Goal: Task Accomplishment & Management: Manage account settings

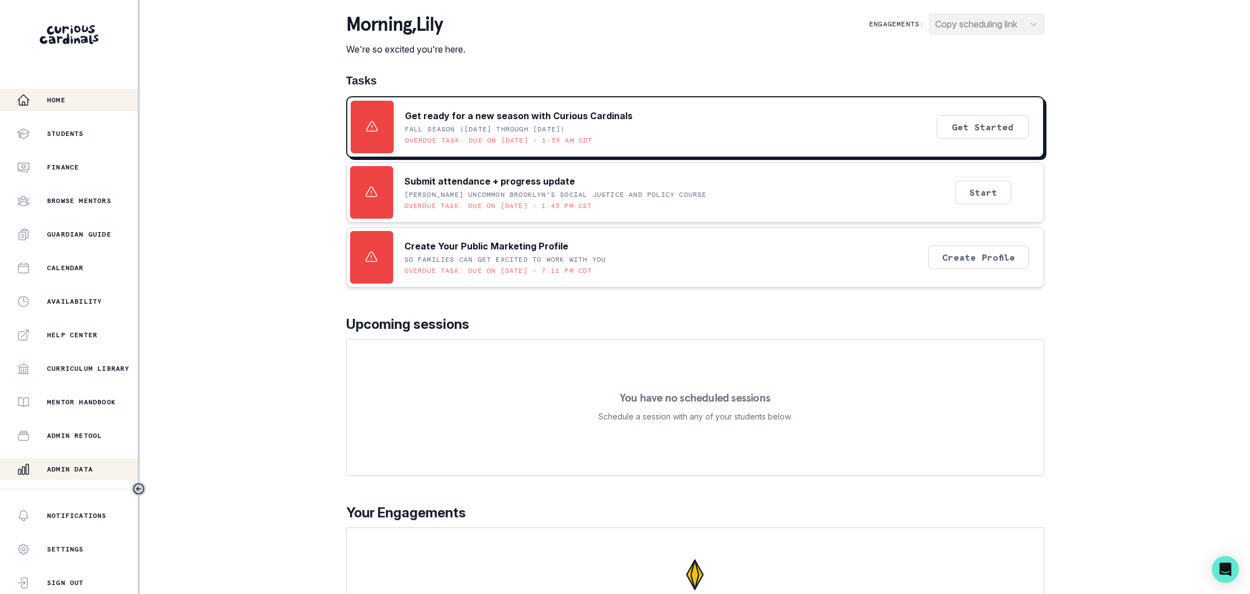
click at [79, 469] on p "Admin Data" at bounding box center [70, 469] width 46 height 9
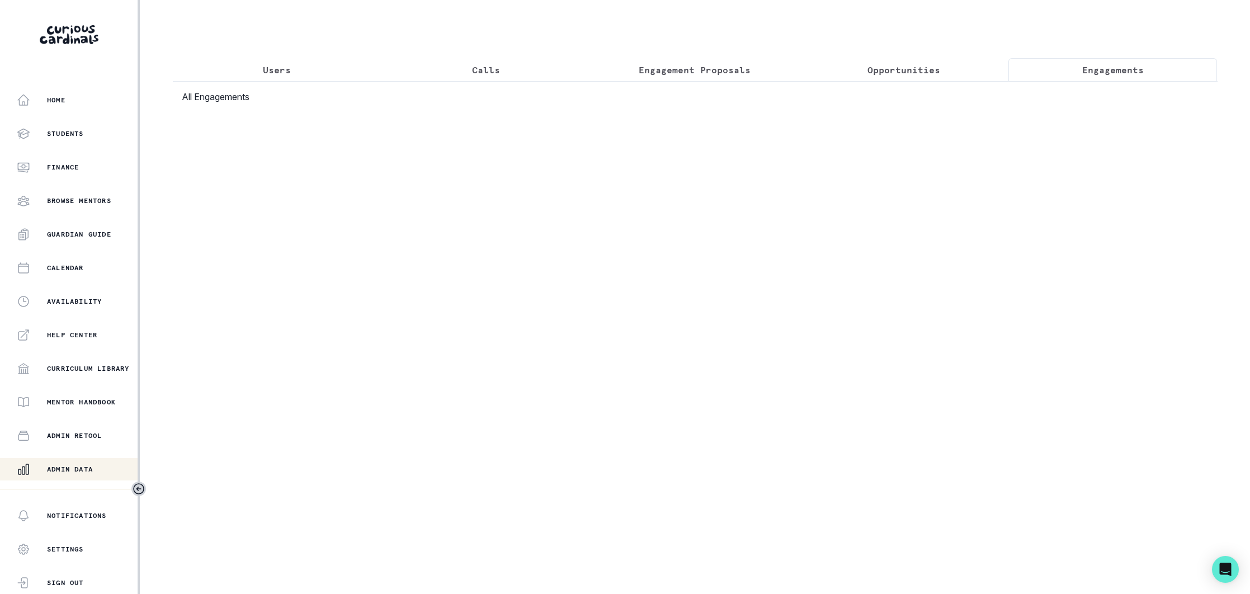
click at [1095, 66] on p "Engagements" at bounding box center [1113, 69] width 62 height 13
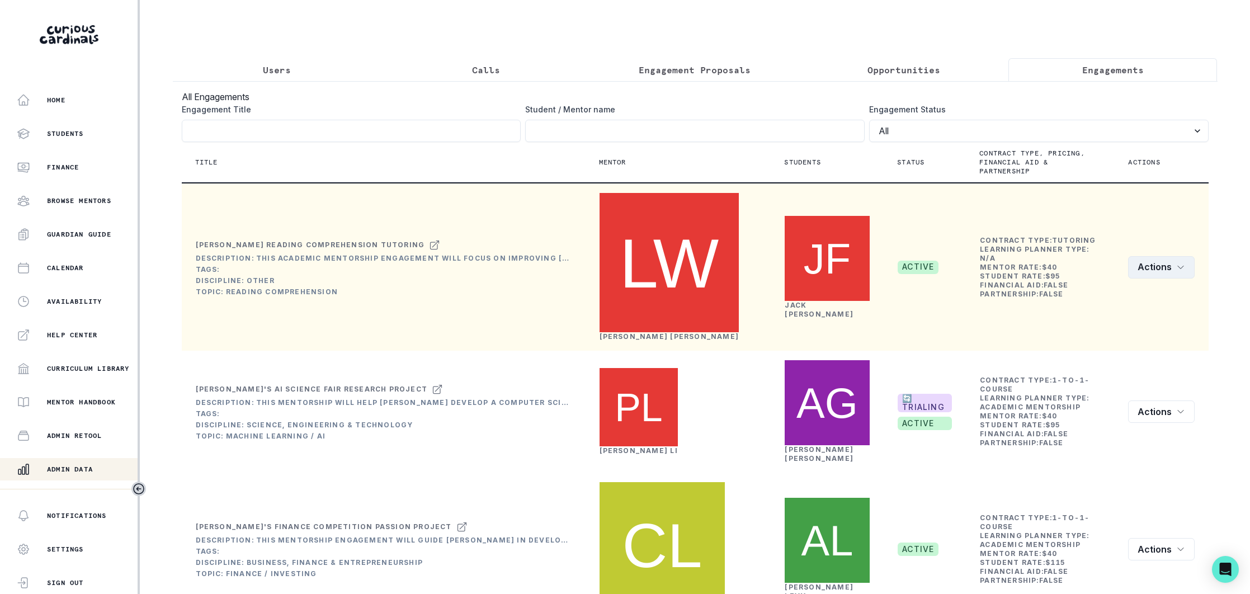
click at [1184, 263] on icon "row menu" at bounding box center [1180, 267] width 9 height 9
click at [1092, 260] on button "Edit" at bounding box center [1132, 262] width 124 height 18
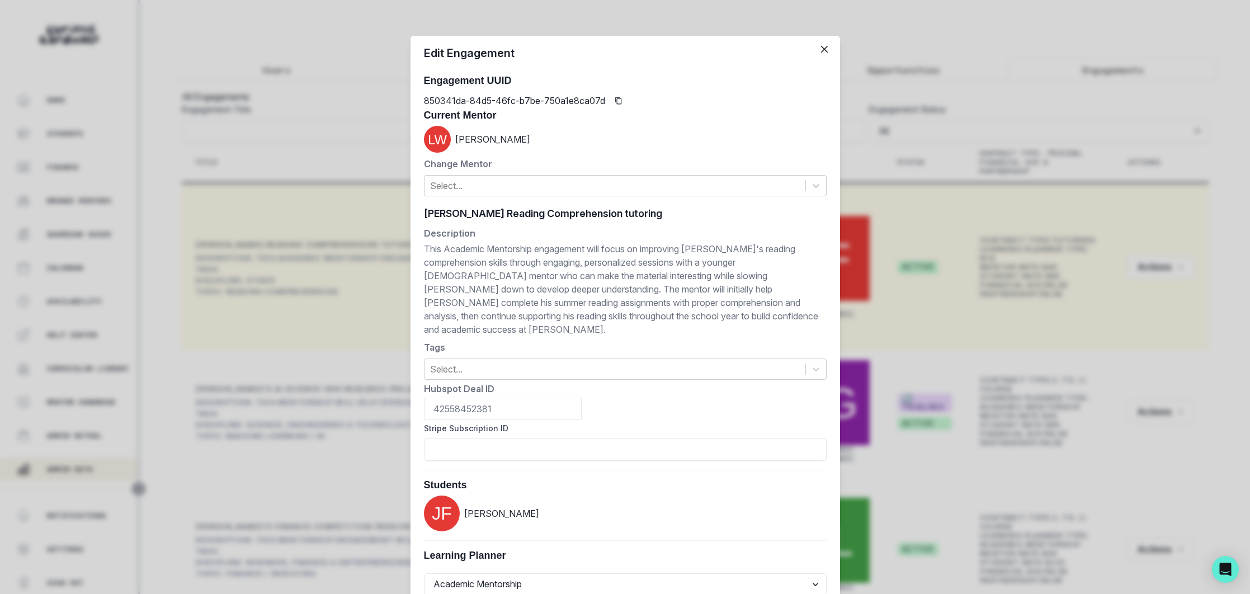
click at [557, 209] on div "[PERSON_NAME] Reading Comprehension tutoring [PERSON_NAME] Reading Comprehensio…" at bounding box center [625, 213] width 403 height 17
paste input "'s Reading Comprehension Academic Mentorship"
type input "[PERSON_NAME]'s Reading Comprehension Academic Mentorship"
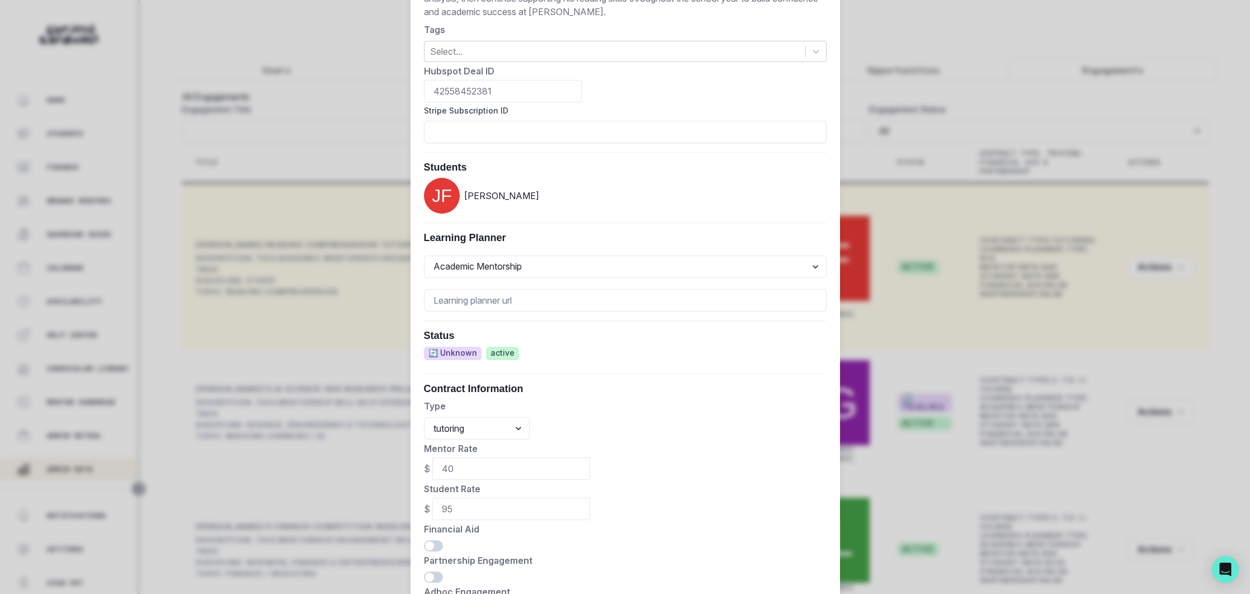
scroll to position [409, 0]
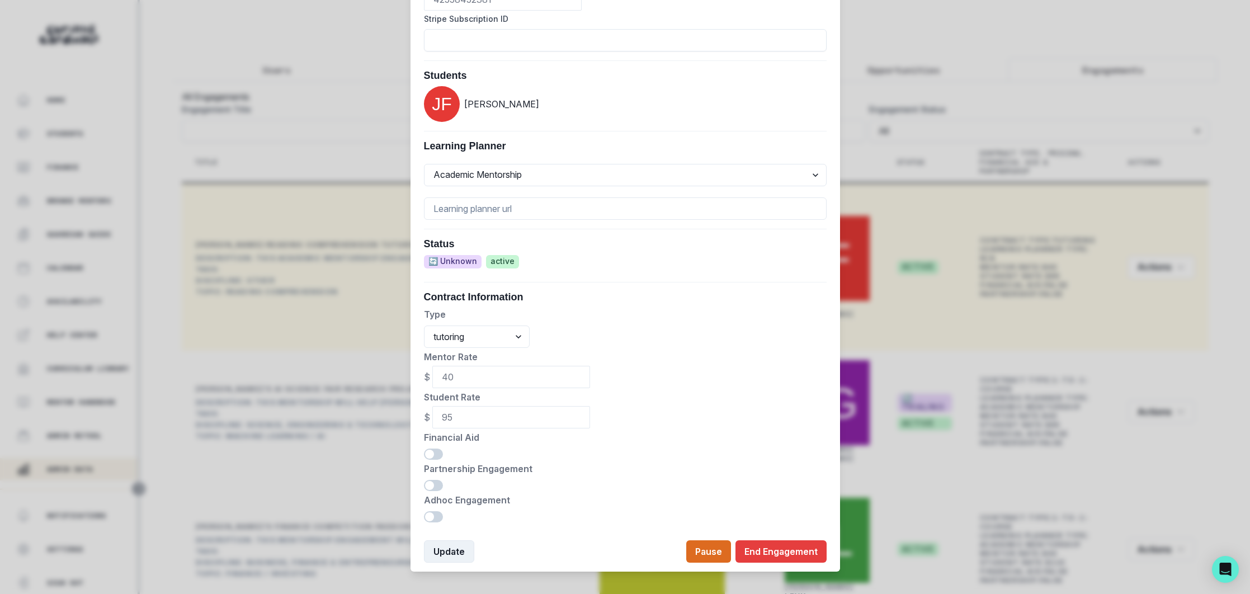
click at [443, 540] on button "Update" at bounding box center [449, 551] width 50 height 22
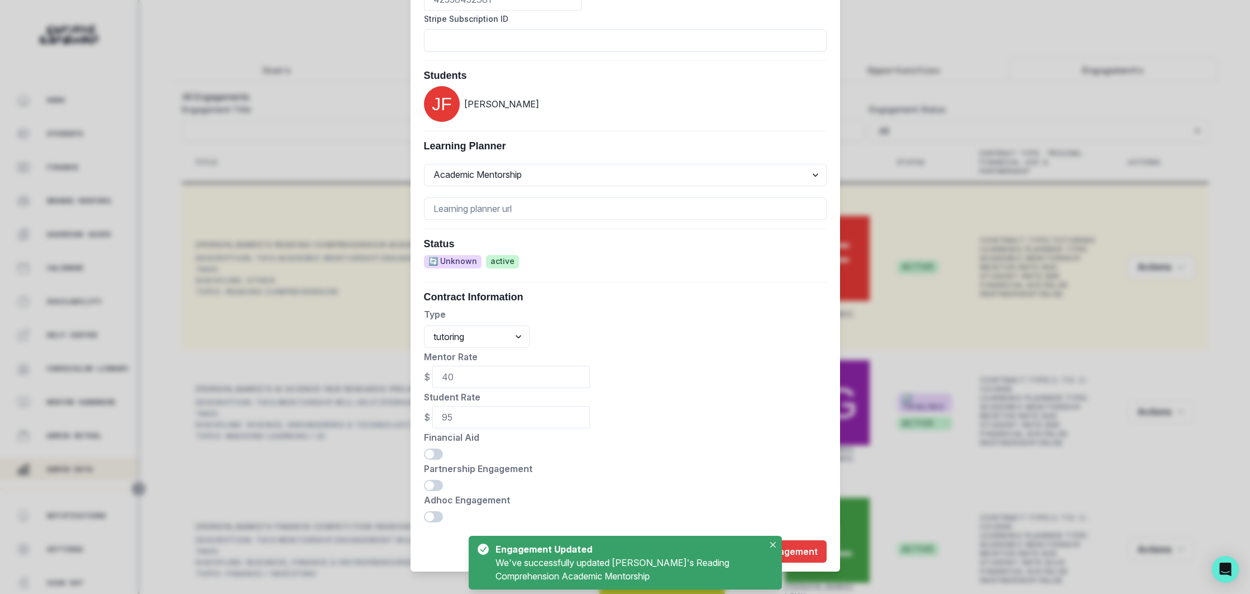
click at [350, 131] on div "Edit Engagement Engagement UUID 850341da-84d5-46fc-b7be-750a1e8ca07d Current Me…" at bounding box center [625, 297] width 1250 height 594
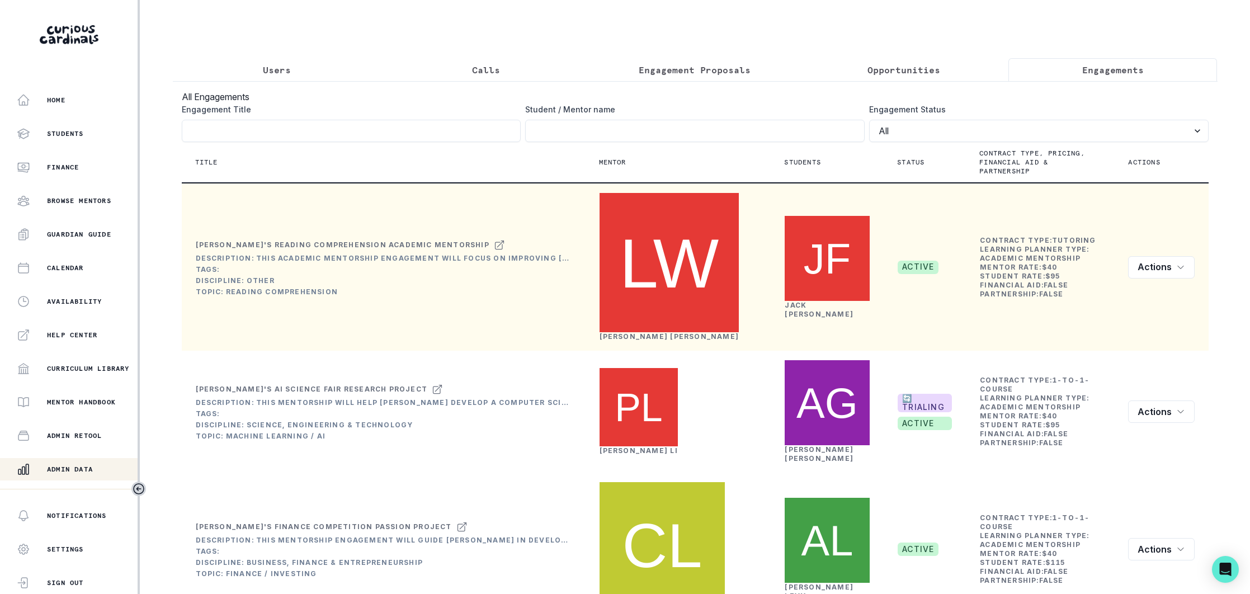
drag, startPoint x: 291, startPoint y: 62, endPoint x: 292, endPoint y: 68, distance: 6.4
click at [291, 63] on button "Users" at bounding box center [277, 69] width 209 height 23
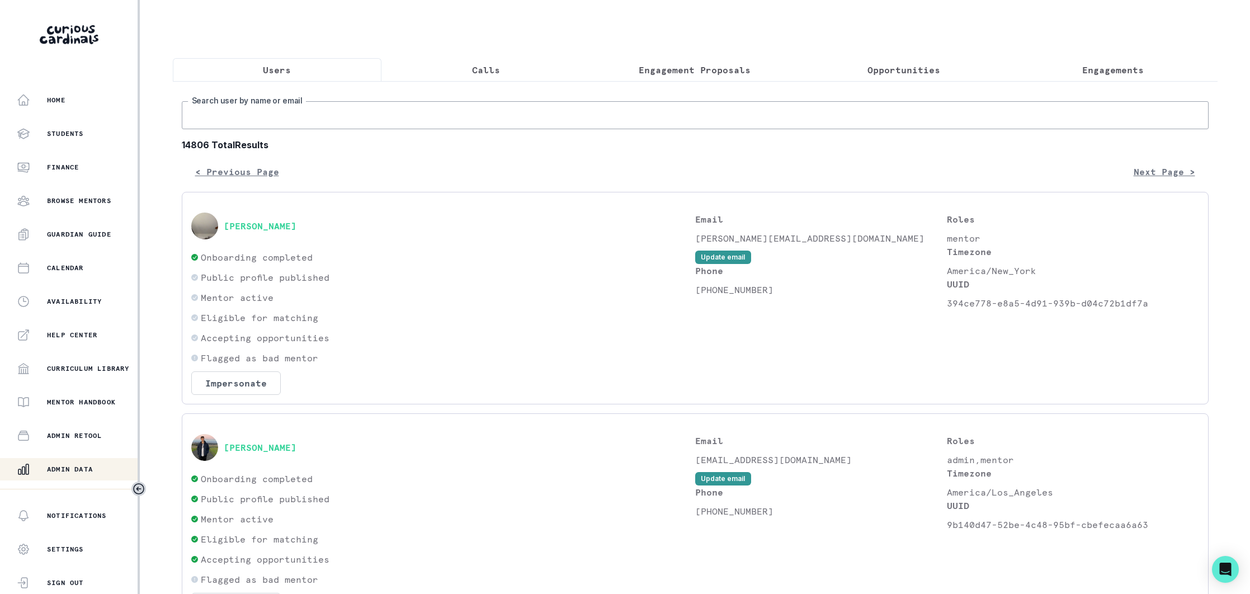
click at [351, 112] on input "Search user by name or email" at bounding box center [695, 115] width 1027 height 28
type input "[PERSON_NAME]"
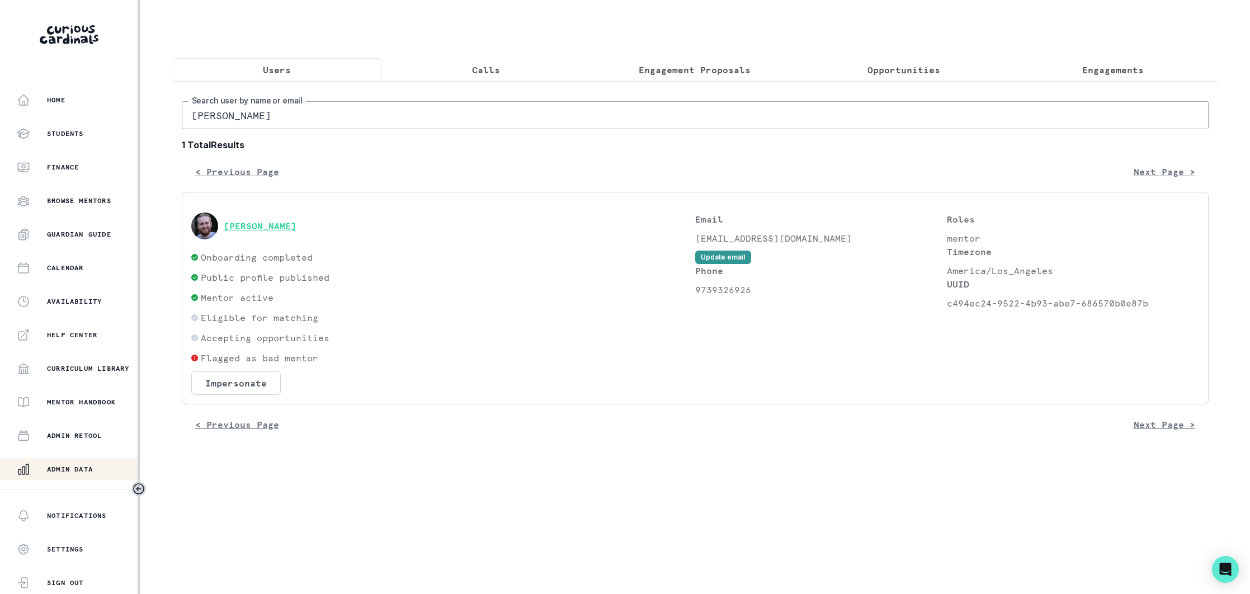
click at [247, 227] on button "[PERSON_NAME]" at bounding box center [260, 225] width 73 height 11
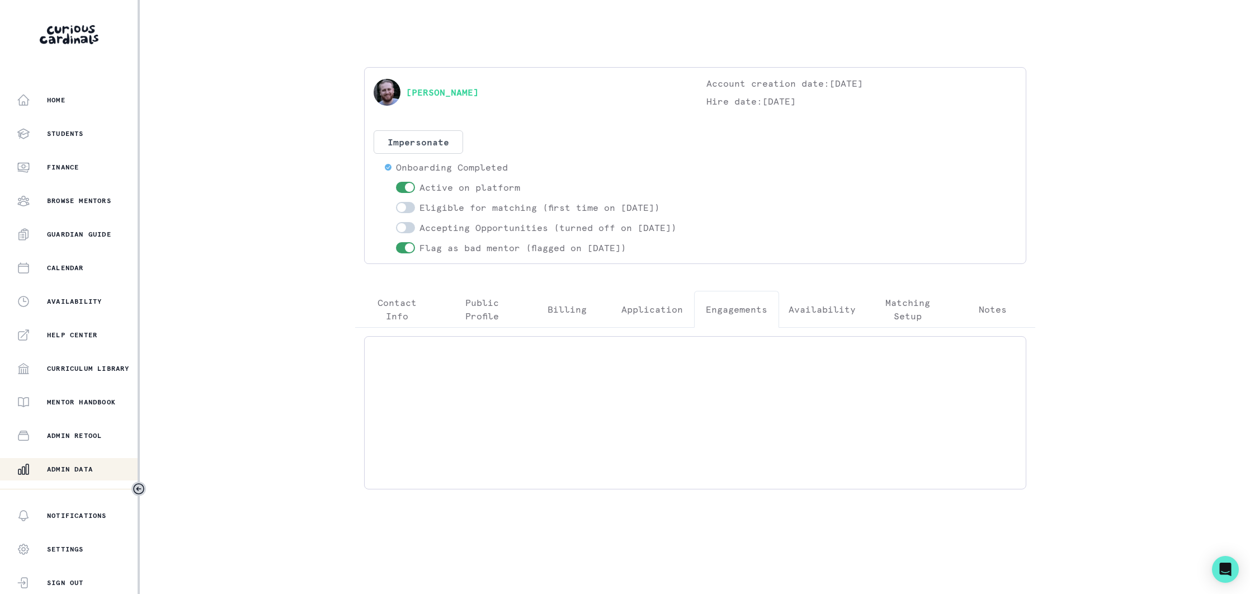
click at [725, 316] on p "Engagements" at bounding box center [737, 309] width 62 height 13
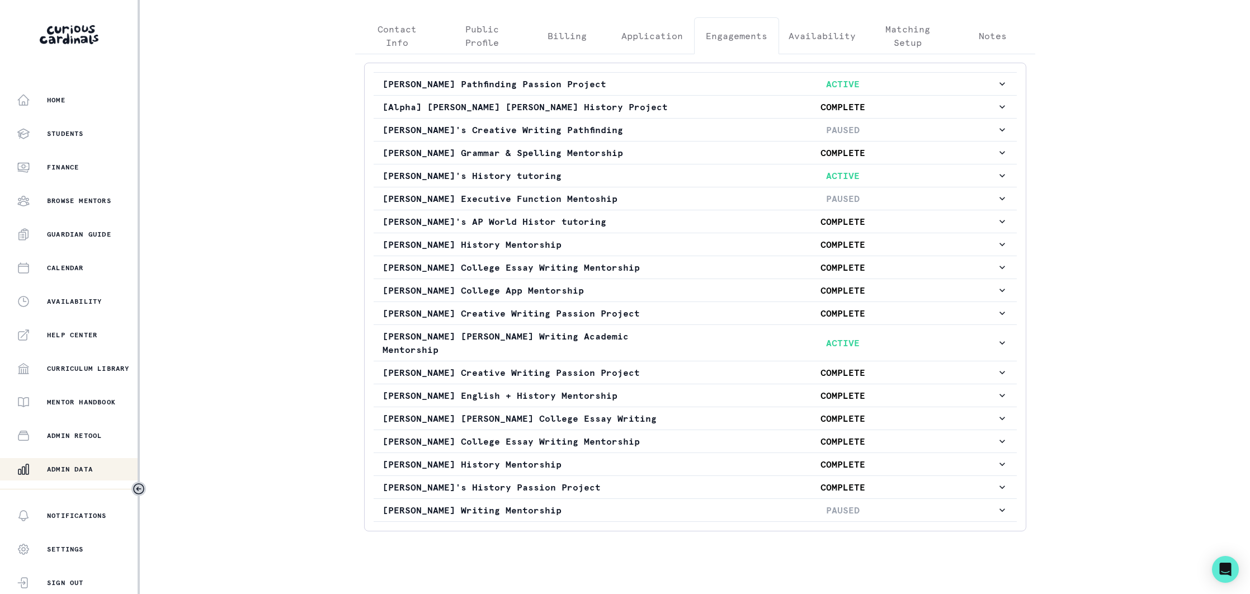
scroll to position [287, 0]
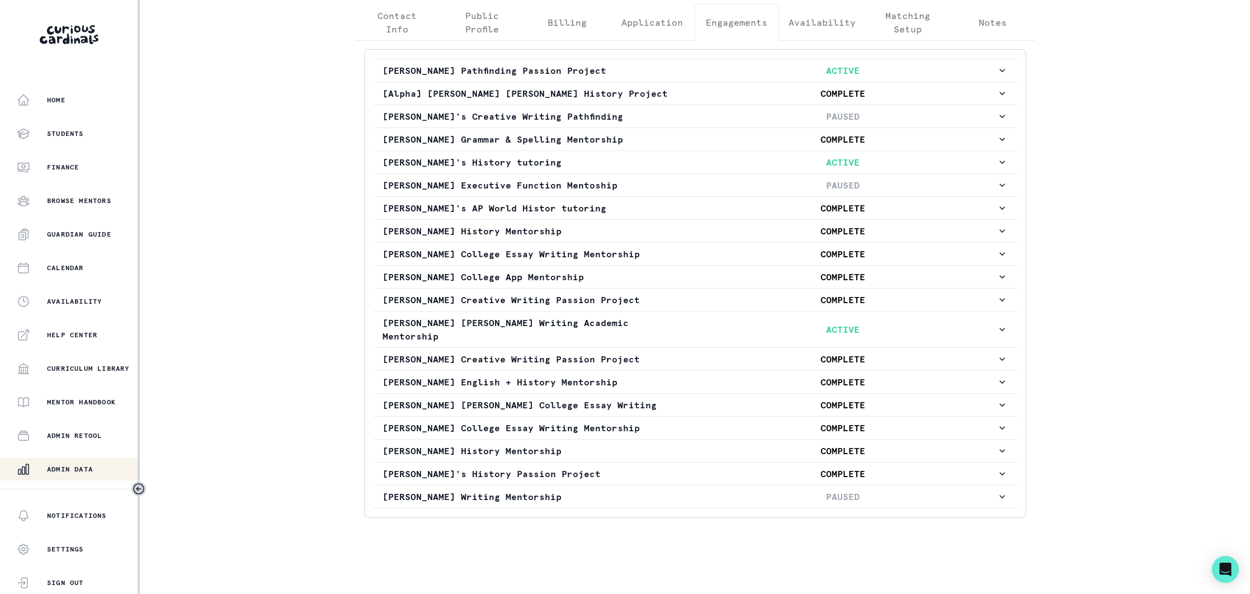
drag, startPoint x: 102, startPoint y: 466, endPoint x: 189, endPoint y: 378, distance: 123.4
click at [103, 464] on div "Admin Data" at bounding box center [77, 468] width 121 height 13
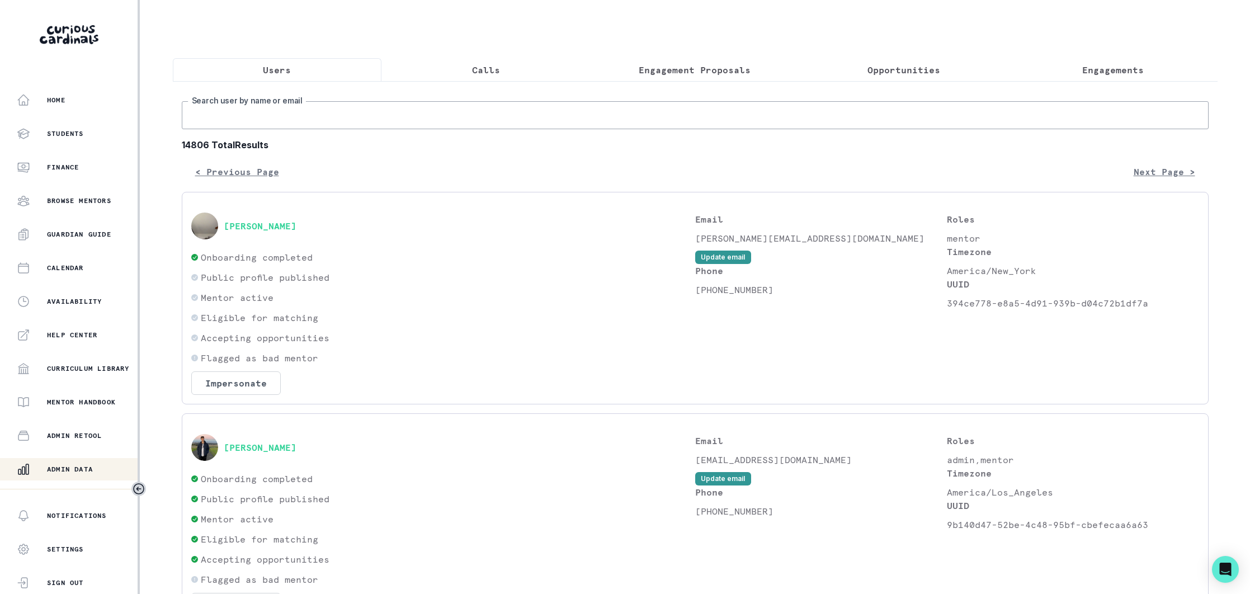
click at [302, 109] on input "Search user by name or email" at bounding box center [695, 115] width 1027 height 28
type input "jamis de"
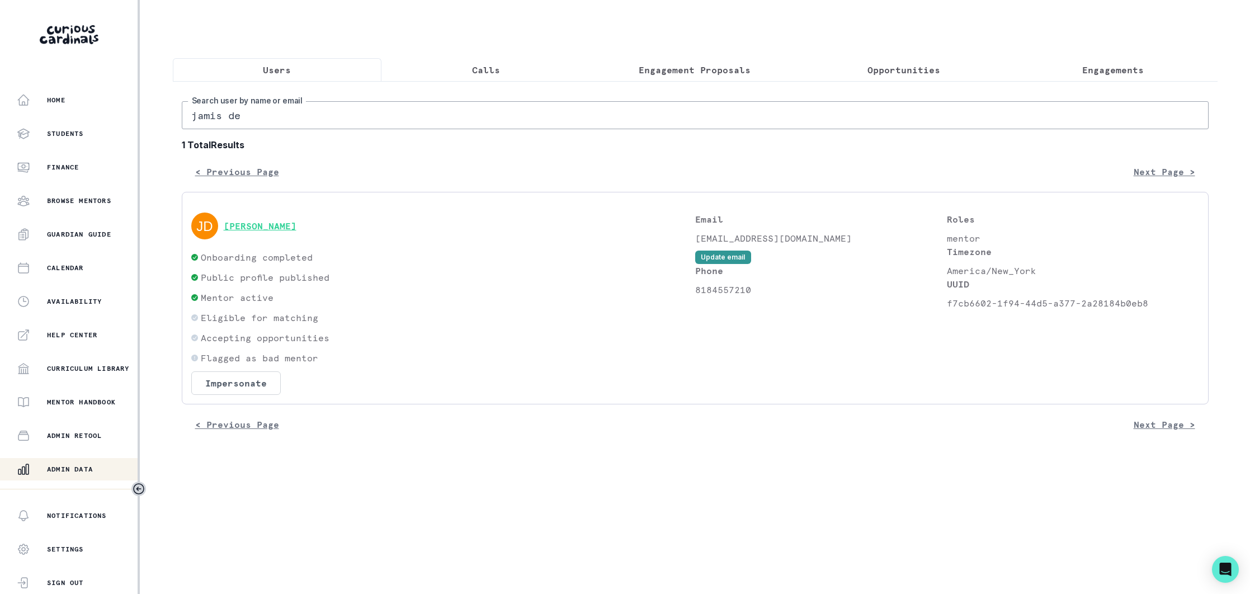
click at [257, 229] on button "[PERSON_NAME]" at bounding box center [260, 225] width 73 height 11
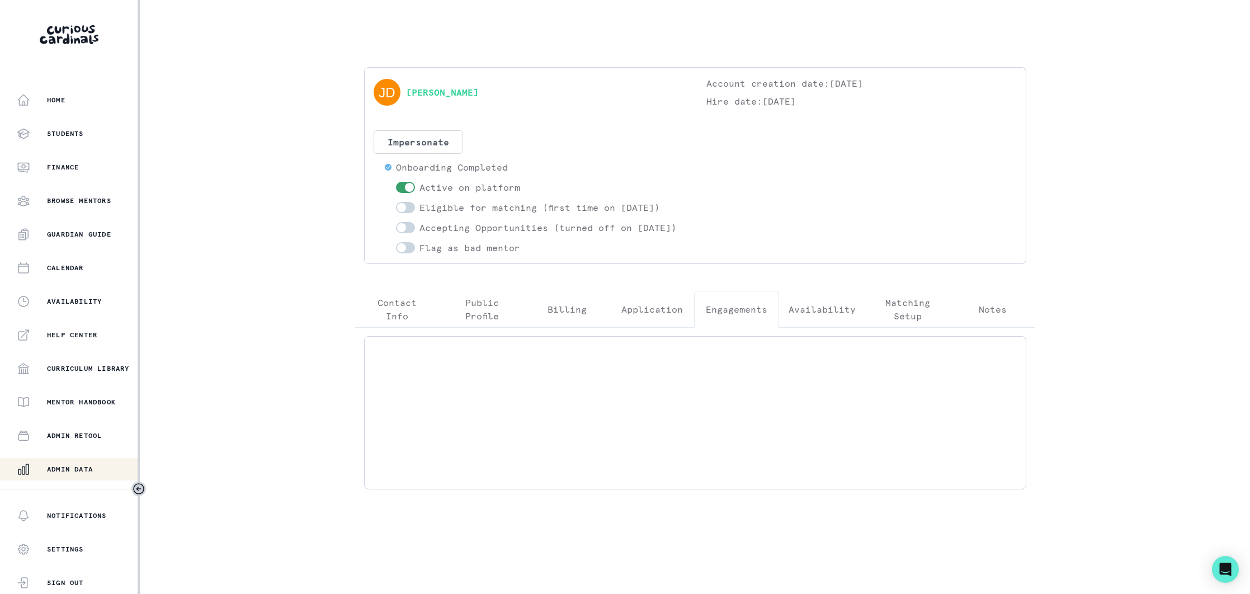
click at [716, 316] on p "Engagements" at bounding box center [737, 309] width 62 height 13
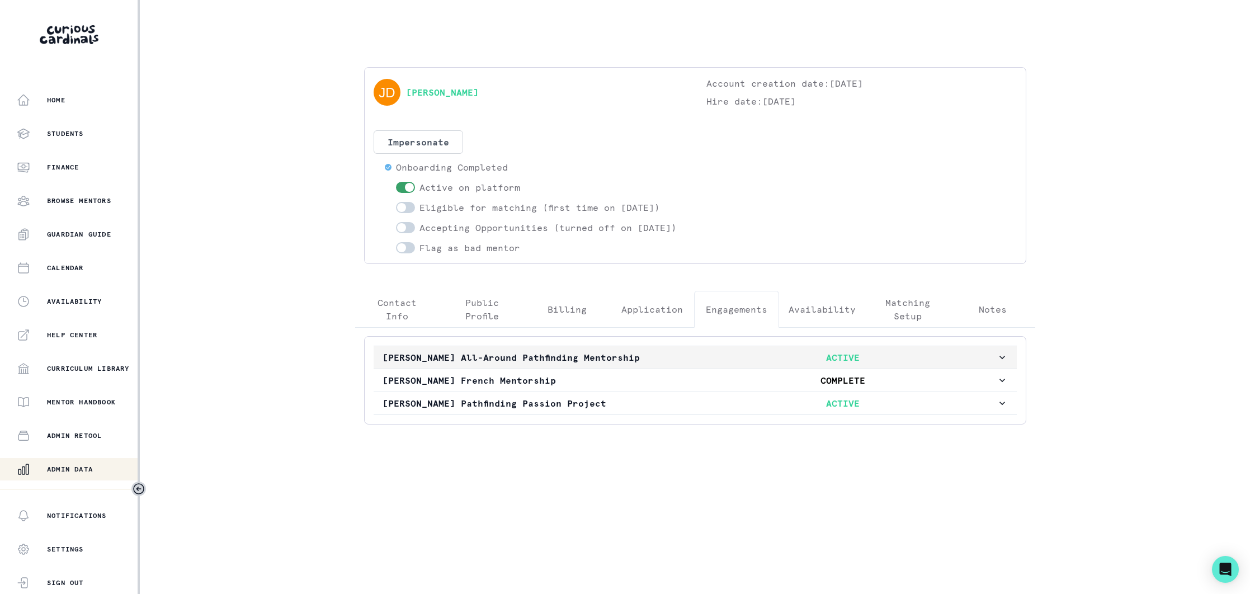
click at [678, 364] on p "[PERSON_NAME] All-Around Pathfinding Mentorship" at bounding box center [536, 357] width 307 height 13
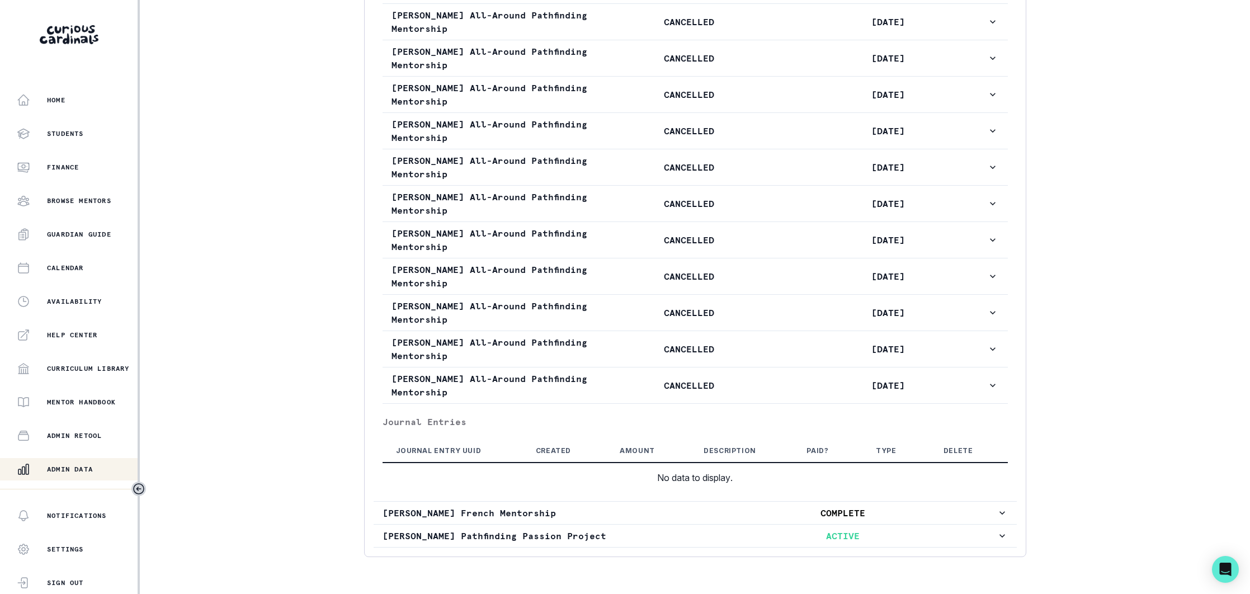
scroll to position [965, 0]
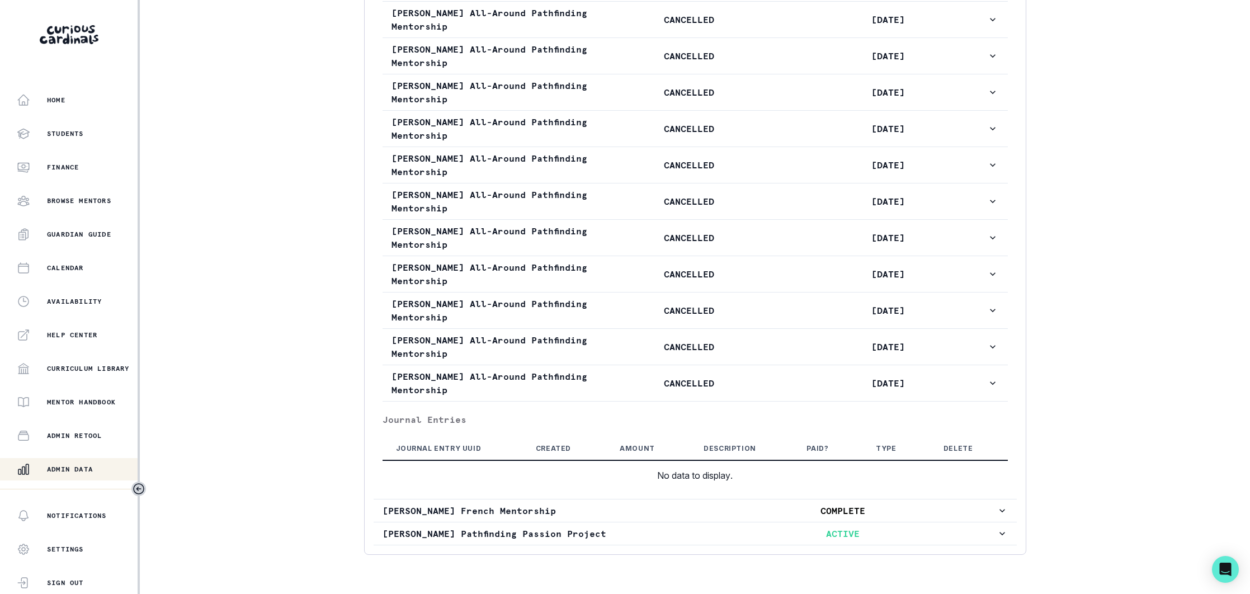
drag, startPoint x: 80, startPoint y: 464, endPoint x: 159, endPoint y: 376, distance: 118.0
click at [81, 463] on div "Admin Data" at bounding box center [77, 468] width 121 height 13
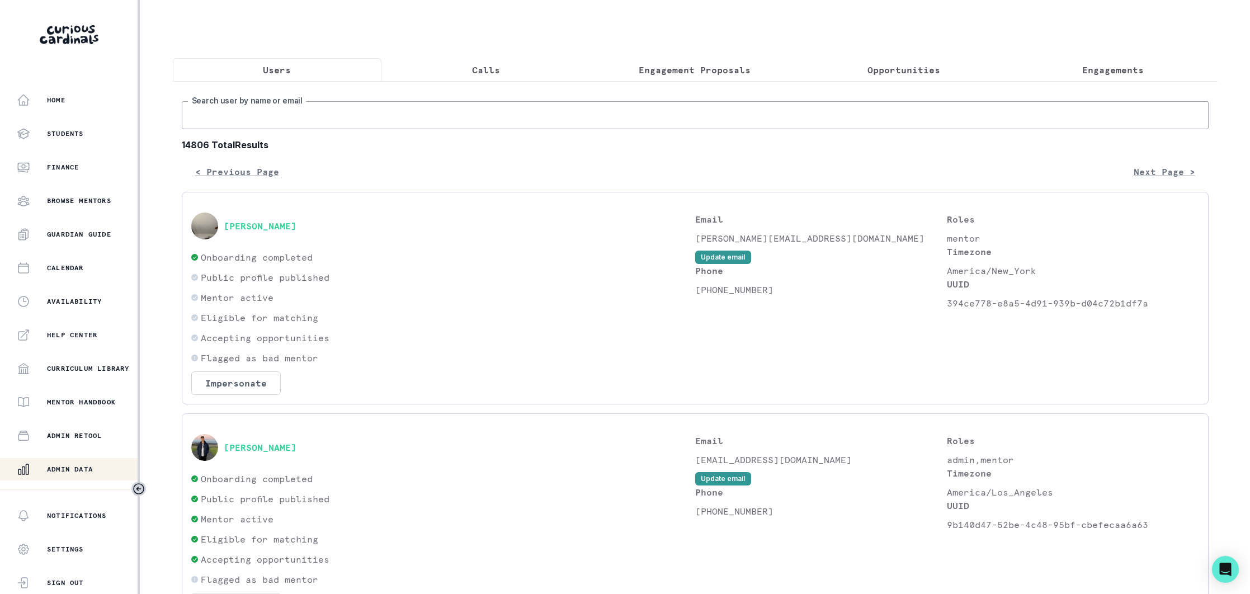
click at [267, 115] on input "Search user by name or email" at bounding box center [695, 115] width 1027 height 28
type input "[PERSON_NAME]"
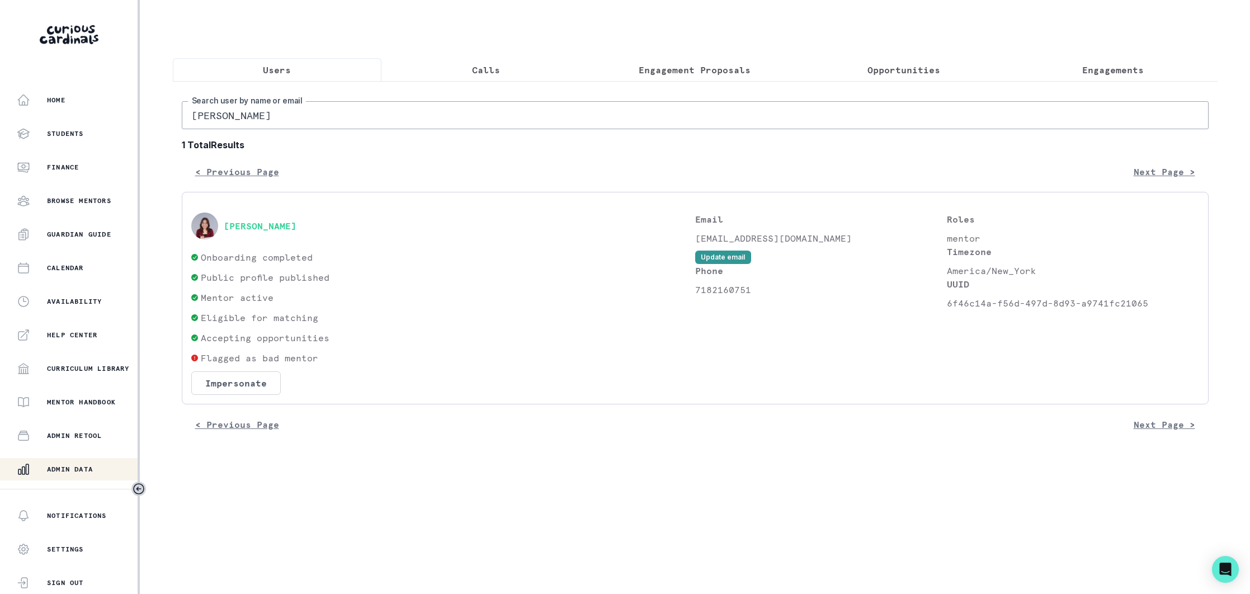
click at [255, 218] on div "[PERSON_NAME]" at bounding box center [443, 226] width 504 height 27
click at [254, 223] on button "[PERSON_NAME]" at bounding box center [260, 225] width 73 height 11
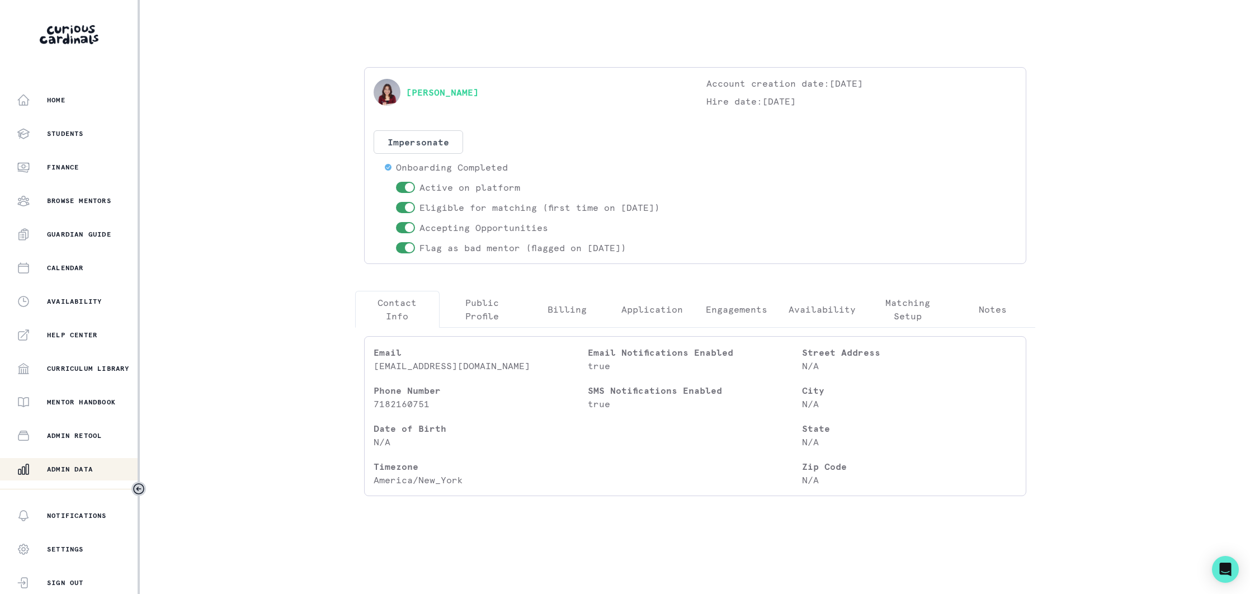
click at [719, 309] on p "Engagements" at bounding box center [737, 309] width 62 height 13
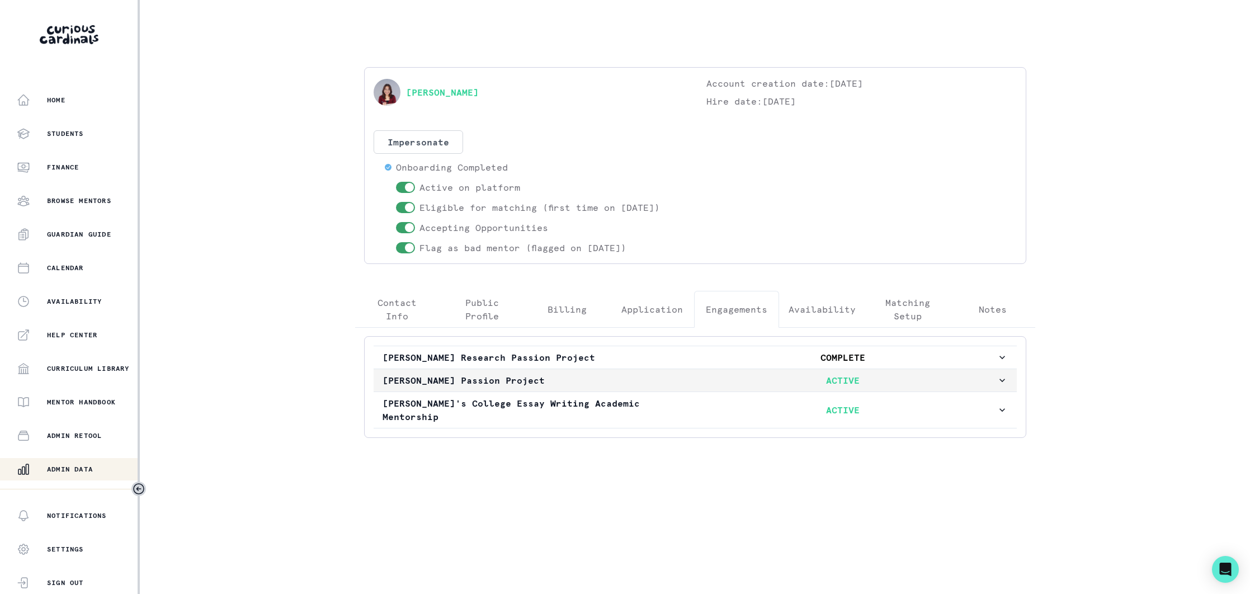
click at [651, 381] on p "[PERSON_NAME] Passion Project" at bounding box center [536, 380] width 307 height 13
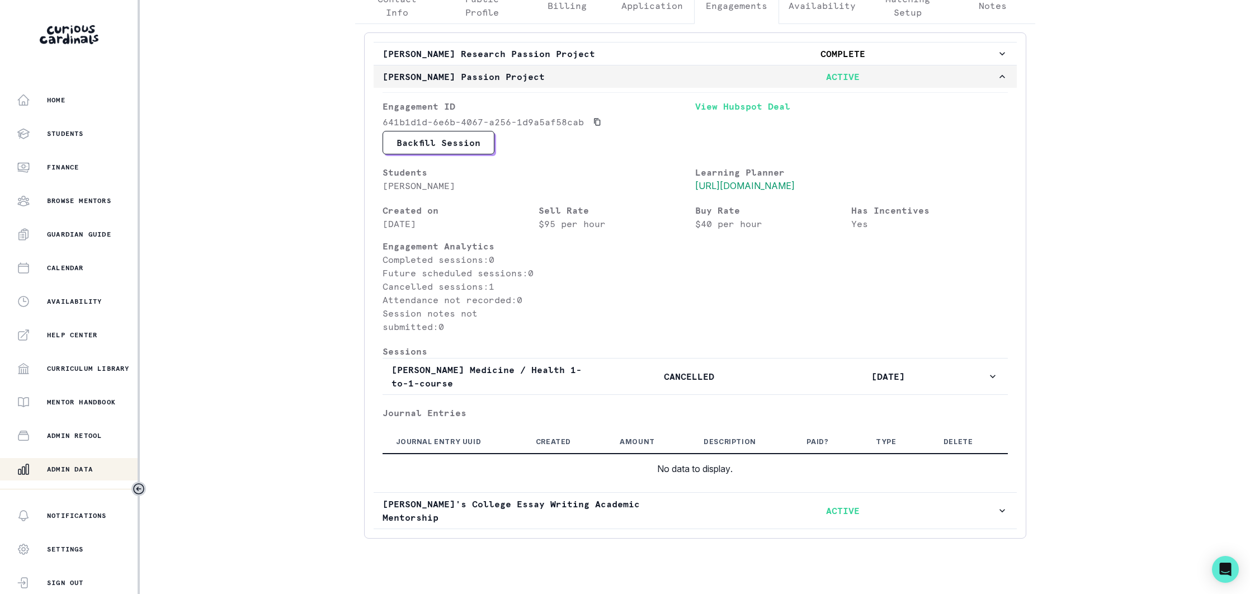
scroll to position [308, 0]
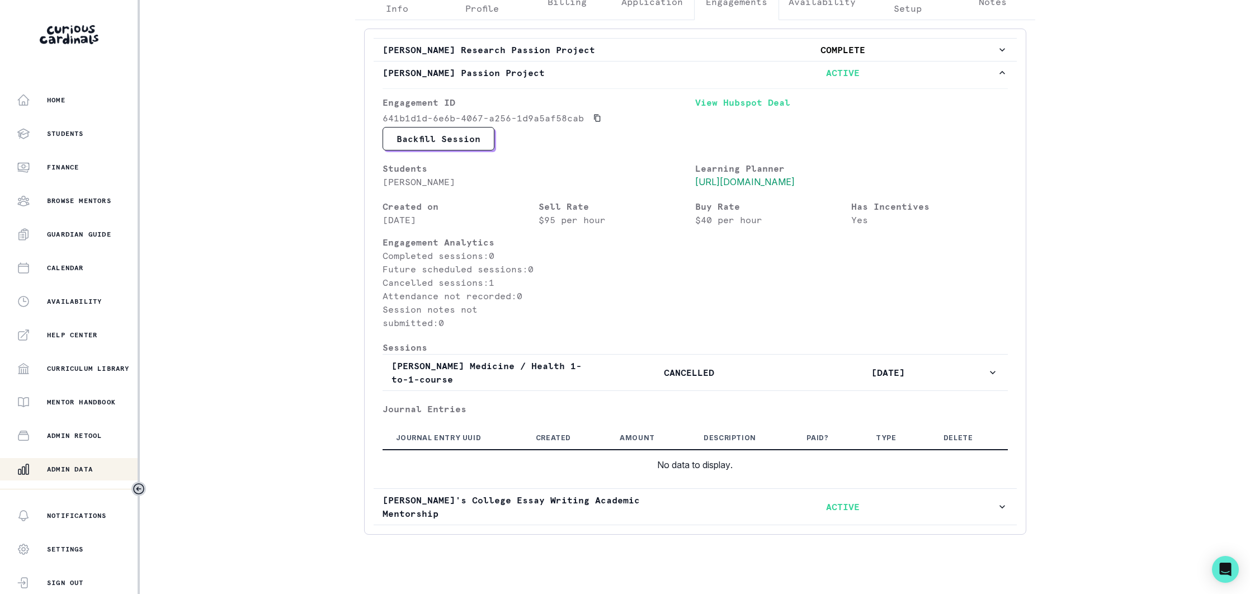
drag, startPoint x: 59, startPoint y: 462, endPoint x: 162, endPoint y: 388, distance: 127.1
click at [59, 461] on button "Admin Data" at bounding box center [70, 469] width 140 height 22
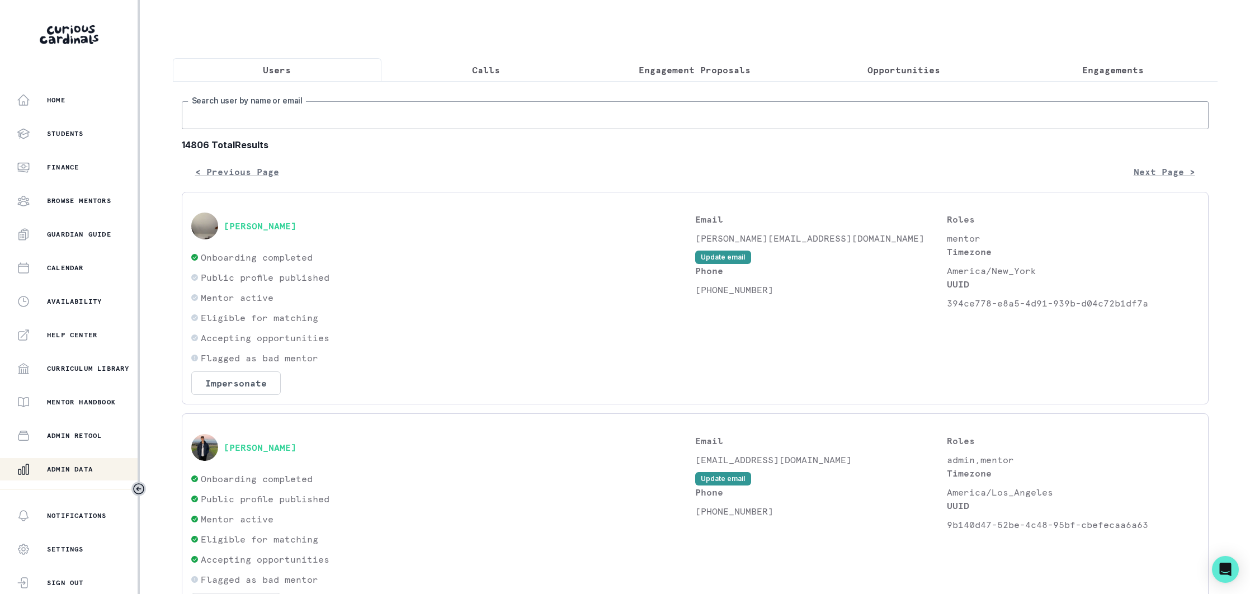
click at [295, 119] on input "Search user by name or email" at bounding box center [695, 115] width 1027 height 28
type input "[PERSON_NAME] we"
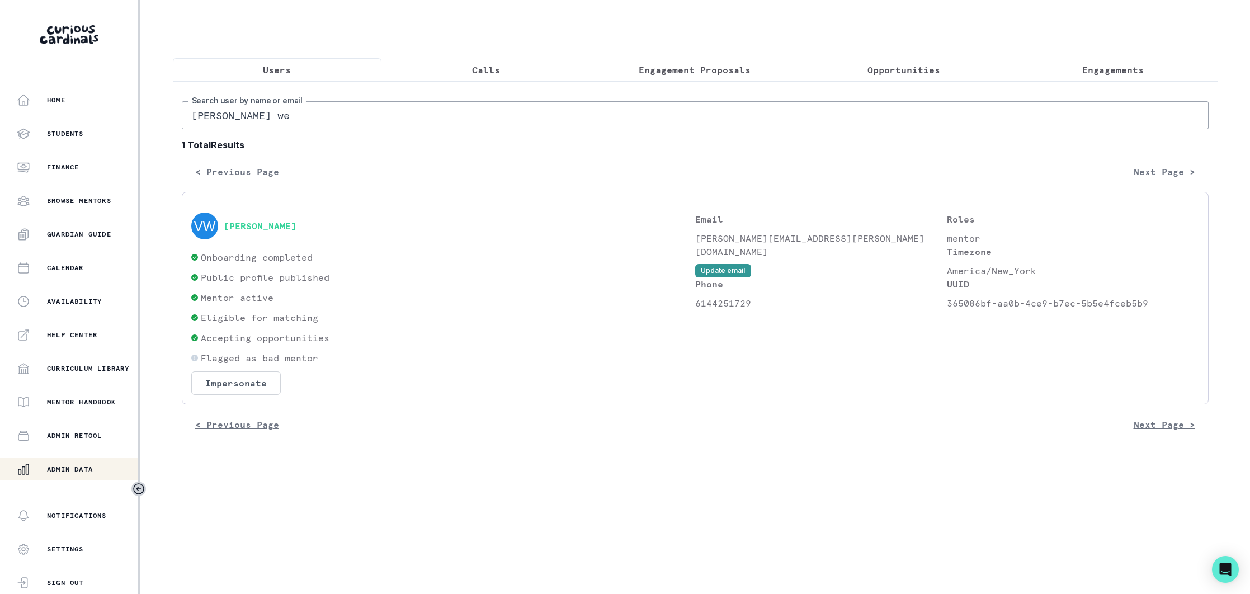
click at [279, 227] on button "[PERSON_NAME]" at bounding box center [260, 225] width 73 height 11
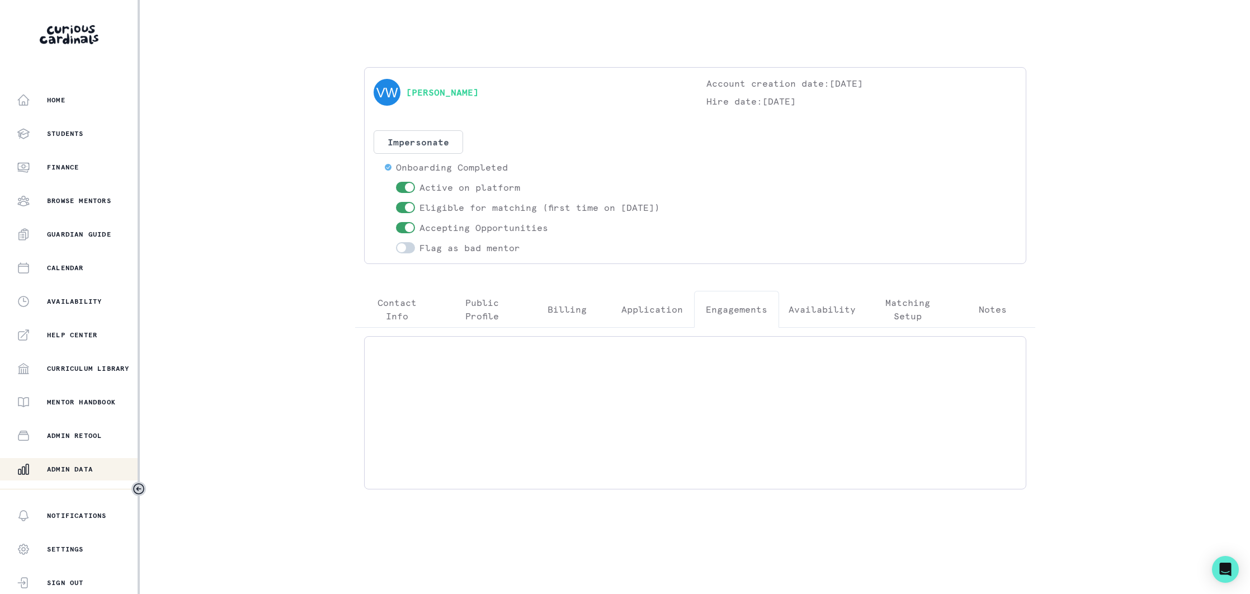
click at [739, 311] on p "Engagements" at bounding box center [737, 309] width 62 height 13
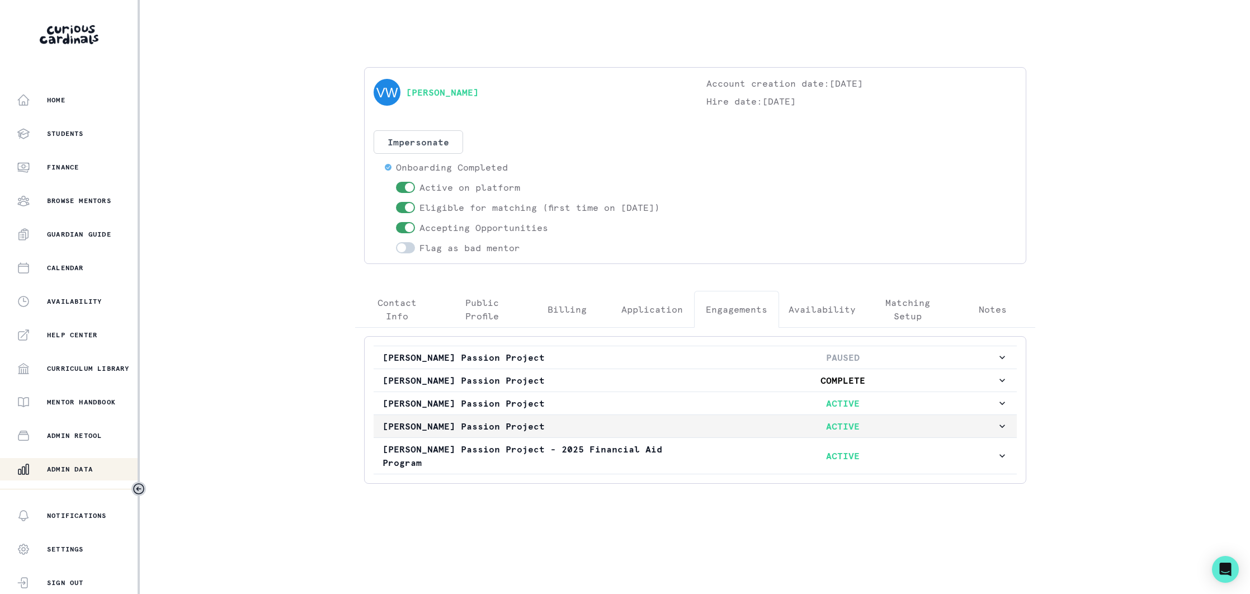
click at [680, 434] on button "[PERSON_NAME] Passion Project ACTIVE" at bounding box center [695, 426] width 643 height 22
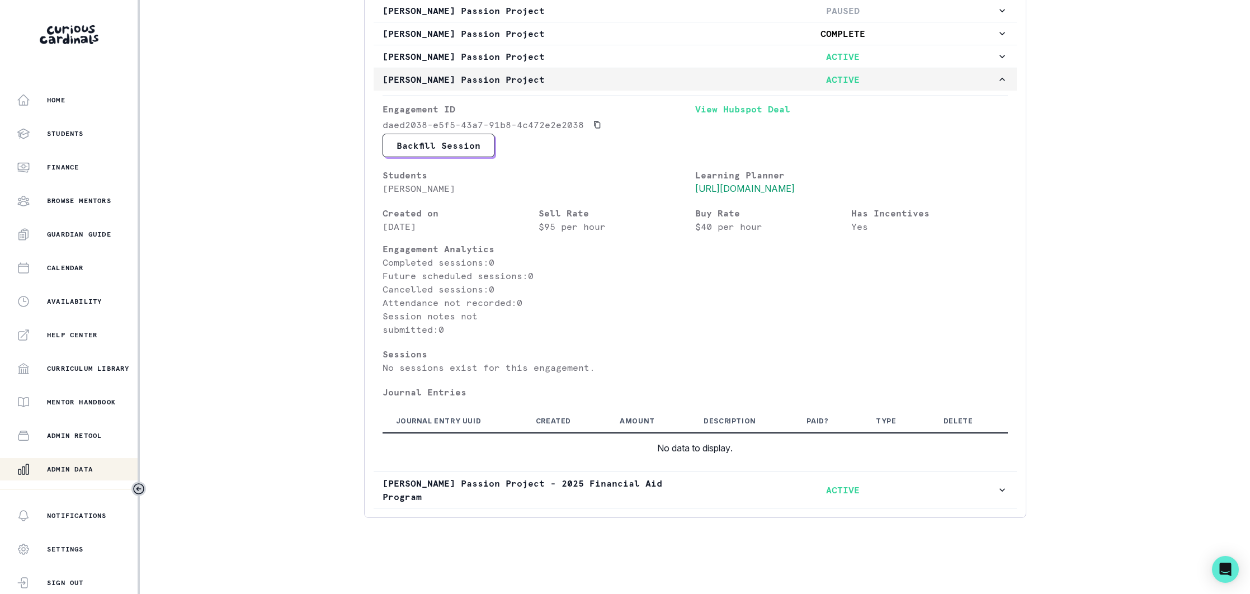
scroll to position [361, 0]
drag, startPoint x: 79, startPoint y: 466, endPoint x: 211, endPoint y: 342, distance: 180.8
click at [86, 460] on button "Admin Data" at bounding box center [70, 469] width 140 height 22
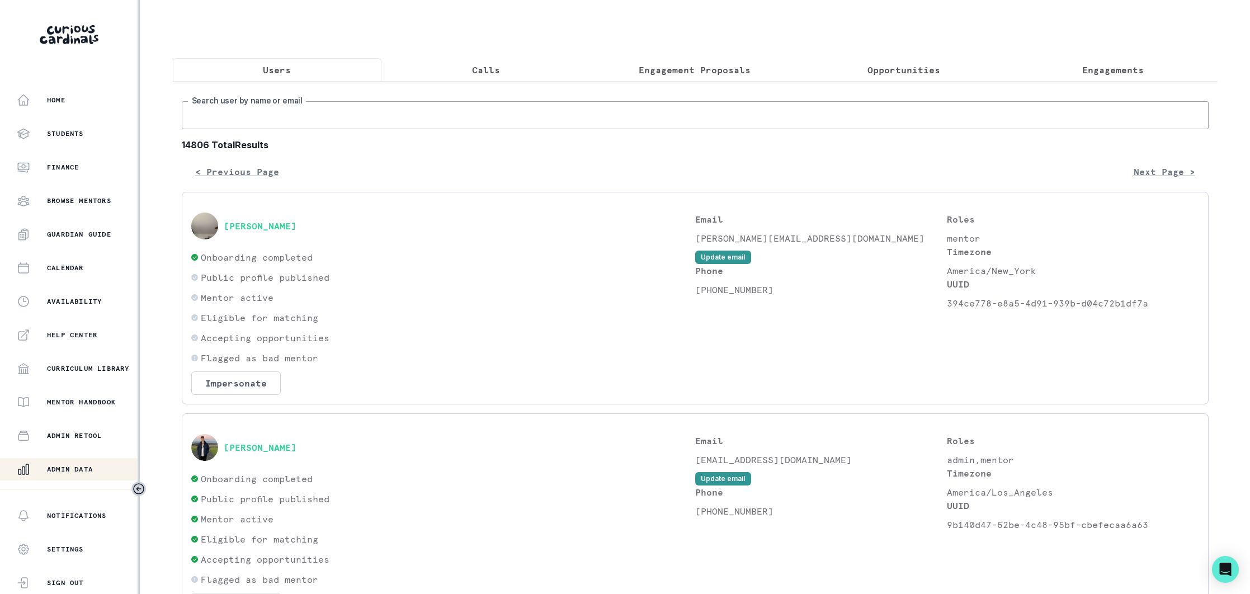
click at [290, 122] on input "Search user by name or email" at bounding box center [695, 115] width 1027 height 28
type input "[PERSON_NAME]"
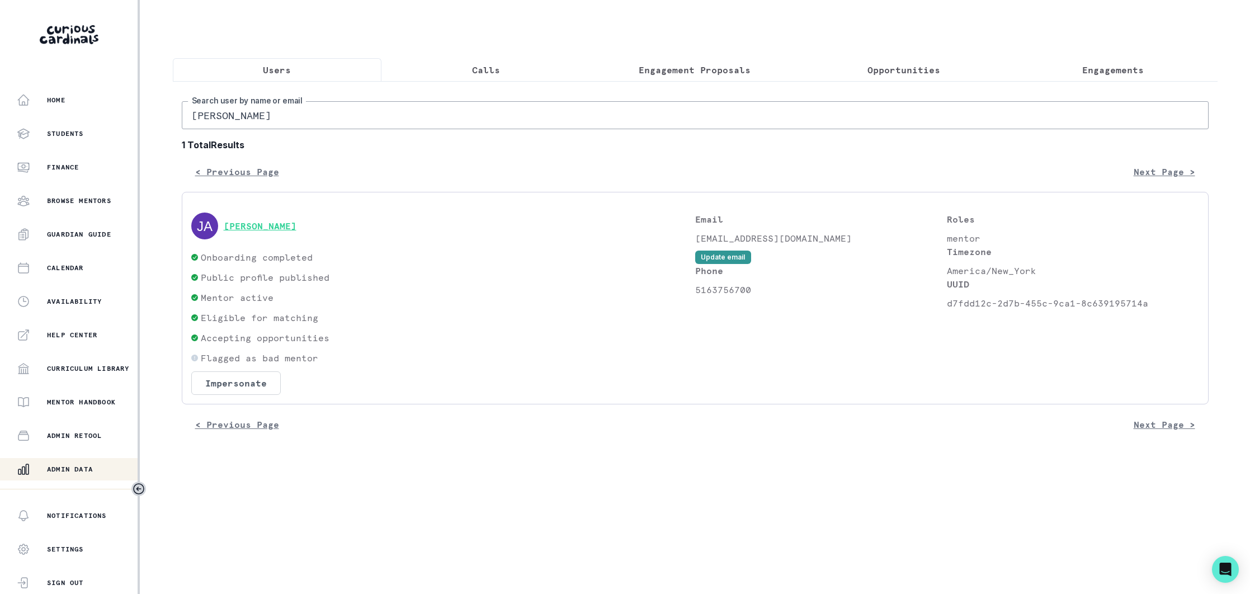
click at [272, 220] on button "[PERSON_NAME]" at bounding box center [260, 225] width 73 height 11
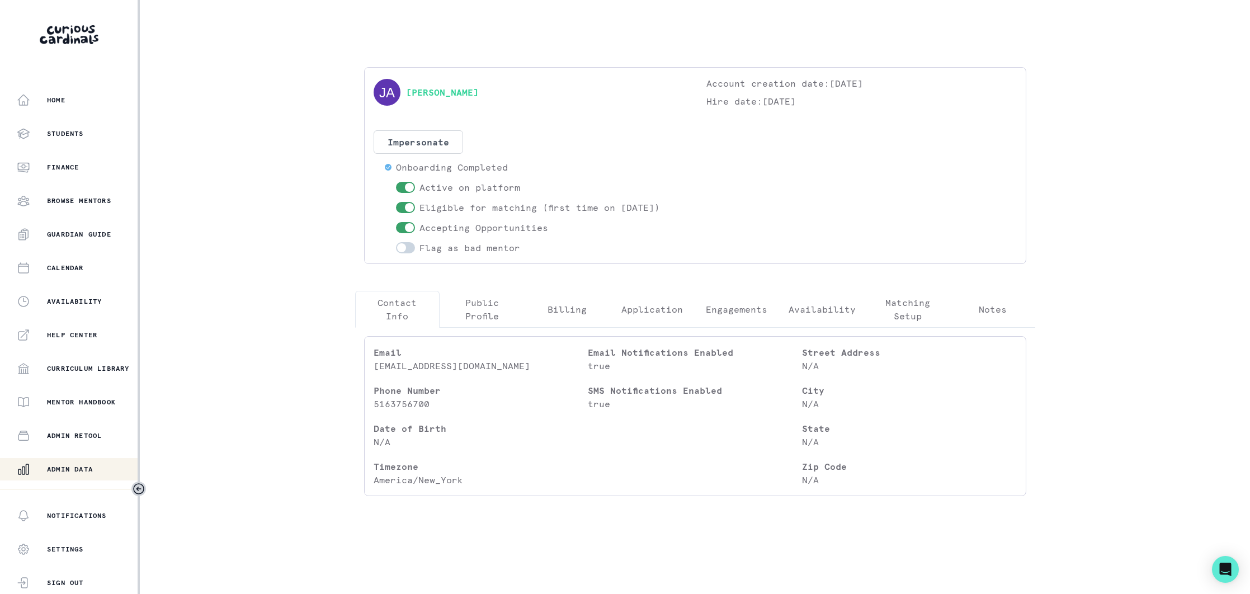
click at [728, 303] on p "Engagements" at bounding box center [737, 309] width 62 height 13
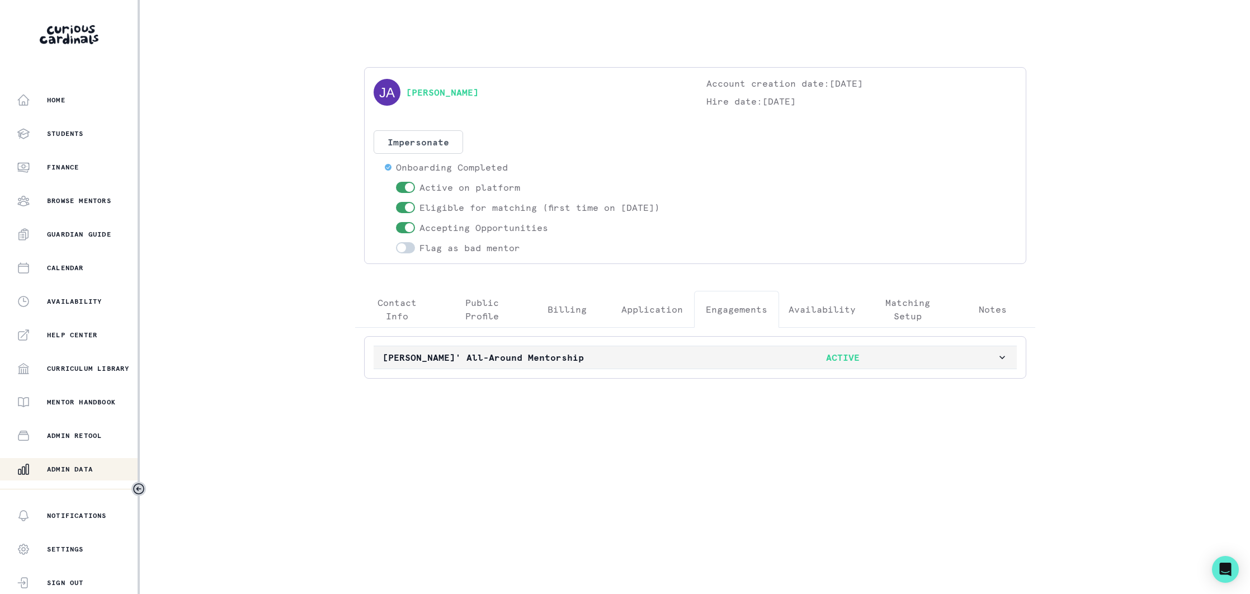
click at [615, 365] on button "[PERSON_NAME]' All-Around Mentorship ACTIVE" at bounding box center [695, 357] width 643 height 22
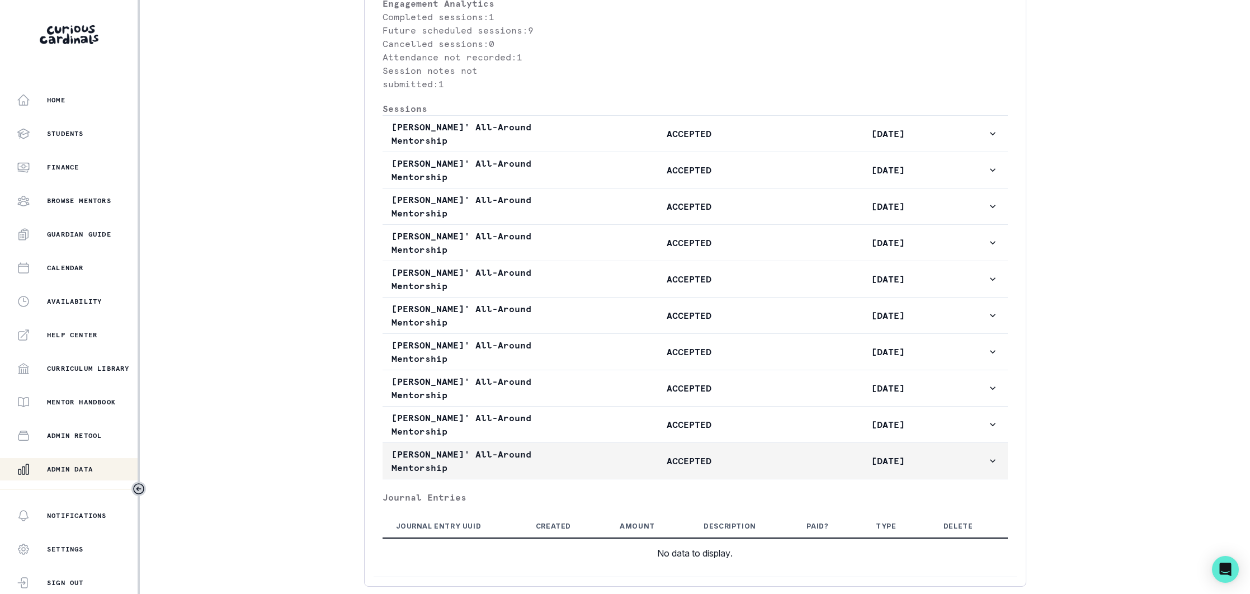
scroll to position [524, 0]
click at [600, 467] on p "ACCEPTED" at bounding box center [689, 460] width 199 height 13
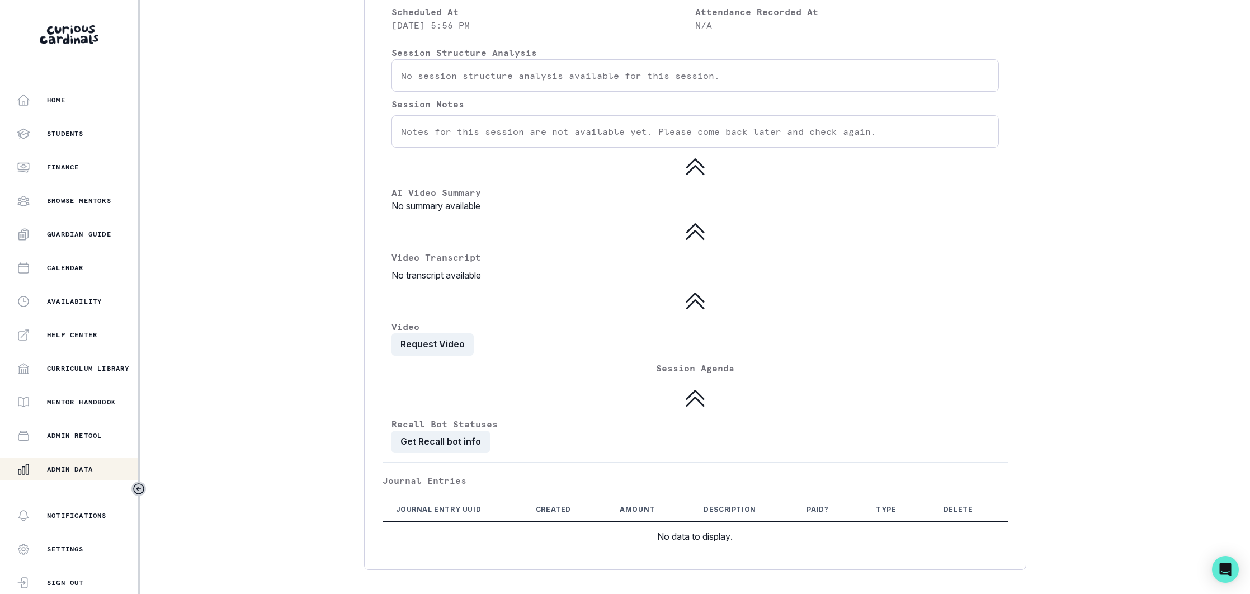
scroll to position [1169, 0]
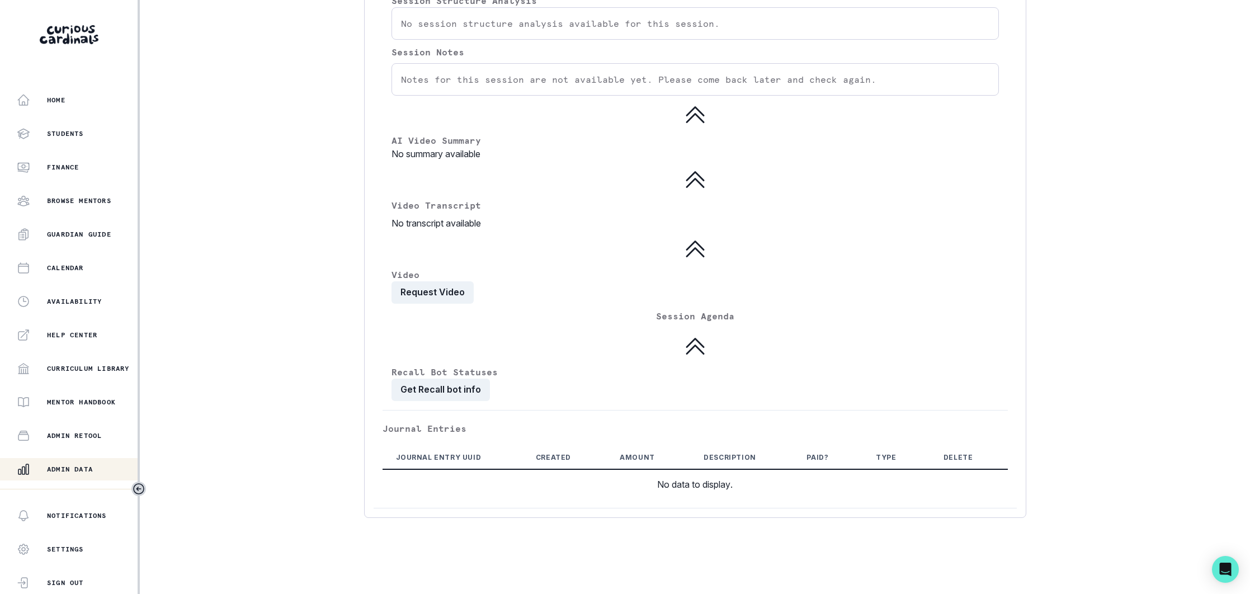
click at [70, 470] on p "Admin Data" at bounding box center [70, 469] width 46 height 9
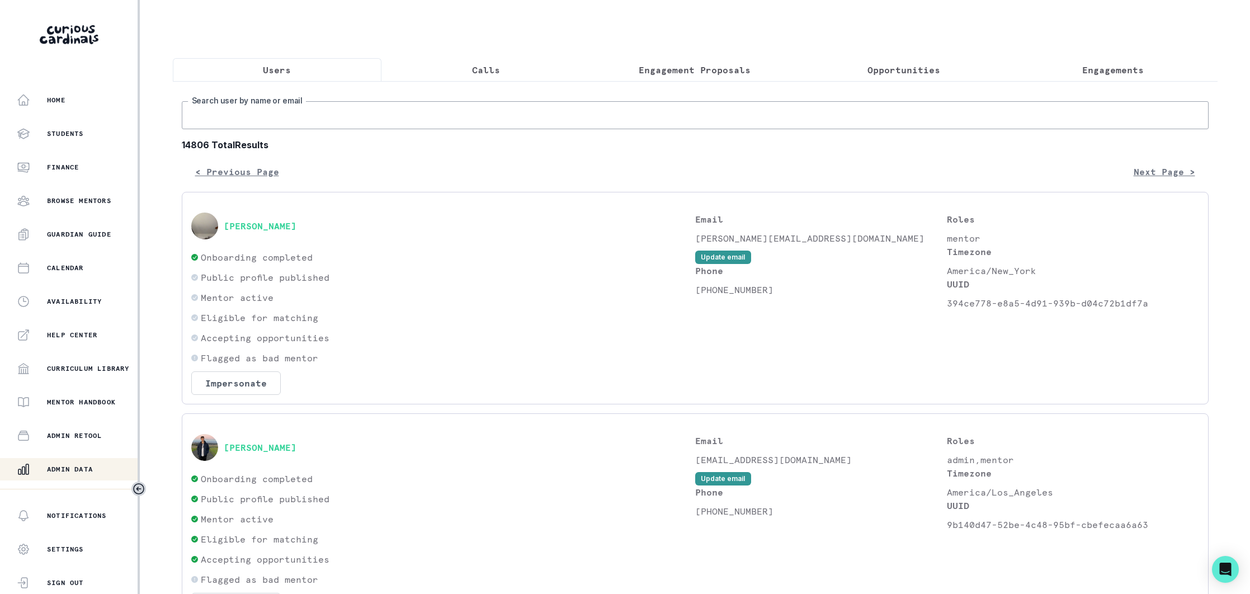
click at [309, 110] on input "Search user by name or email" at bounding box center [695, 115] width 1027 height 28
type input "nushreth"
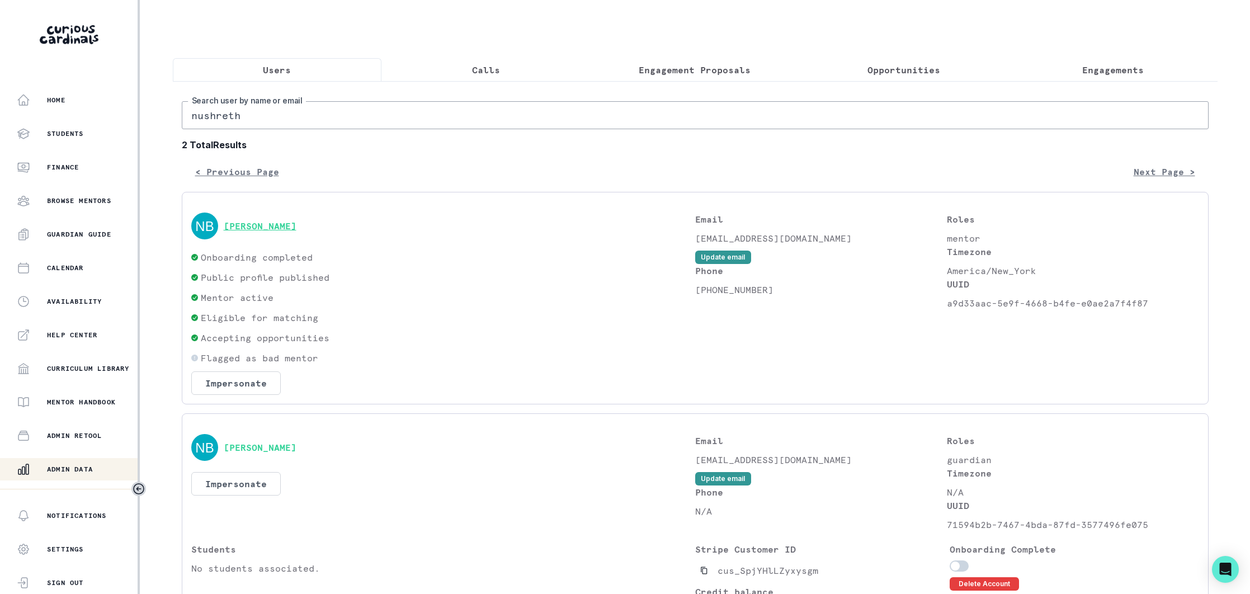
click at [283, 230] on button "[PERSON_NAME]" at bounding box center [260, 225] width 73 height 11
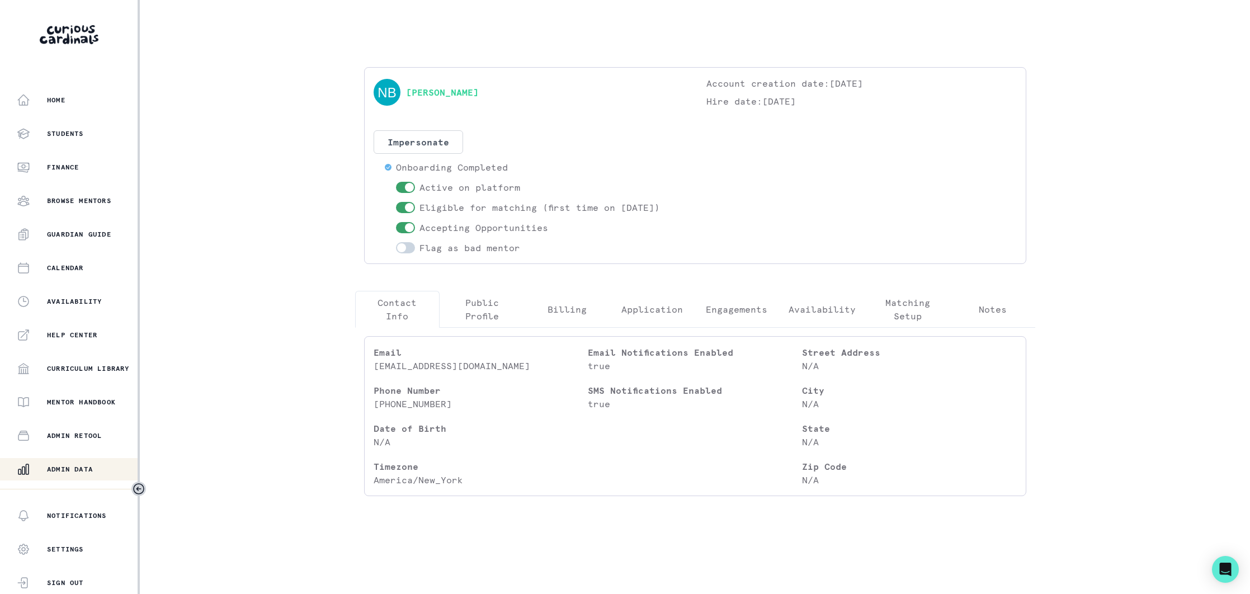
click at [730, 310] on p "Engagements" at bounding box center [737, 309] width 62 height 13
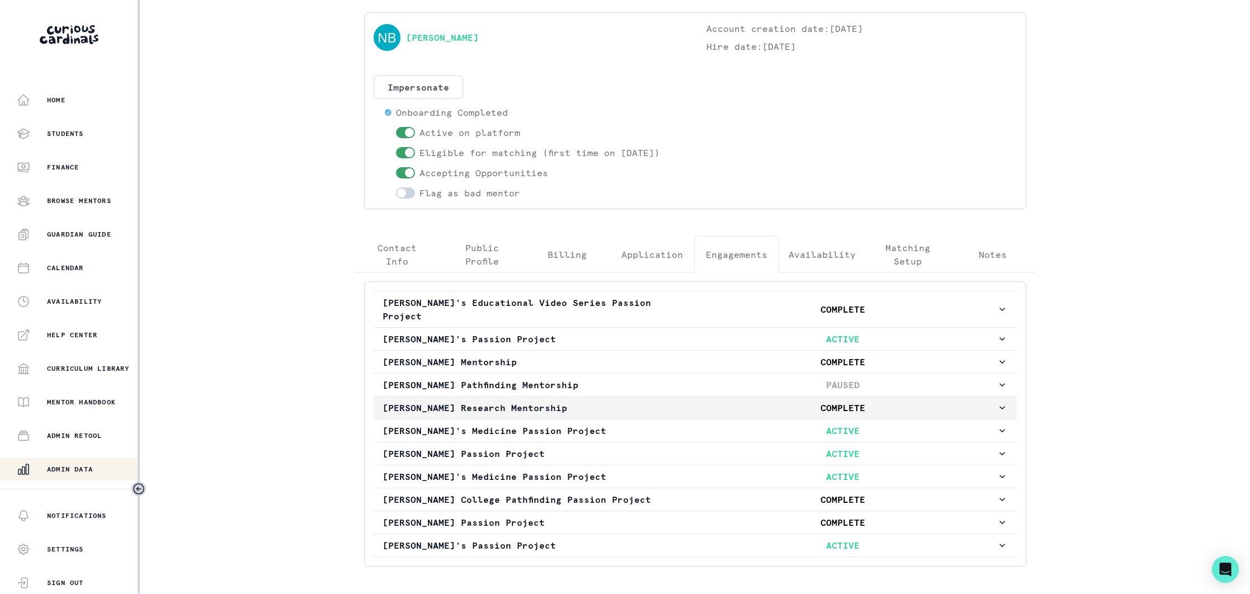
scroll to position [90, 0]
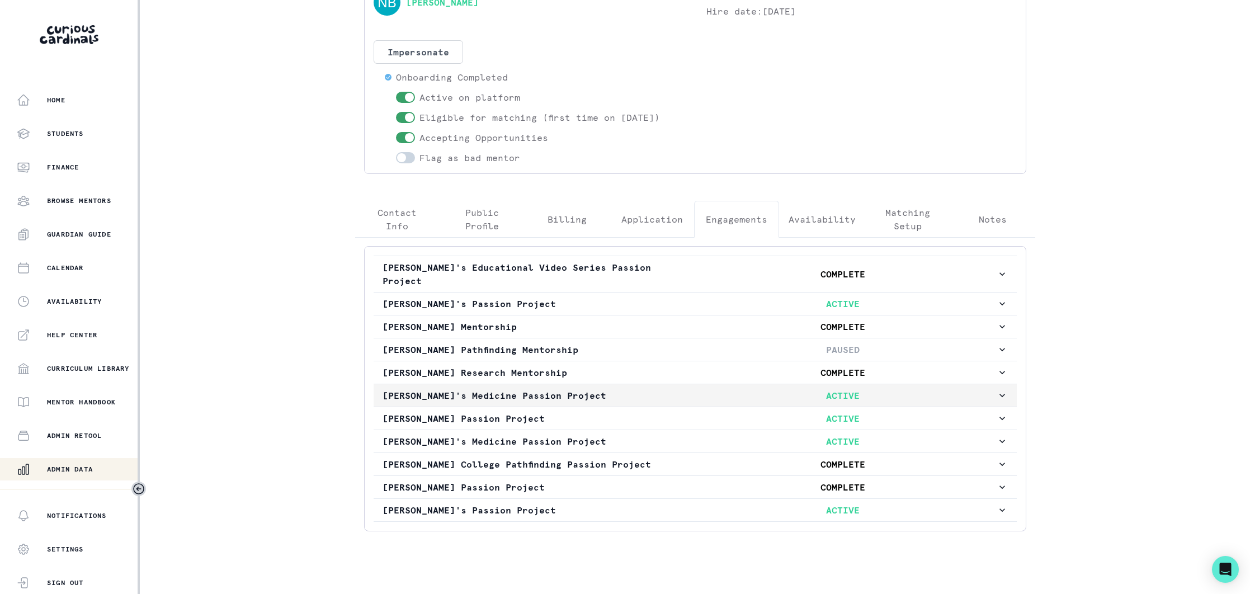
click at [657, 389] on p "[PERSON_NAME]'s Medicine Passion Project" at bounding box center [536, 395] width 307 height 13
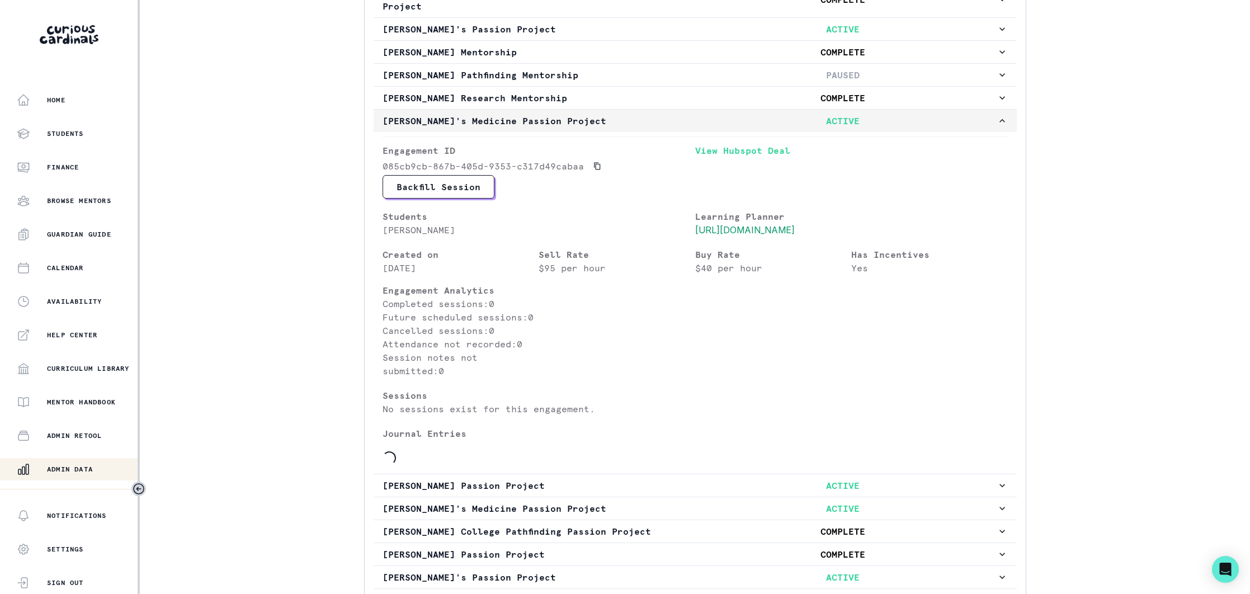
scroll to position [485, 0]
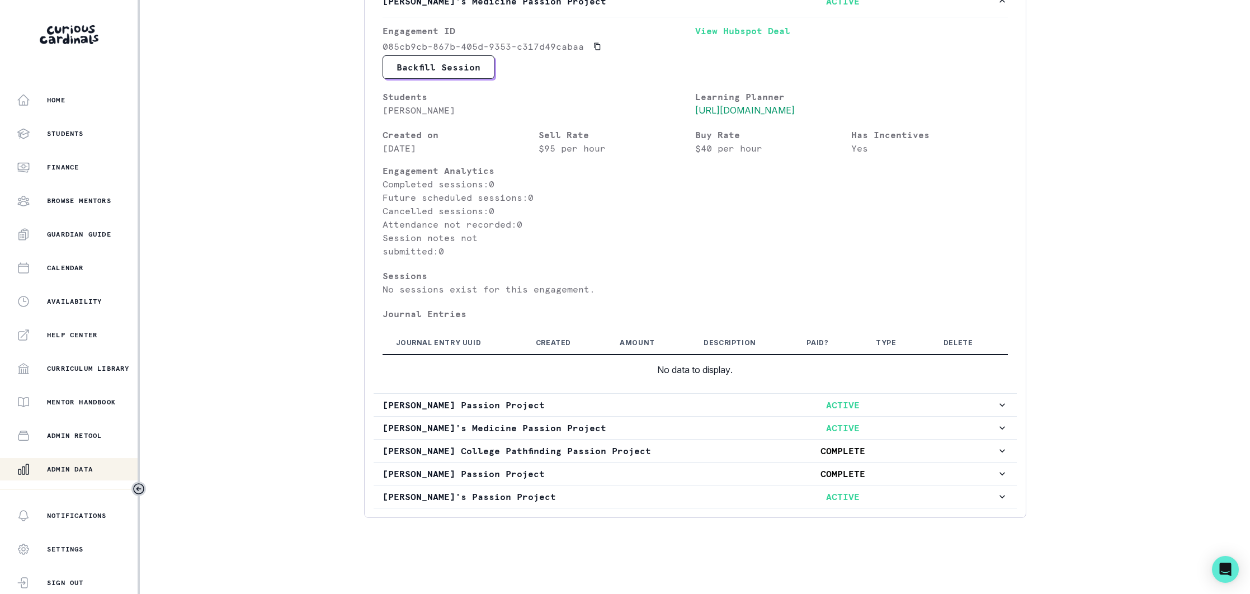
click at [78, 463] on div "Admin Data" at bounding box center [77, 468] width 121 height 13
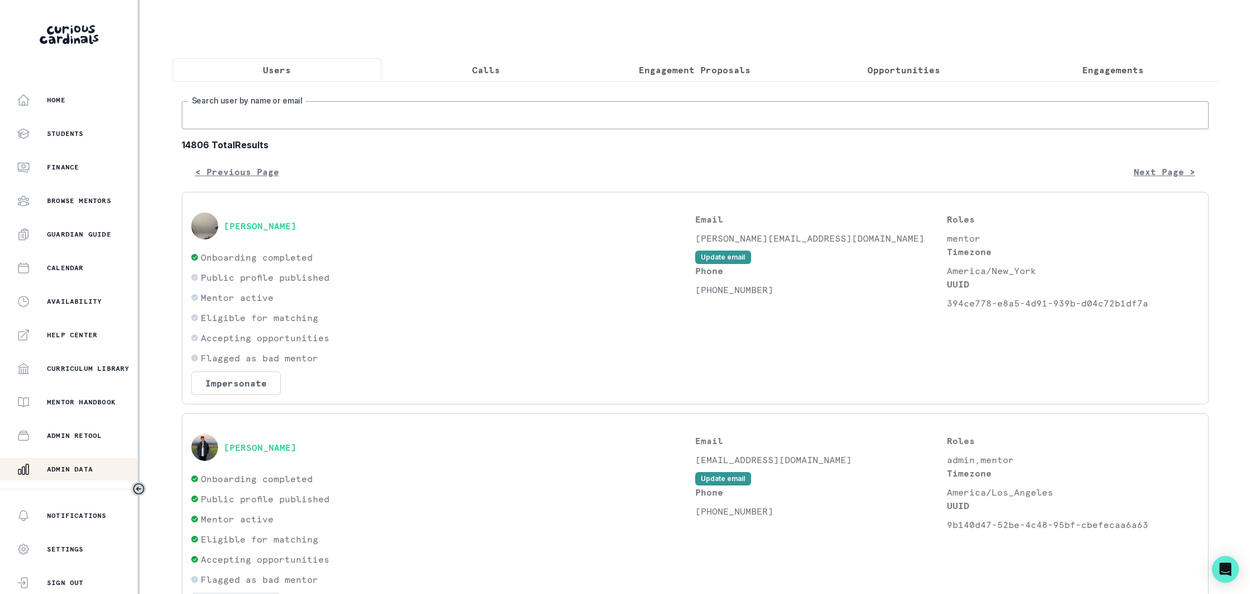
click at [329, 116] on input "Search user by name or email" at bounding box center [695, 115] width 1027 height 28
type input "[PERSON_NAME]"
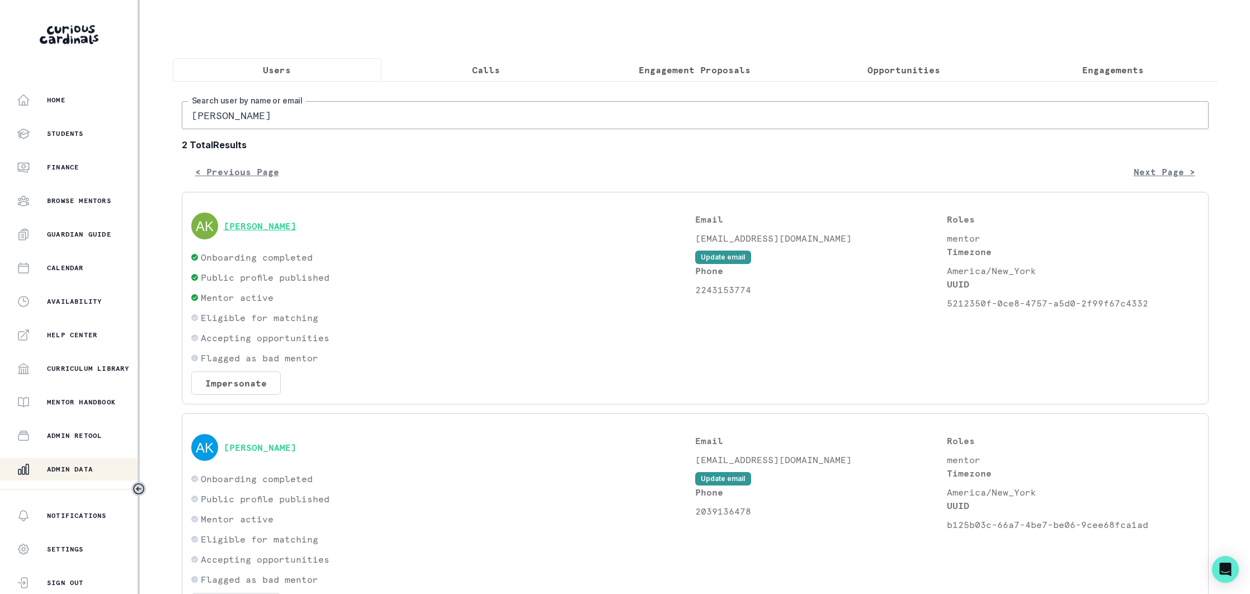
click at [262, 225] on button "[PERSON_NAME]" at bounding box center [260, 225] width 73 height 11
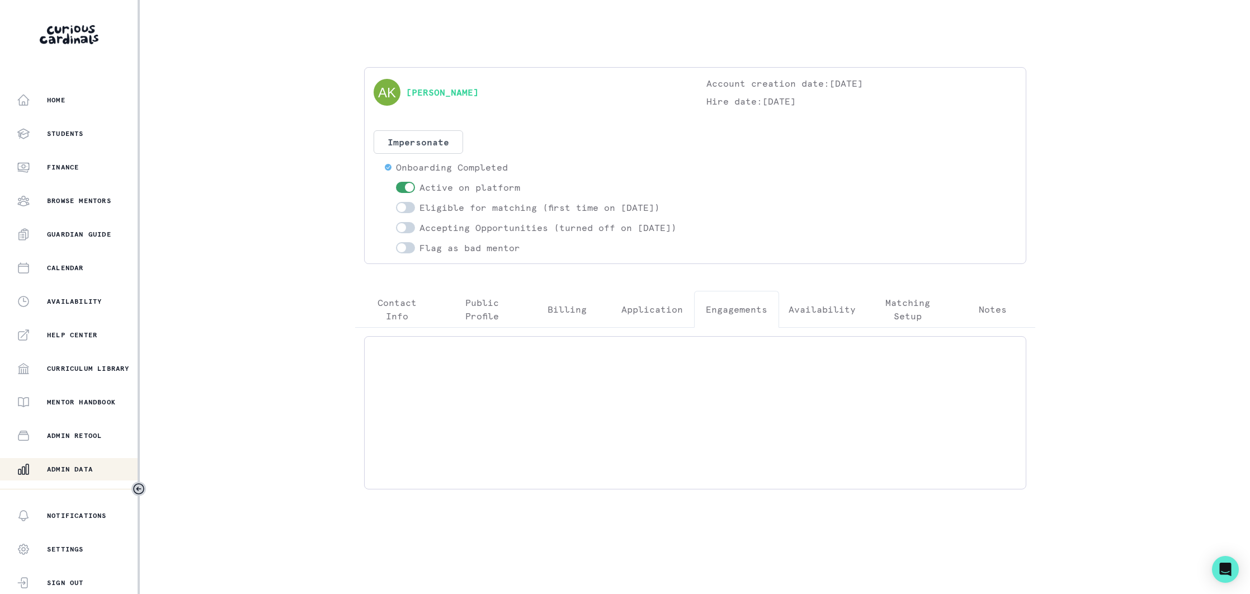
click at [719, 316] on p "Engagements" at bounding box center [737, 309] width 62 height 13
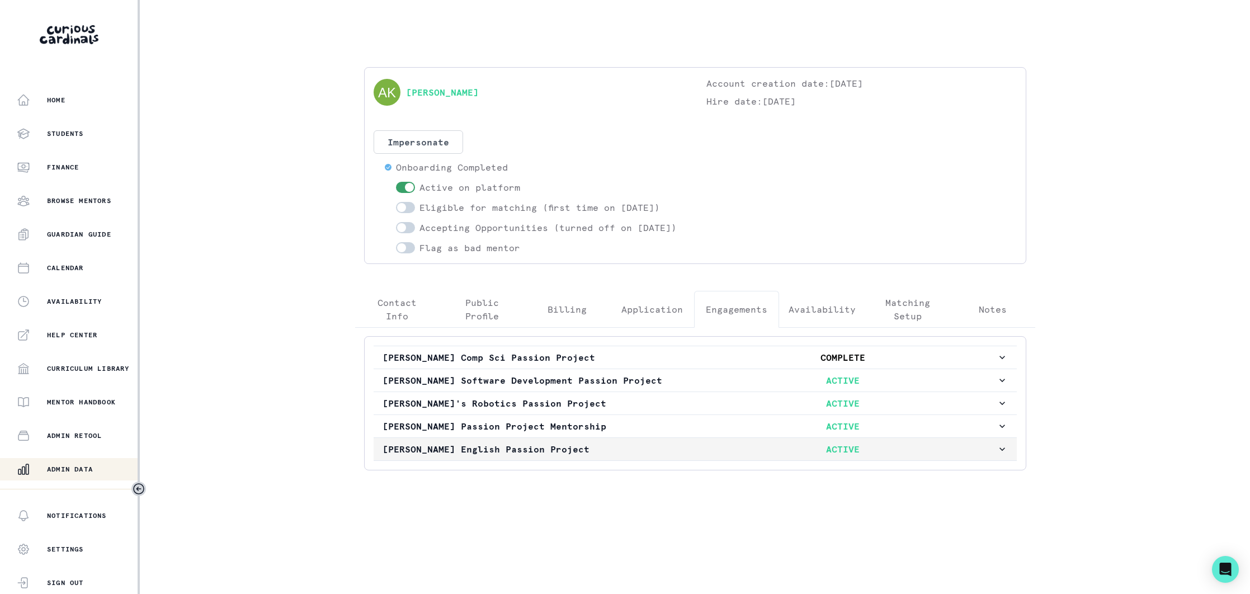
click at [633, 456] on p "[PERSON_NAME] English Passion Project" at bounding box center [536, 448] width 307 height 13
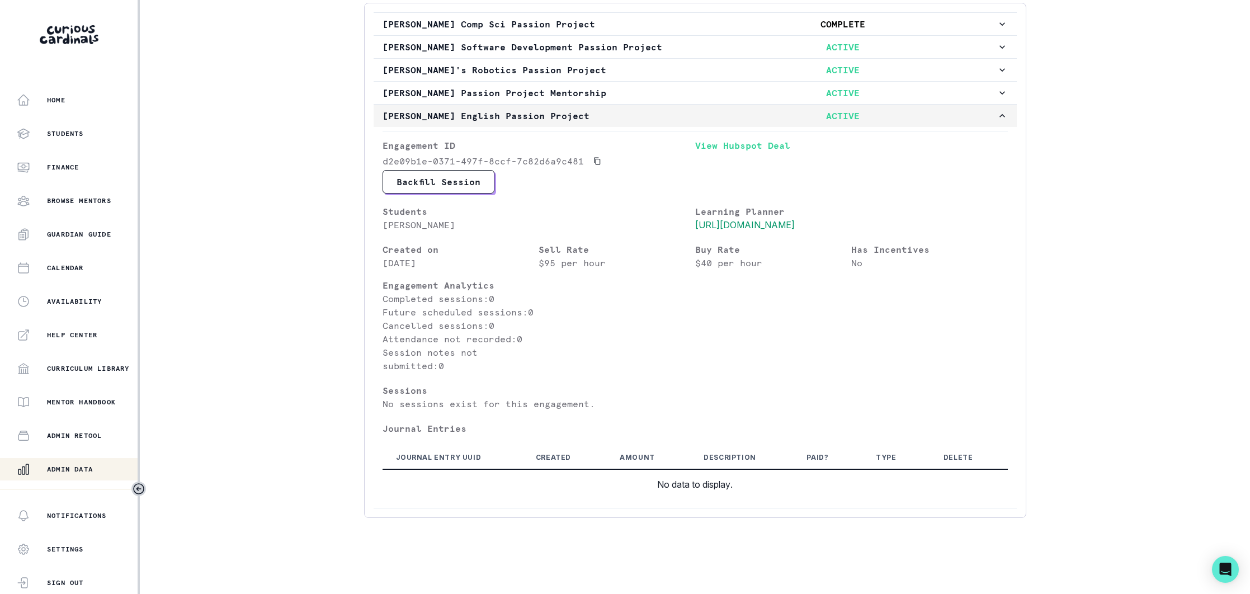
scroll to position [361, 0]
drag, startPoint x: 87, startPoint y: 470, endPoint x: 151, endPoint y: 427, distance: 77.4
click at [91, 466] on p "Admin Data" at bounding box center [70, 469] width 46 height 9
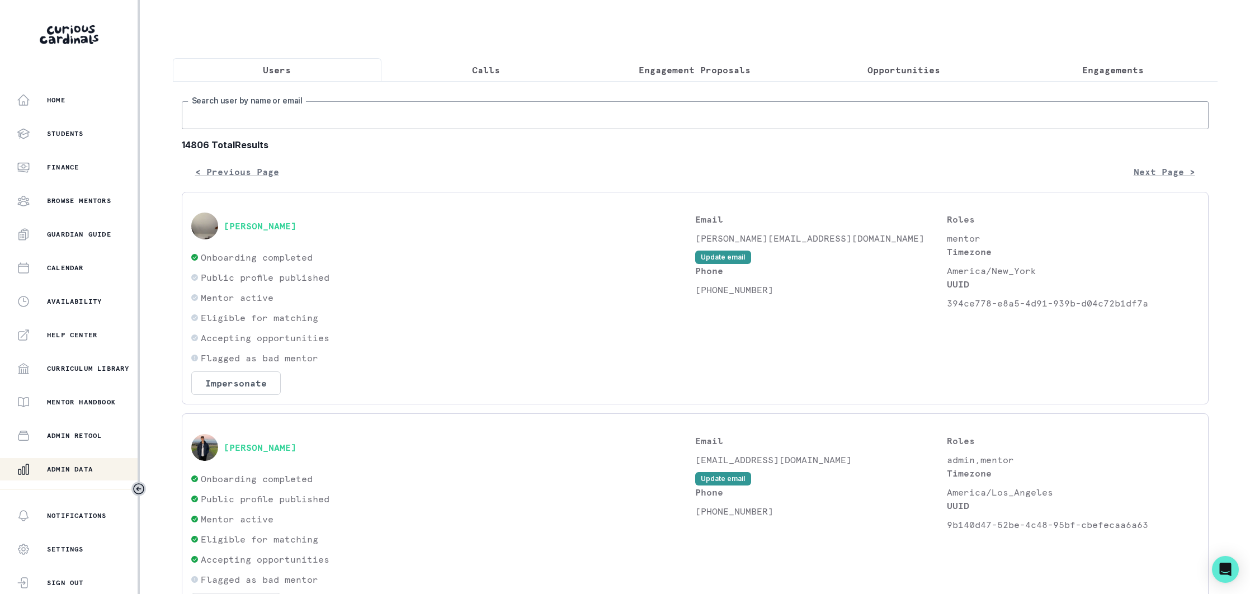
click at [348, 117] on input "Search user by name or email" at bounding box center [695, 115] width 1027 height 28
type input "afsana"
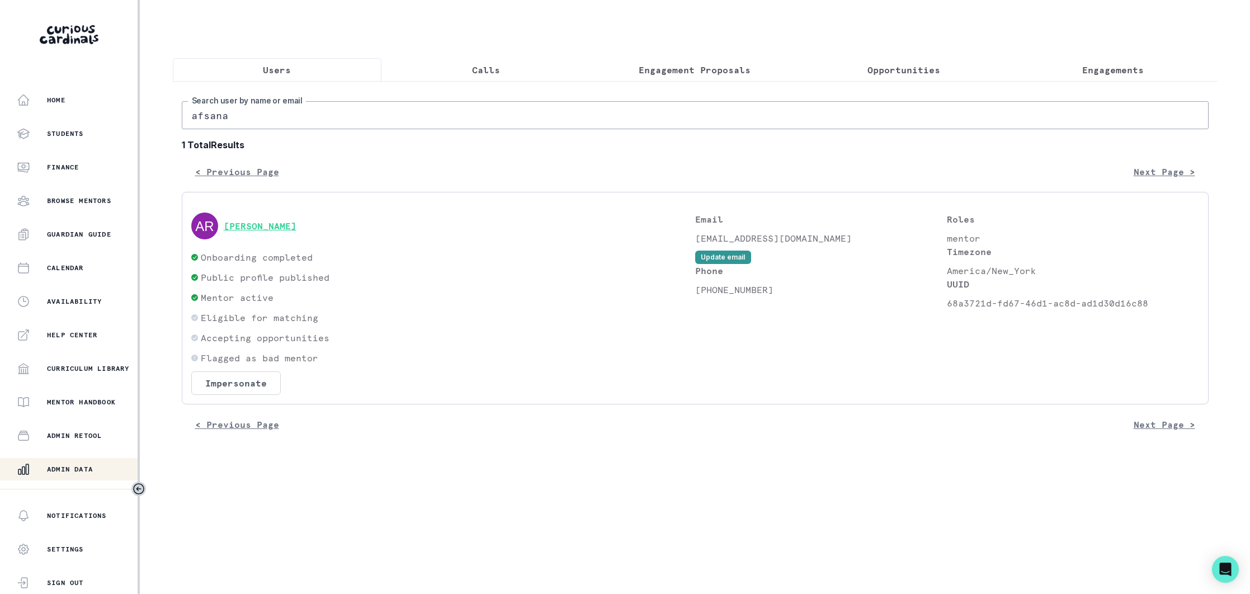
click at [286, 226] on button "[PERSON_NAME]" at bounding box center [260, 225] width 73 height 11
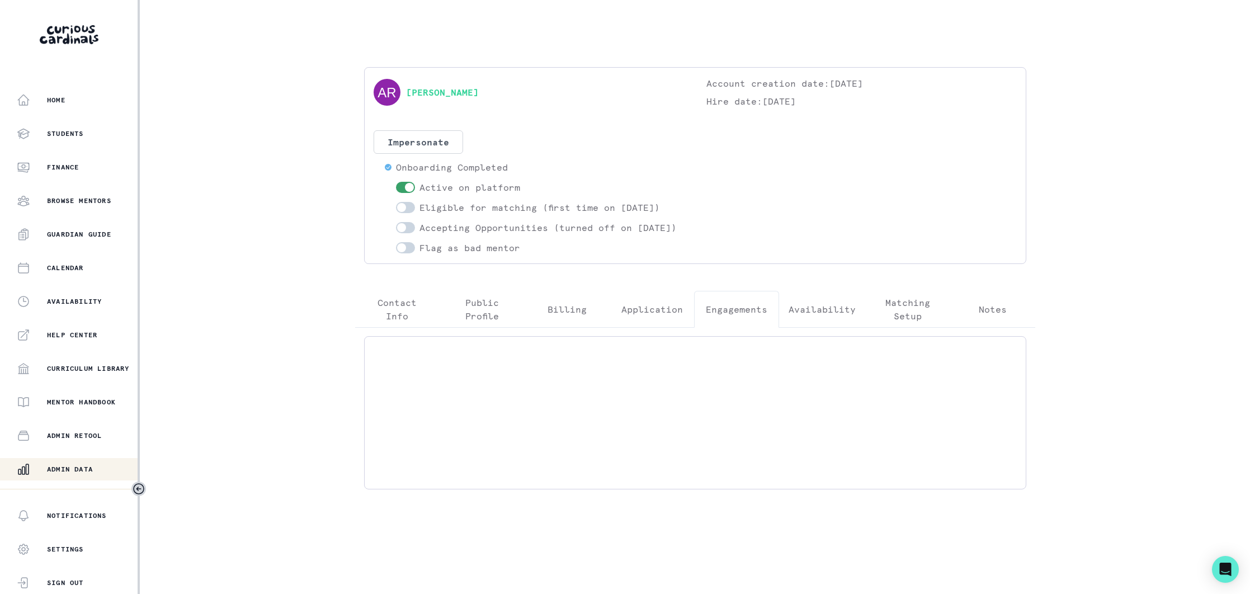
click at [721, 316] on p "Engagements" at bounding box center [737, 309] width 62 height 13
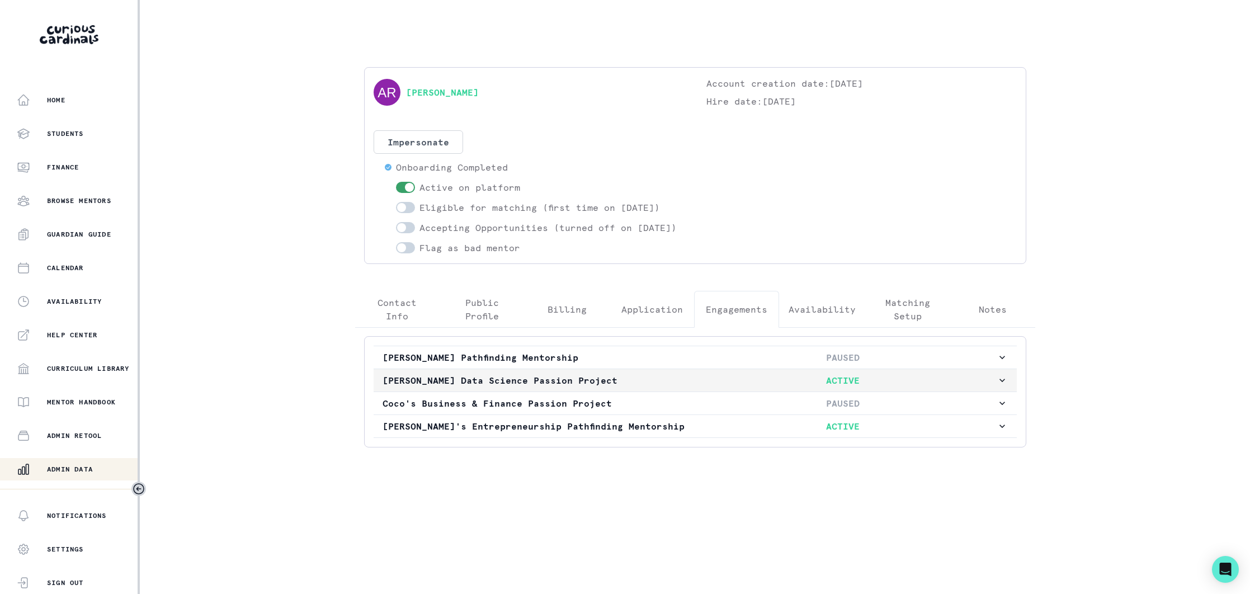
click at [633, 387] on p "[PERSON_NAME] Data Science Passion Project" at bounding box center [536, 380] width 307 height 13
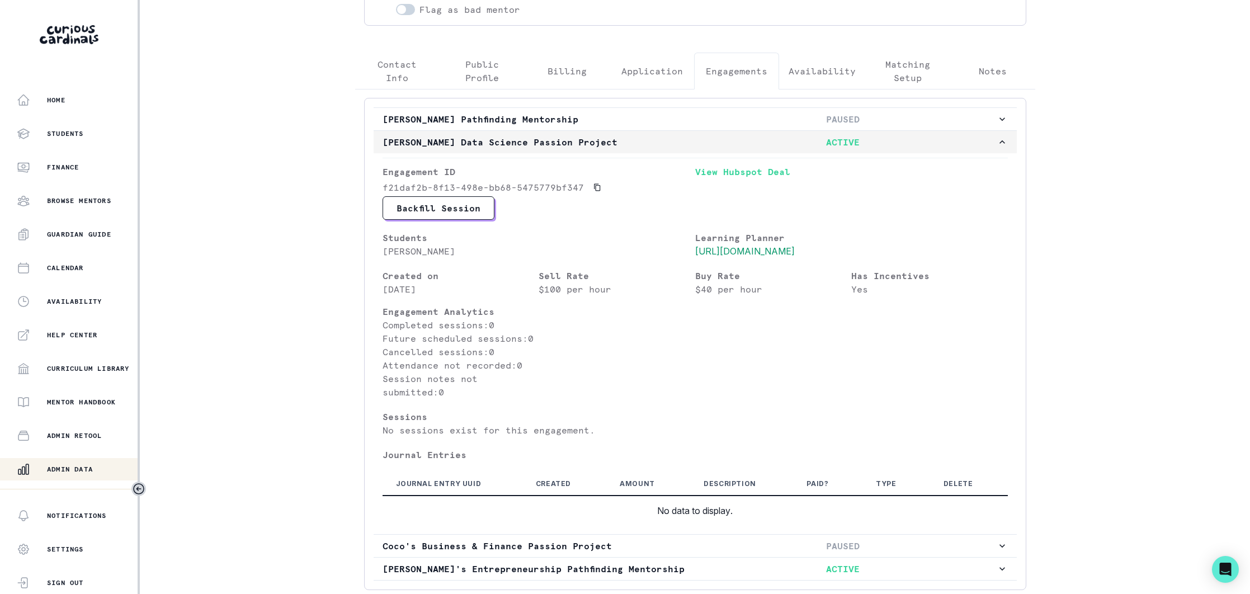
scroll to position [338, 0]
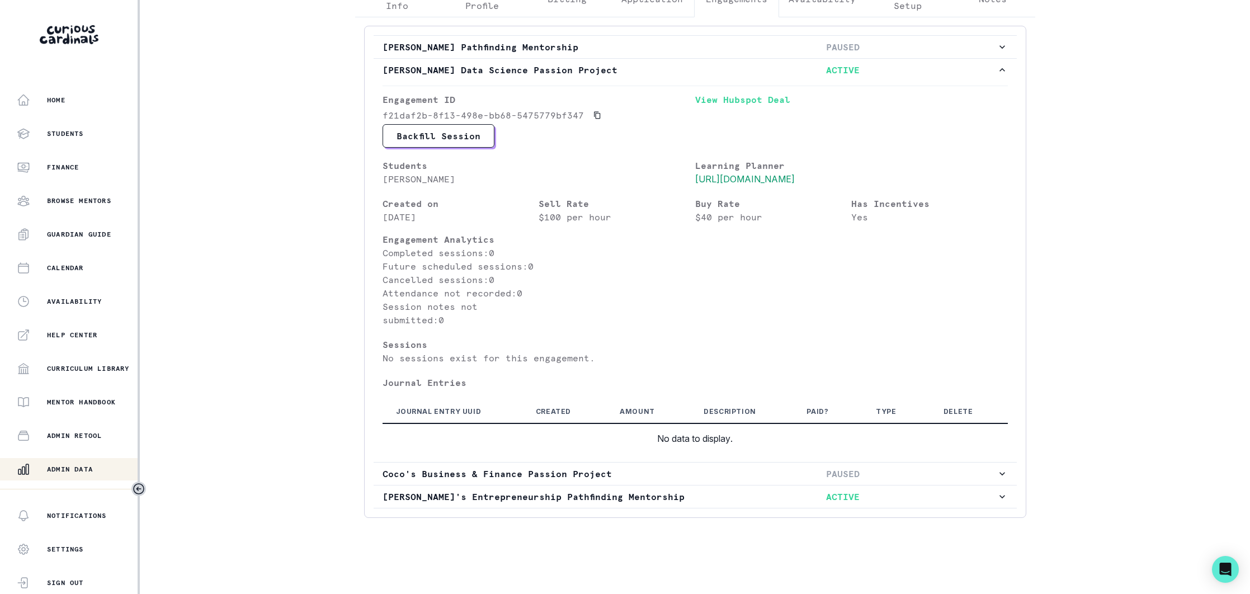
click at [73, 464] on div "Admin Data" at bounding box center [77, 468] width 121 height 13
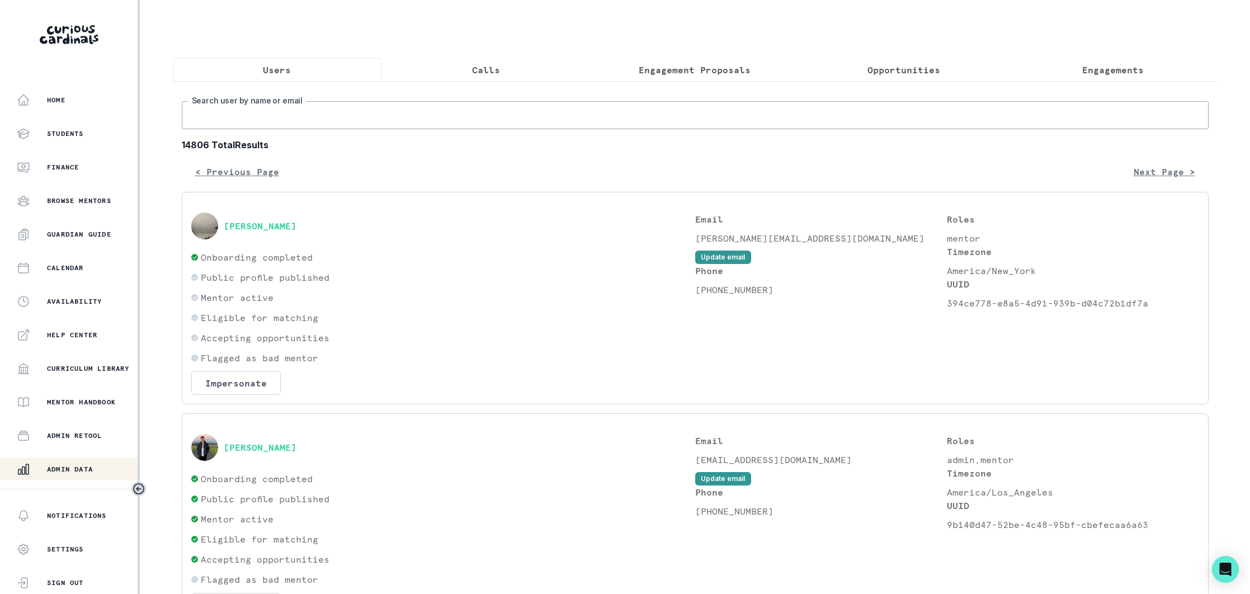
click at [307, 108] on input "Search user by name or email" at bounding box center [695, 115] width 1027 height 28
type input "[PERSON_NAME]"
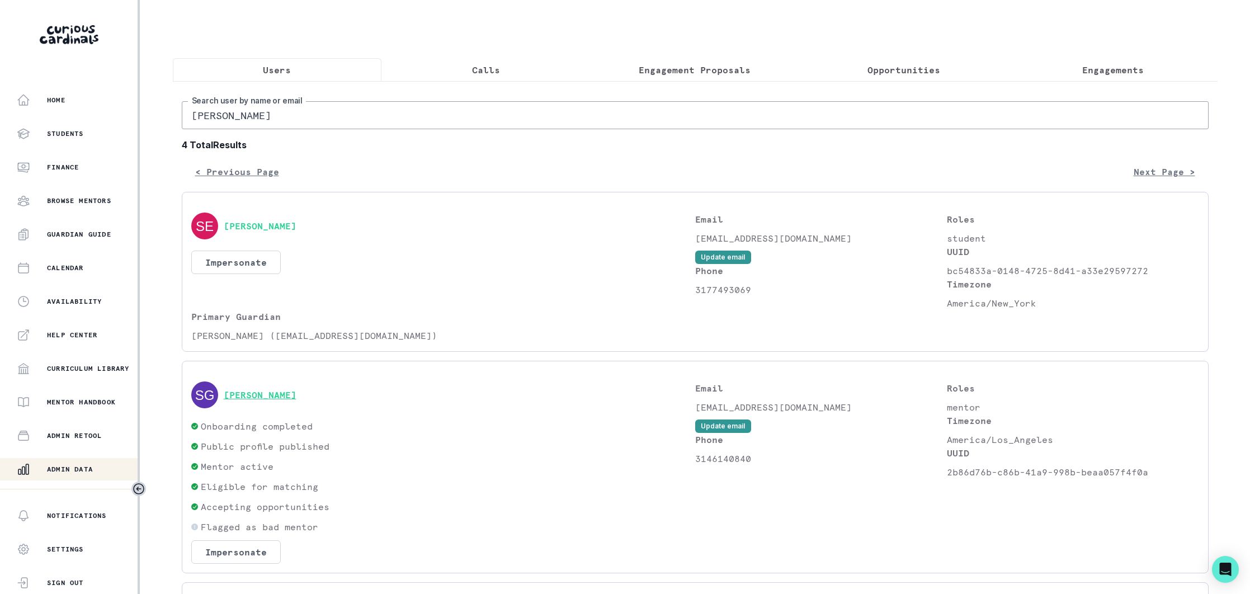
click at [291, 390] on button "[PERSON_NAME]" at bounding box center [260, 394] width 73 height 11
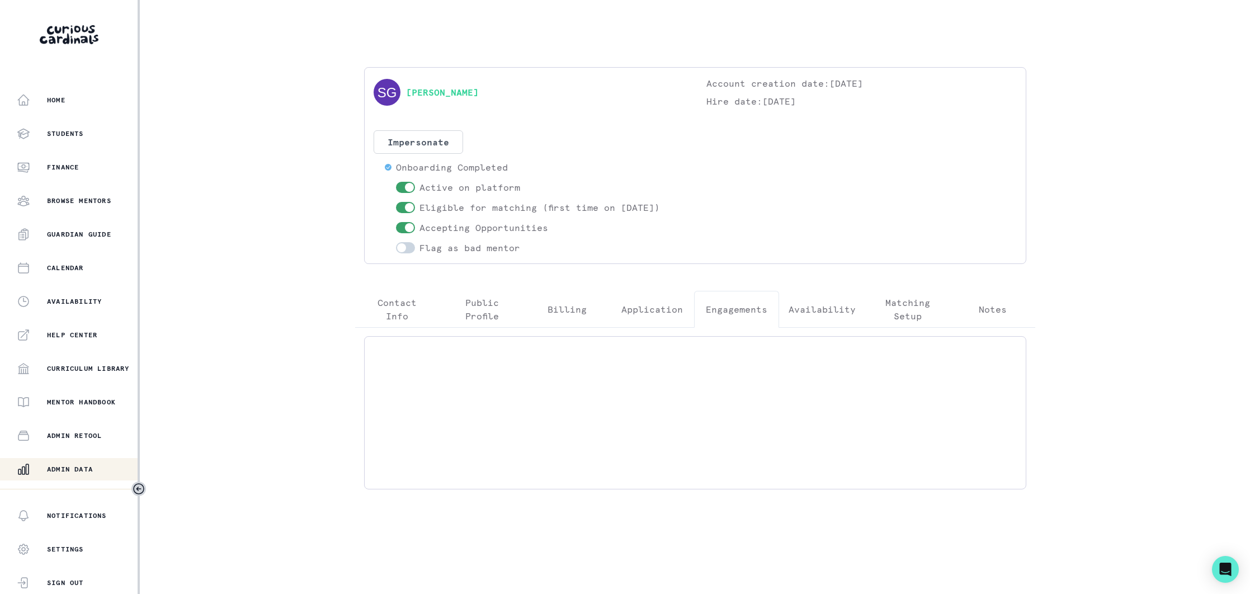
click at [736, 312] on p "Engagements" at bounding box center [737, 309] width 62 height 13
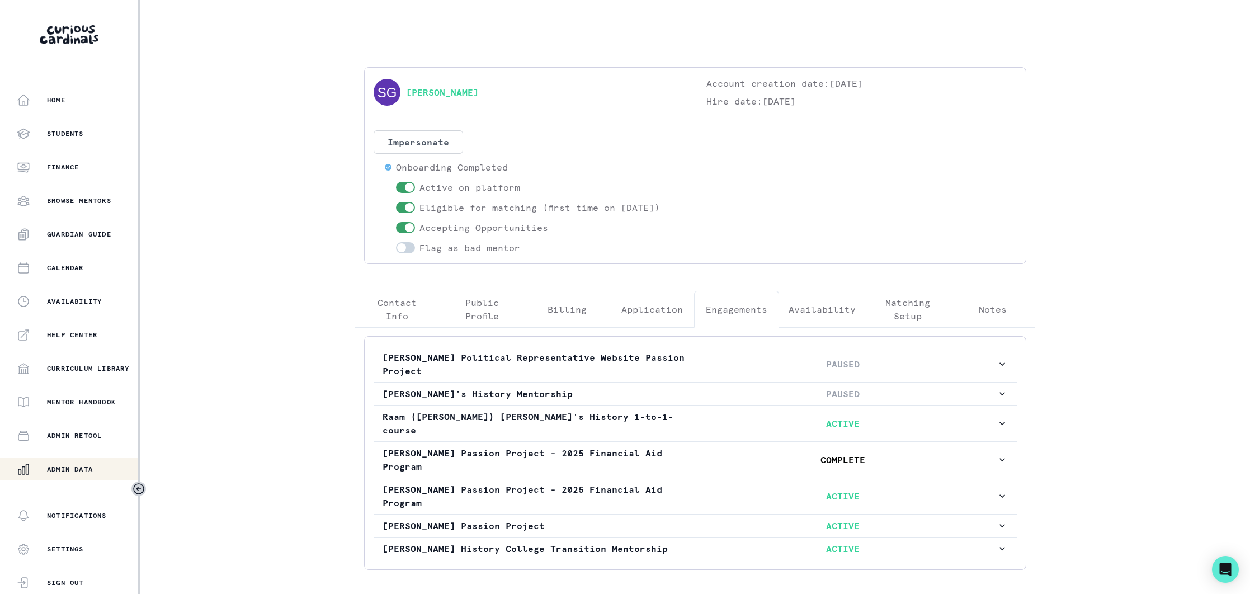
scroll to position [39, 0]
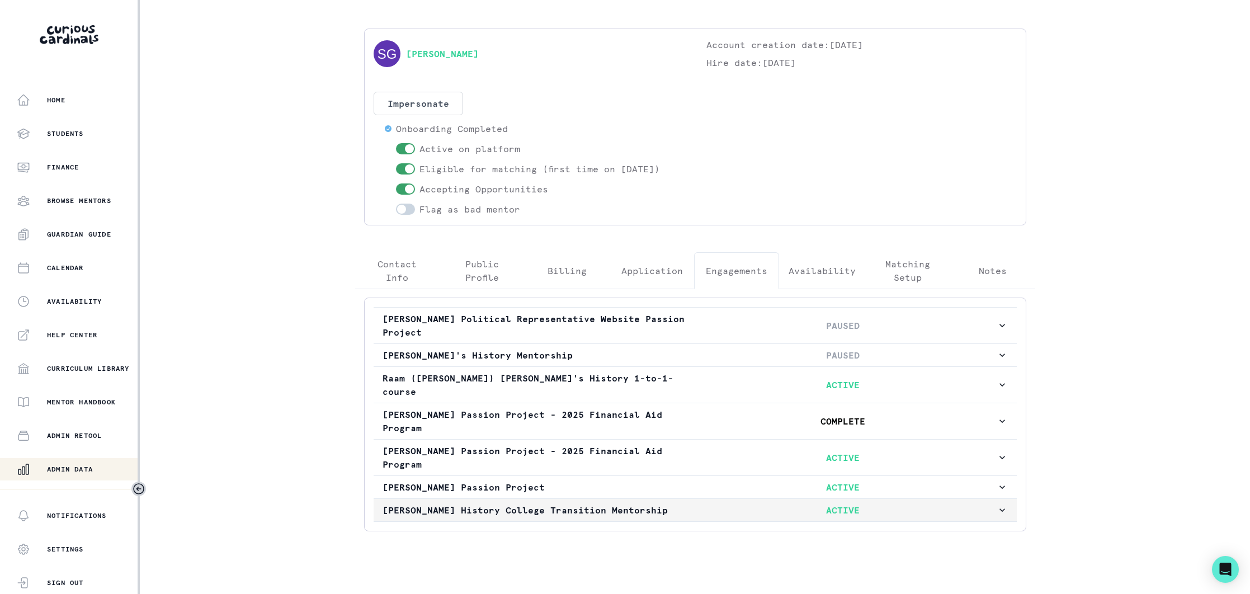
click at [659, 503] on p "[PERSON_NAME] History College Transition Mentorship" at bounding box center [536, 509] width 307 height 13
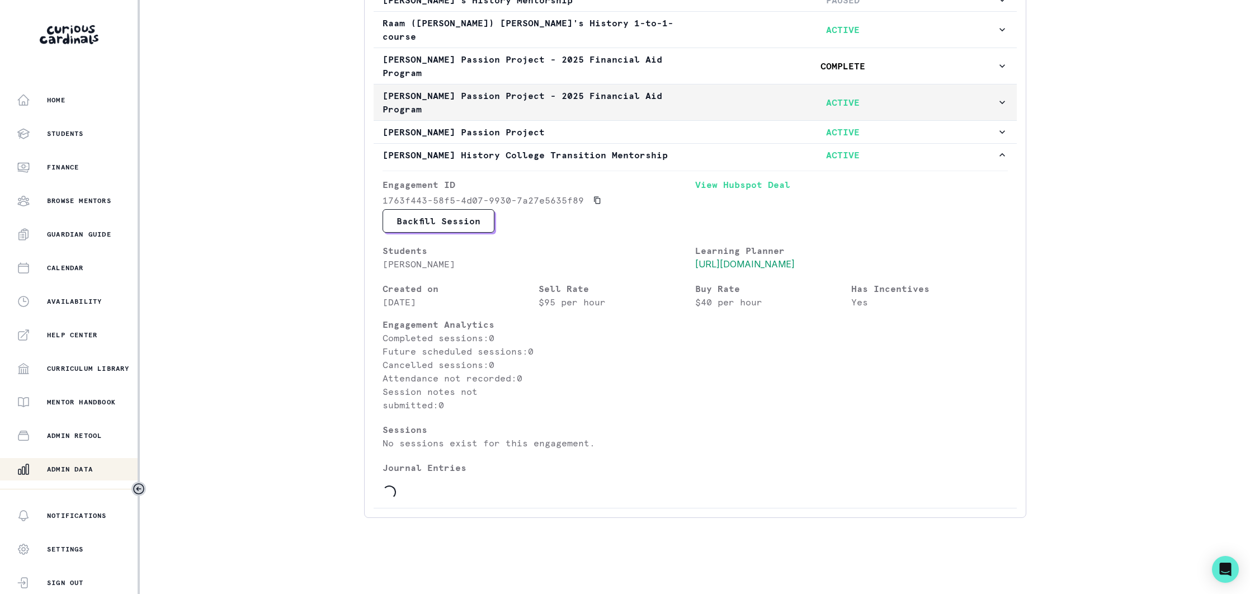
scroll to position [395, 0]
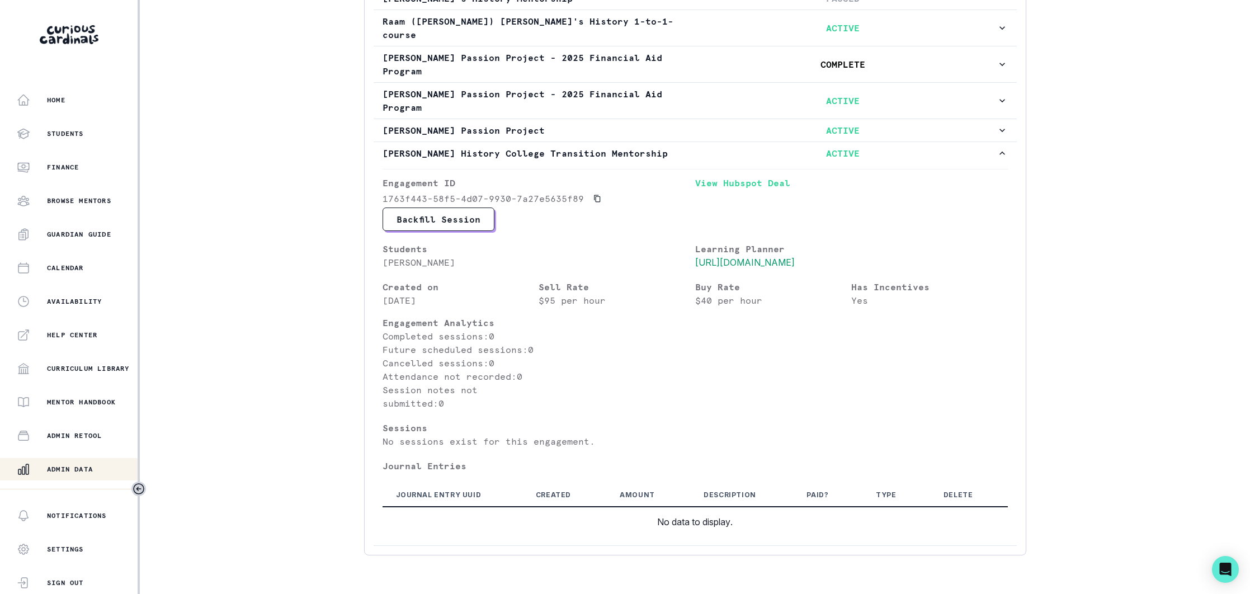
click at [82, 469] on p "Admin Data" at bounding box center [70, 469] width 46 height 9
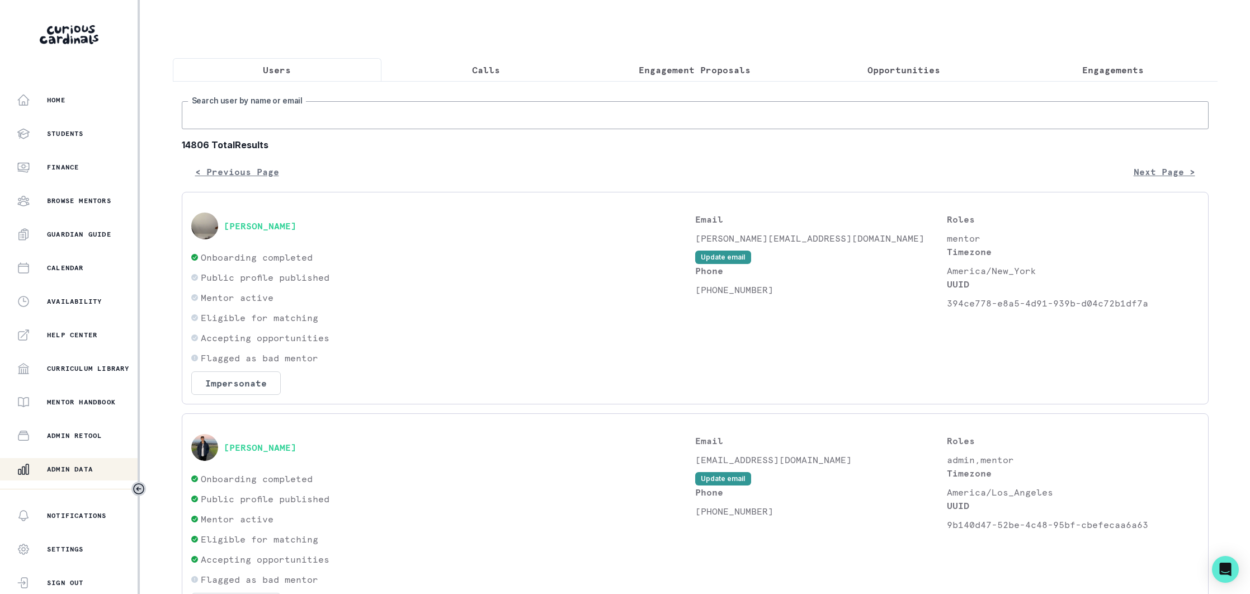
click at [395, 117] on input "Search user by name or email" at bounding box center [695, 115] width 1027 height 28
type input "[PERSON_NAME]"
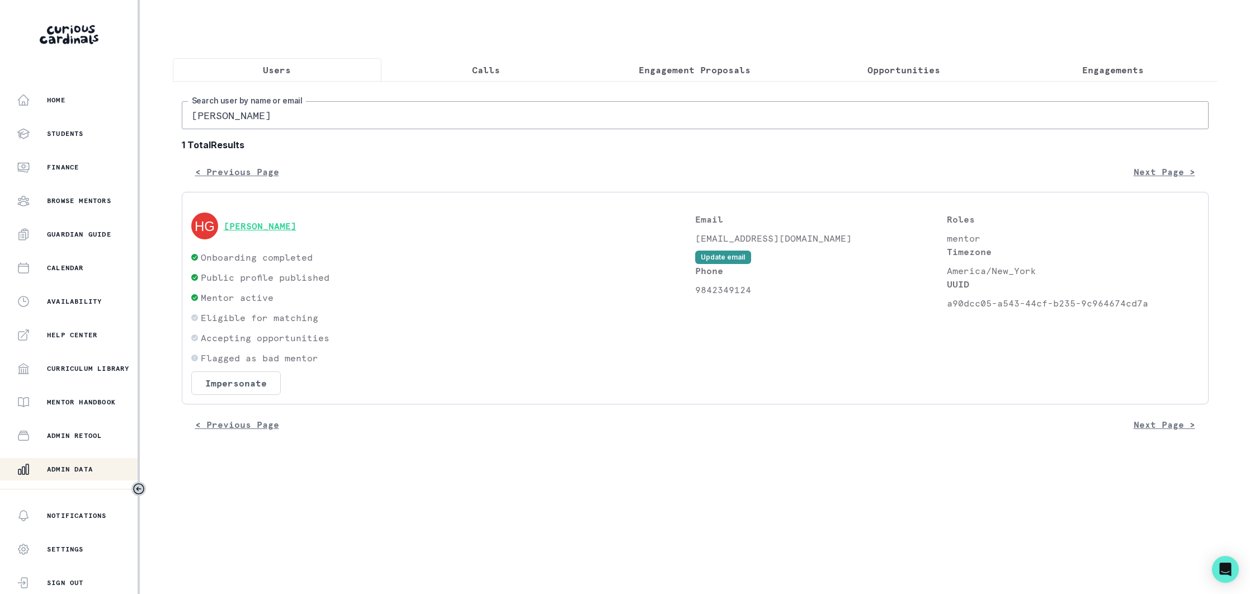
click at [282, 226] on button "[PERSON_NAME]" at bounding box center [260, 225] width 73 height 11
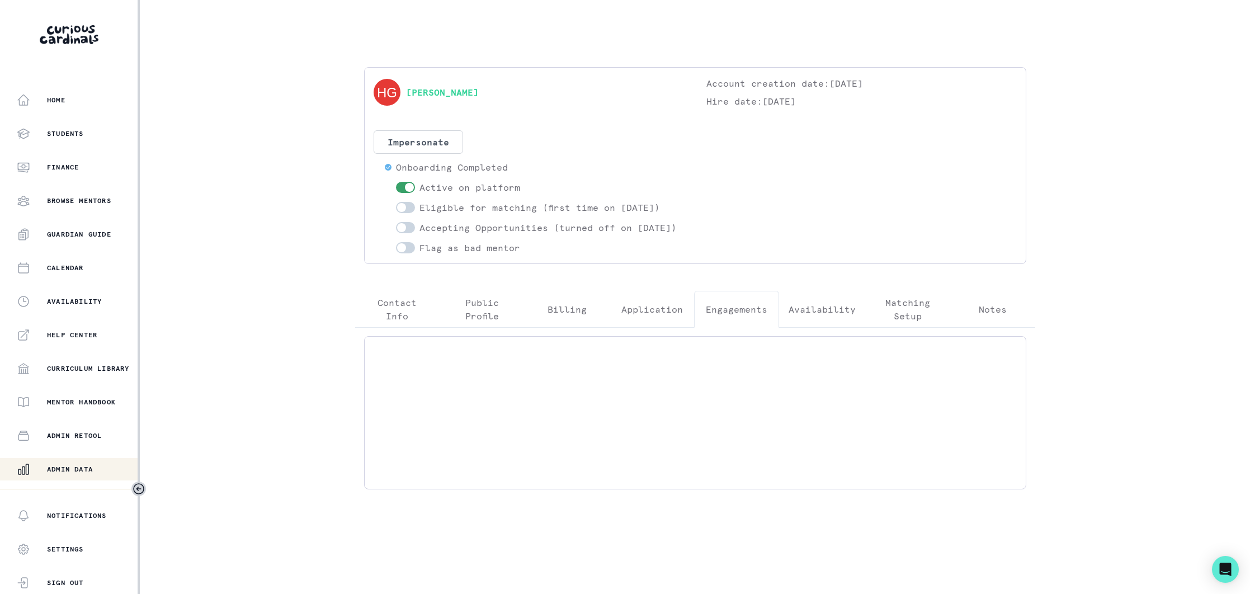
click at [716, 316] on p "Engagements" at bounding box center [737, 309] width 62 height 13
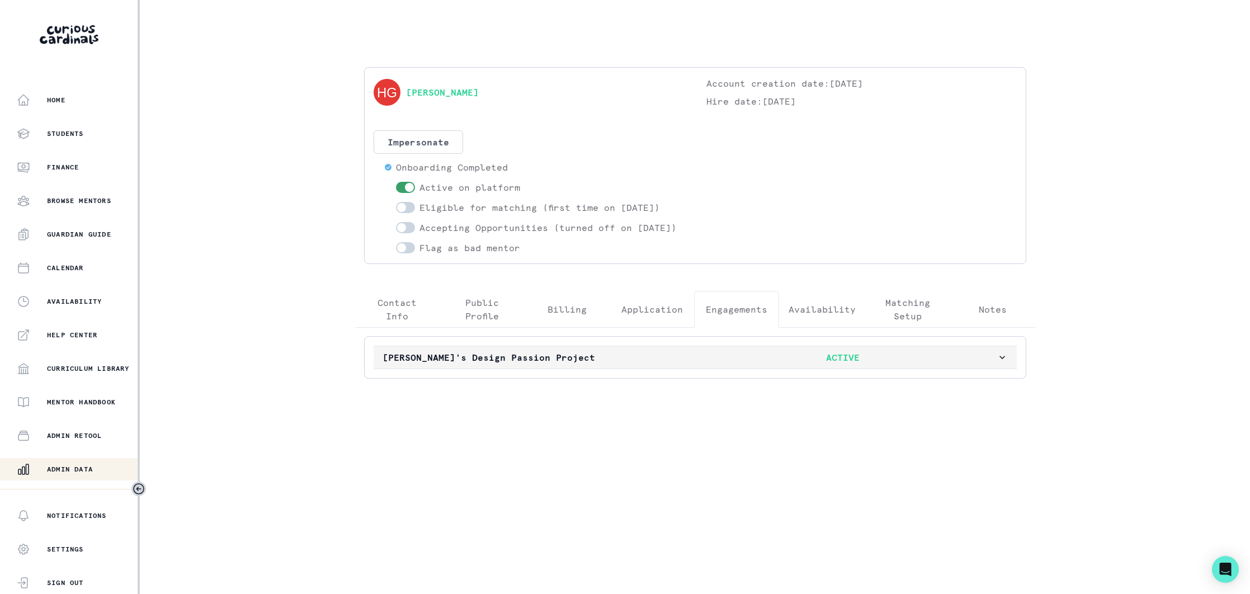
click at [563, 364] on p "[PERSON_NAME]'s Design Passion Project" at bounding box center [536, 357] width 307 height 13
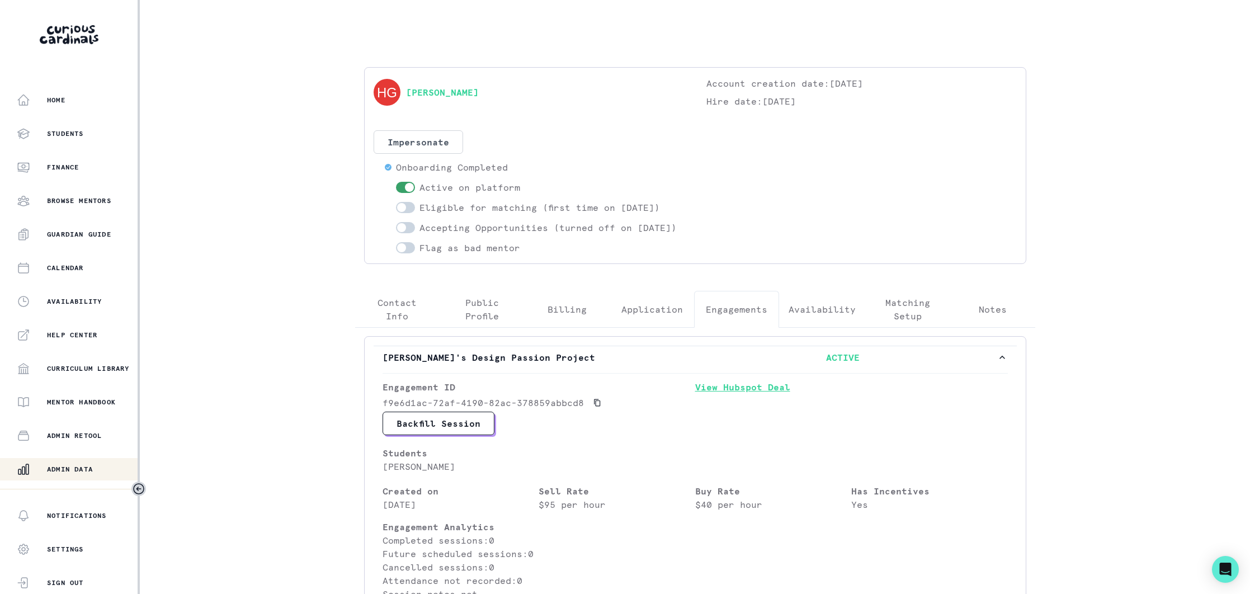
click at [766, 402] on link "View Hubspot Deal" at bounding box center [851, 395] width 313 height 31
click at [93, 466] on p "Admin Data" at bounding box center [70, 469] width 46 height 9
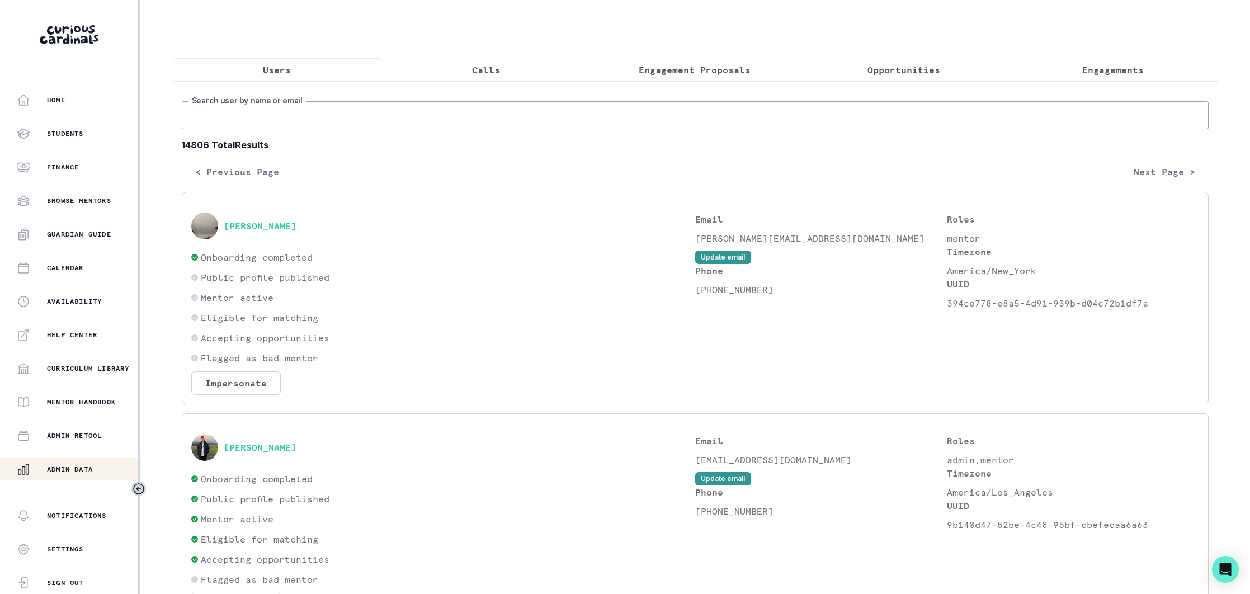
click at [340, 112] on input "Search user by name or email" at bounding box center [695, 115] width 1027 height 28
type input "adelaide d"
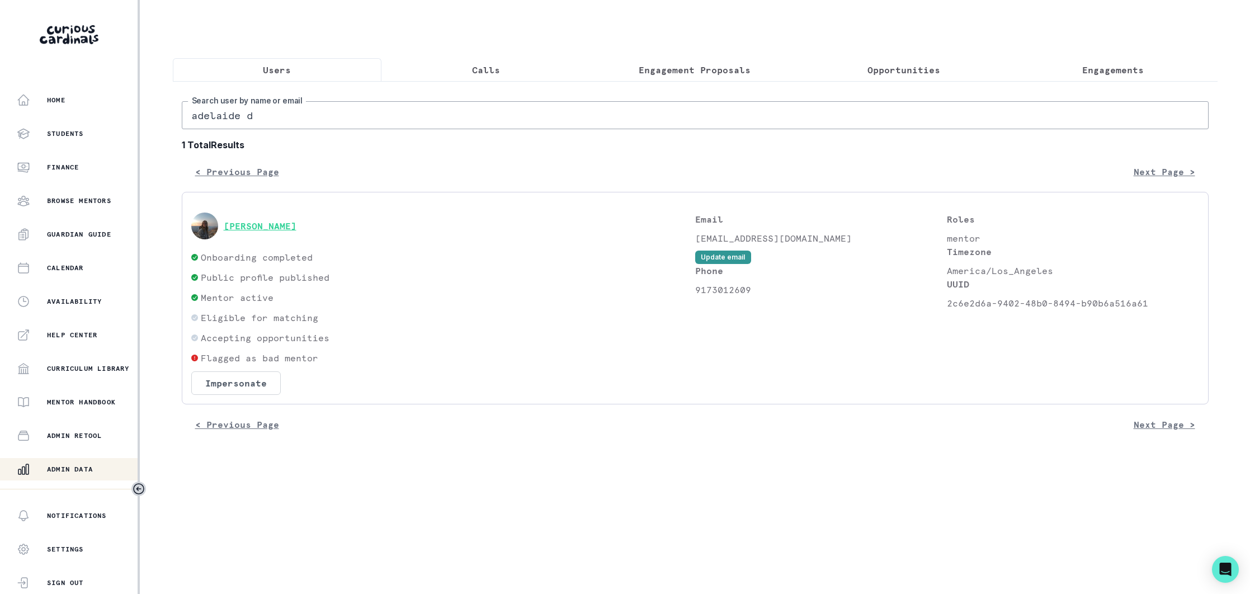
click at [264, 226] on button "[PERSON_NAME]" at bounding box center [260, 225] width 73 height 11
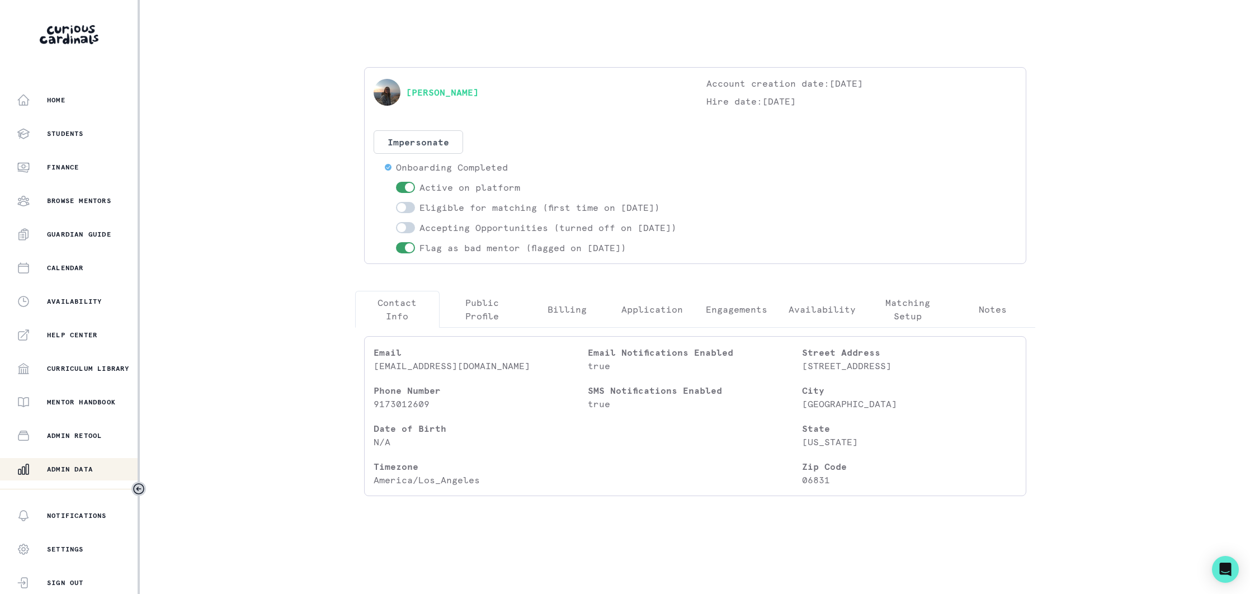
click at [739, 316] on p "Engagements" at bounding box center [737, 309] width 62 height 13
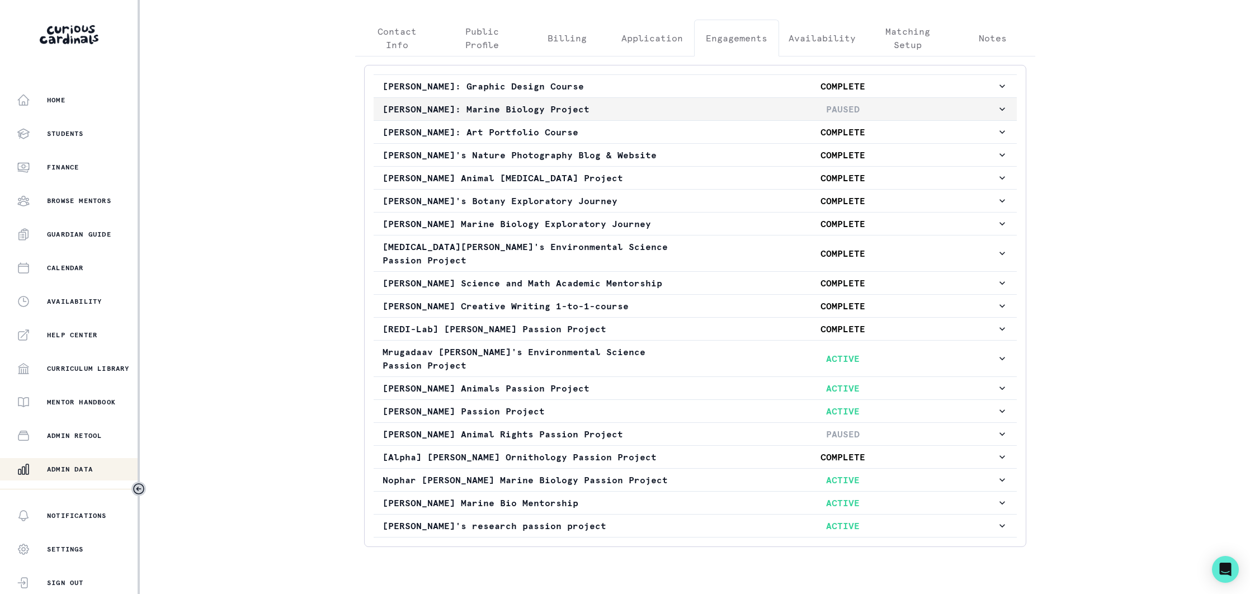
scroll to position [314, 0]
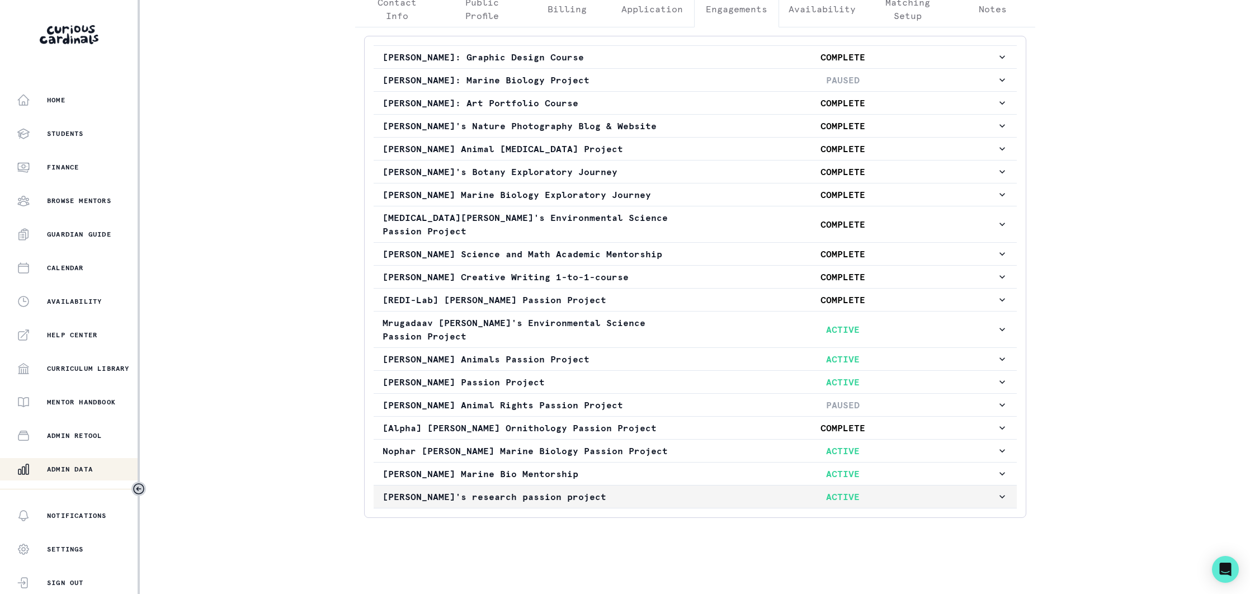
click at [602, 502] on p "[PERSON_NAME]'s research passion project" at bounding box center [536, 496] width 307 height 13
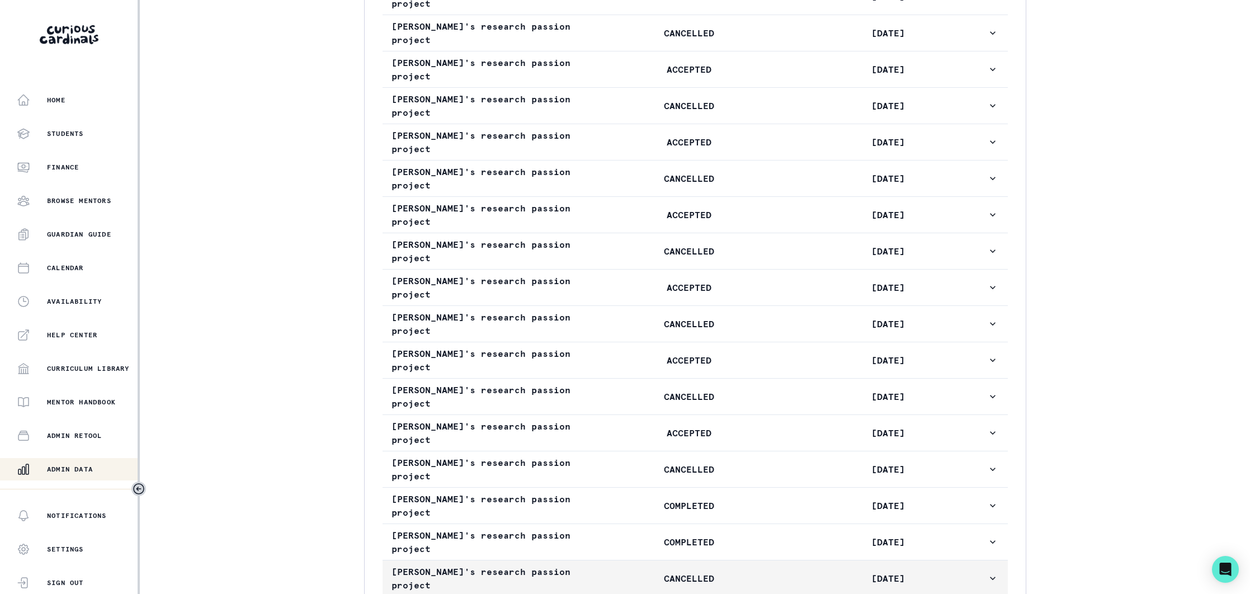
scroll to position [1173, 0]
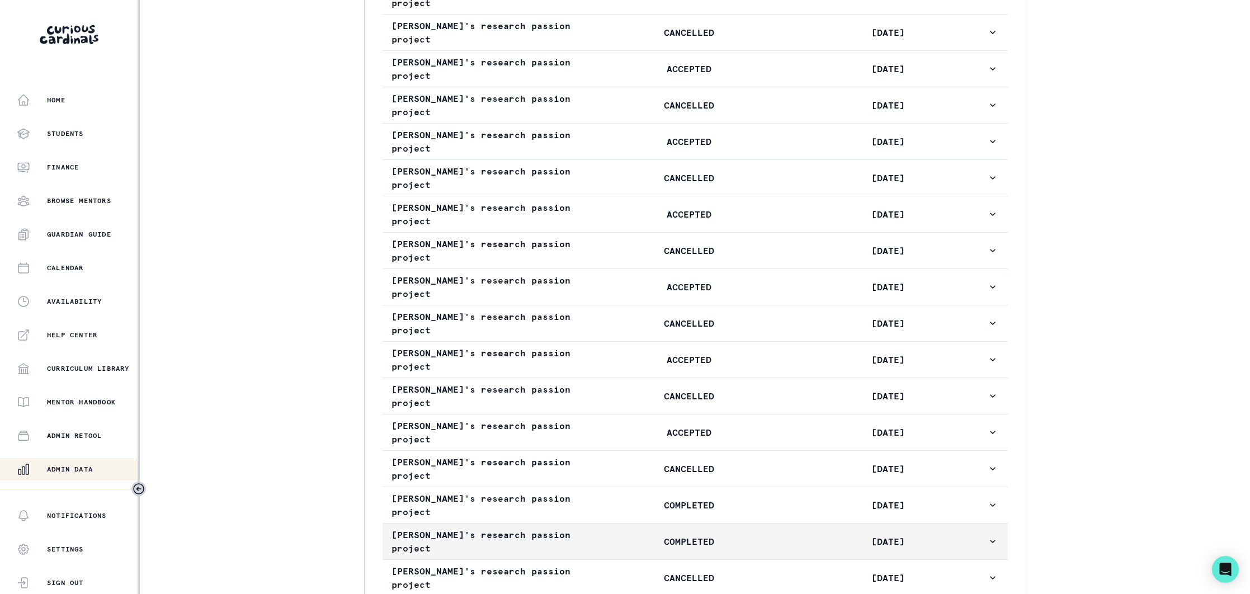
click at [620, 535] on p "COMPLETED" at bounding box center [689, 541] width 199 height 13
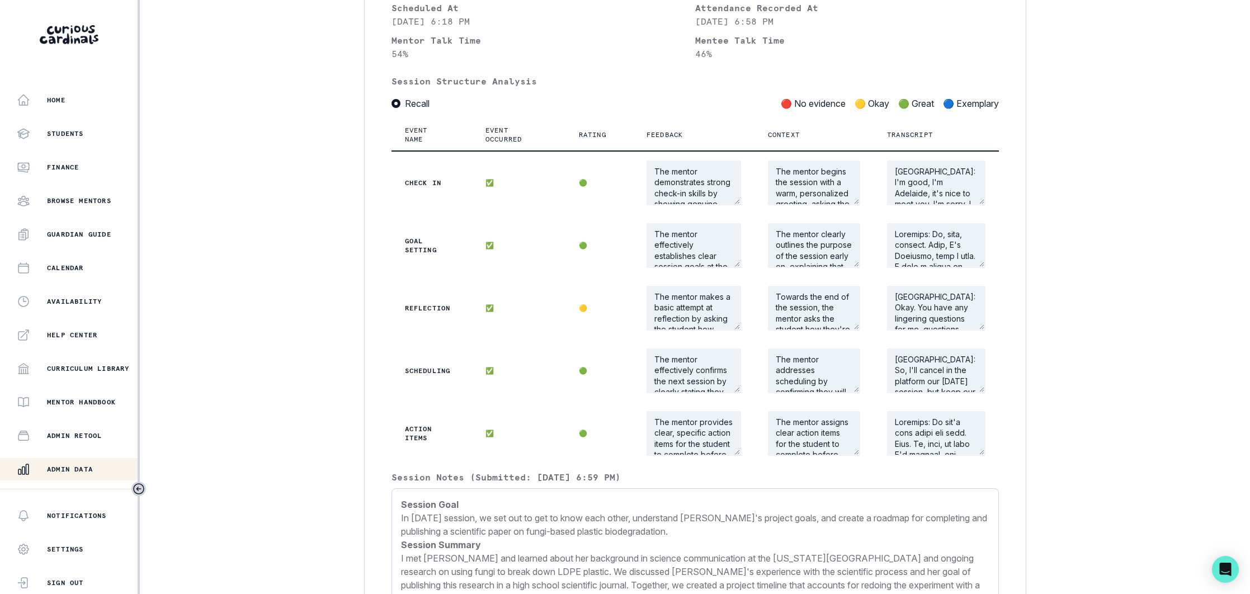
scroll to position [1842, 0]
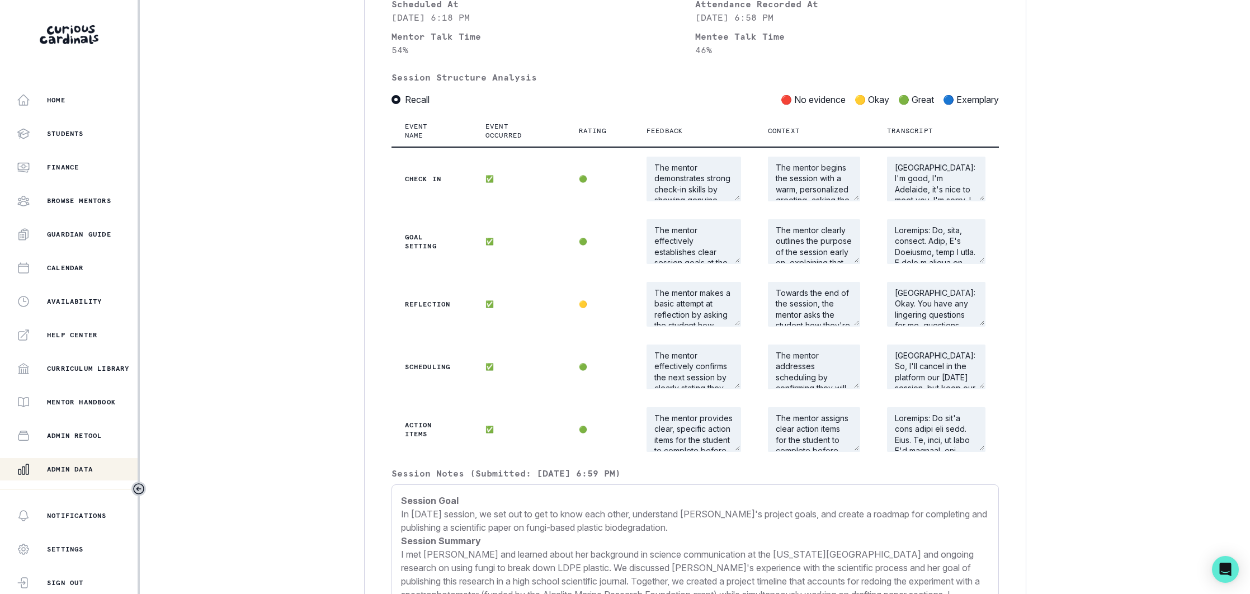
click at [67, 471] on p "Admin Data" at bounding box center [70, 469] width 46 height 9
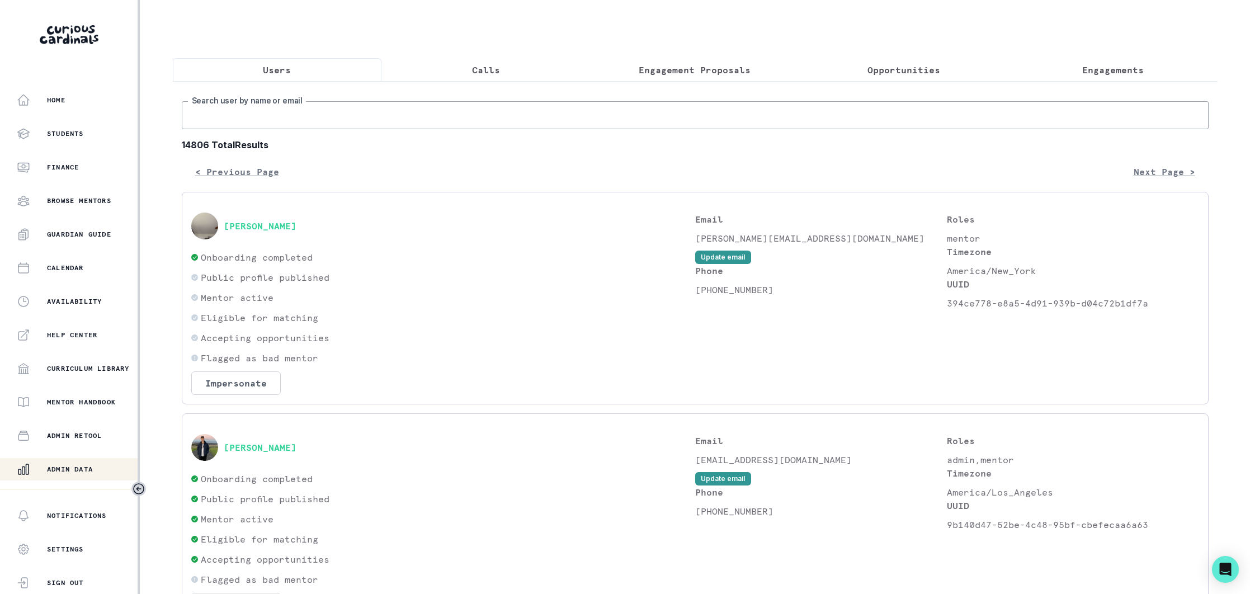
click at [338, 125] on input "Search user by name or email" at bounding box center [695, 115] width 1027 height 28
type input "[PERSON_NAME]"
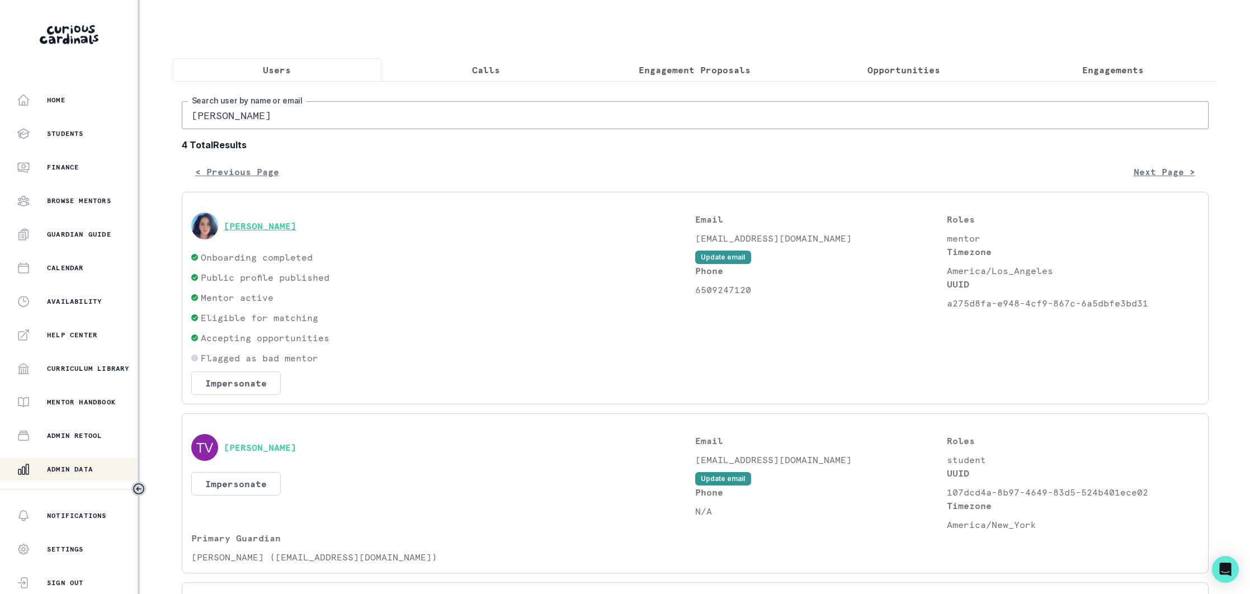
click at [275, 224] on button "[PERSON_NAME]" at bounding box center [260, 225] width 73 height 11
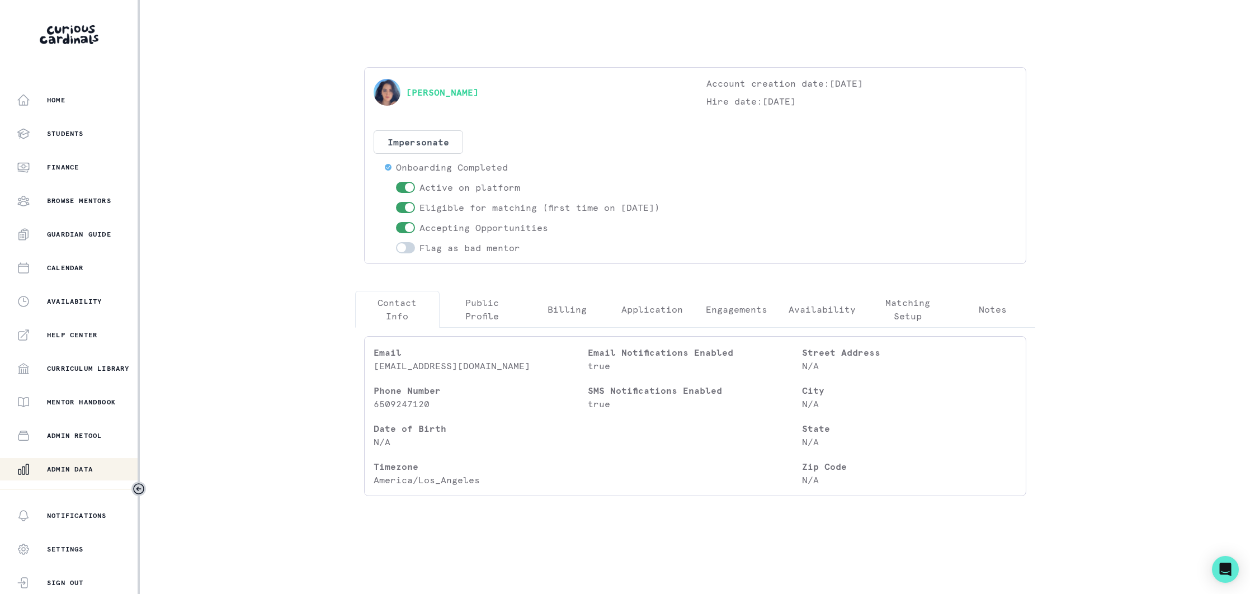
click at [744, 308] on p "Engagements" at bounding box center [737, 309] width 62 height 13
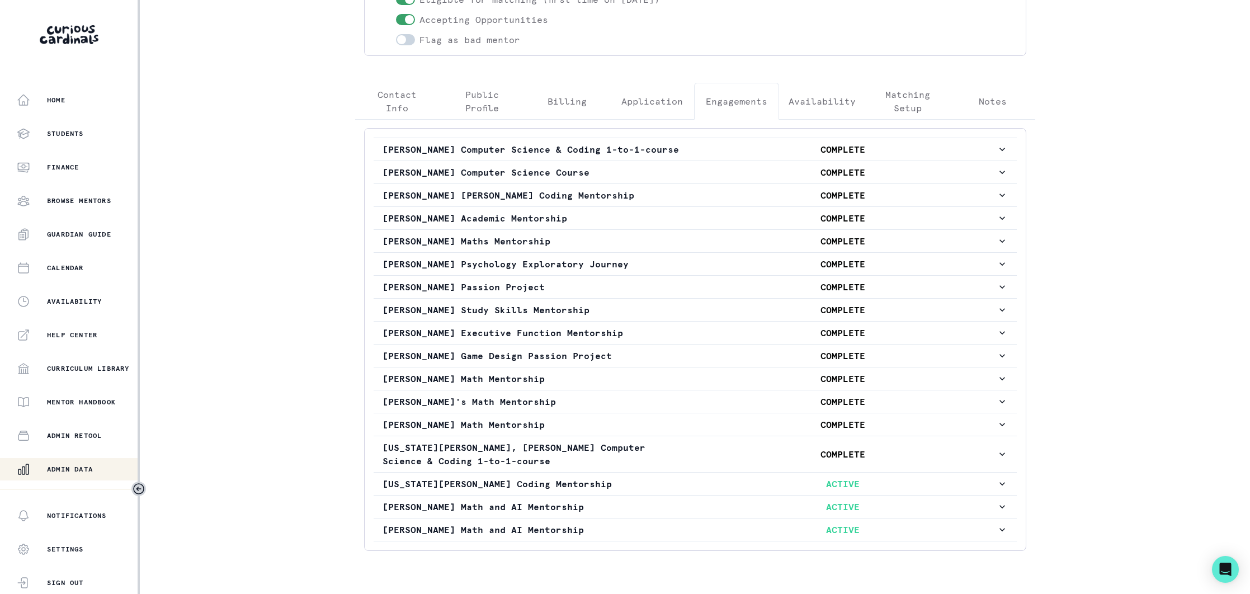
scroll to position [254, 0]
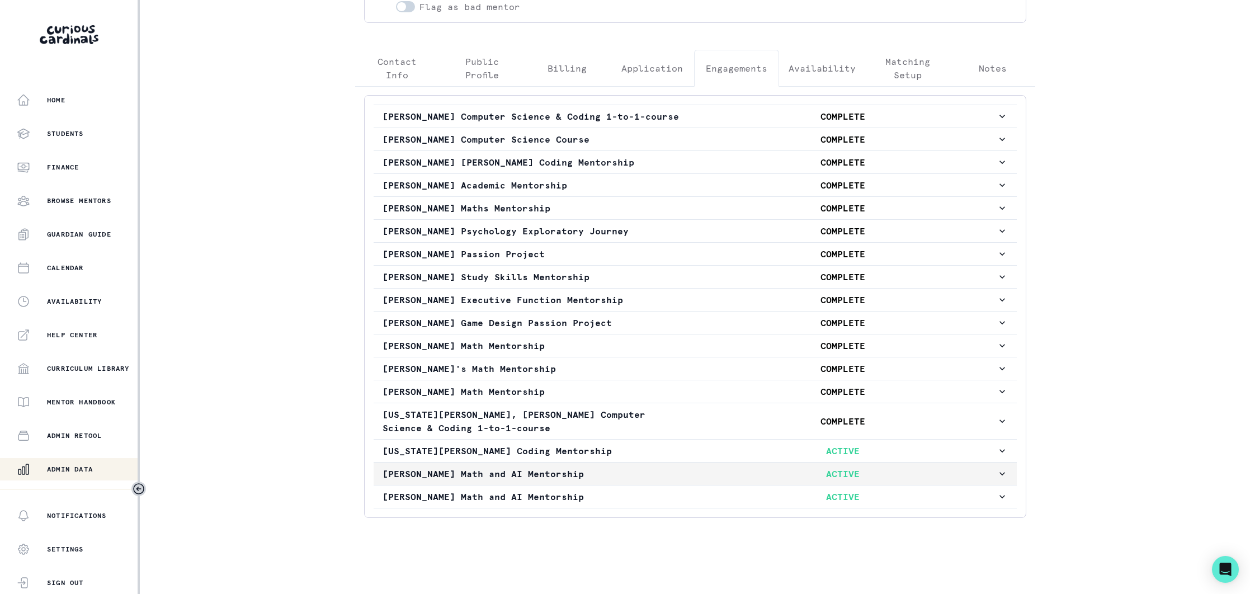
click at [565, 474] on p "[PERSON_NAME] Math and AI Mentorship" at bounding box center [536, 473] width 307 height 13
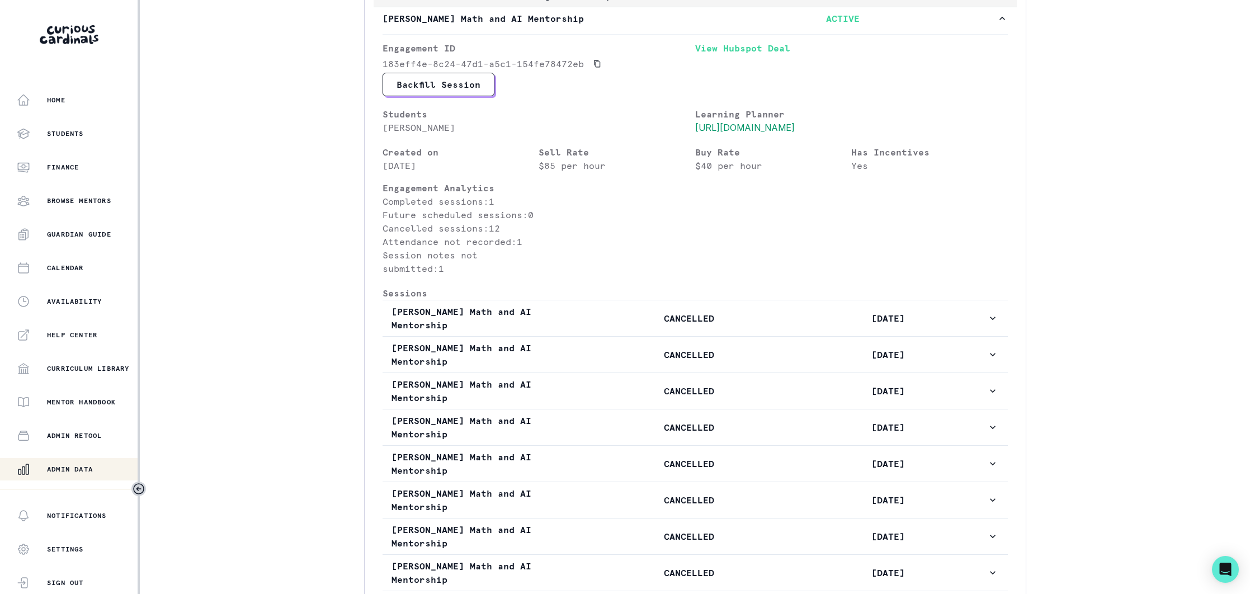
scroll to position [697, 0]
click at [93, 466] on p "Admin Data" at bounding box center [70, 469] width 46 height 9
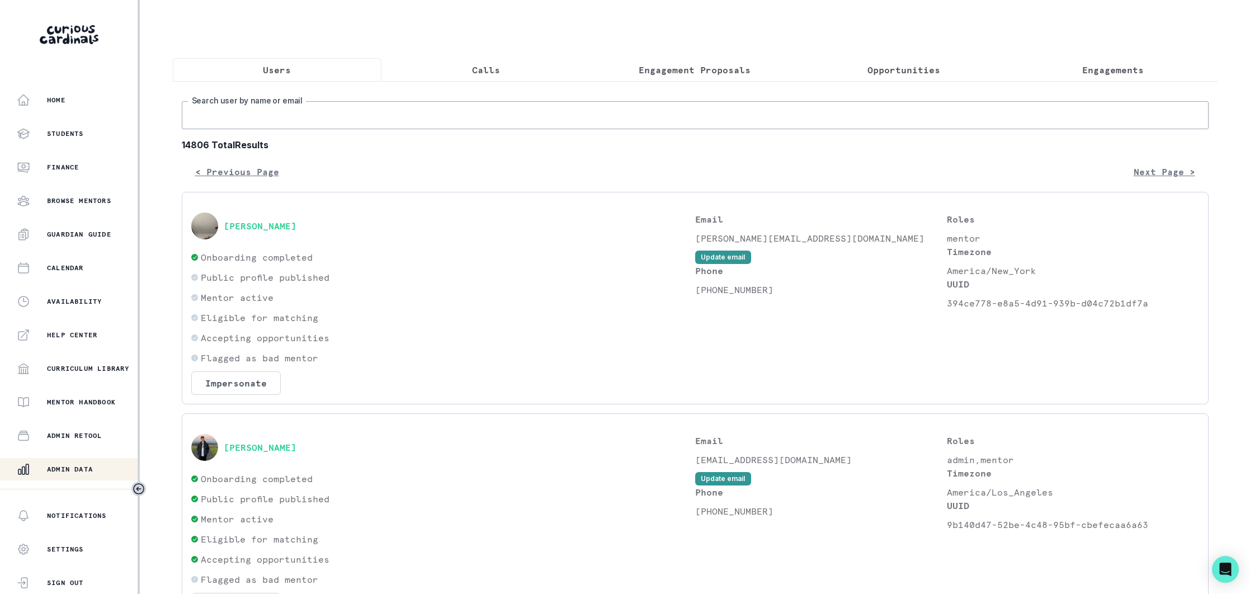
click at [365, 122] on input "Search user by name or email" at bounding box center [695, 115] width 1027 height 28
type input "victoria d"
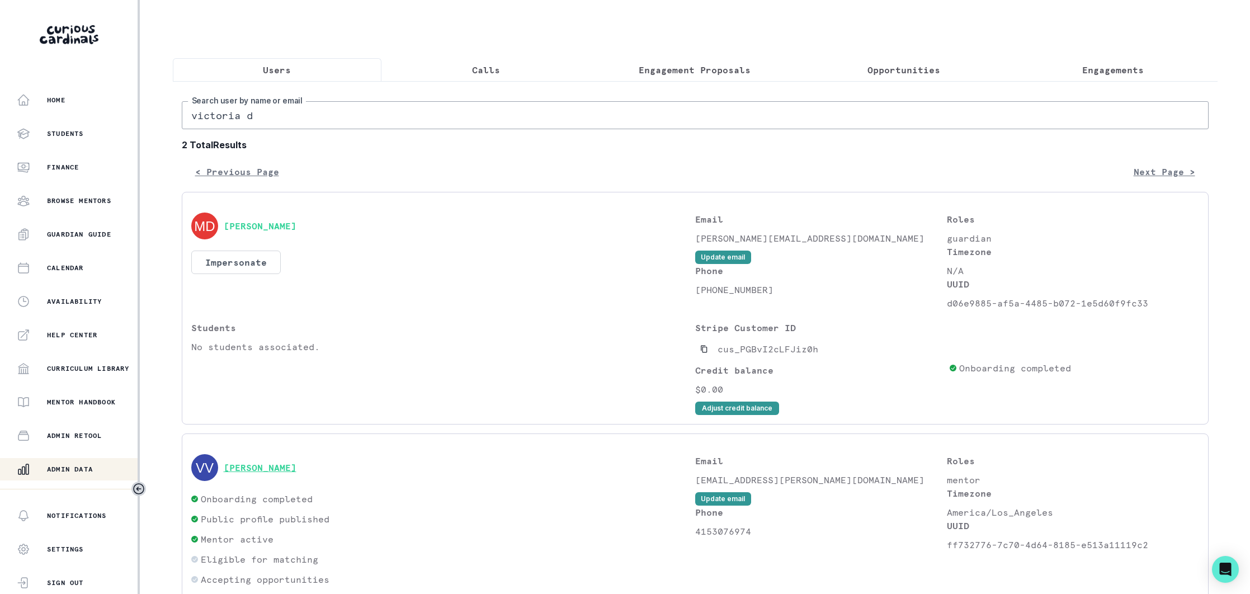
click at [296, 469] on button "[PERSON_NAME]" at bounding box center [260, 467] width 73 height 11
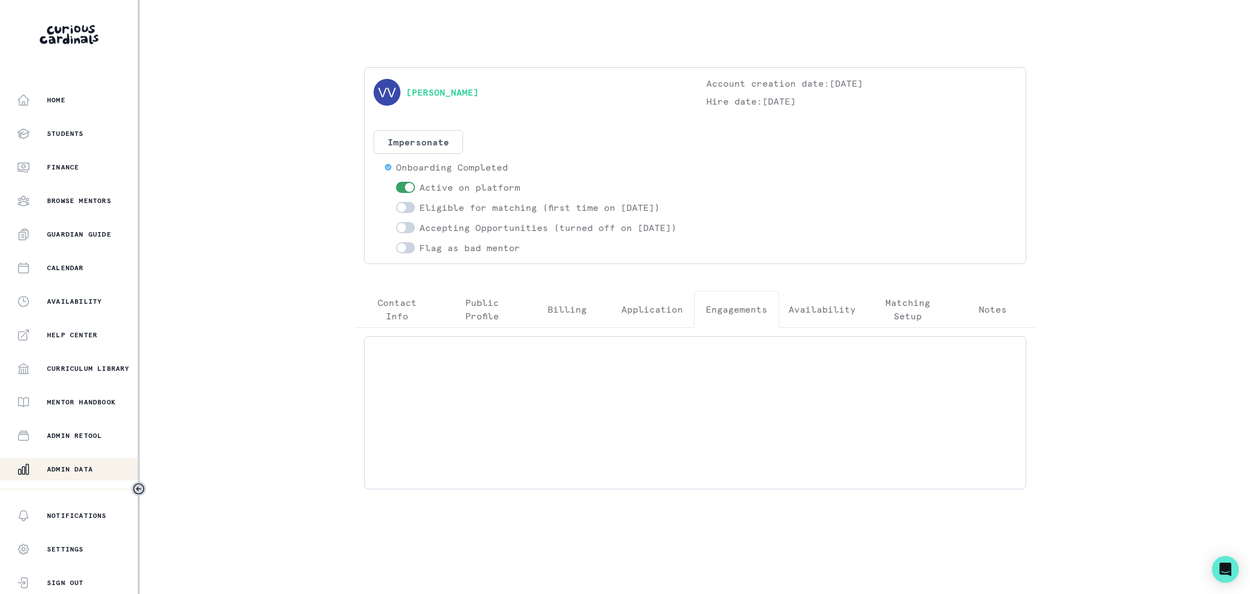
click at [735, 316] on p "Engagements" at bounding box center [737, 309] width 62 height 13
click at [637, 364] on p "Shay's Academic Mentorship" at bounding box center [536, 357] width 307 height 13
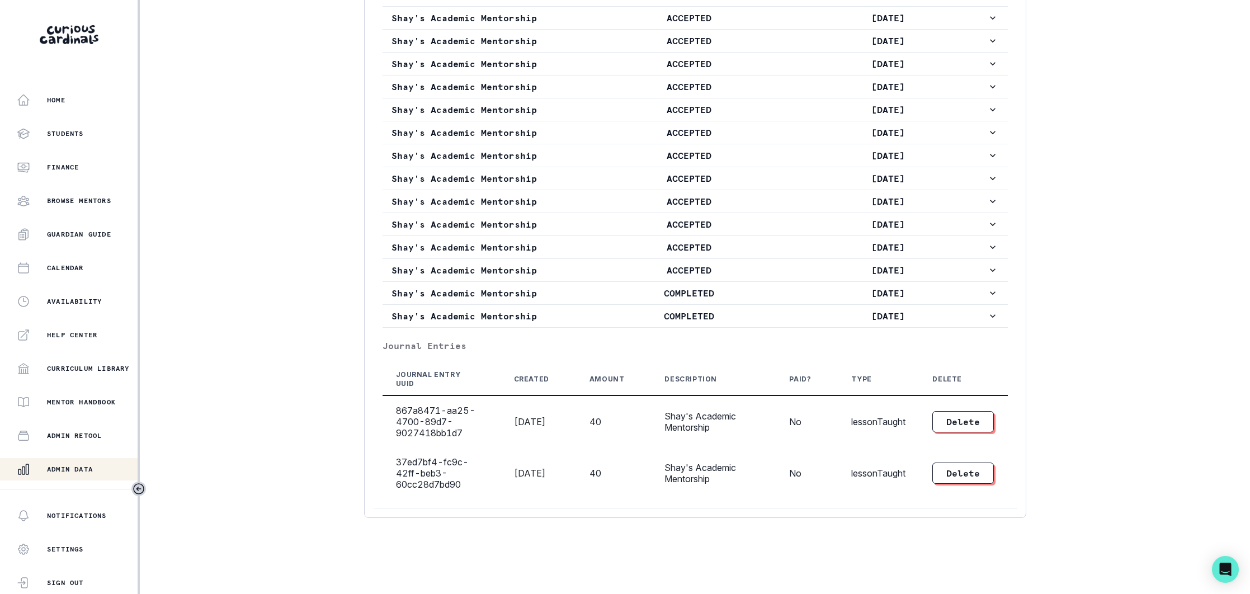
scroll to position [811, 0]
click at [582, 317] on p "Shay's Academic Mentorship" at bounding box center [490, 315] width 199 height 13
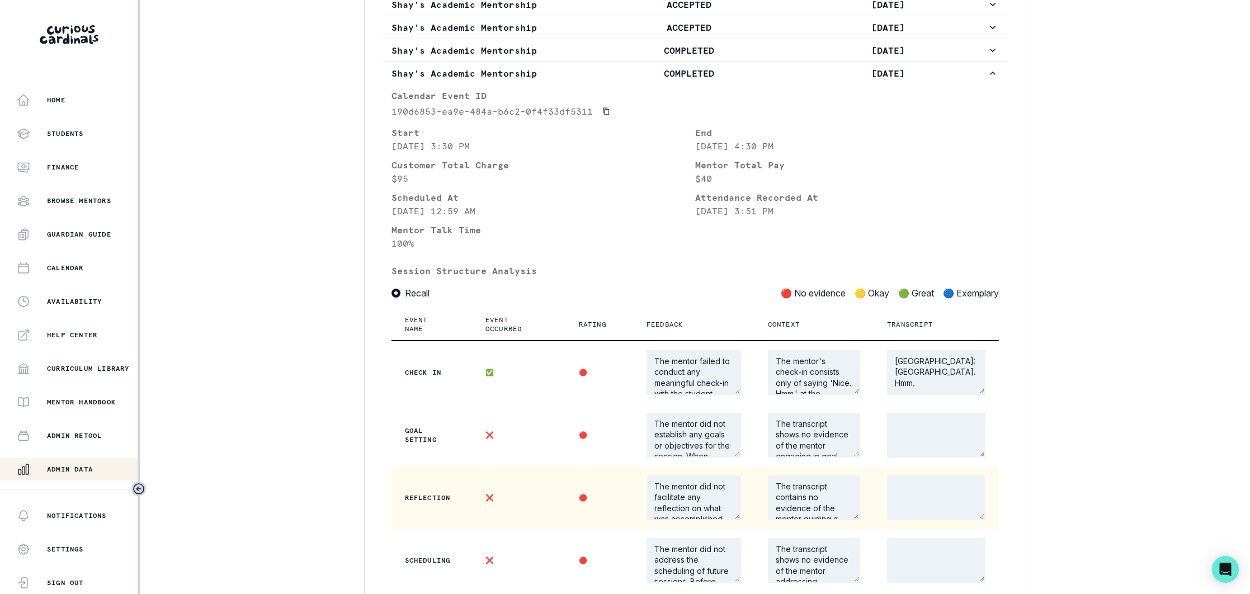
scroll to position [1021, 0]
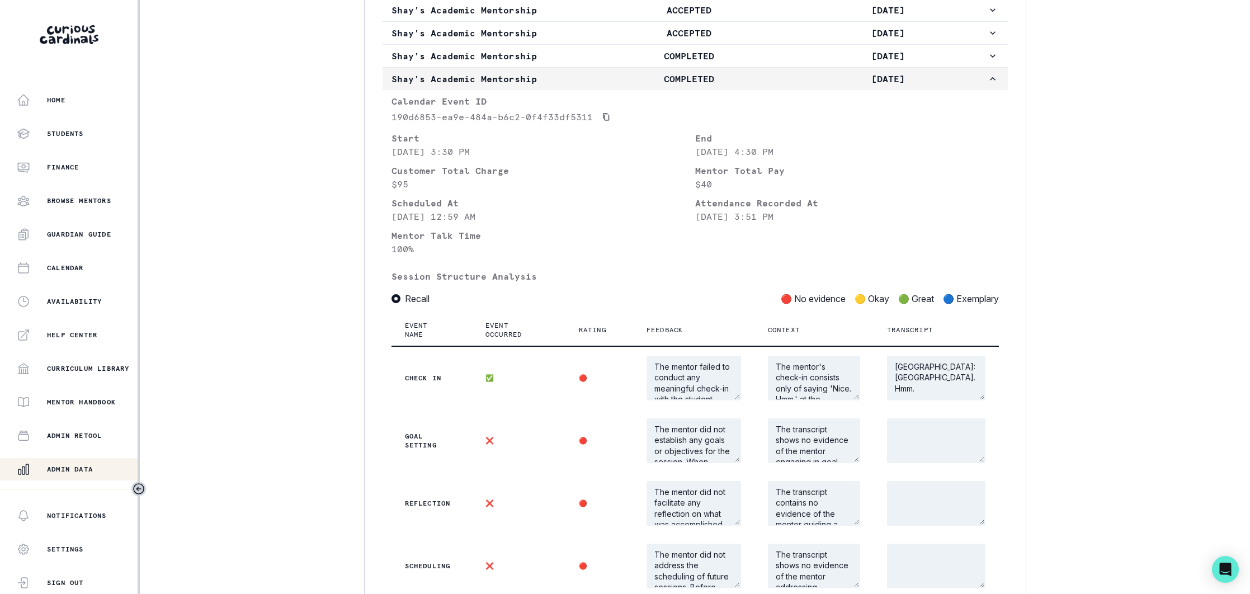
click at [617, 86] on p "COMPLETED" at bounding box center [689, 78] width 199 height 13
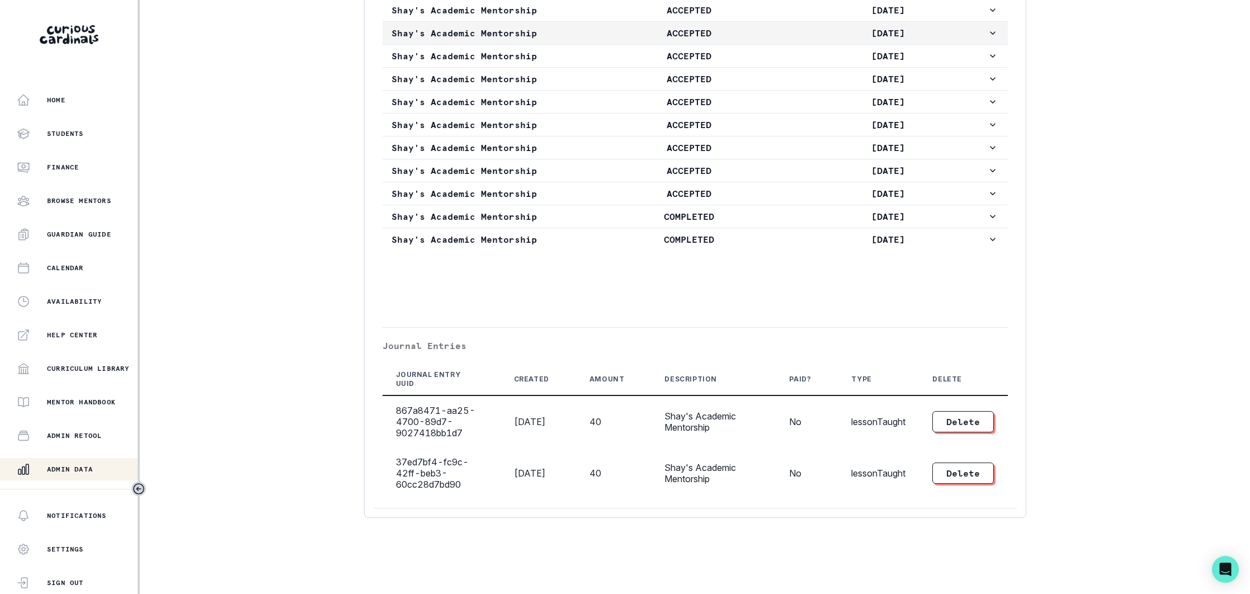
scroll to position [811, 0]
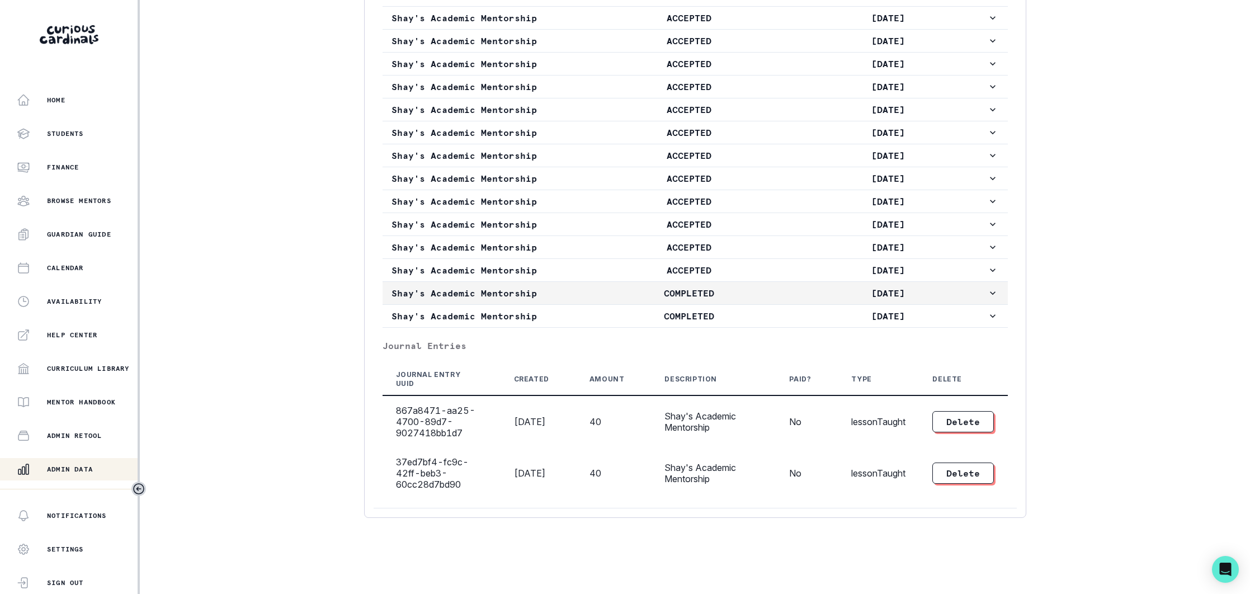
click at [607, 296] on p "COMPLETED" at bounding box center [689, 292] width 199 height 13
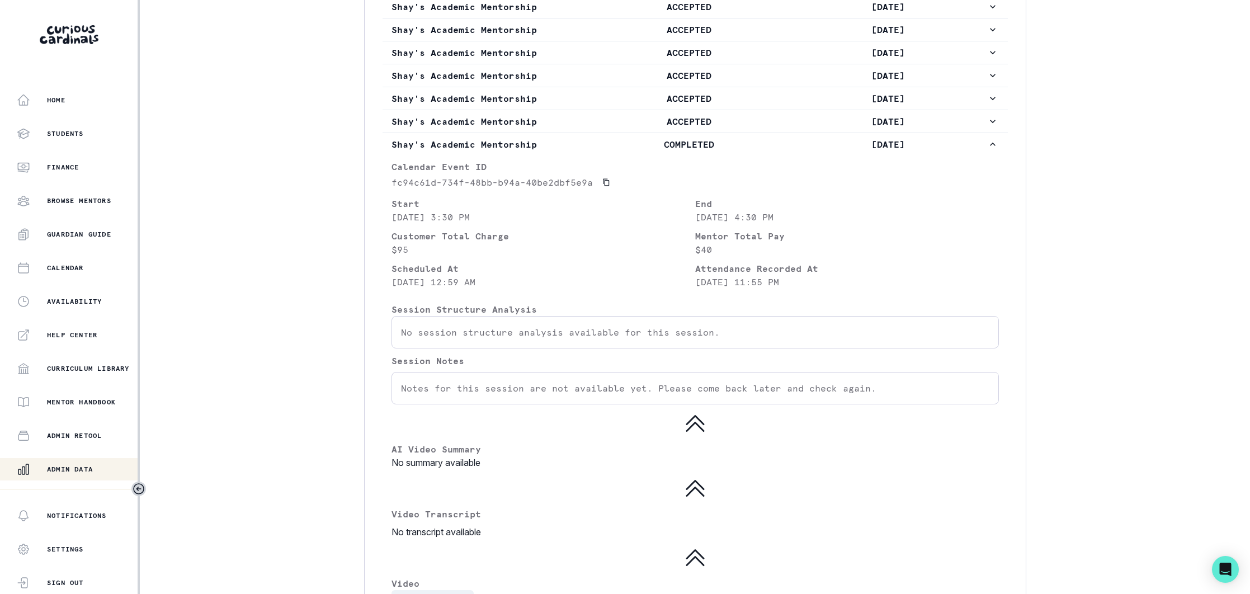
scroll to position [927, 0]
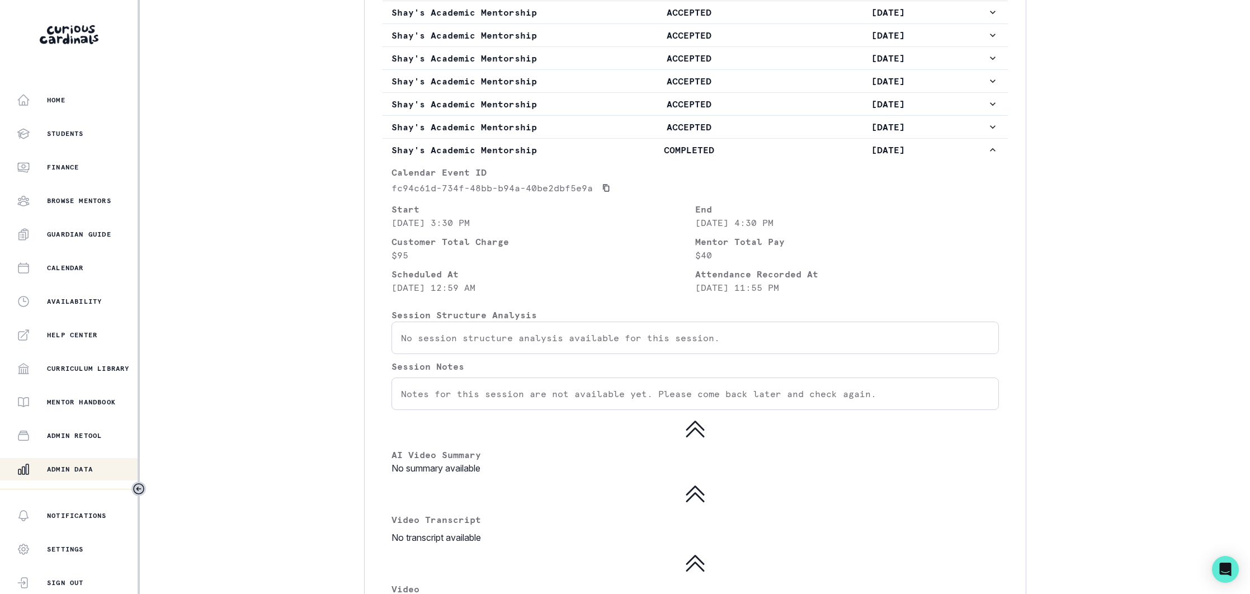
drag, startPoint x: 79, startPoint y: 469, endPoint x: 147, endPoint y: 397, distance: 99.3
click at [79, 469] on p "Admin Data" at bounding box center [70, 469] width 46 height 9
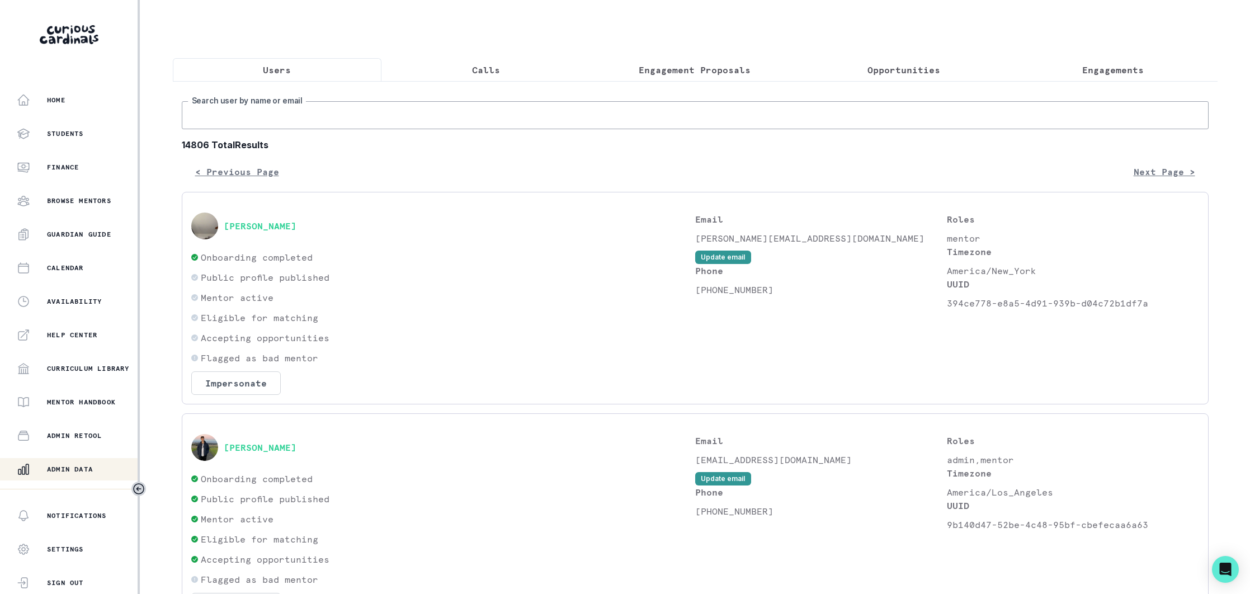
click at [286, 111] on input "Search user by name or email" at bounding box center [695, 115] width 1027 height 28
type input "[PERSON_NAME]"
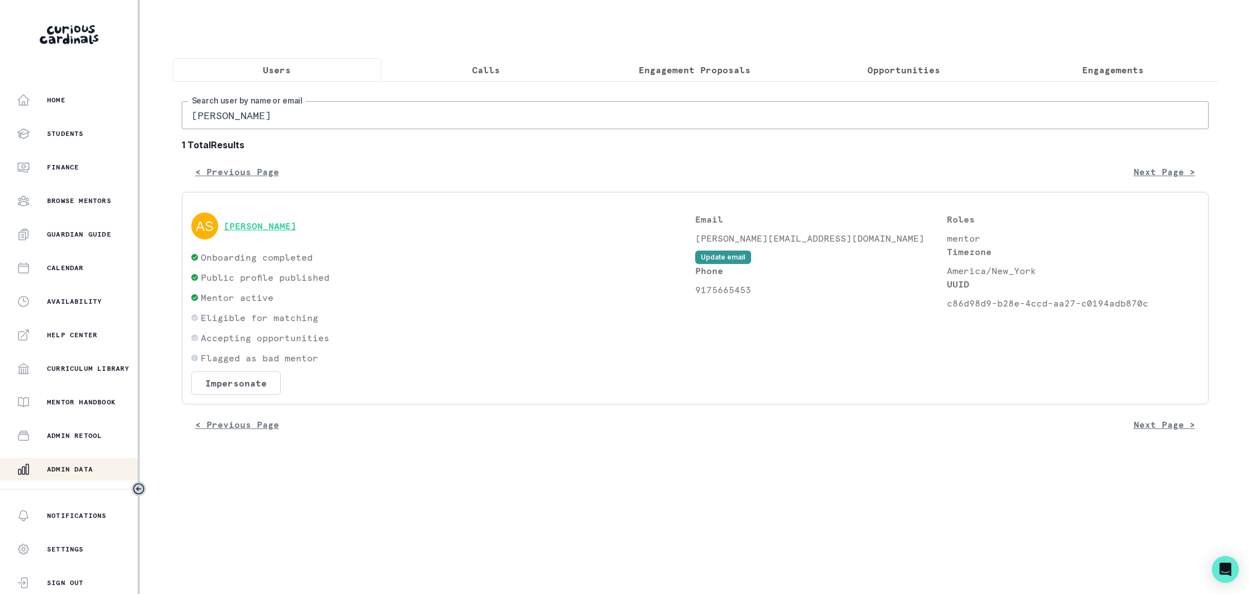
click at [287, 226] on button "[PERSON_NAME]" at bounding box center [260, 225] width 73 height 11
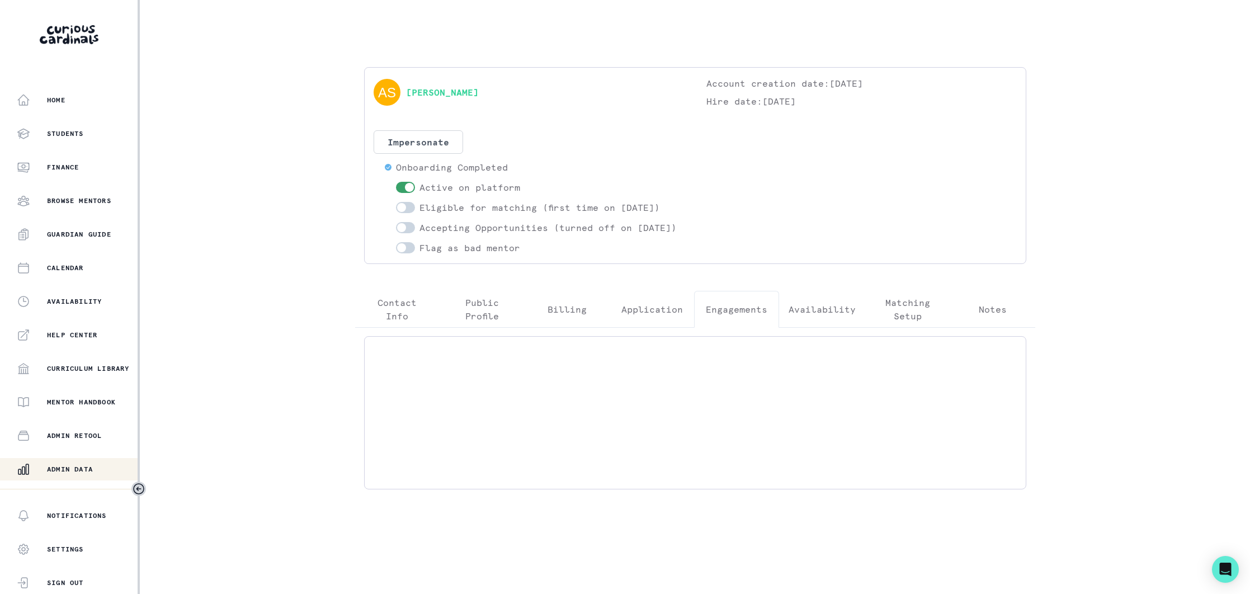
click at [733, 316] on p "Engagements" at bounding box center [737, 309] width 62 height 13
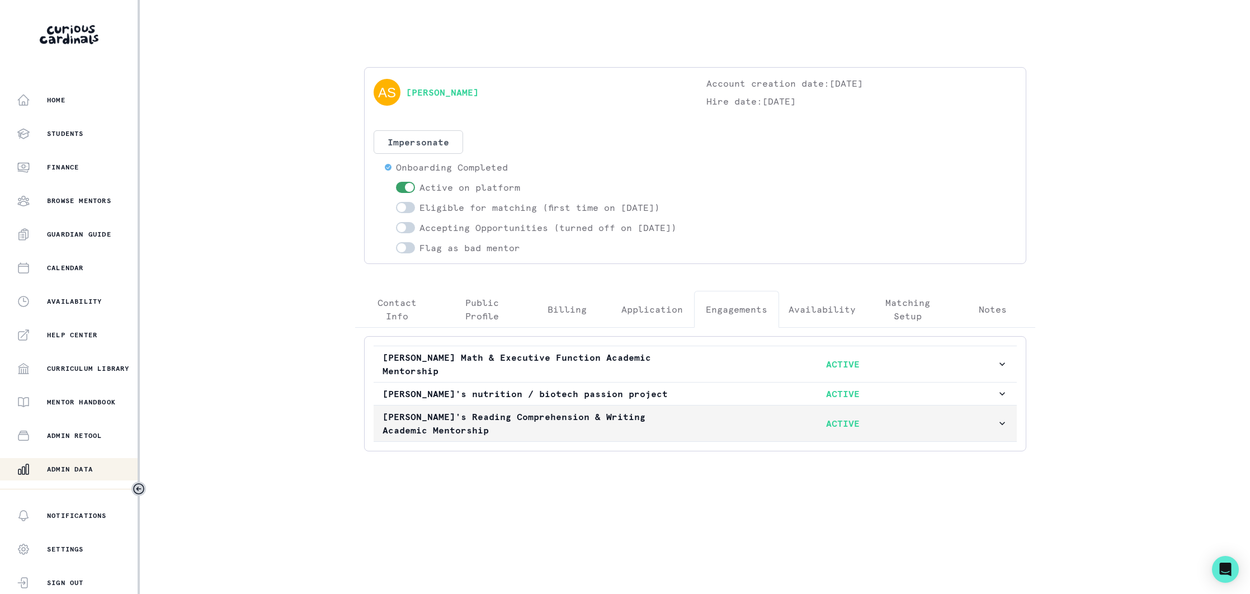
click at [690, 429] on p "ACTIVE" at bounding box center [843, 423] width 307 height 13
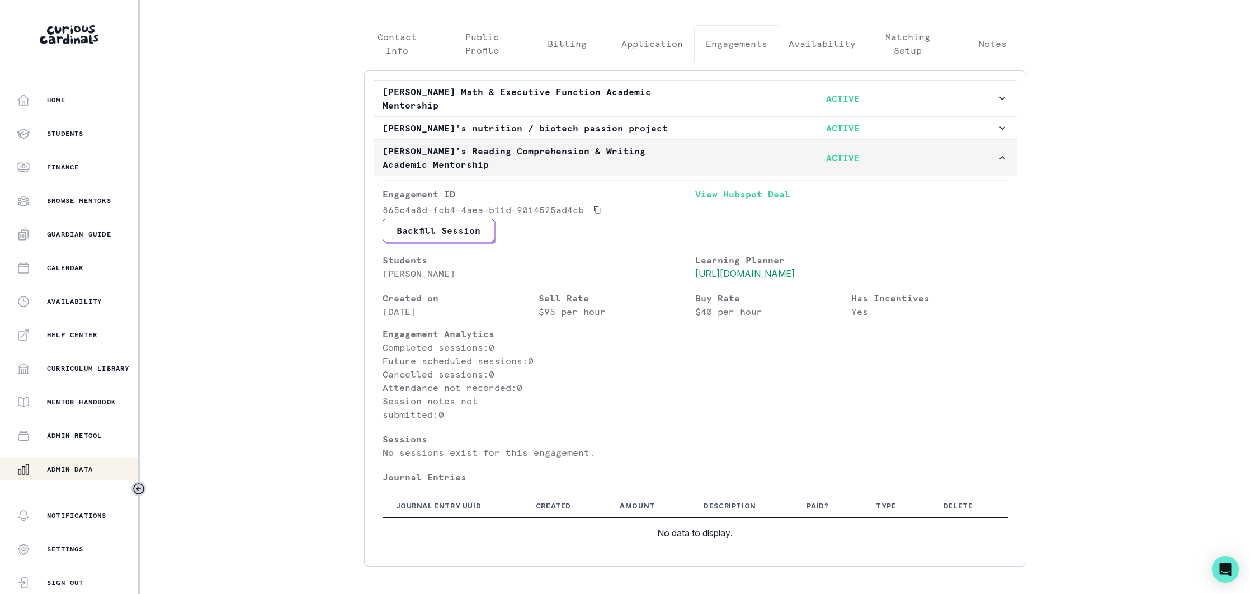
scroll to position [328, 0]
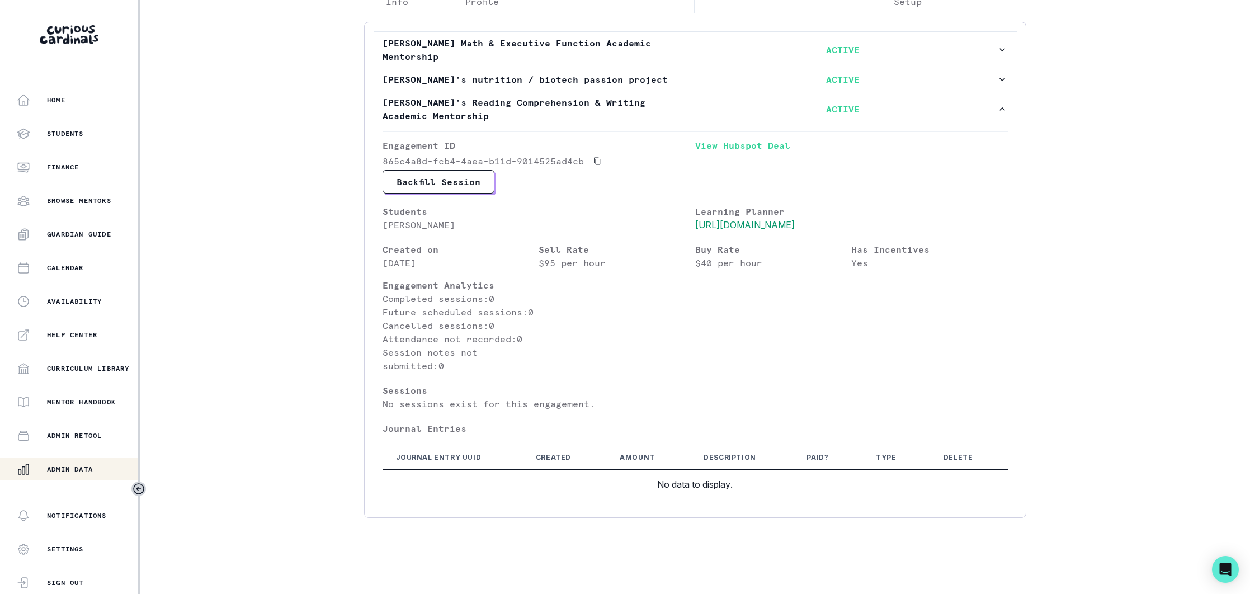
click at [67, 464] on div "Admin Data" at bounding box center [77, 468] width 121 height 13
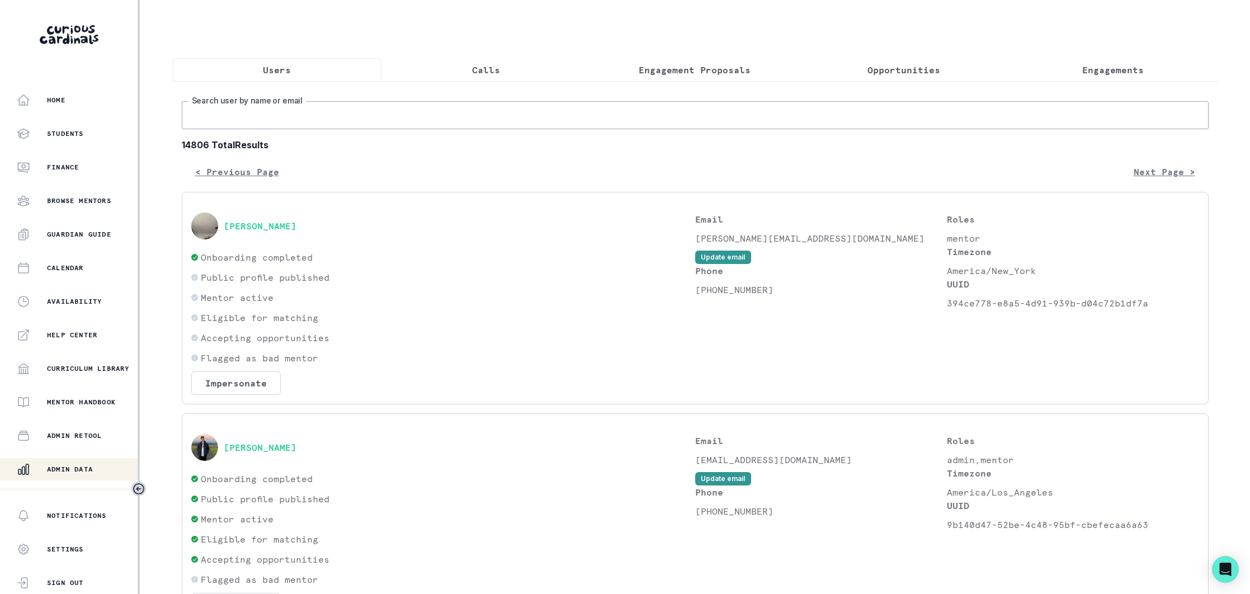
click at [361, 112] on input "Search user by name or email" at bounding box center [695, 115] width 1027 height 28
type input "chin on"
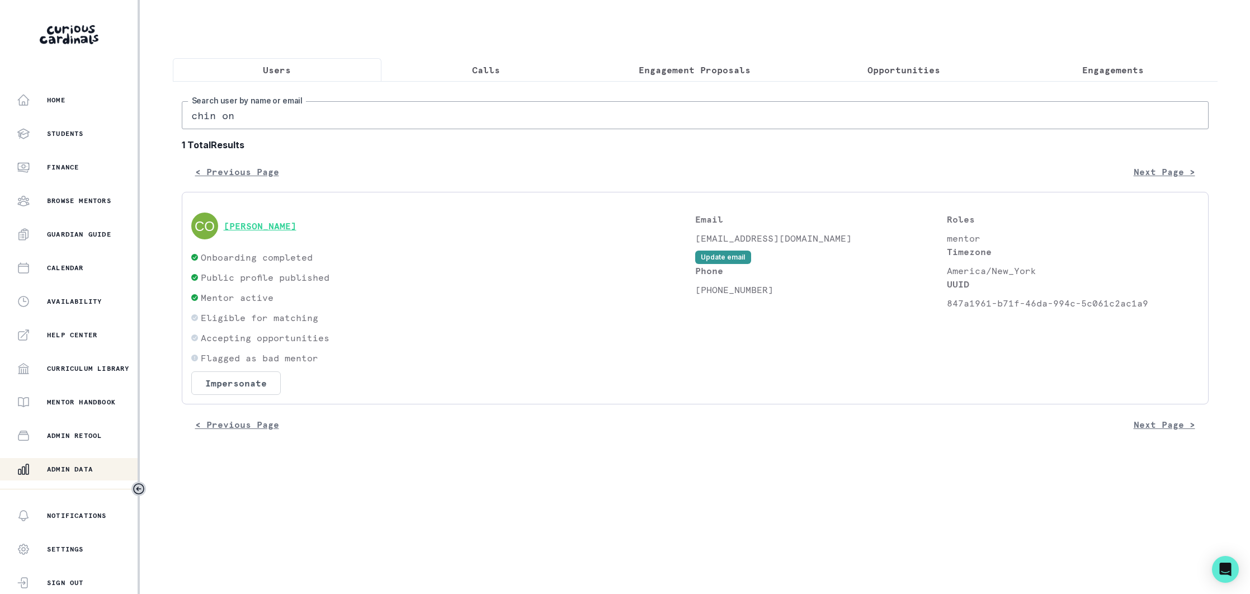
click at [254, 225] on button "[PERSON_NAME]" at bounding box center [260, 225] width 73 height 11
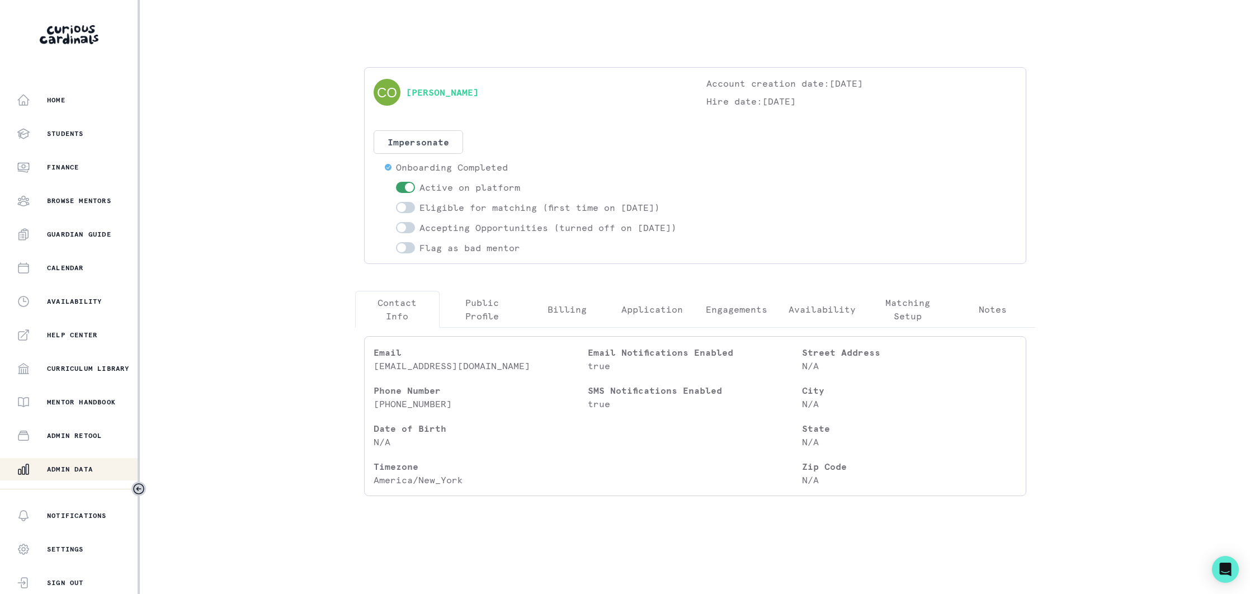
click at [733, 315] on button "Engagements" at bounding box center [736, 309] width 85 height 37
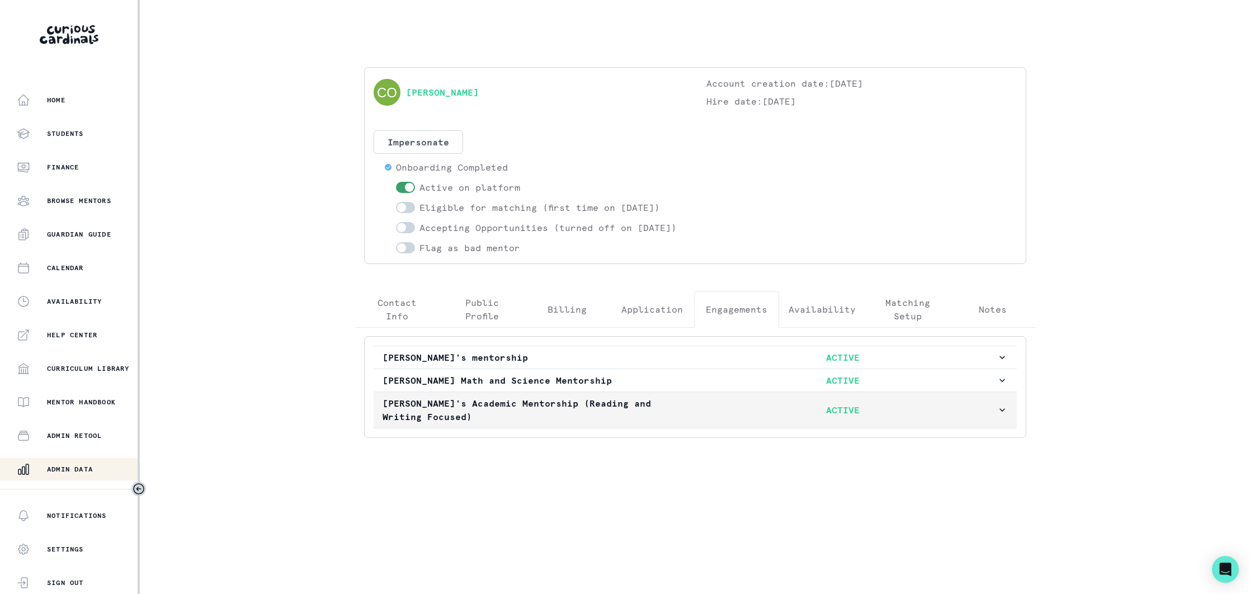
click at [678, 409] on button "[PERSON_NAME]'s Academic Mentorship (Reading and Writing Focused) ACTIVE" at bounding box center [695, 410] width 643 height 36
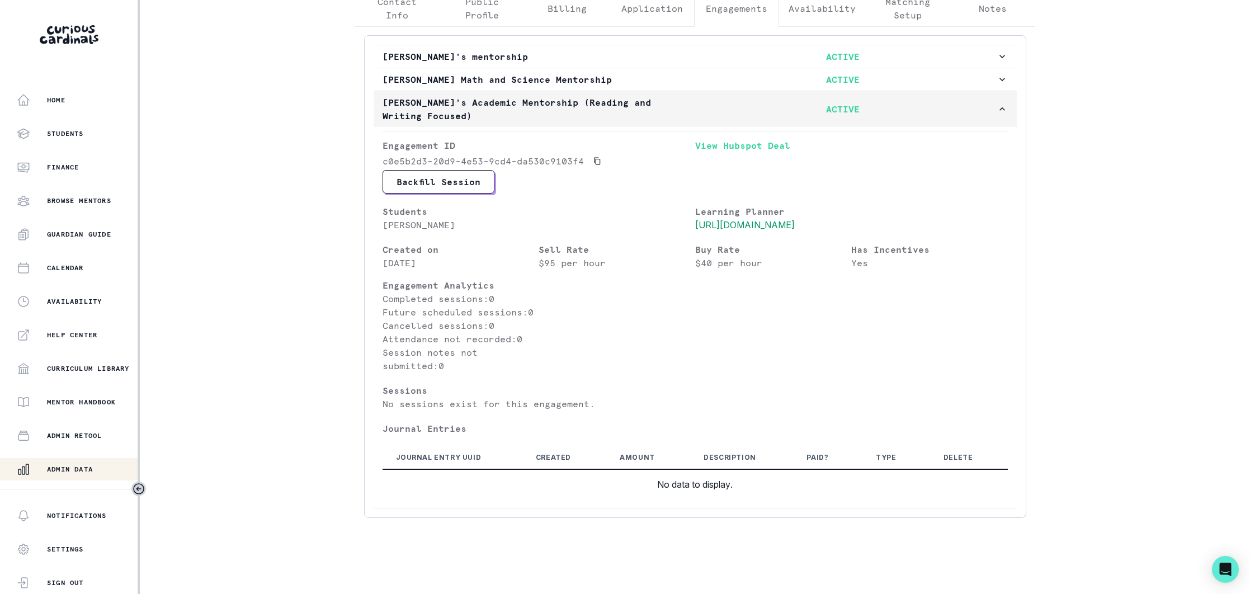
scroll to position [328, 0]
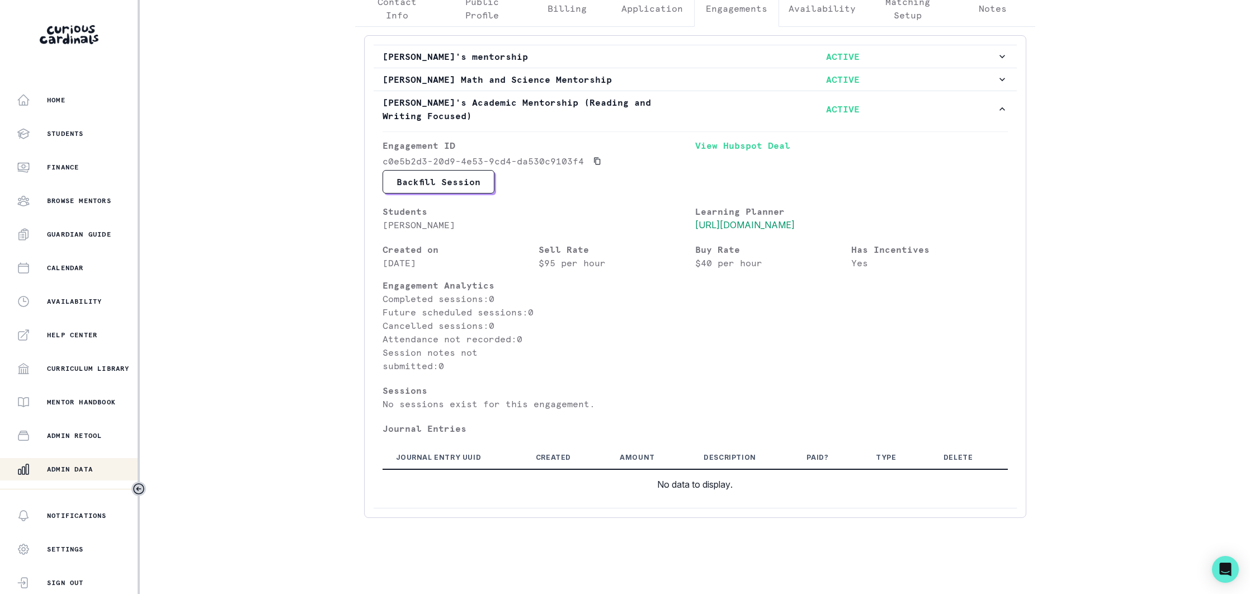
drag, startPoint x: 85, startPoint y: 464, endPoint x: 188, endPoint y: 371, distance: 138.6
click at [86, 464] on div "Admin Data" at bounding box center [77, 468] width 121 height 13
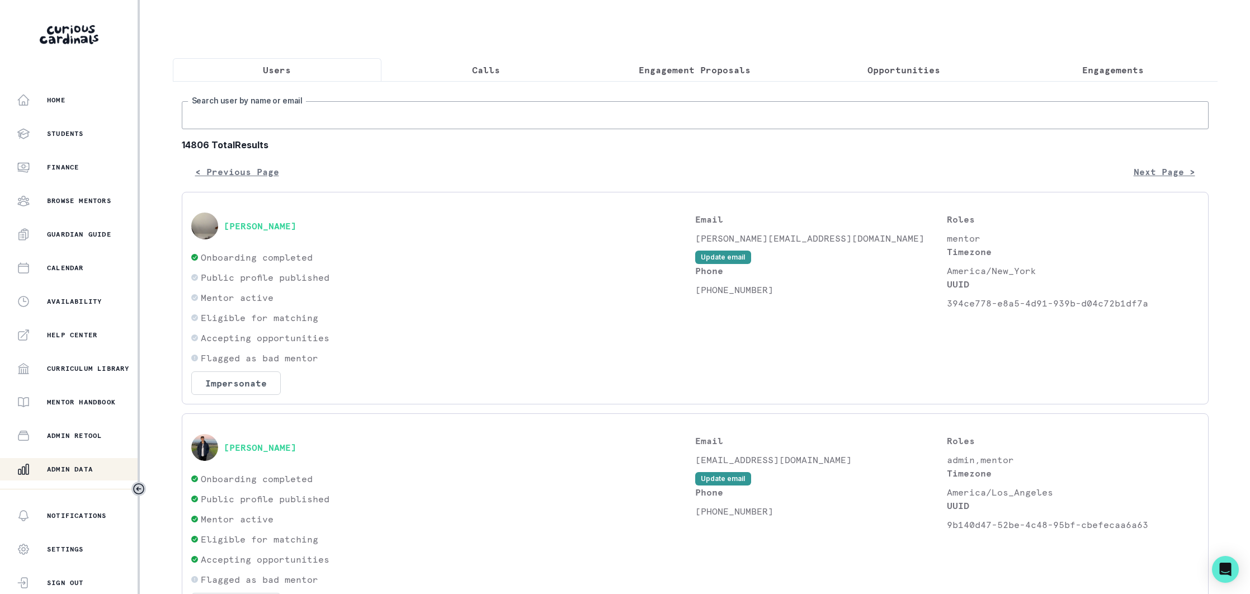
click at [304, 113] on input "Search user by name or email" at bounding box center [695, 115] width 1027 height 28
type input "[PERSON_NAME]"
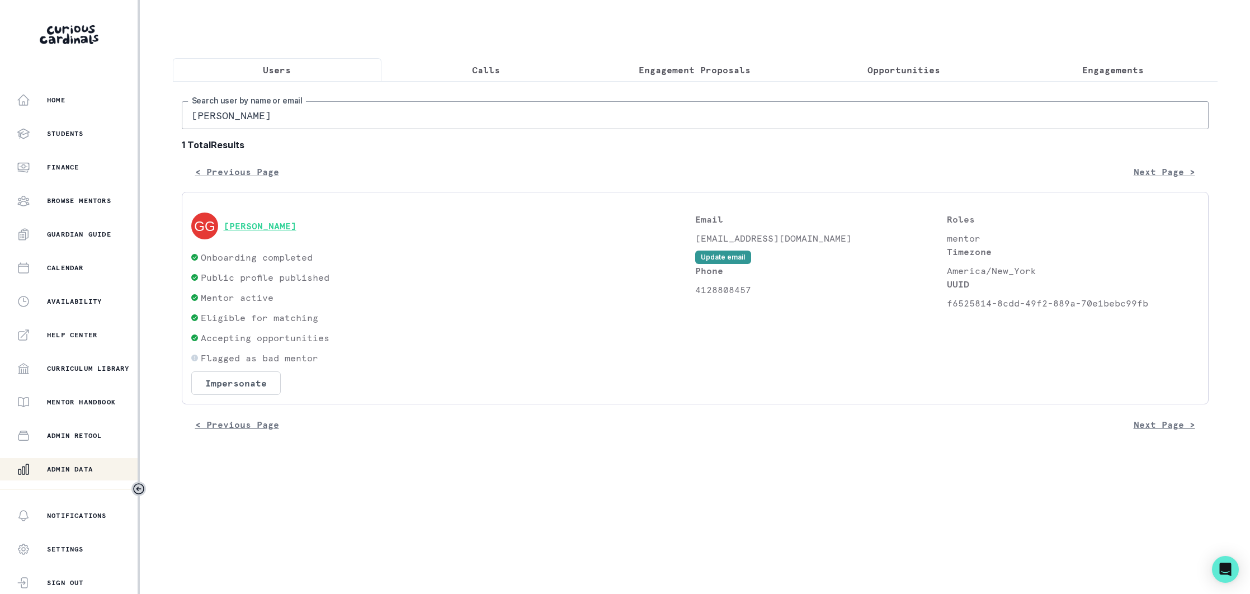
click at [268, 226] on button "[PERSON_NAME]" at bounding box center [260, 225] width 73 height 11
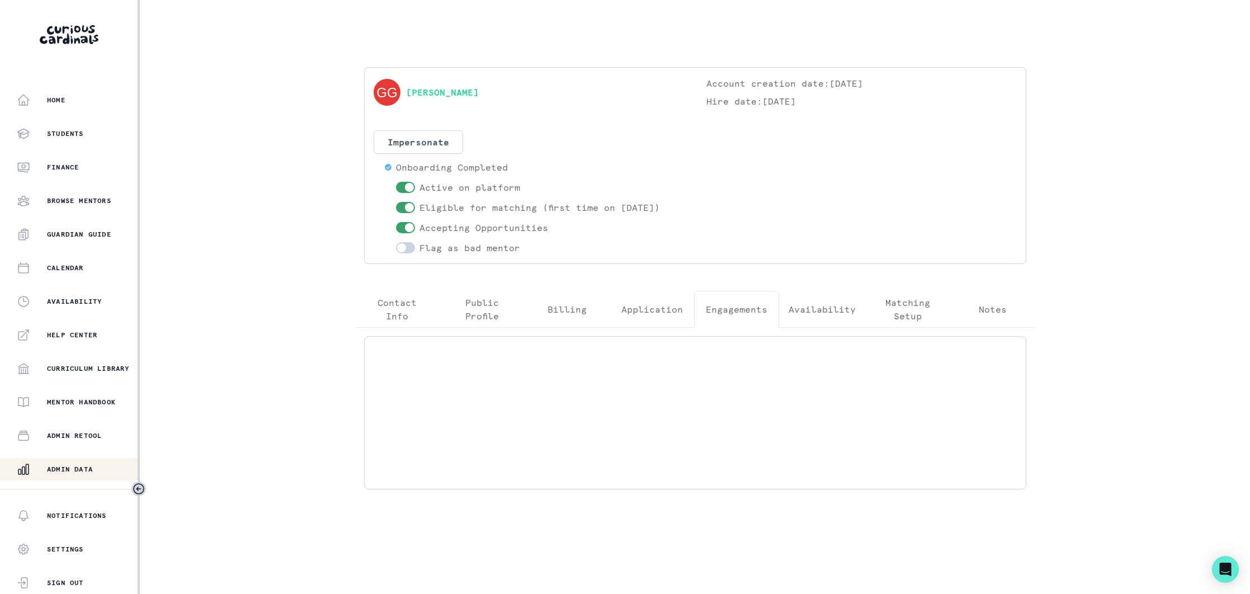
click at [725, 312] on p "Engagements" at bounding box center [737, 309] width 62 height 13
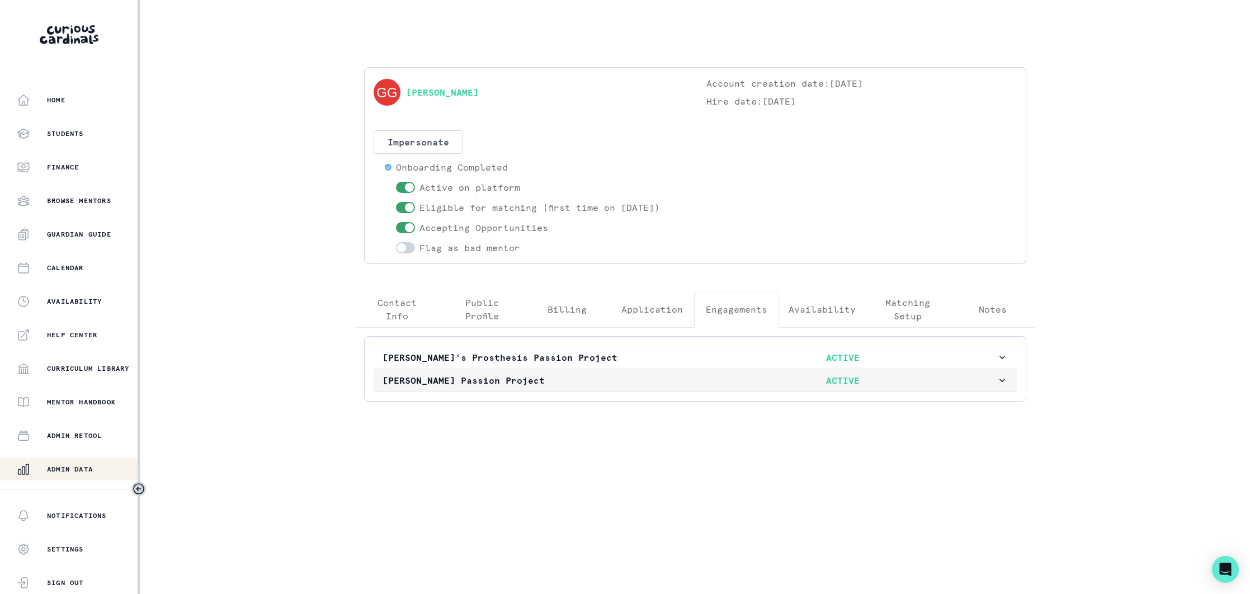
click at [597, 382] on p "[PERSON_NAME] Passion Project" at bounding box center [536, 380] width 307 height 13
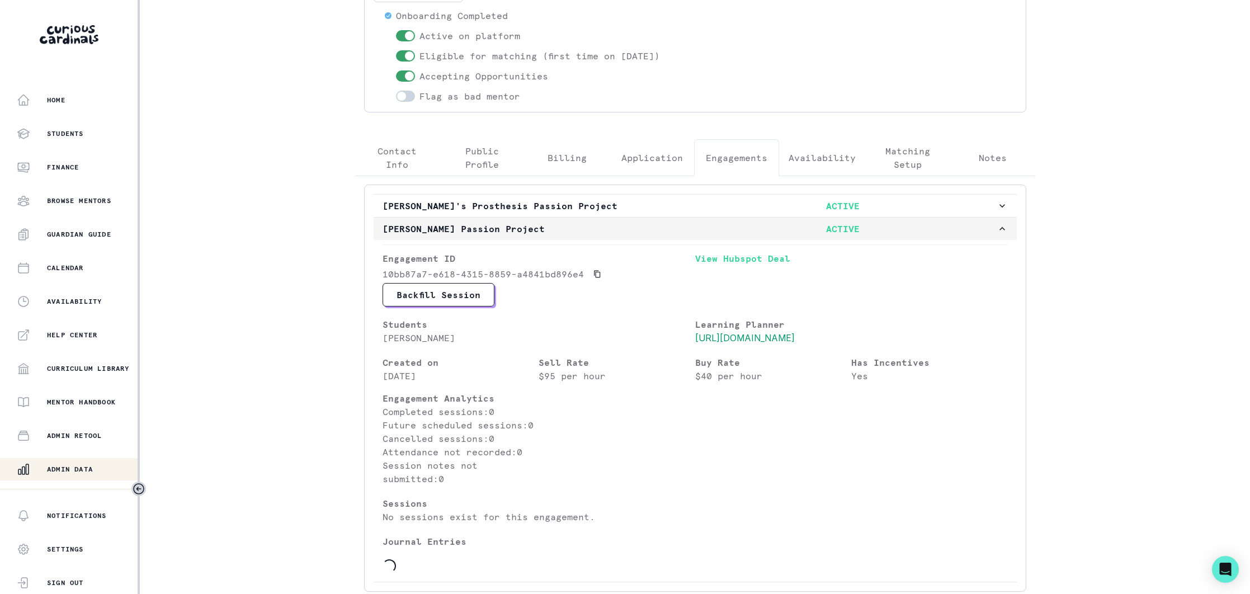
scroll to position [279, 0]
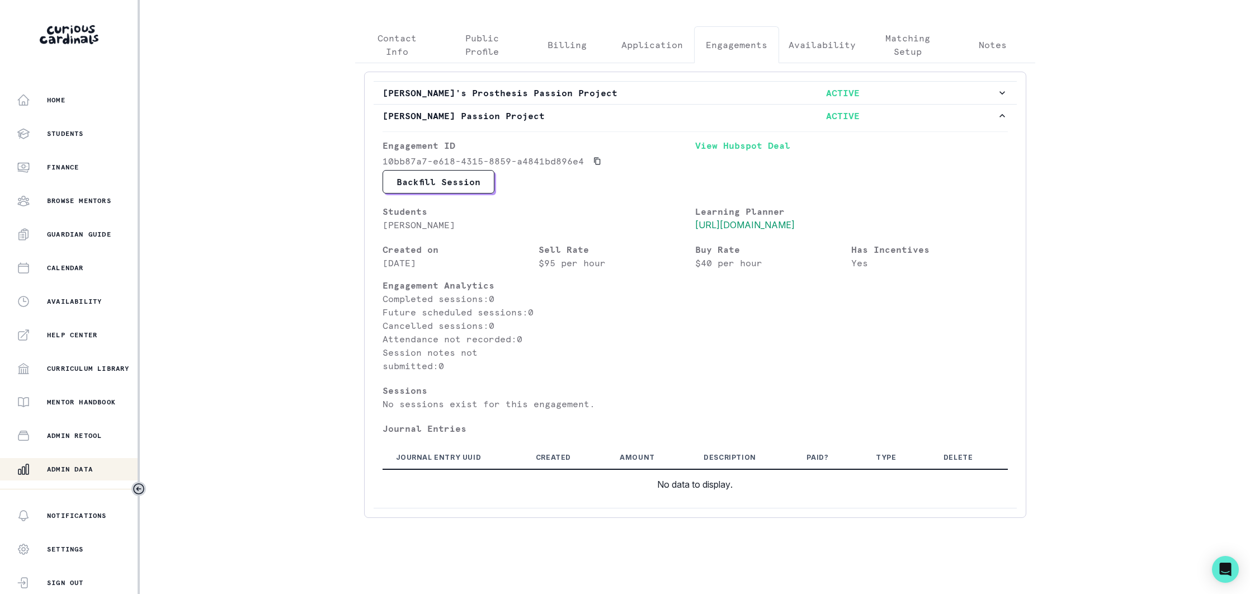
click at [106, 462] on div "Admin Data" at bounding box center [77, 468] width 121 height 13
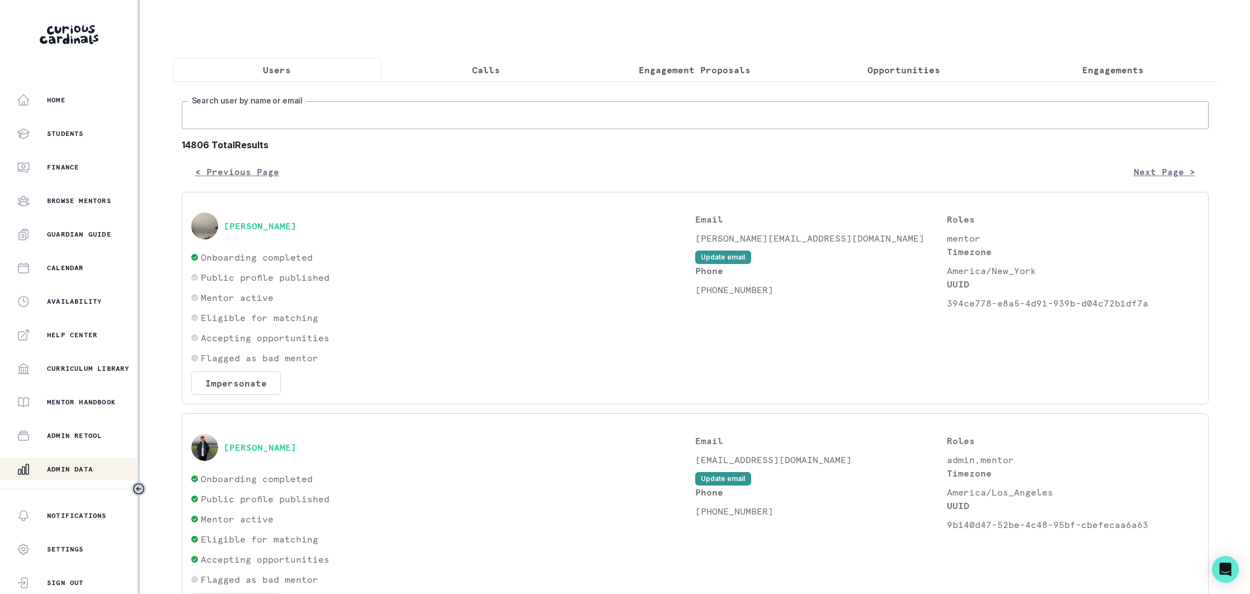
click at [335, 108] on input "Search user by name or email" at bounding box center [695, 115] width 1027 height 28
type input "[PERSON_NAME]"
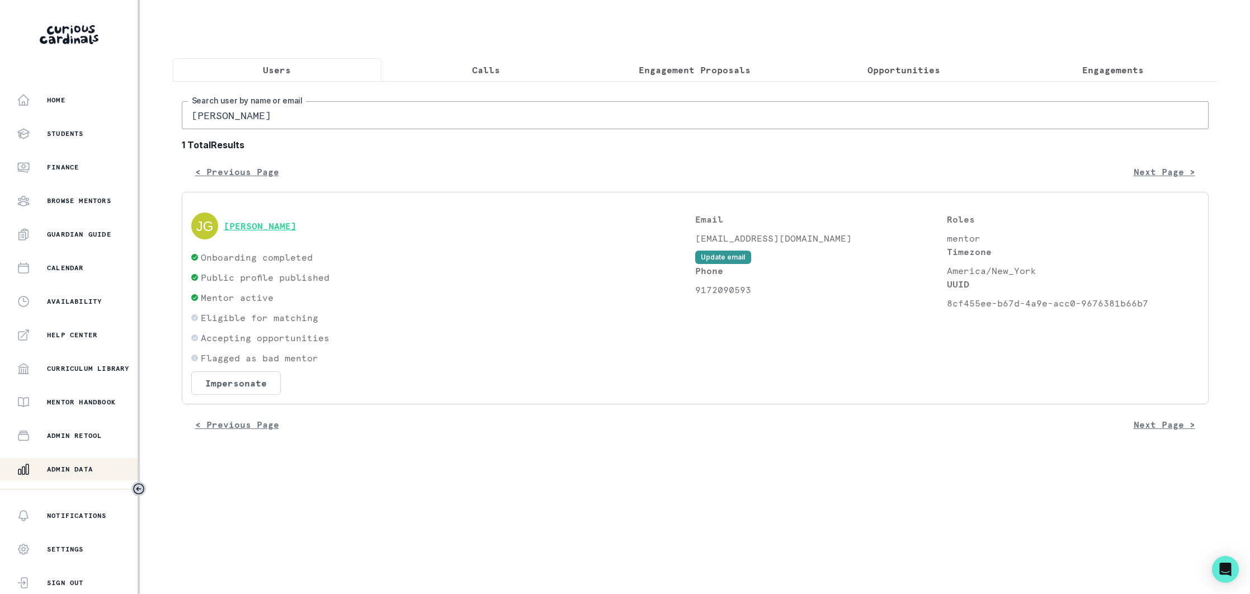
click at [296, 225] on button "[PERSON_NAME]" at bounding box center [260, 225] width 73 height 11
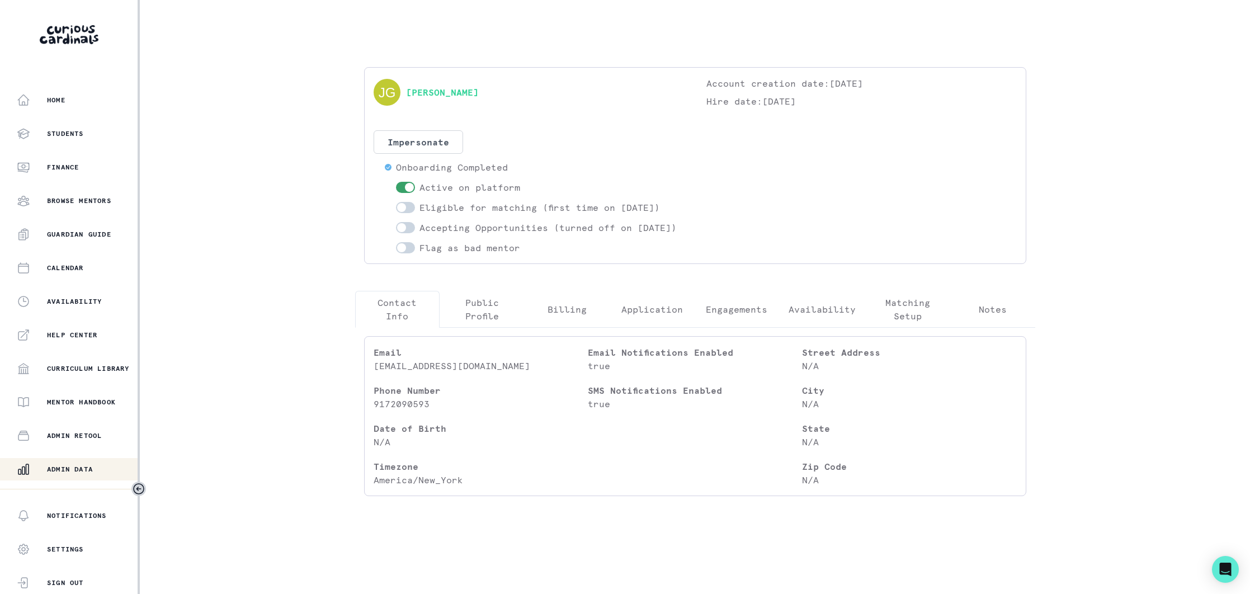
click at [732, 316] on p "Engagements" at bounding box center [737, 309] width 62 height 13
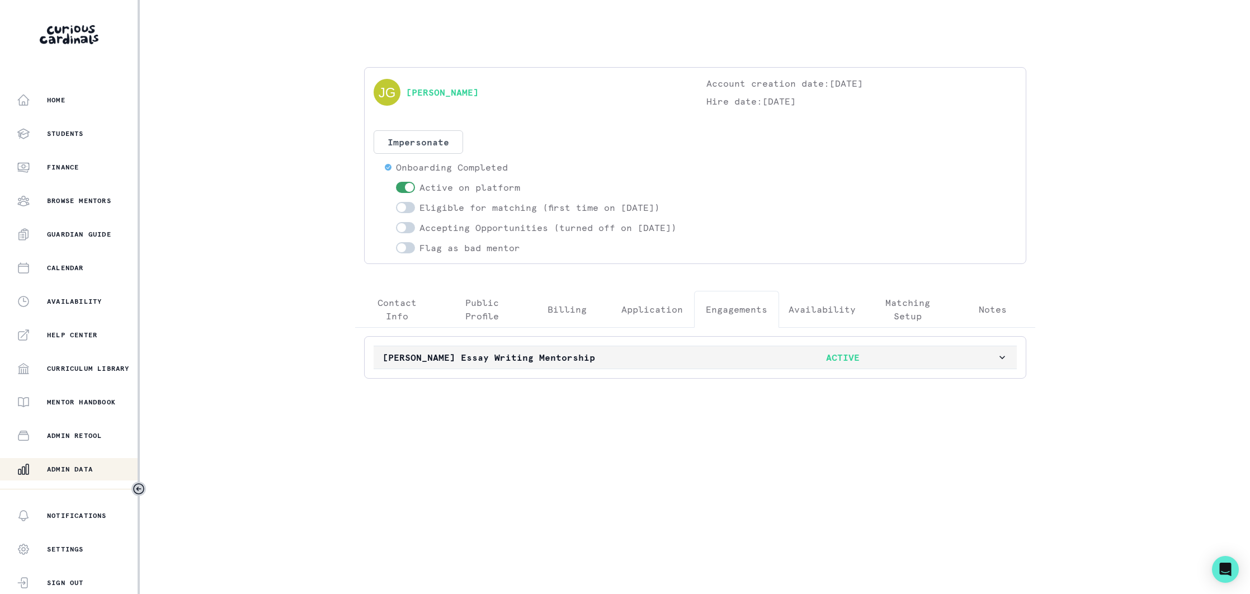
click at [688, 364] on p "[PERSON_NAME] Essay Writing Mentorship" at bounding box center [536, 357] width 307 height 13
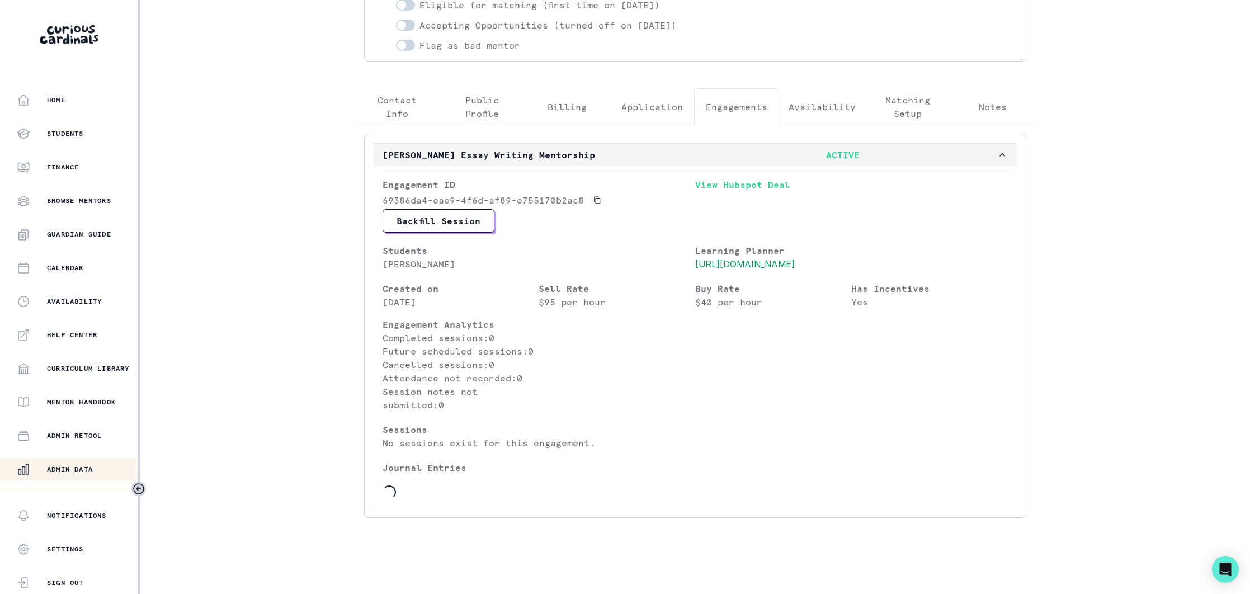
scroll to position [269, 0]
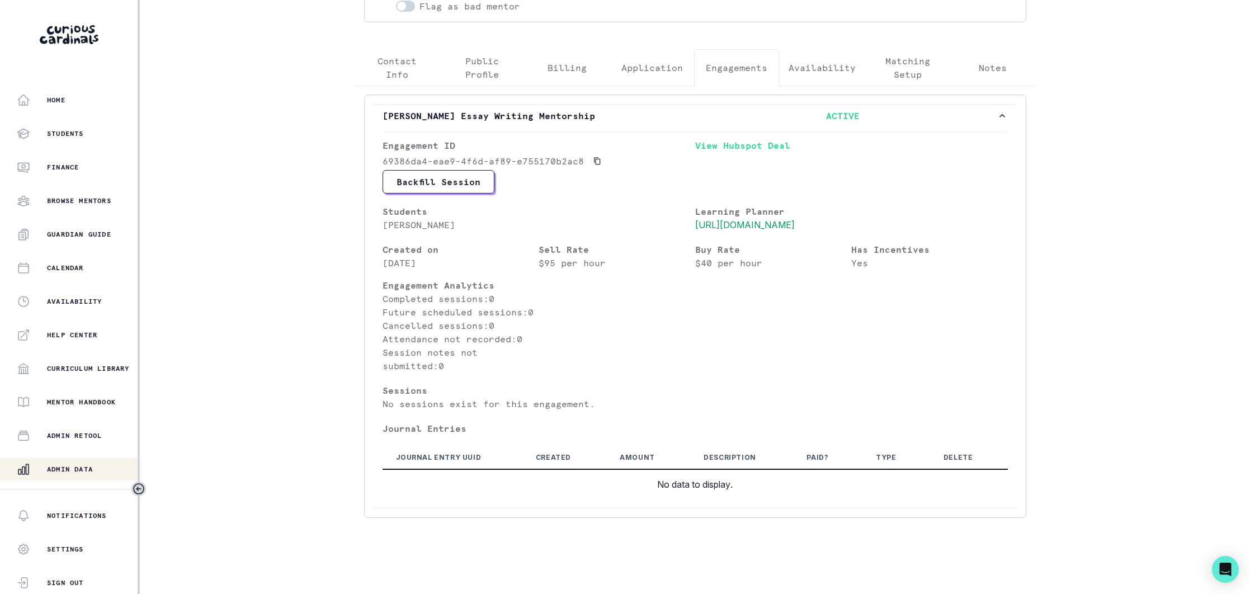
drag, startPoint x: 55, startPoint y: 474, endPoint x: 135, endPoint y: 417, distance: 98.2
click at [60, 469] on div "Admin Data" at bounding box center [77, 468] width 121 height 13
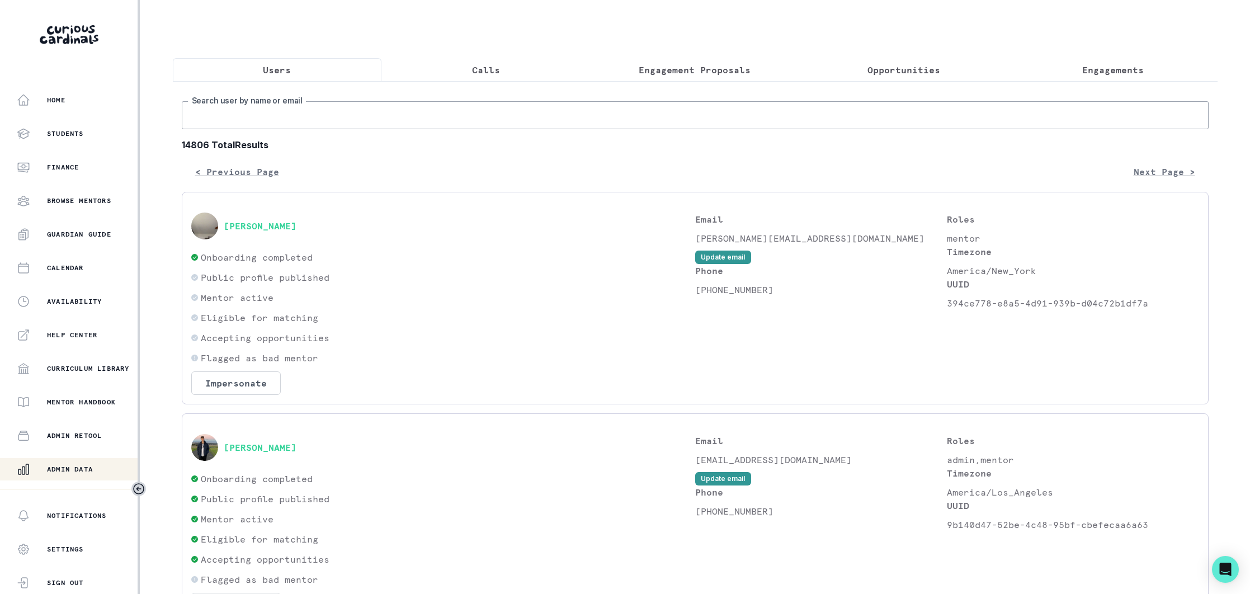
click at [313, 112] on input "Search user by name or email" at bounding box center [695, 115] width 1027 height 28
type input "[PERSON_NAME]"
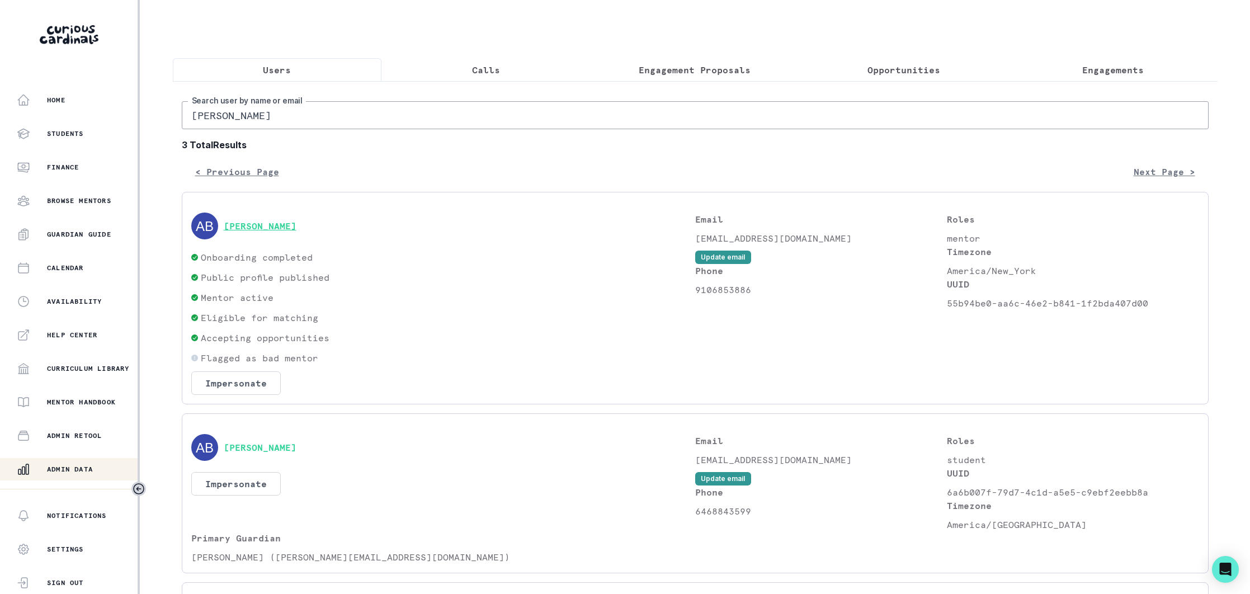
click at [268, 228] on button "[PERSON_NAME]" at bounding box center [260, 225] width 73 height 11
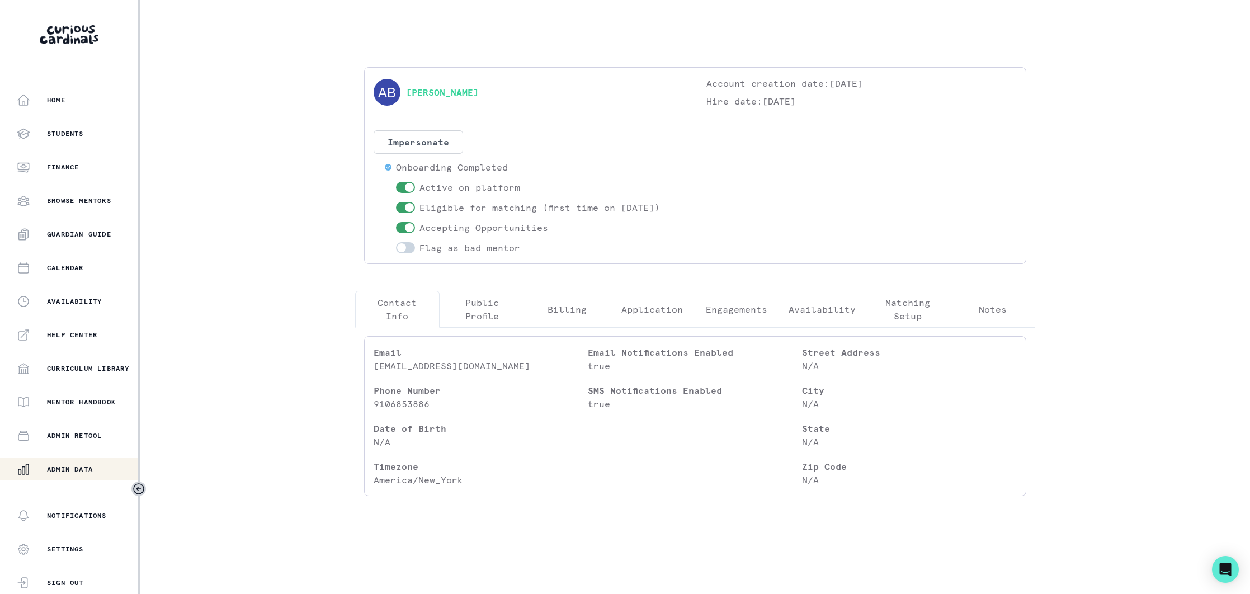
click at [731, 309] on p "Engagements" at bounding box center [737, 309] width 62 height 13
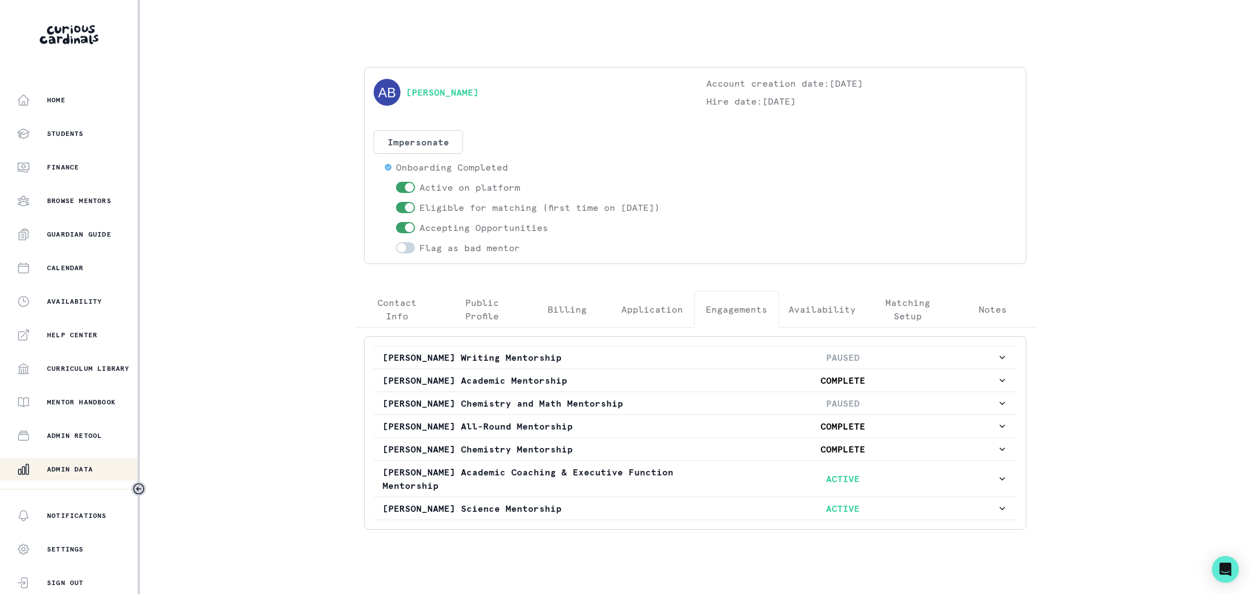
scroll to position [12, 0]
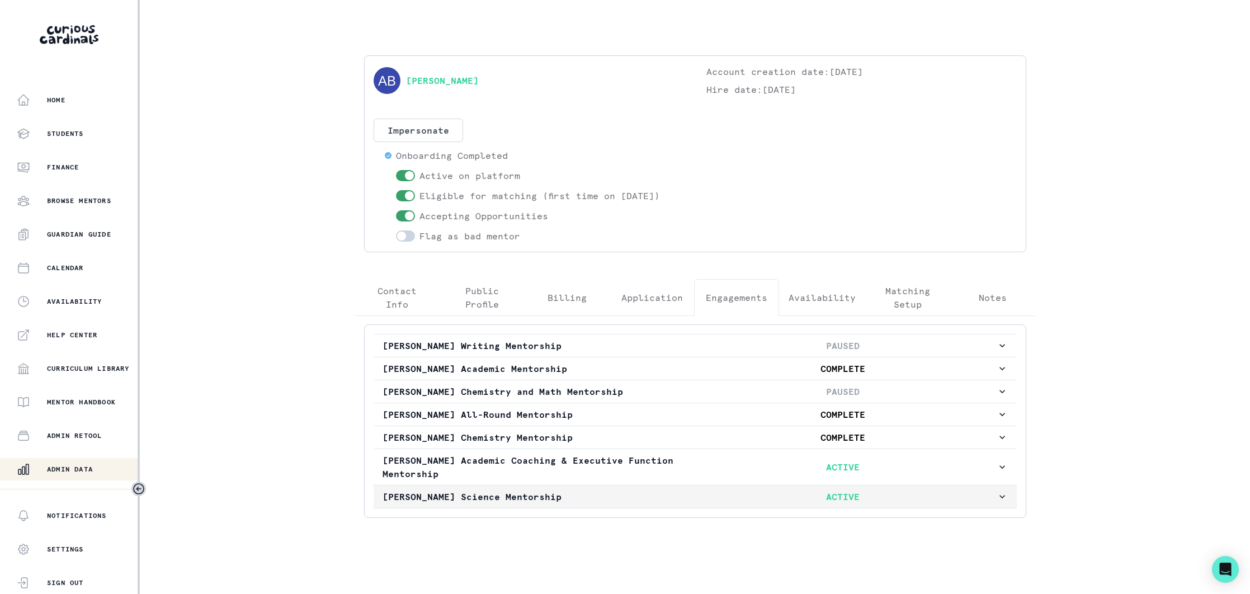
click at [584, 490] on p "[PERSON_NAME] Science Mentorship" at bounding box center [536, 496] width 307 height 13
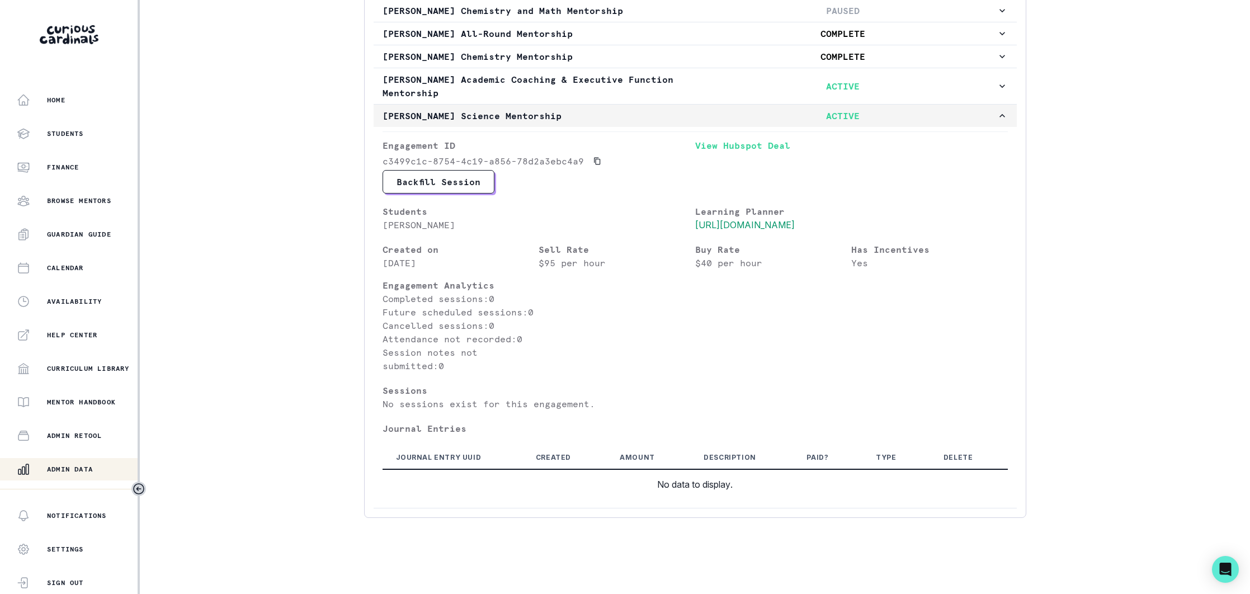
scroll to position [407, 0]
click at [97, 471] on div "Admin Data" at bounding box center [77, 468] width 121 height 13
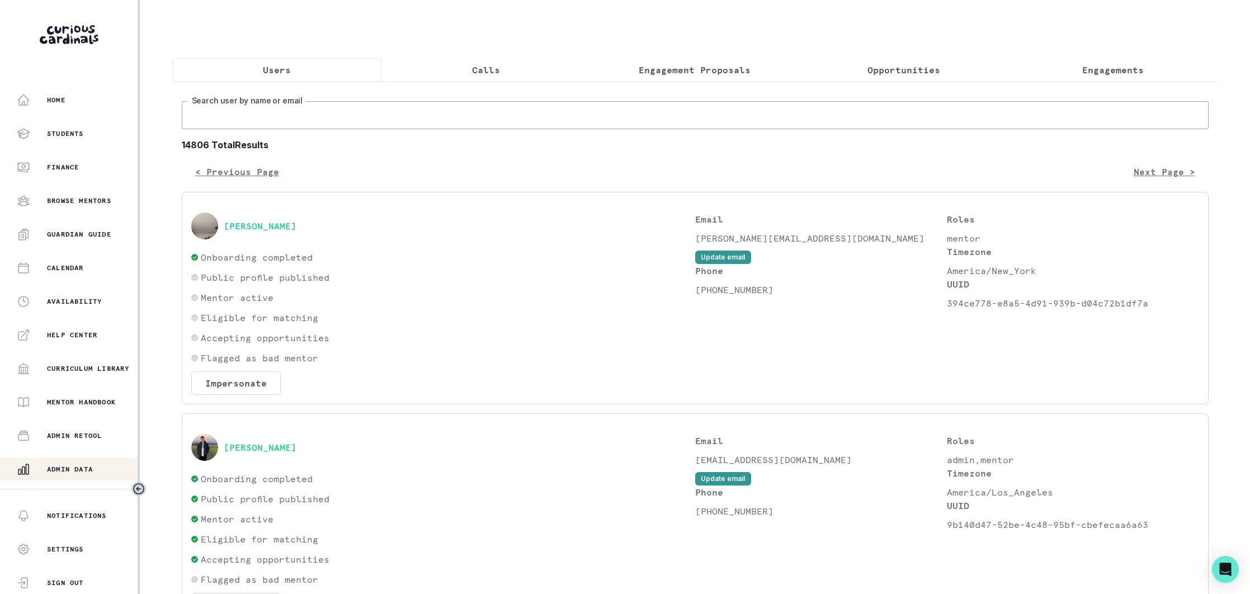
click at [296, 108] on input "Search user by name or email" at bounding box center [695, 115] width 1027 height 28
type input "[PERSON_NAME]"
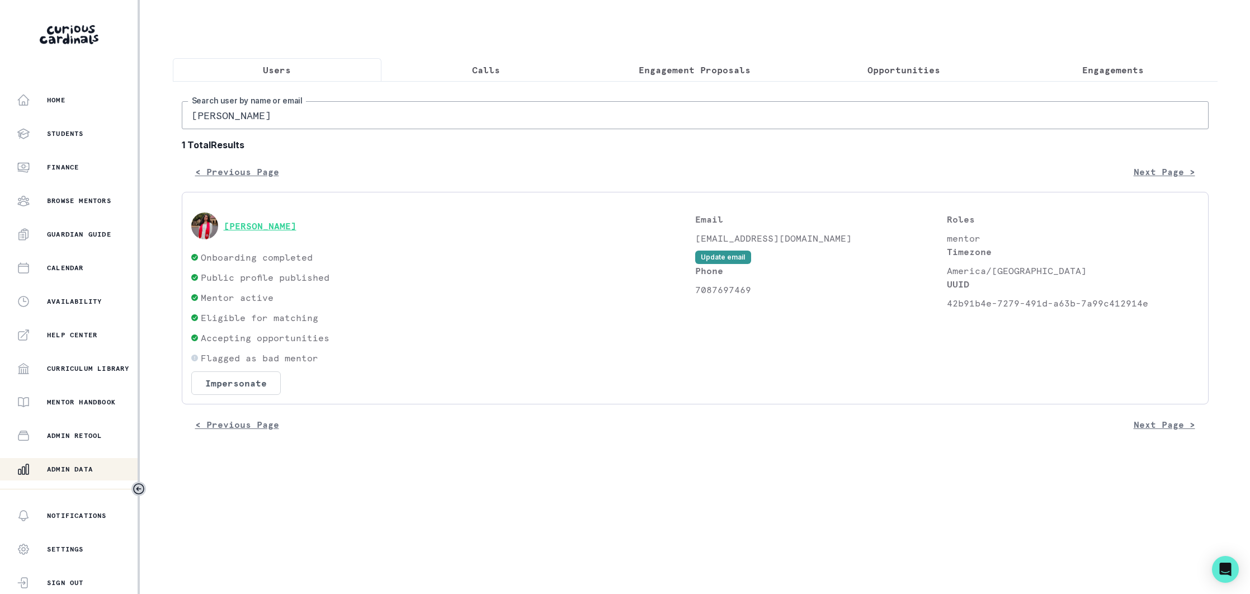
click at [248, 225] on button "[PERSON_NAME]" at bounding box center [260, 225] width 73 height 11
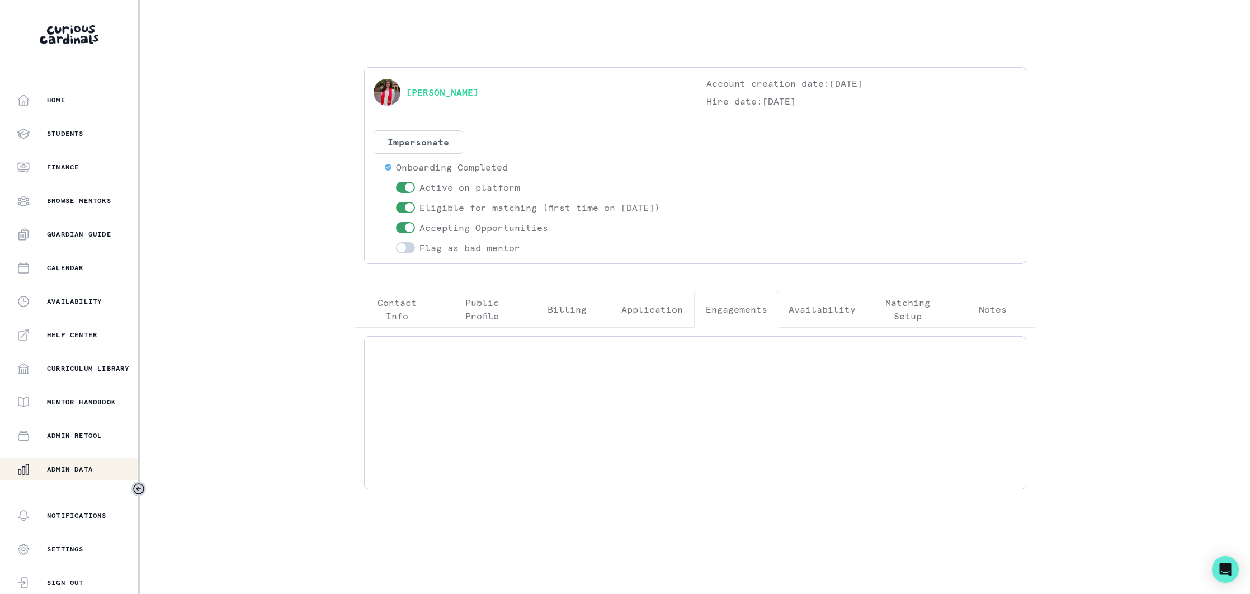
click at [719, 318] on button "Engagements" at bounding box center [736, 309] width 85 height 37
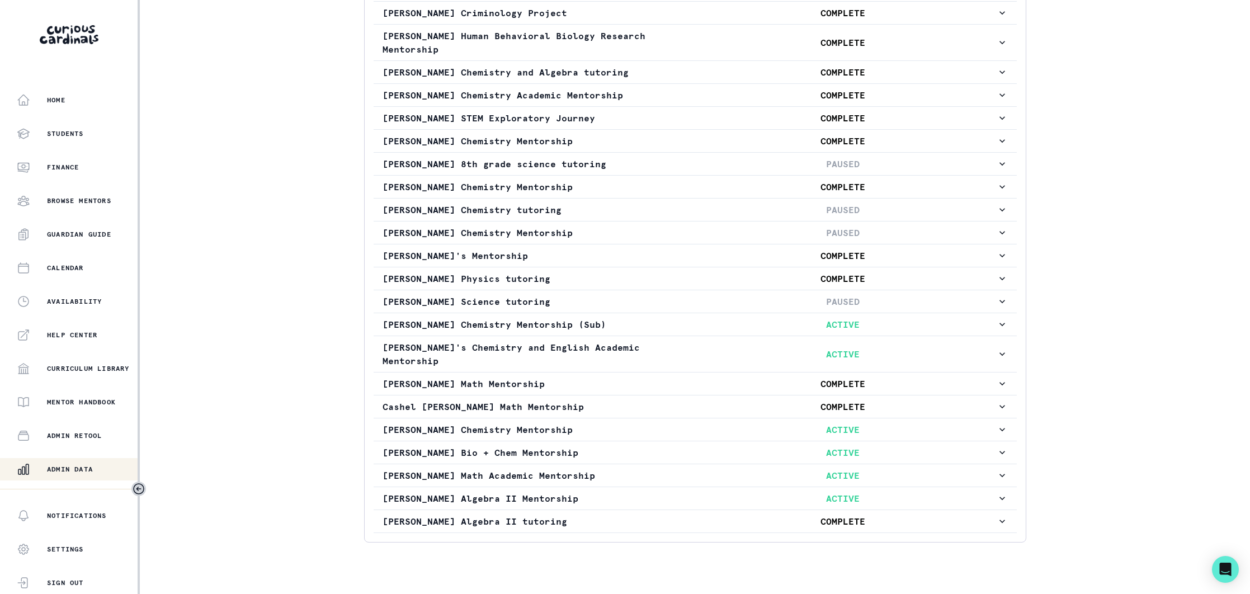
scroll to position [356, 0]
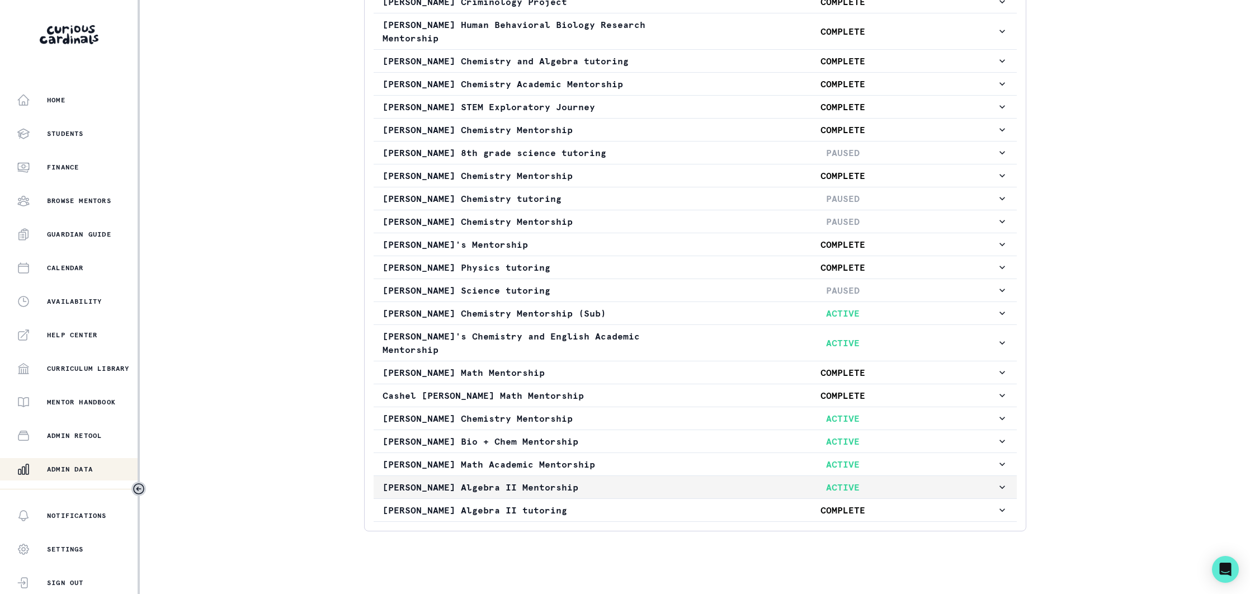
click at [650, 480] on p "[PERSON_NAME] Algebra II Mentorship" at bounding box center [536, 486] width 307 height 13
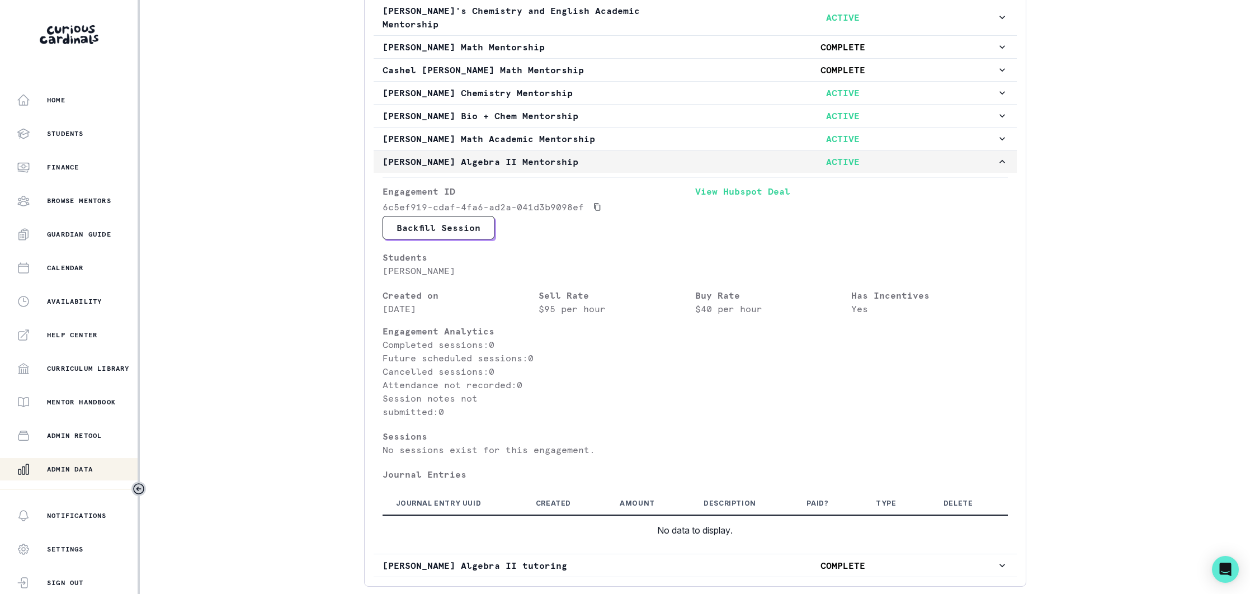
scroll to position [737, 0]
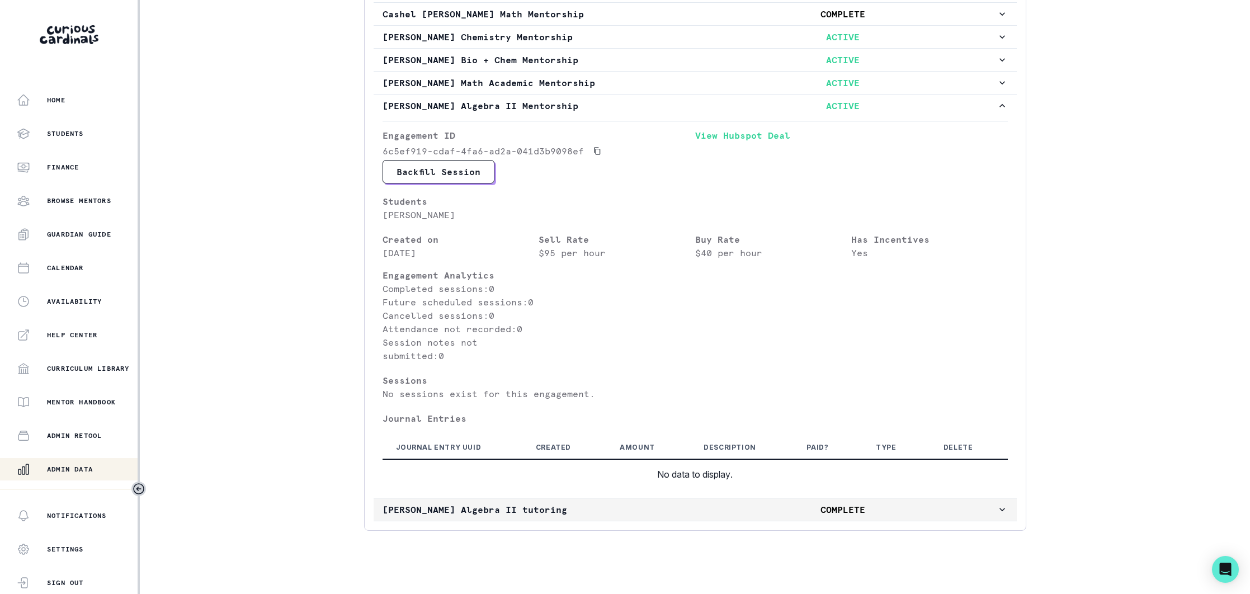
click at [636, 503] on p "[PERSON_NAME] Algebra II tutoring" at bounding box center [536, 509] width 307 height 13
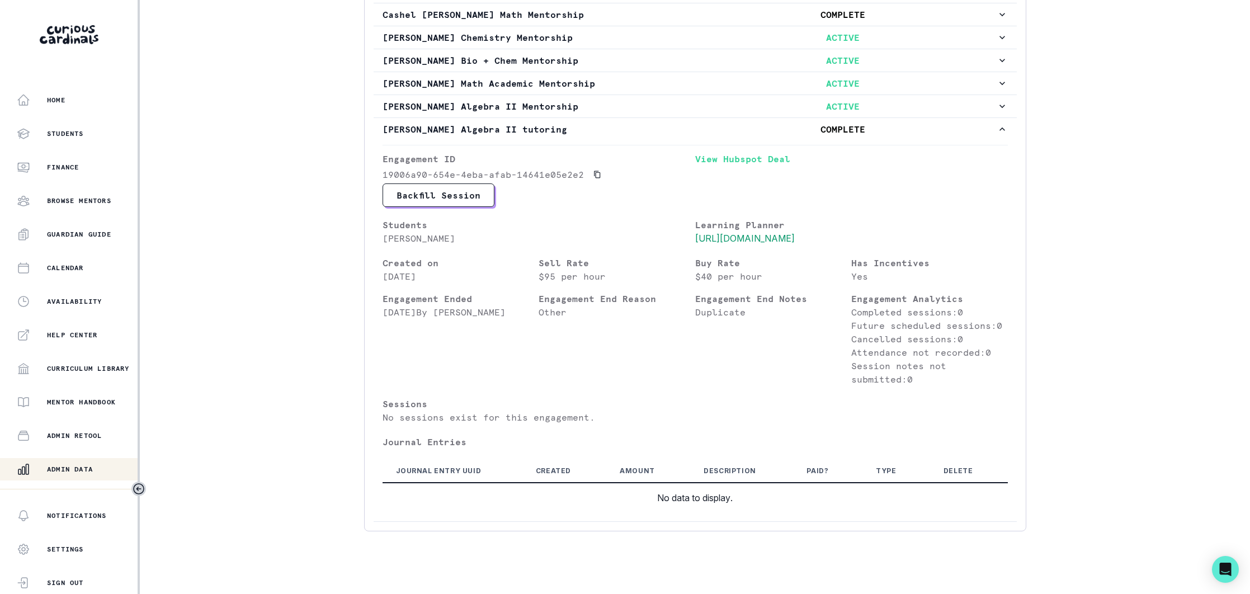
scroll to position [734, 0]
click at [619, 125] on p "[PERSON_NAME] Algebra II tutoring" at bounding box center [536, 131] width 307 height 13
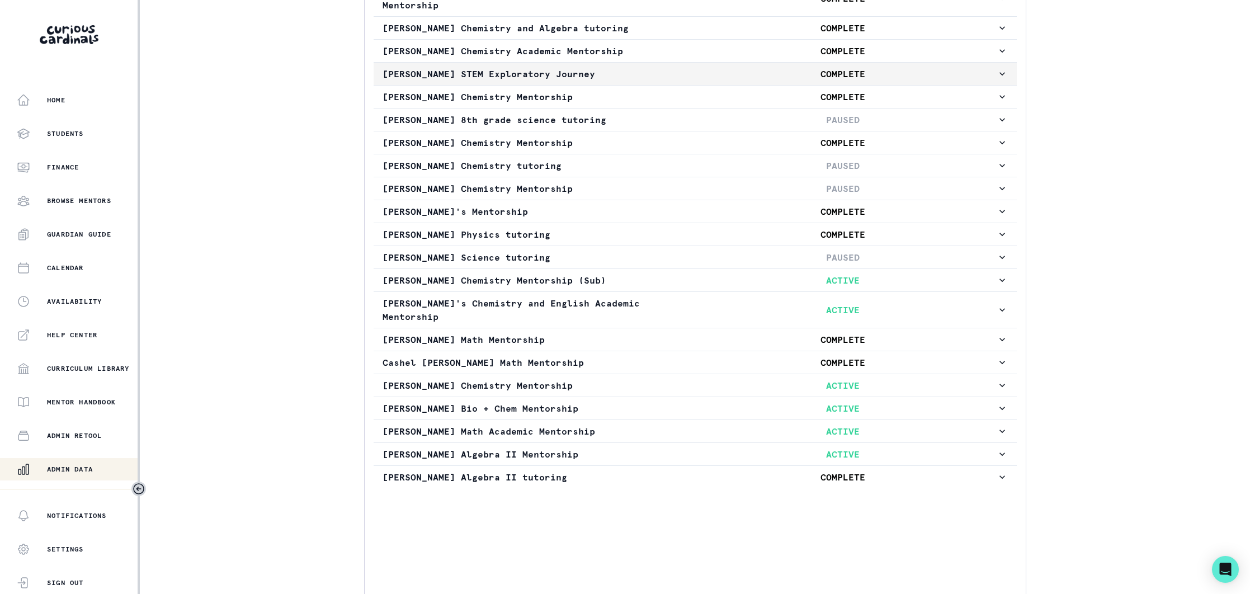
scroll to position [356, 0]
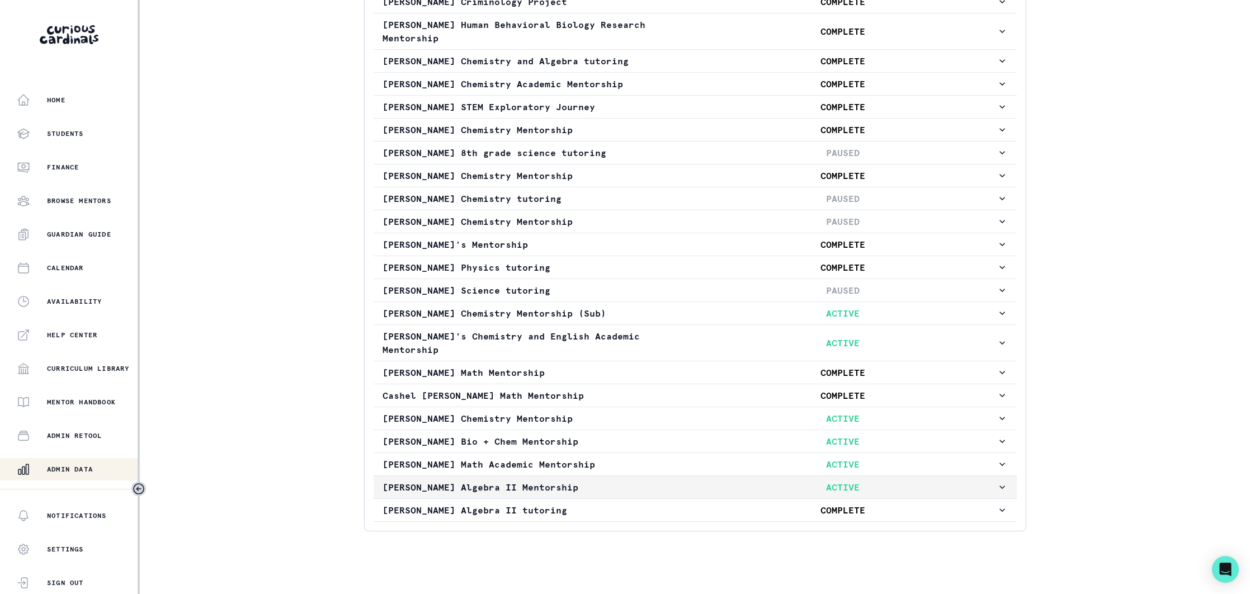
click at [660, 480] on p "[PERSON_NAME] Algebra II Mentorship" at bounding box center [536, 486] width 307 height 13
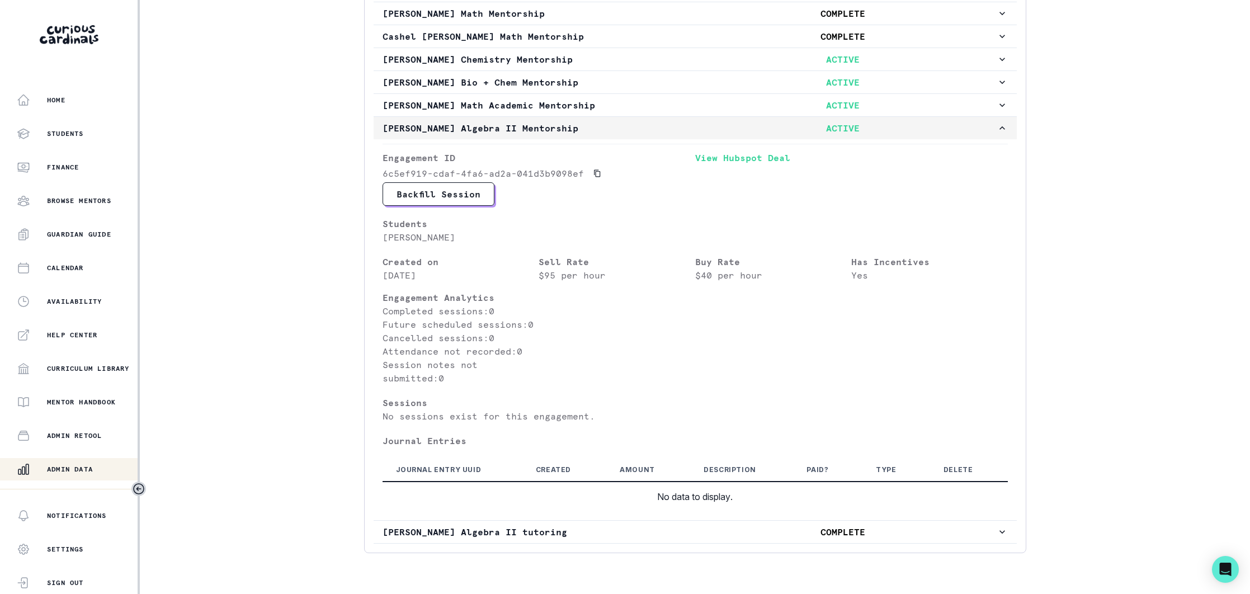
scroll to position [737, 0]
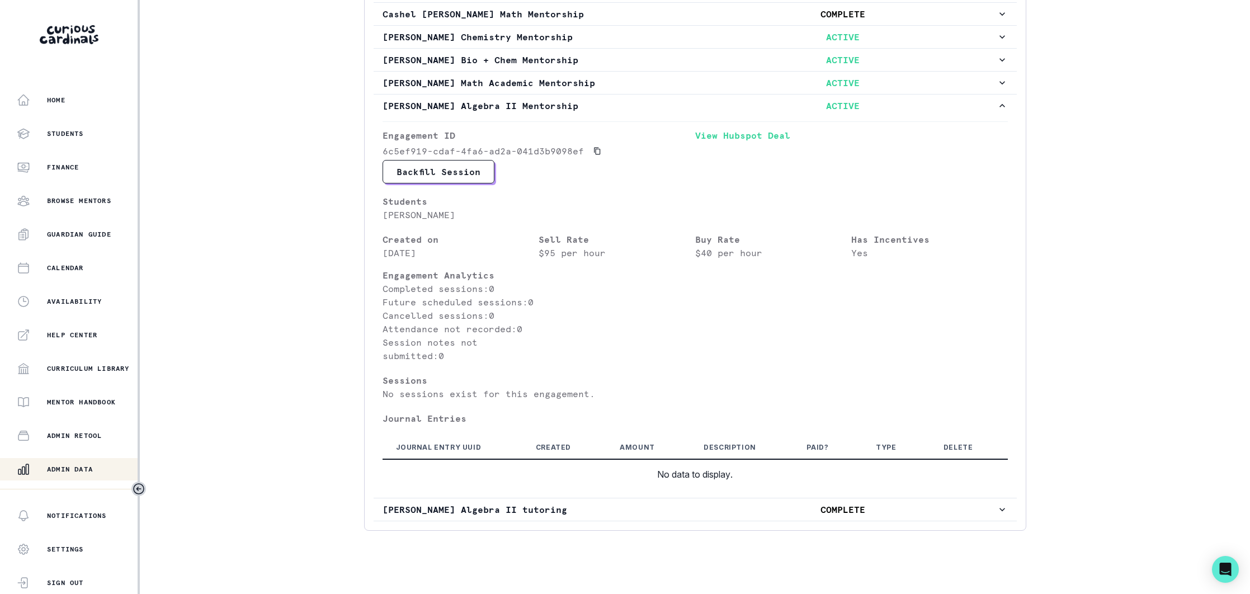
click at [74, 465] on p "Admin Data" at bounding box center [70, 469] width 46 height 9
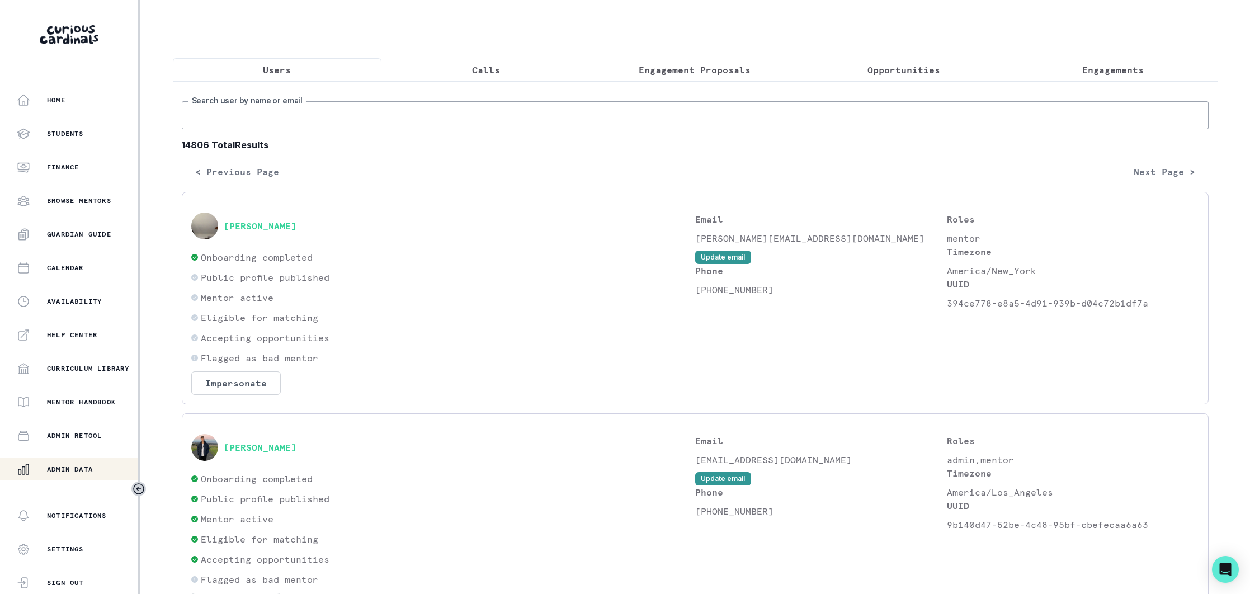
click at [350, 110] on input "Search user by name or email" at bounding box center [695, 115] width 1027 height 28
type input "youssef"
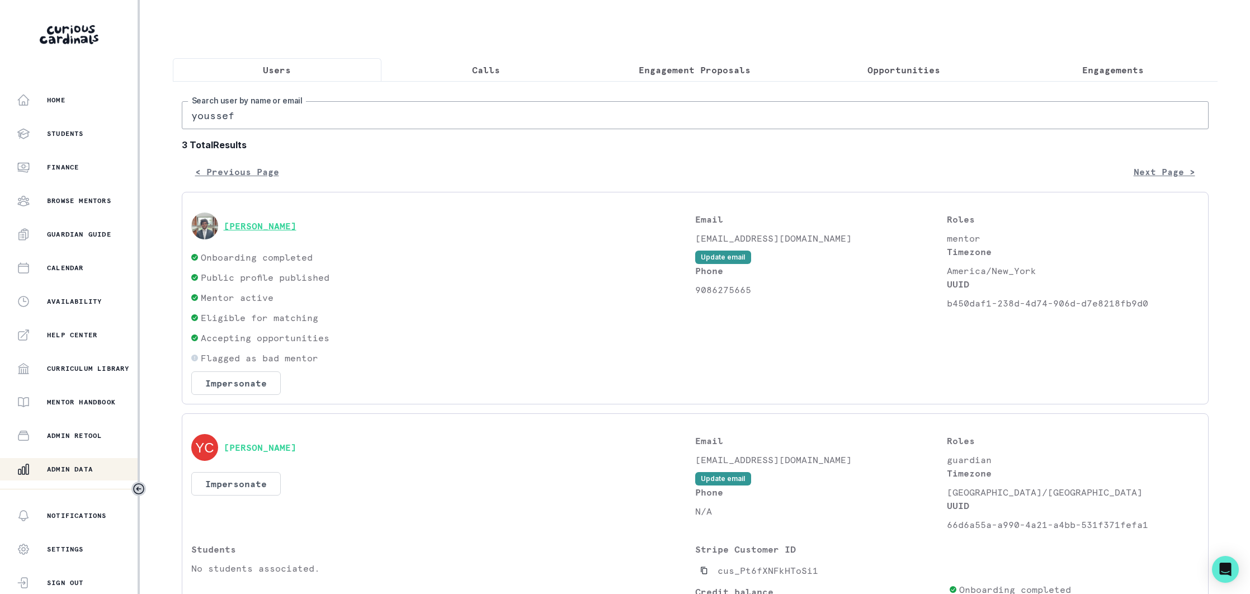
click at [296, 224] on button "[PERSON_NAME]" at bounding box center [260, 225] width 73 height 11
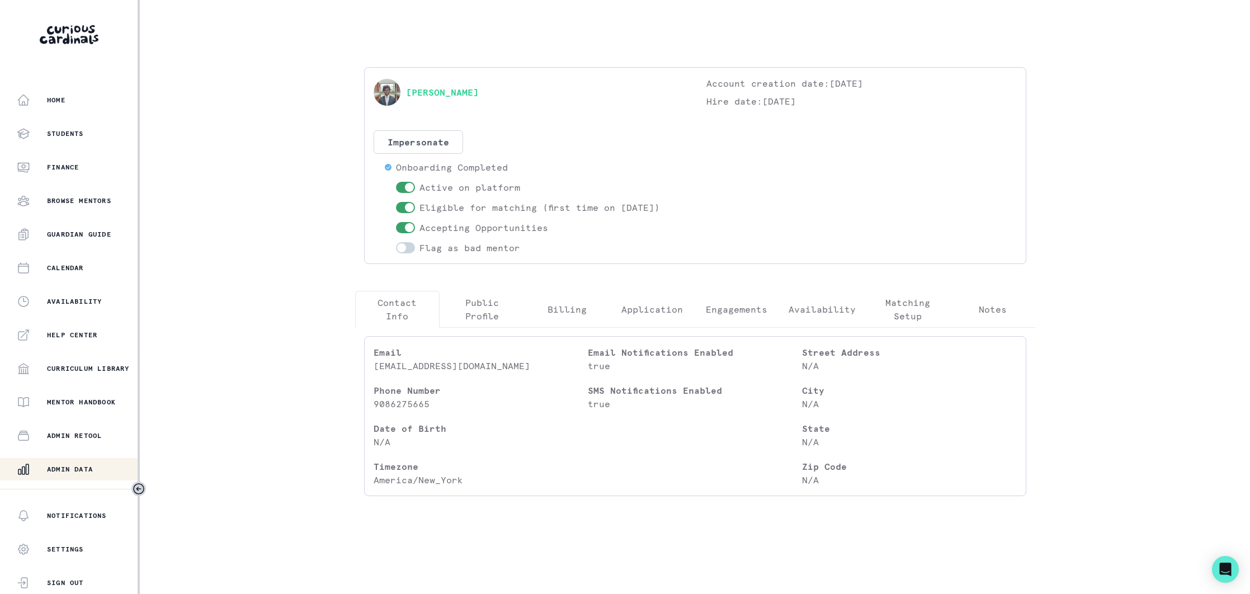
click at [737, 311] on p "Engagements" at bounding box center [737, 309] width 62 height 13
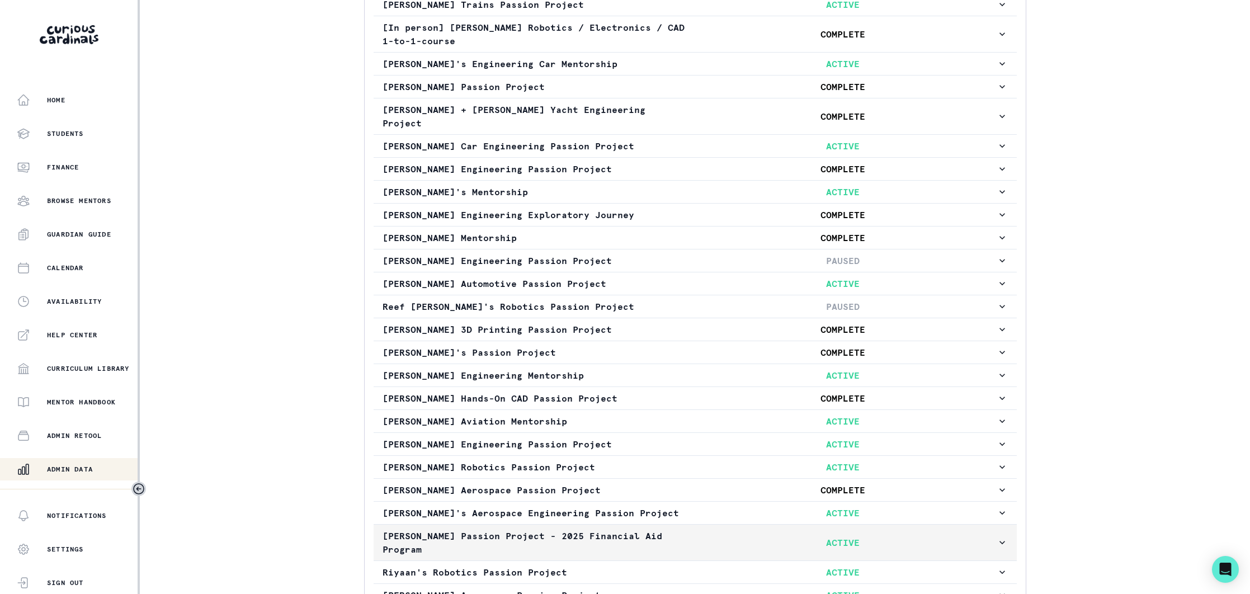
scroll to position [484, 0]
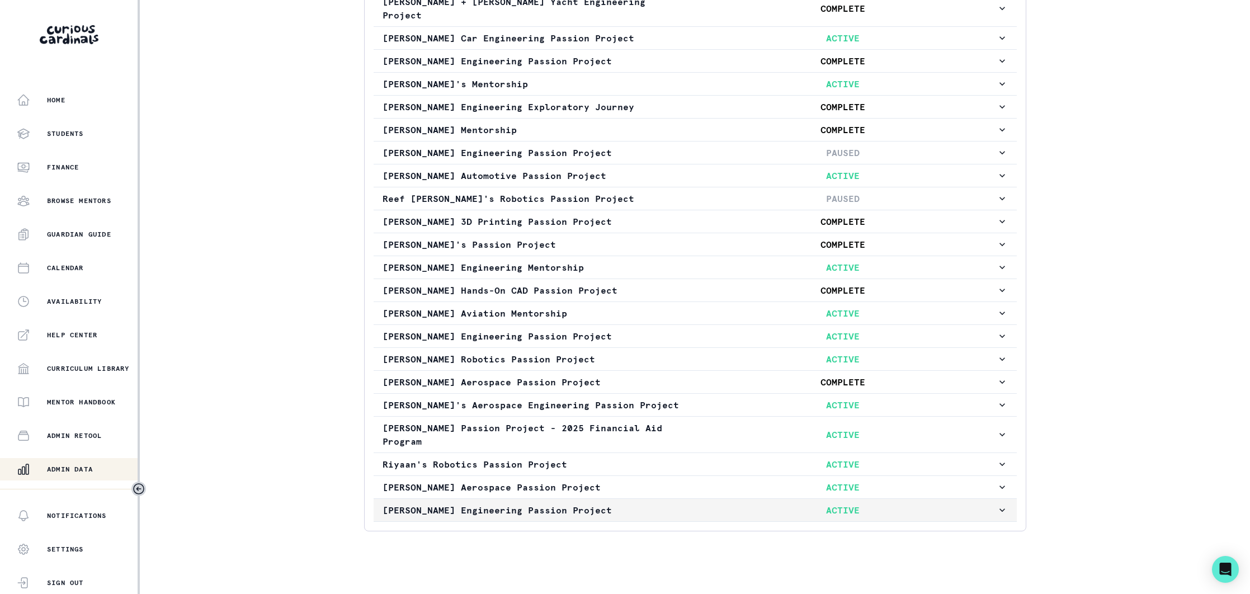
click at [616, 503] on p "[PERSON_NAME] Engineering Passion Project" at bounding box center [536, 509] width 307 height 13
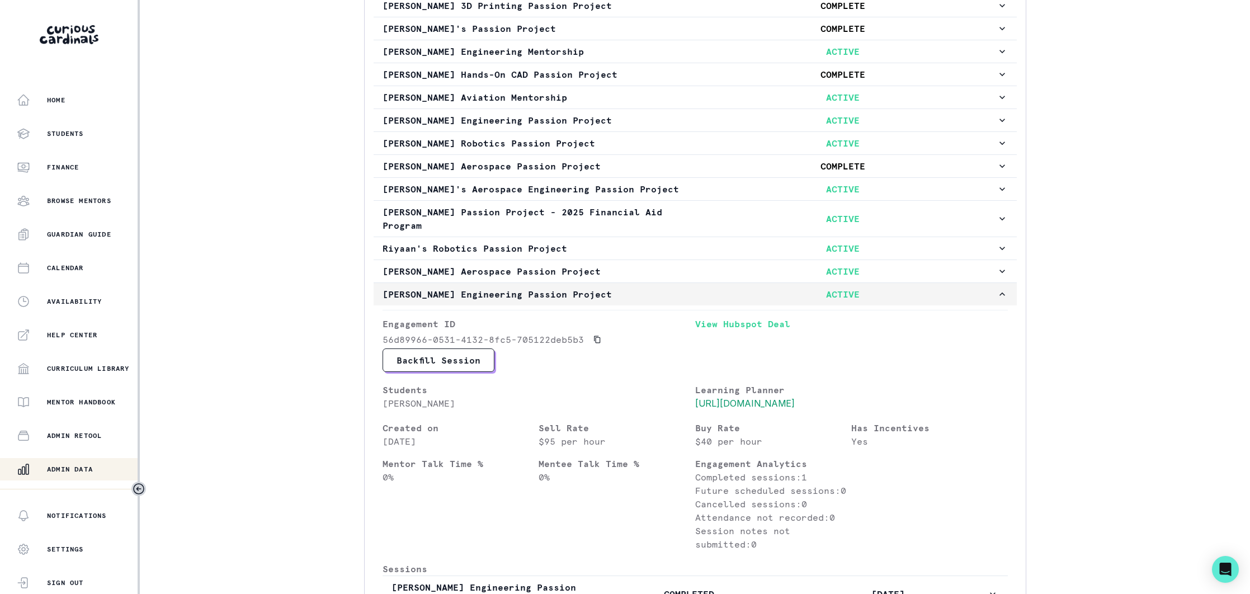
scroll to position [933, 0]
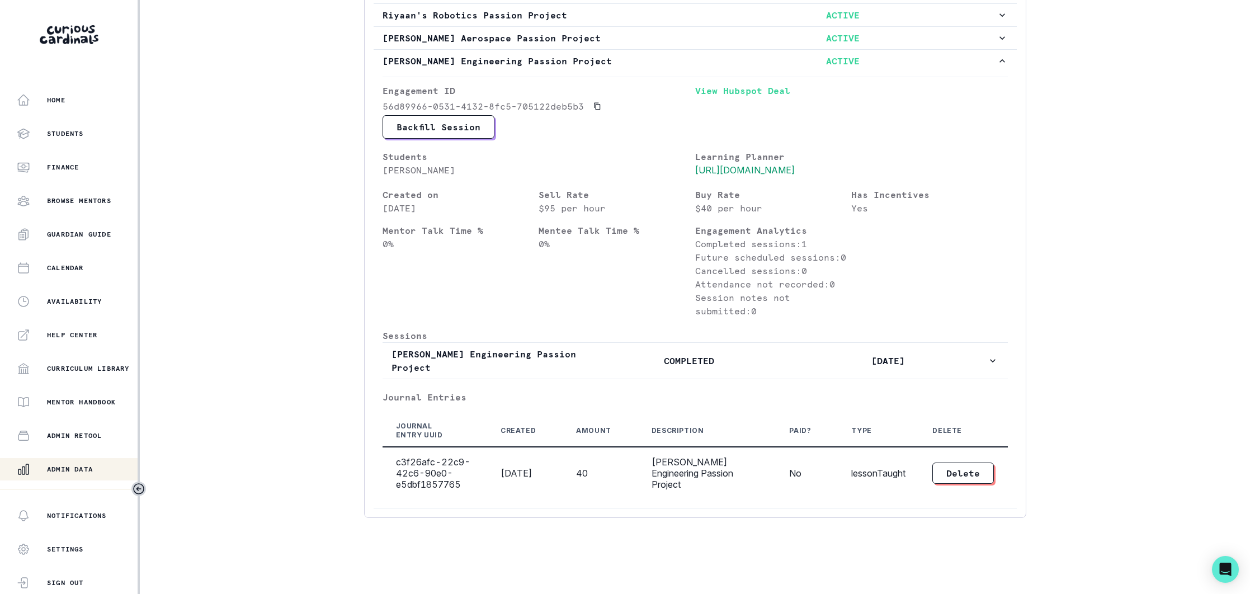
drag, startPoint x: 64, startPoint y: 467, endPoint x: 77, endPoint y: 462, distance: 13.3
click at [64, 466] on p "Admin Data" at bounding box center [70, 469] width 46 height 9
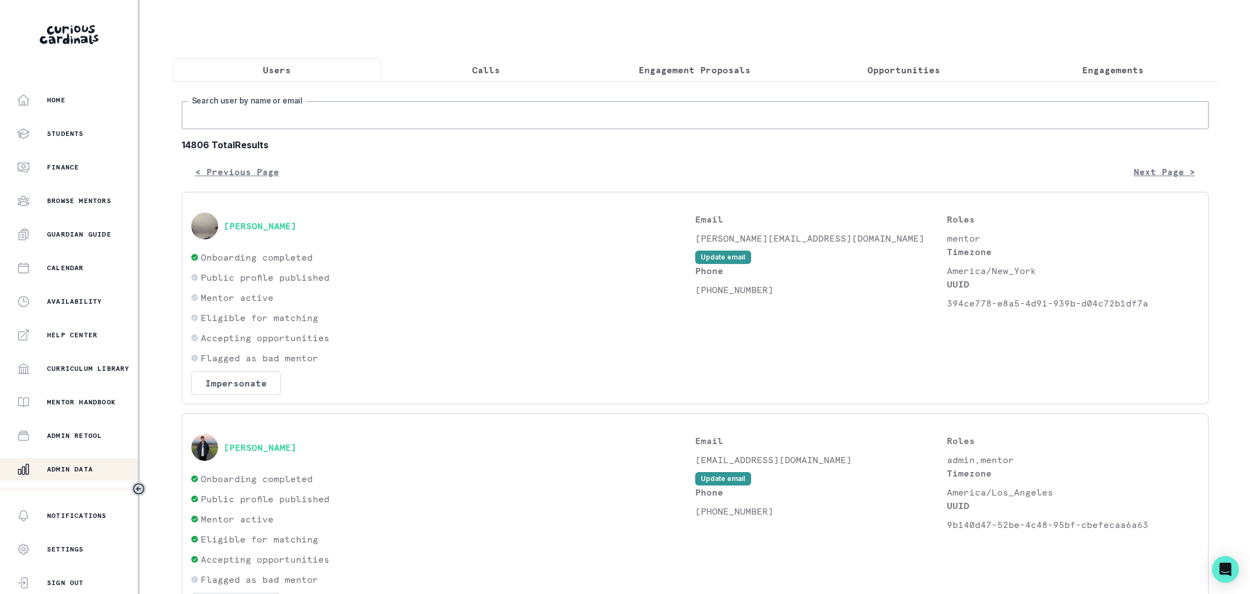
click at [377, 124] on input "Search user by name or email" at bounding box center [695, 115] width 1027 height 28
type input "[PERSON_NAME]"
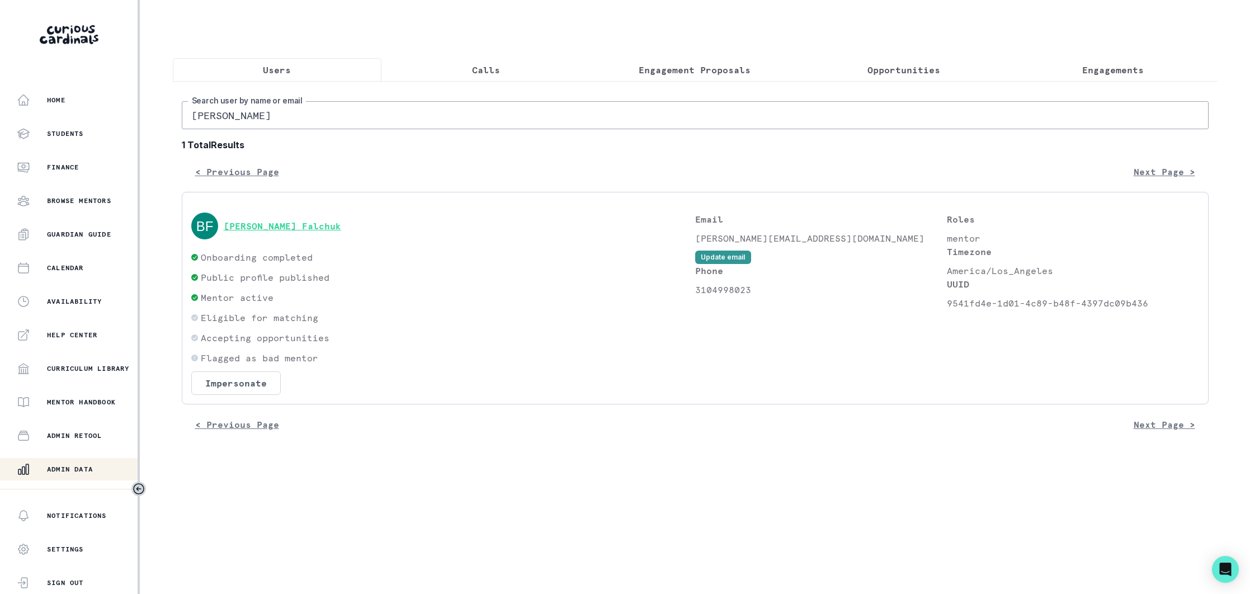
click at [319, 231] on div "[PERSON_NAME] Falchuk" at bounding box center [443, 226] width 504 height 27
click at [291, 219] on div "[PERSON_NAME] Falchuk" at bounding box center [443, 226] width 504 height 27
drag, startPoint x: 267, startPoint y: 224, endPoint x: 410, endPoint y: 234, distance: 144.1
click at [271, 224] on button "[PERSON_NAME] Falchuk" at bounding box center [282, 225] width 117 height 11
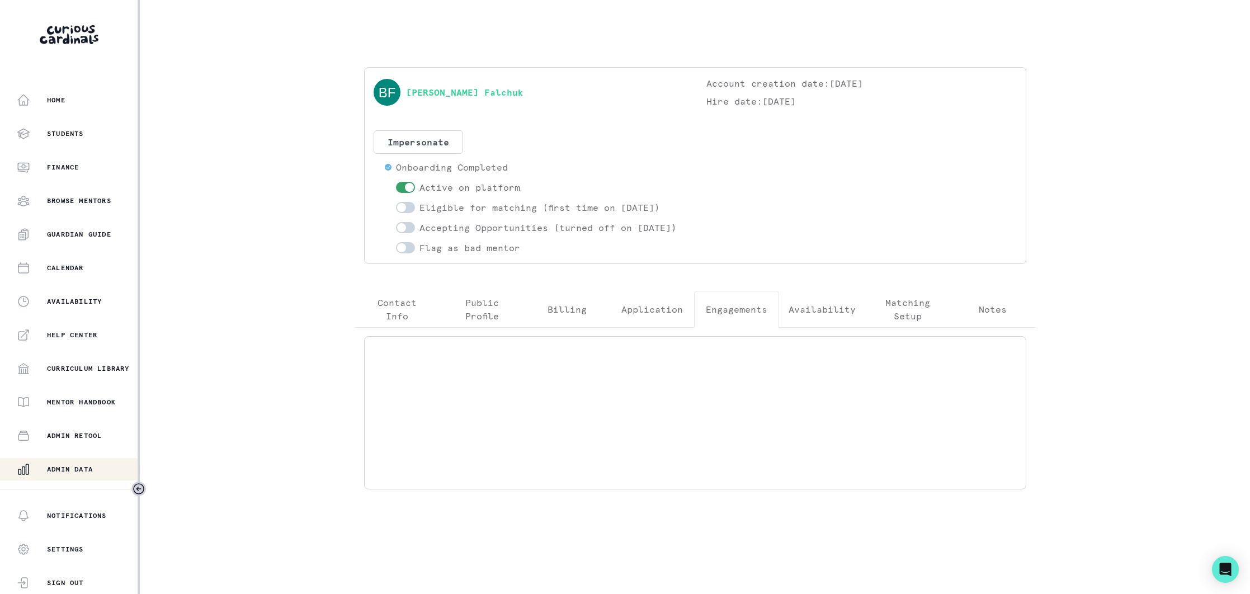
click at [725, 316] on p "Engagements" at bounding box center [737, 309] width 62 height 13
click at [634, 379] on div "[PERSON_NAME]'s Latin Academic Mentorship ACTIVE" at bounding box center [695, 357] width 662 height 43
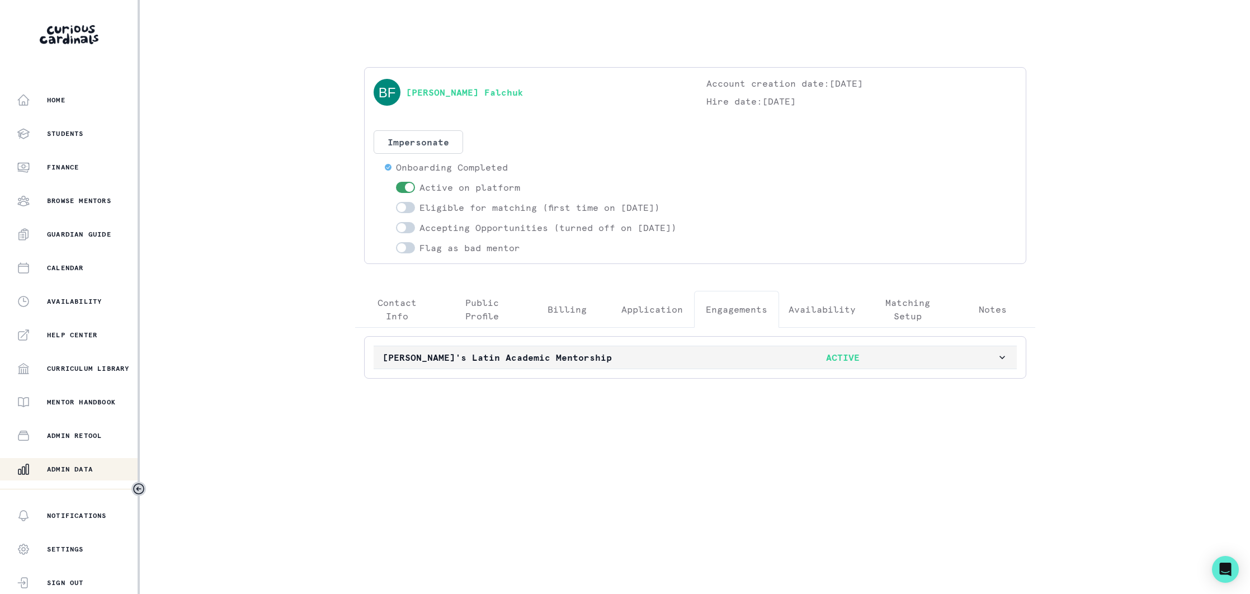
click at [624, 364] on p "[PERSON_NAME]'s Latin Academic Mentorship" at bounding box center [536, 357] width 307 height 13
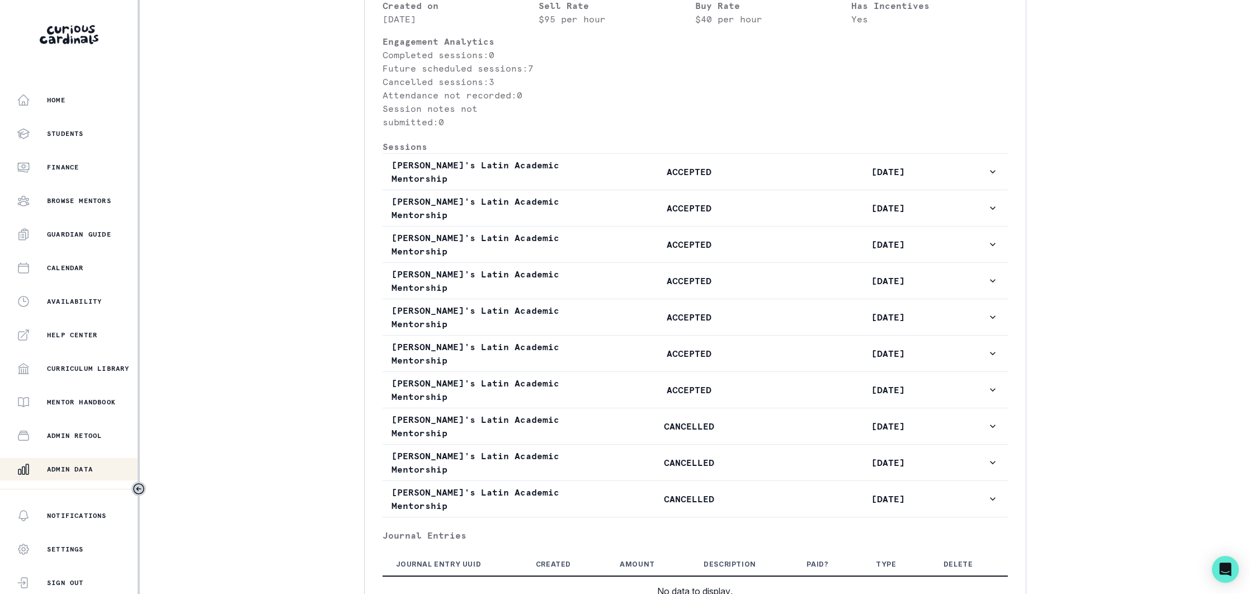
scroll to position [483, 0]
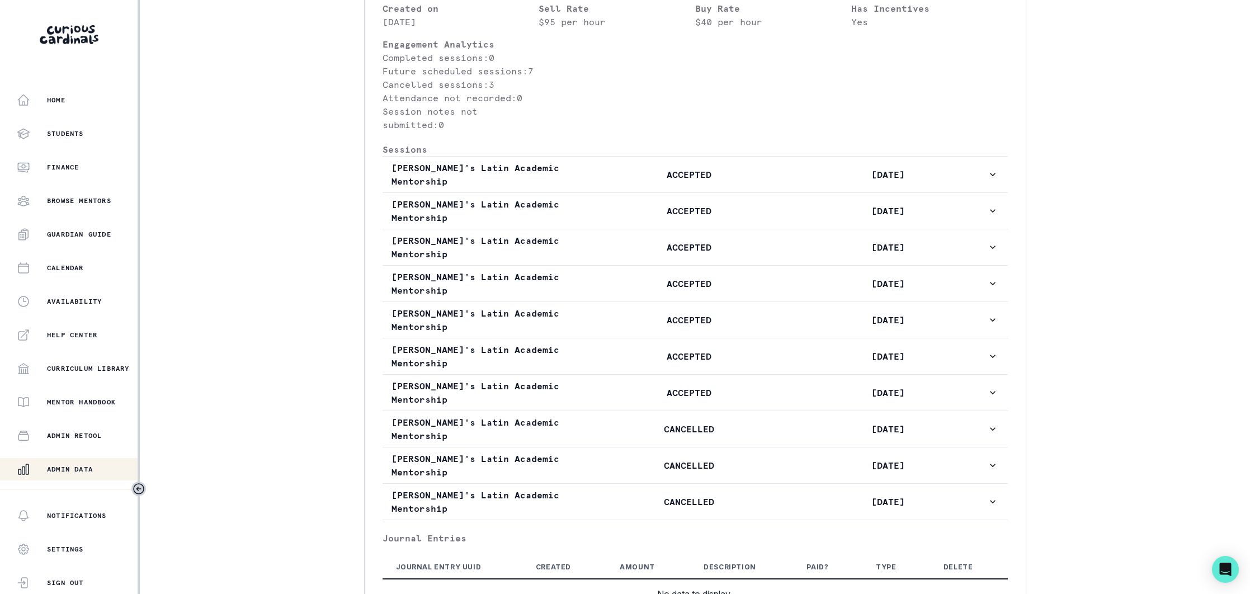
drag, startPoint x: 103, startPoint y: 470, endPoint x: 113, endPoint y: 456, distance: 16.9
click at [104, 469] on div "Admin Data" at bounding box center [77, 468] width 121 height 13
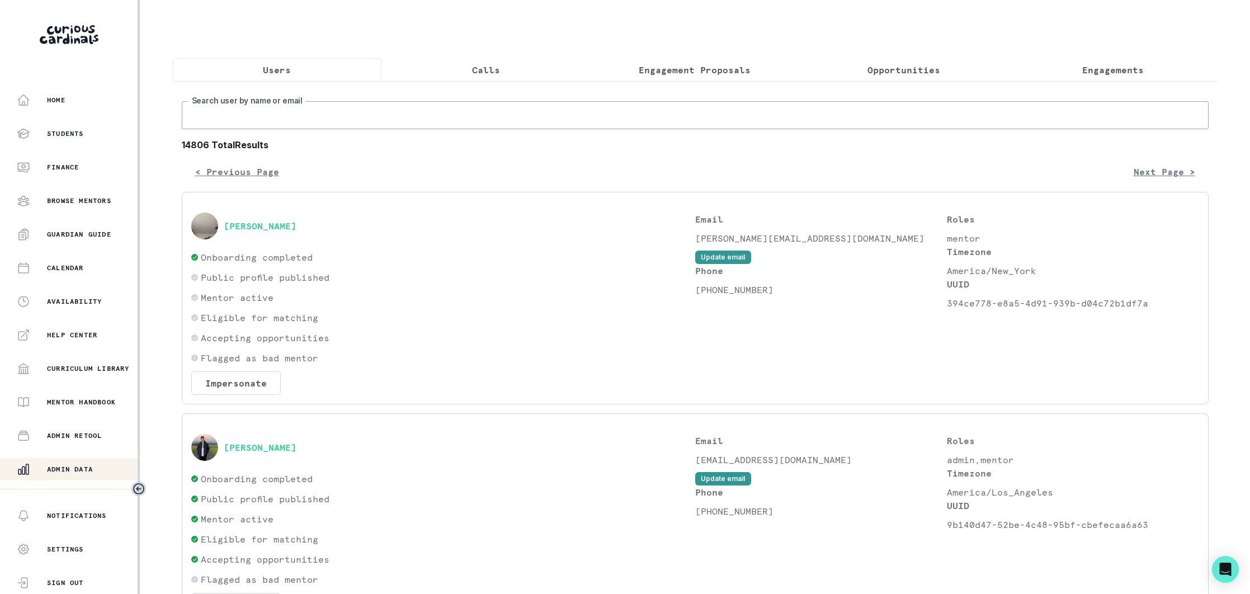
click at [338, 118] on input "Search user by name or email" at bounding box center [695, 115] width 1027 height 28
type input "[PERSON_NAME] l"
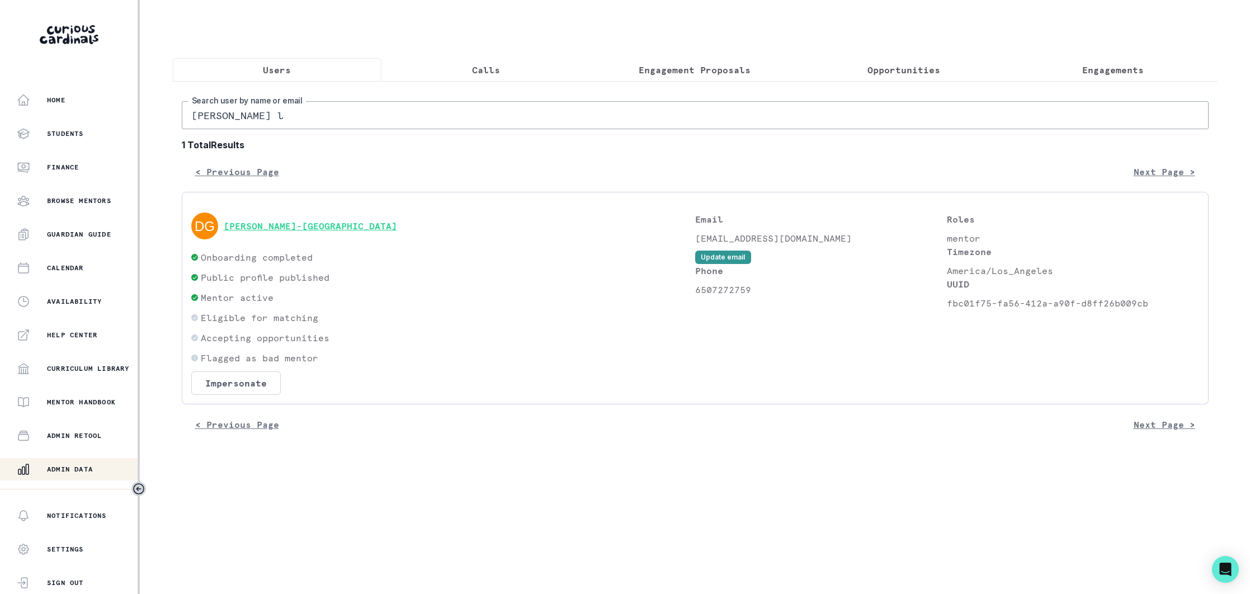
click at [296, 226] on button "[PERSON_NAME]-[GEOGRAPHIC_DATA]" at bounding box center [310, 225] width 173 height 11
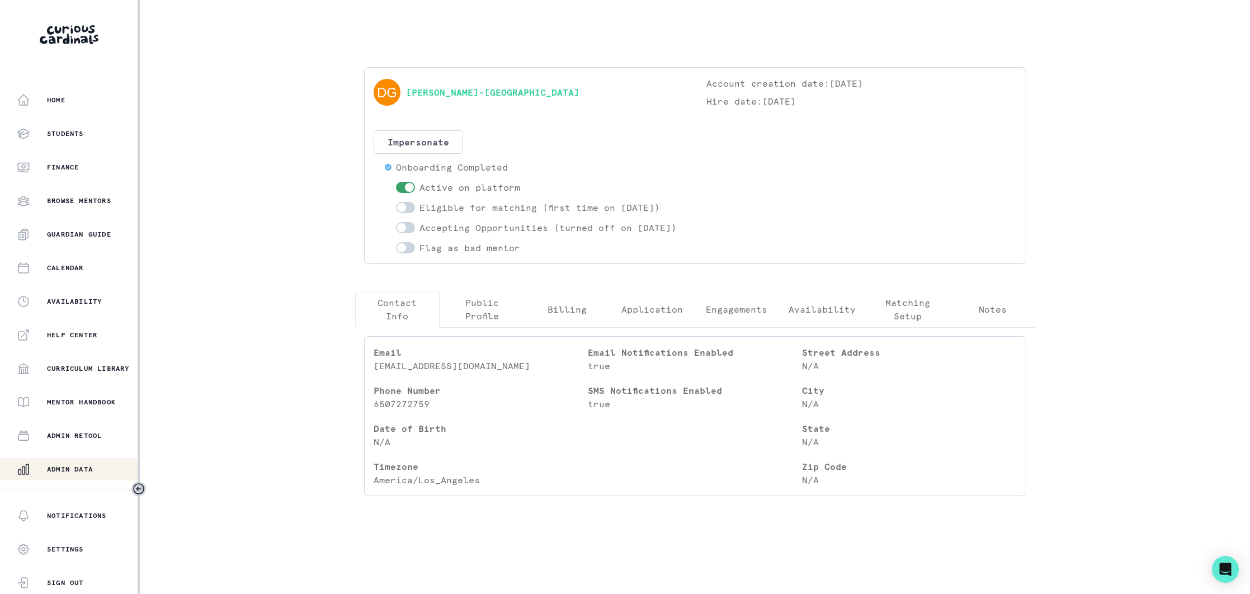
click at [735, 316] on p "Engagements" at bounding box center [737, 309] width 62 height 13
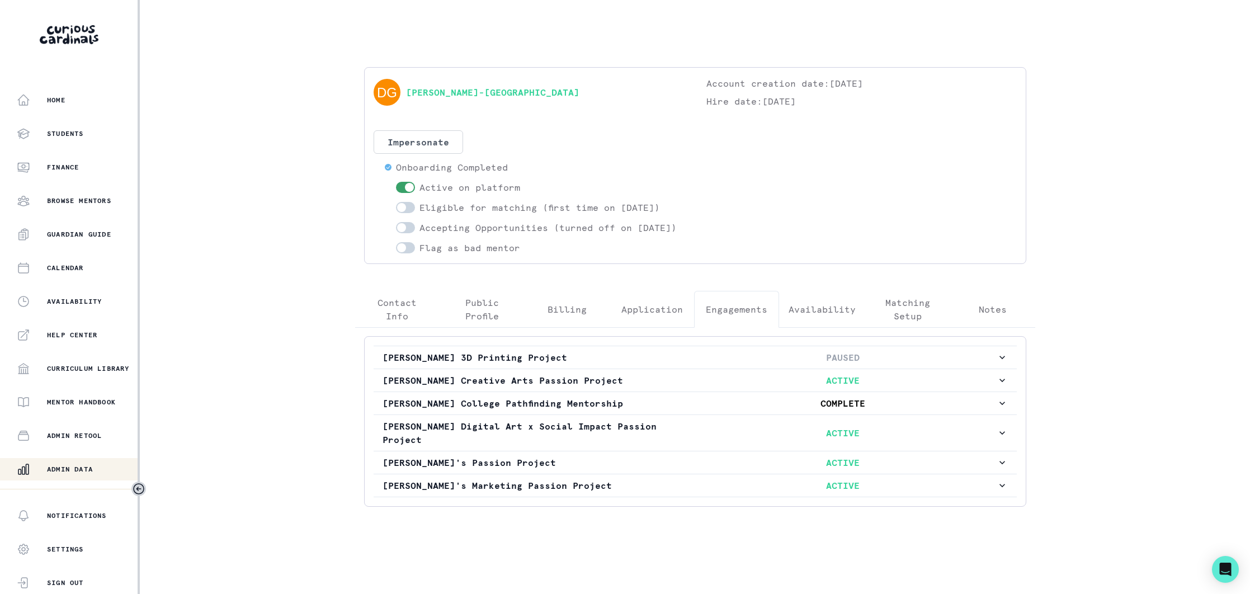
scroll to position [2, 0]
click at [610, 497] on button "[PERSON_NAME]'s Marketing Passion Project ACTIVE" at bounding box center [695, 485] width 643 height 22
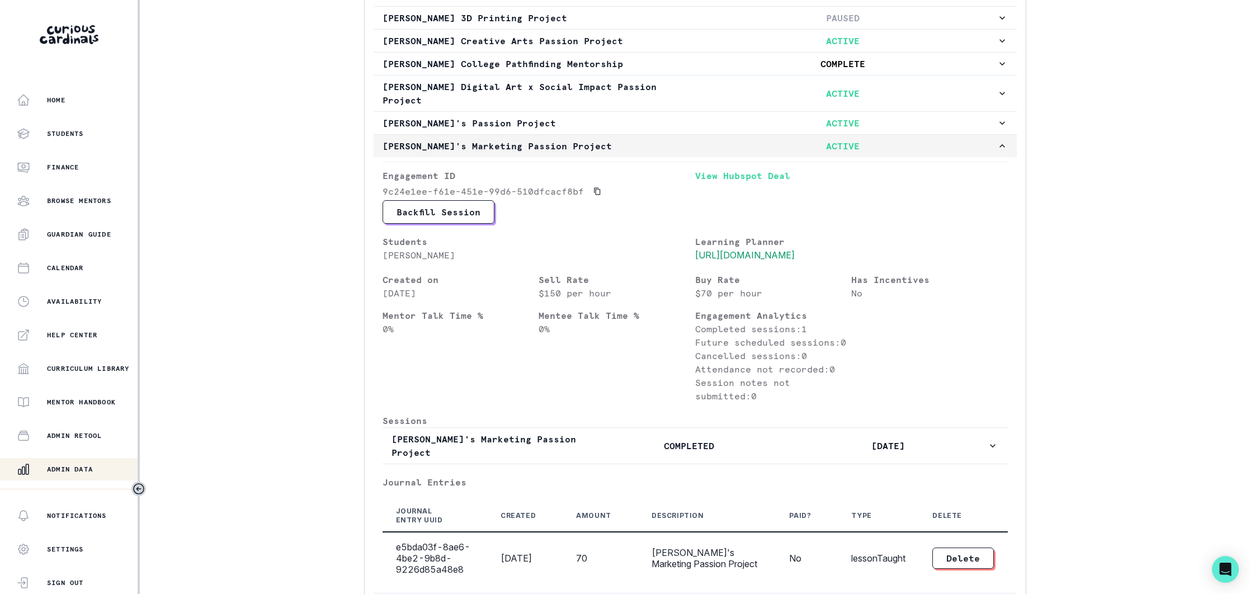
scroll to position [438, 0]
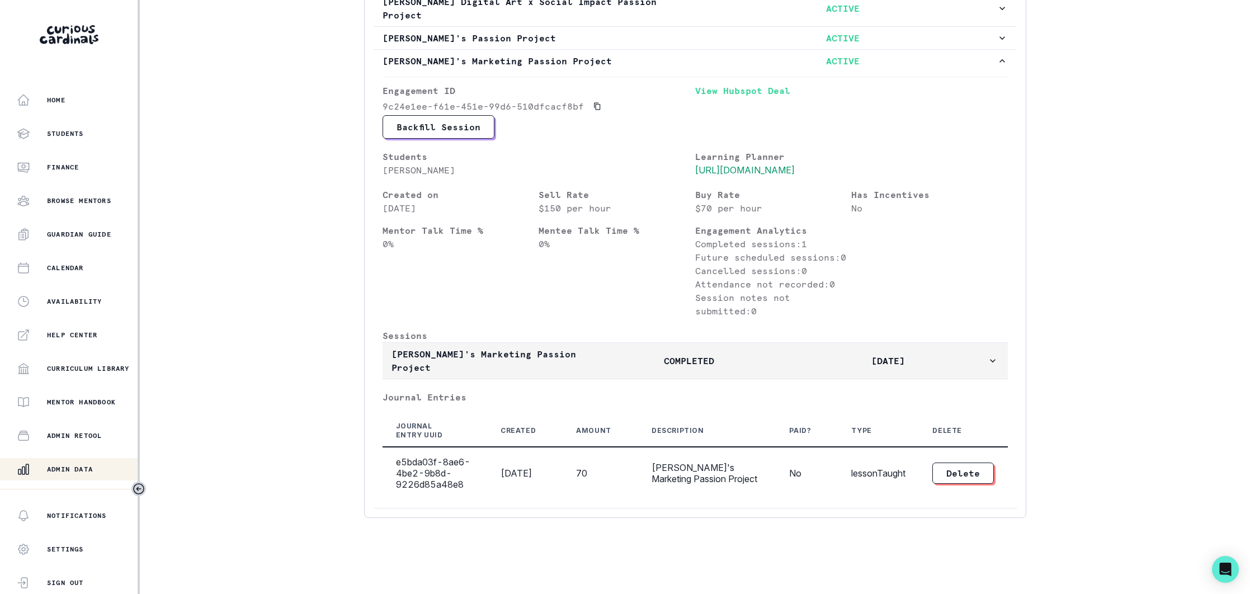
click at [586, 364] on p "[PERSON_NAME]'s Marketing Passion Project" at bounding box center [490, 360] width 199 height 27
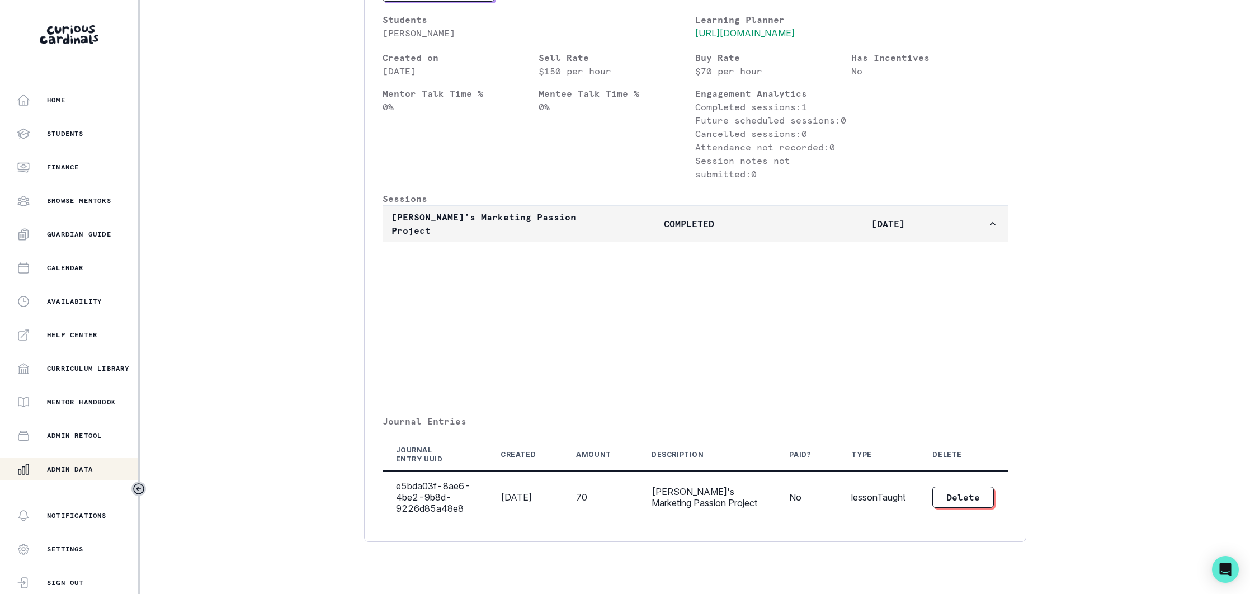
scroll to position [600, 0]
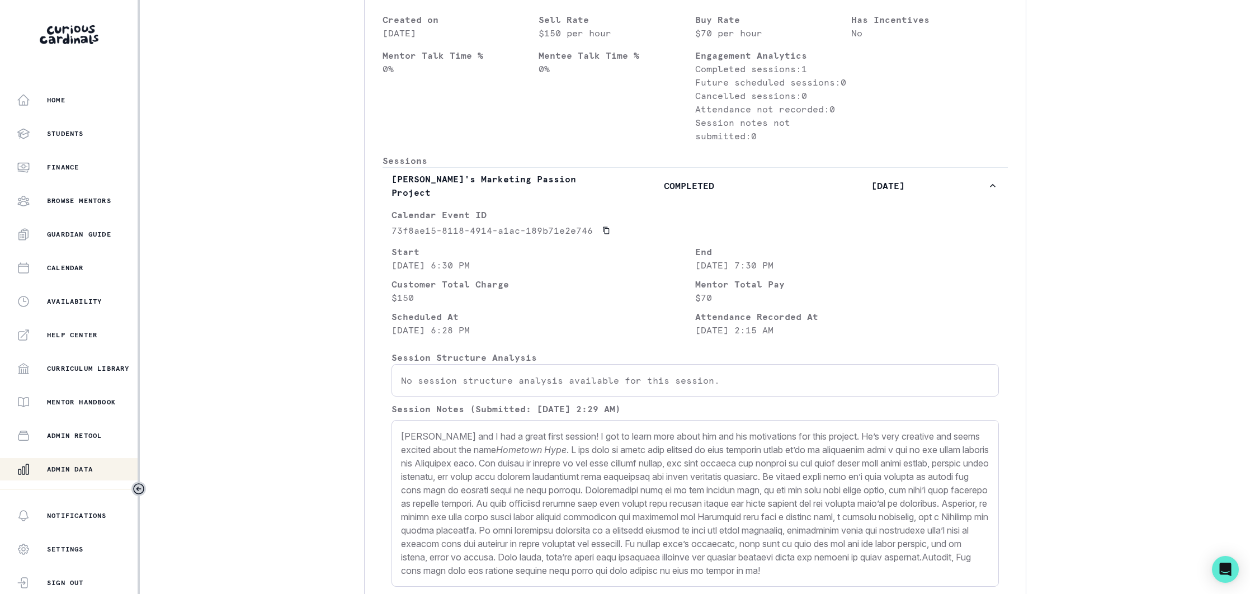
click at [85, 473] on p "Admin Data" at bounding box center [70, 469] width 46 height 9
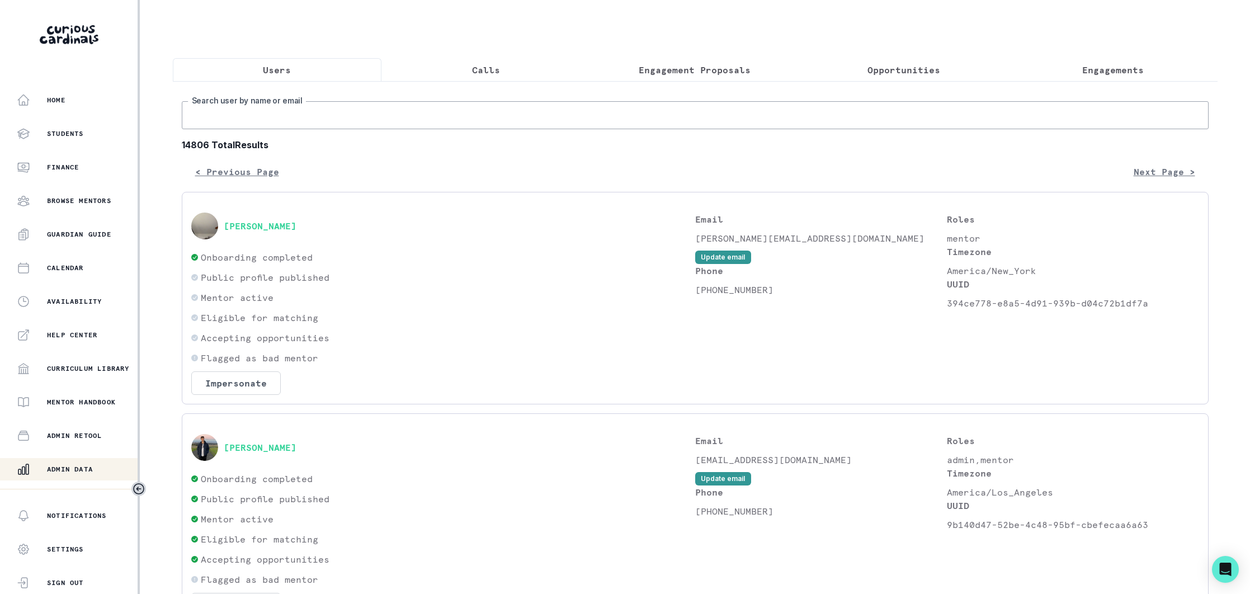
click at [332, 113] on input "Search user by name or email" at bounding box center [695, 115] width 1027 height 28
type input "arianna e"
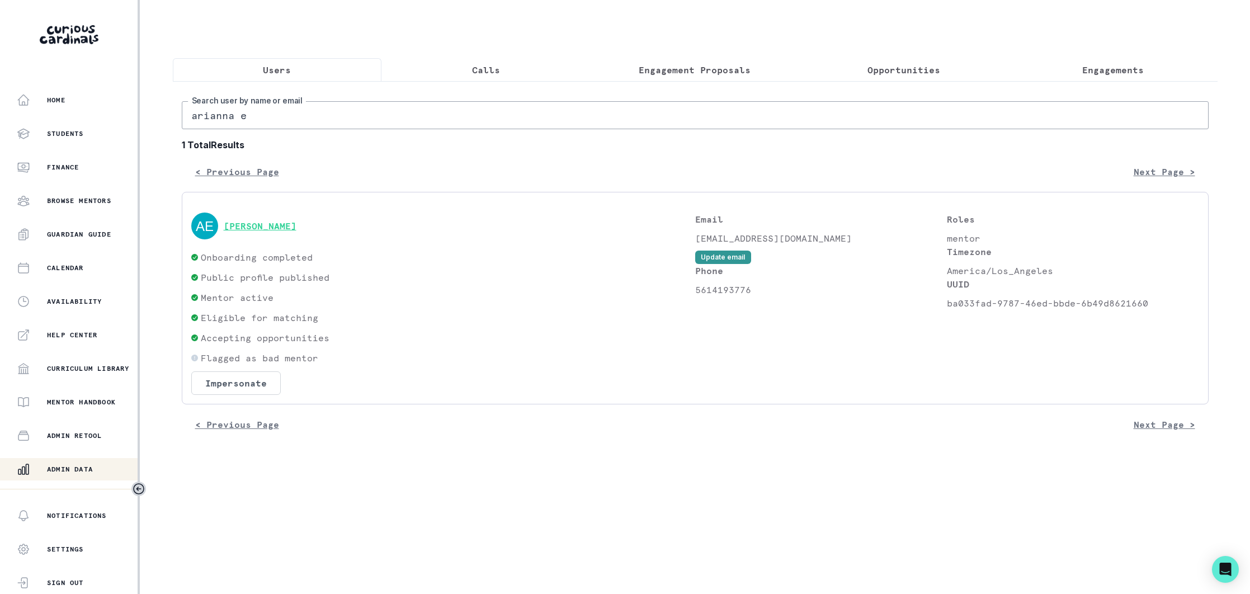
click at [272, 229] on button "[PERSON_NAME]" at bounding box center [260, 225] width 73 height 11
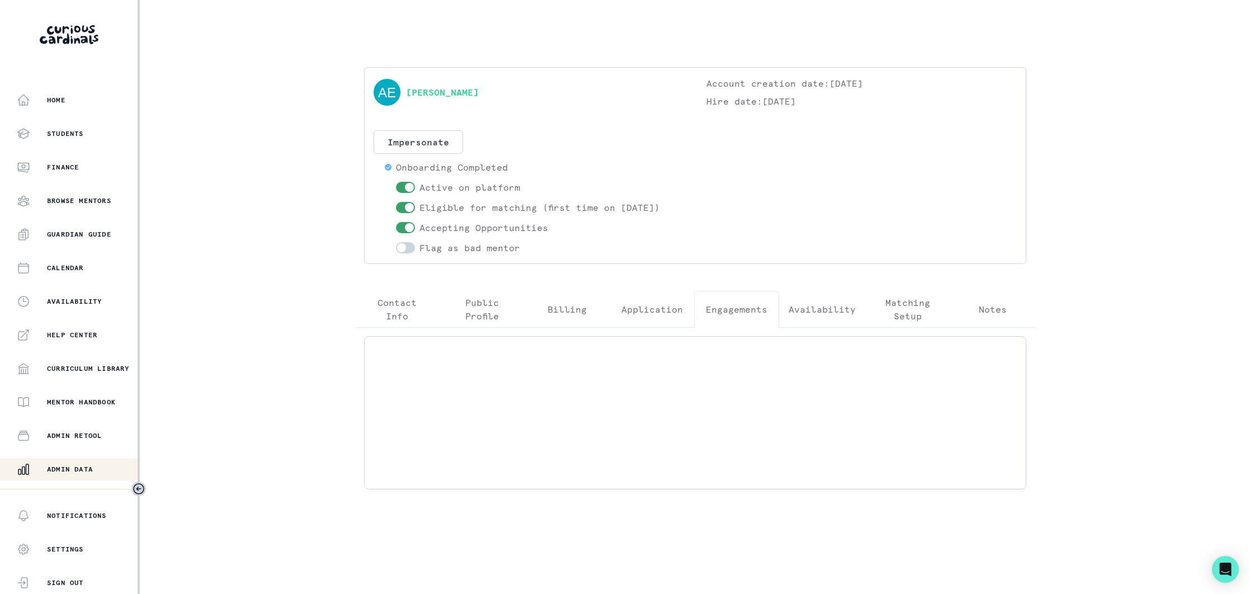
click at [713, 309] on p "Engagements" at bounding box center [737, 309] width 62 height 13
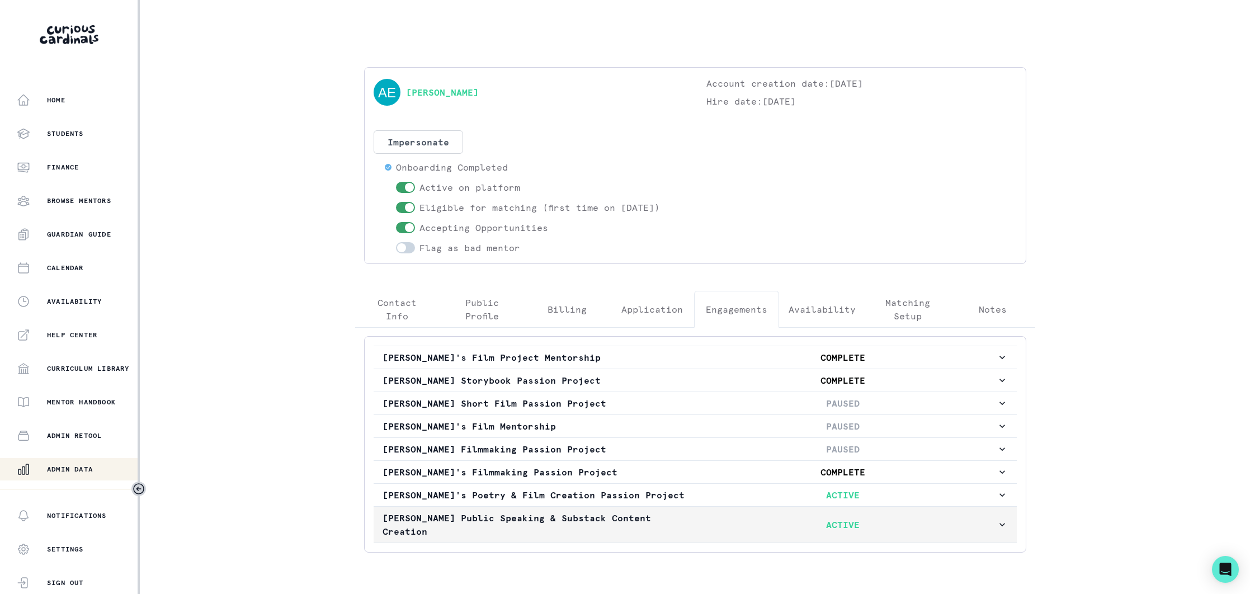
click at [653, 518] on p "[PERSON_NAME] Public Speaking & Substack Content Creation" at bounding box center [536, 524] width 307 height 27
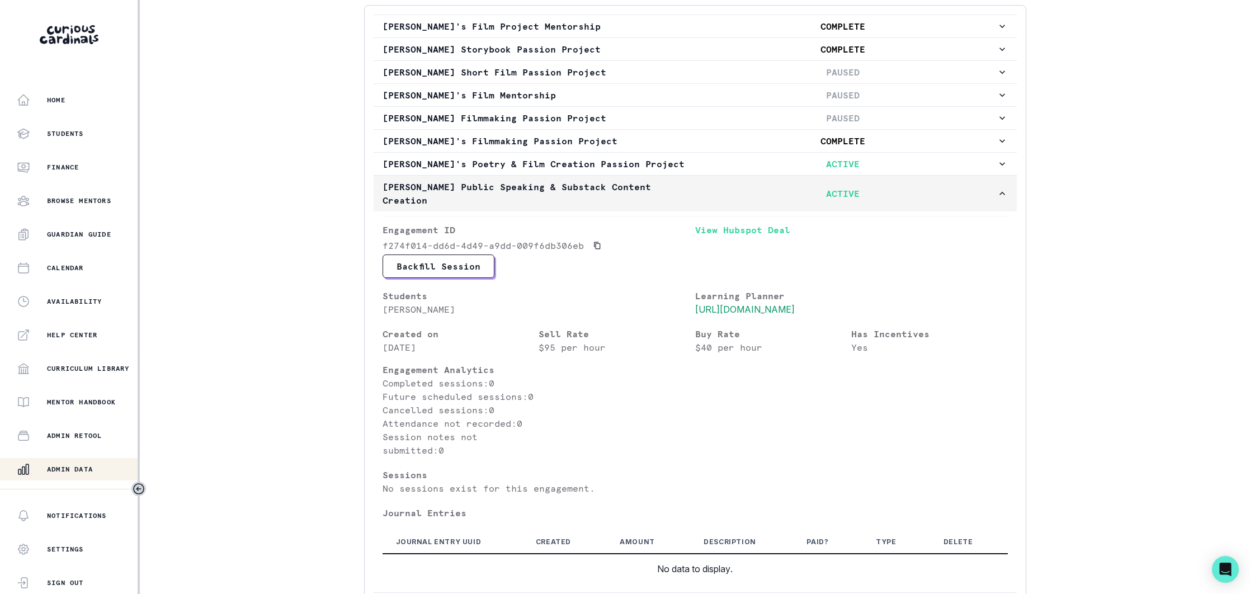
scroll to position [416, 0]
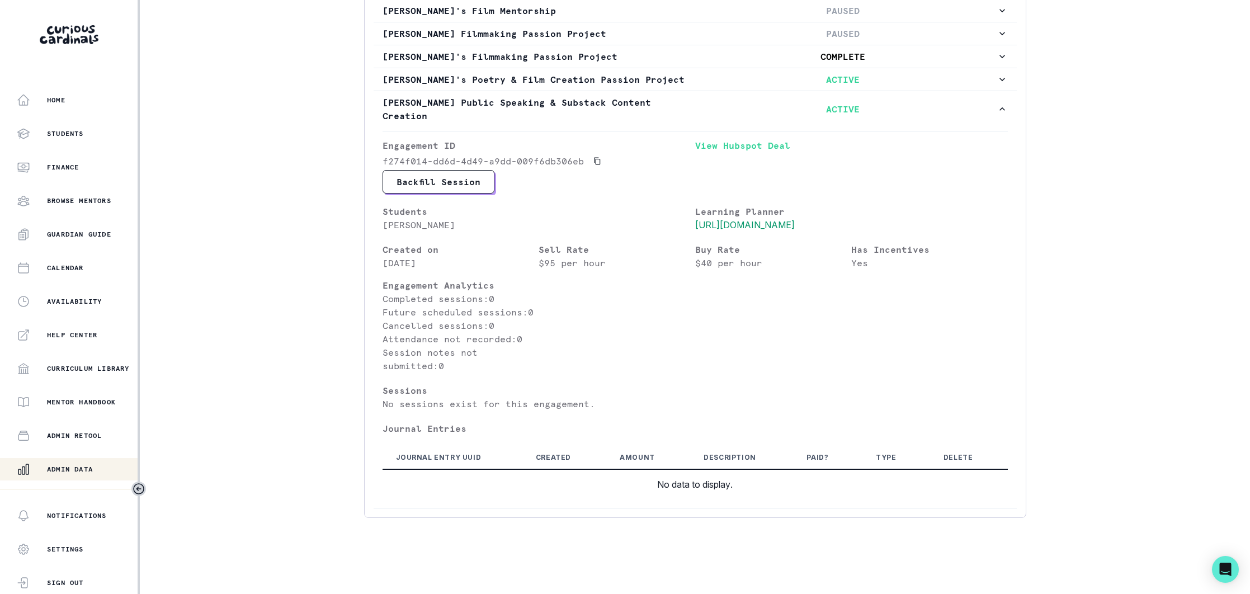
drag, startPoint x: 80, startPoint y: 465, endPoint x: 169, endPoint y: 405, distance: 107.3
click at [82, 463] on div "Admin Data" at bounding box center [77, 468] width 121 height 13
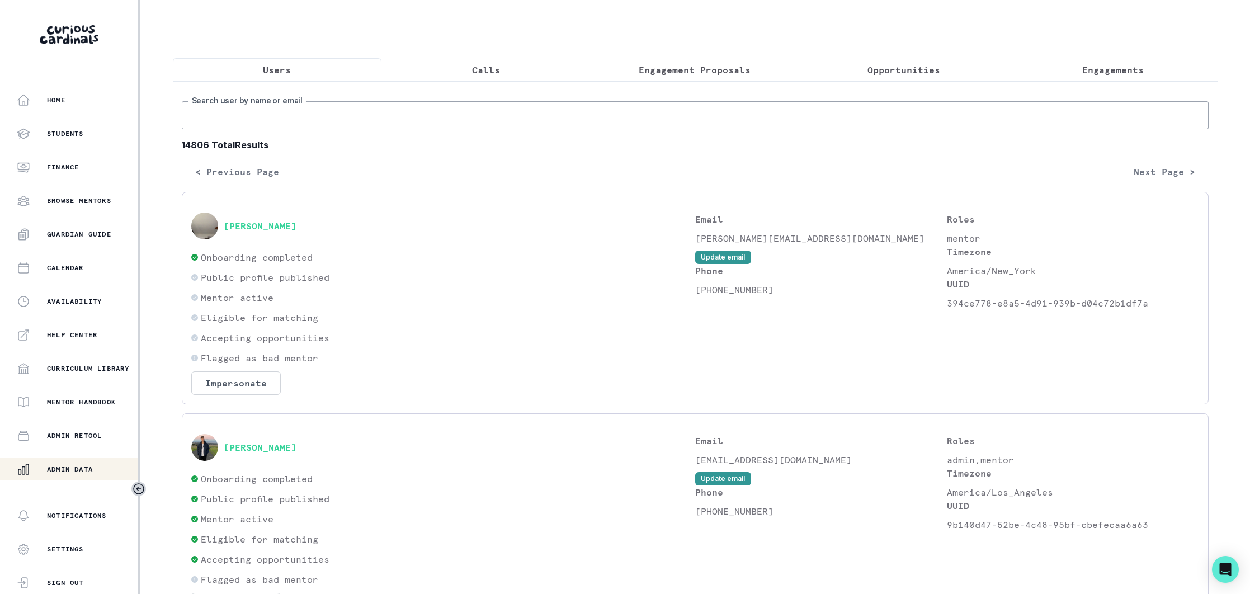
click at [327, 110] on input "Search user by name or email" at bounding box center [695, 115] width 1027 height 28
type input "jaidyn h"
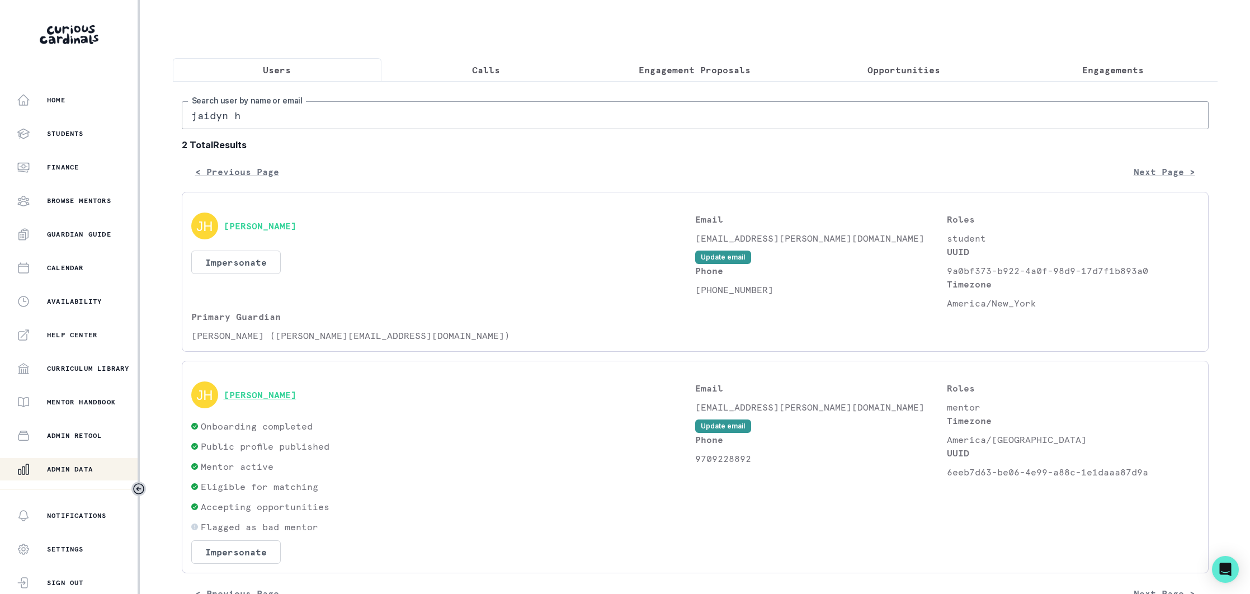
click at [261, 394] on button "[PERSON_NAME]" at bounding box center [260, 394] width 73 height 11
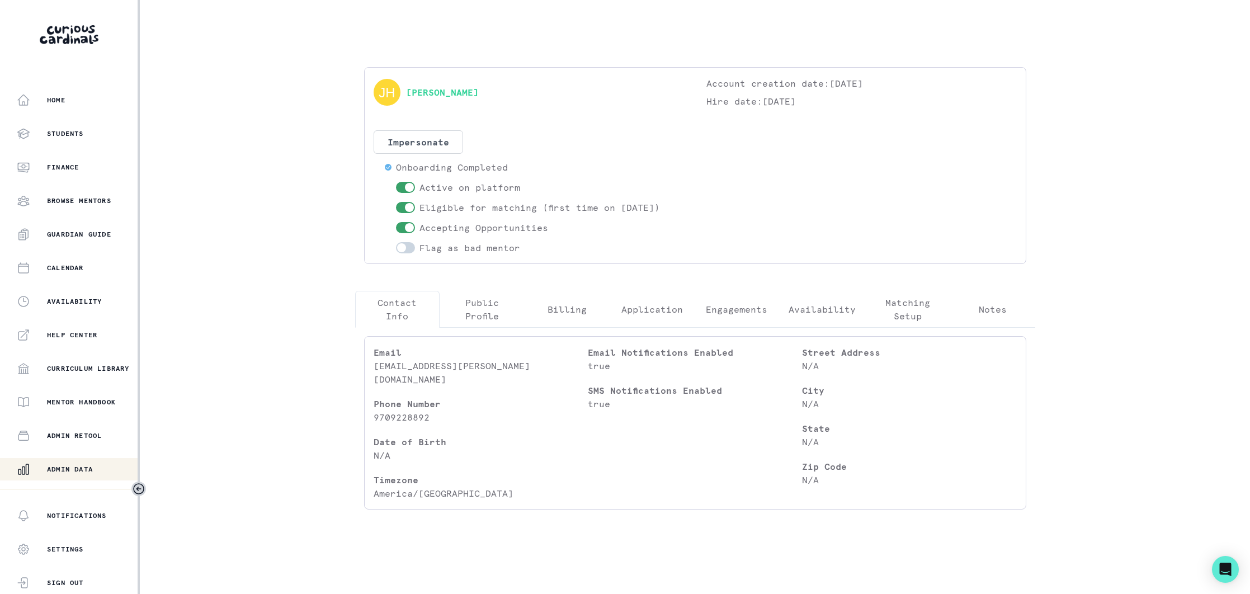
click at [724, 309] on p "Engagements" at bounding box center [737, 309] width 62 height 13
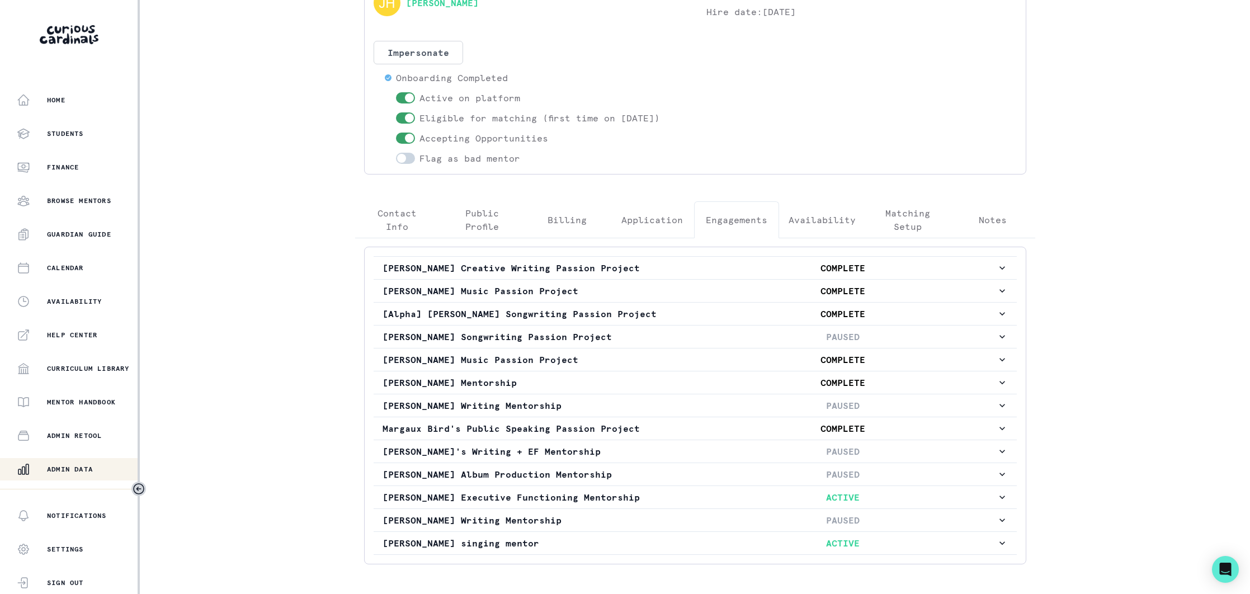
scroll to position [136, 0]
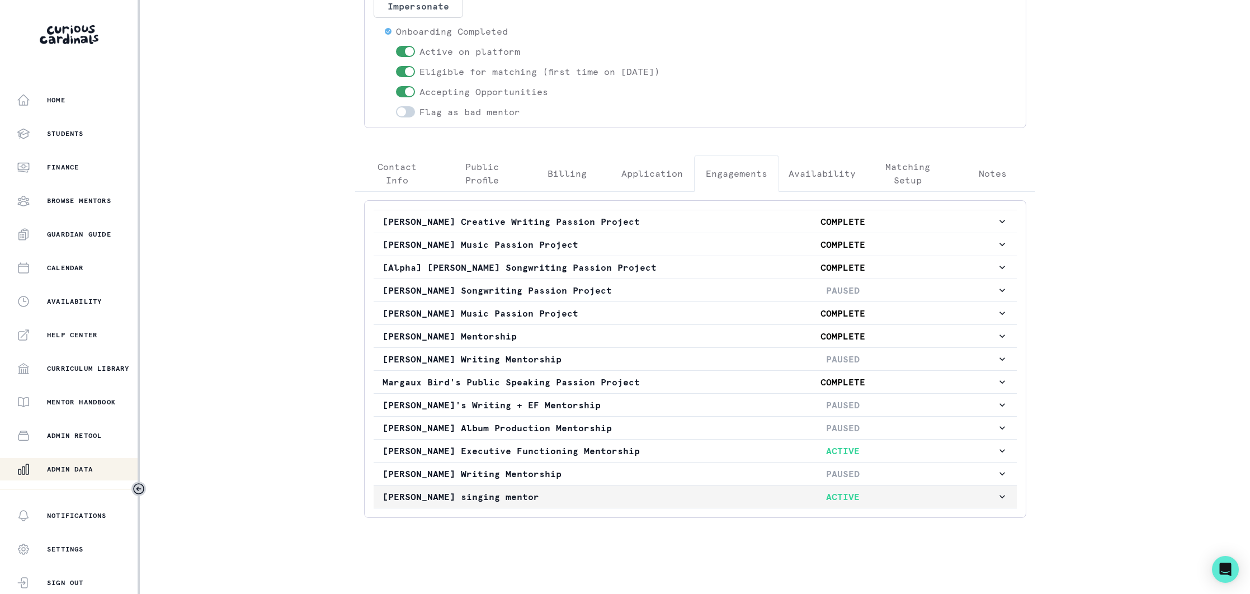
click at [591, 496] on p "[PERSON_NAME] singing mentor" at bounding box center [536, 496] width 307 height 13
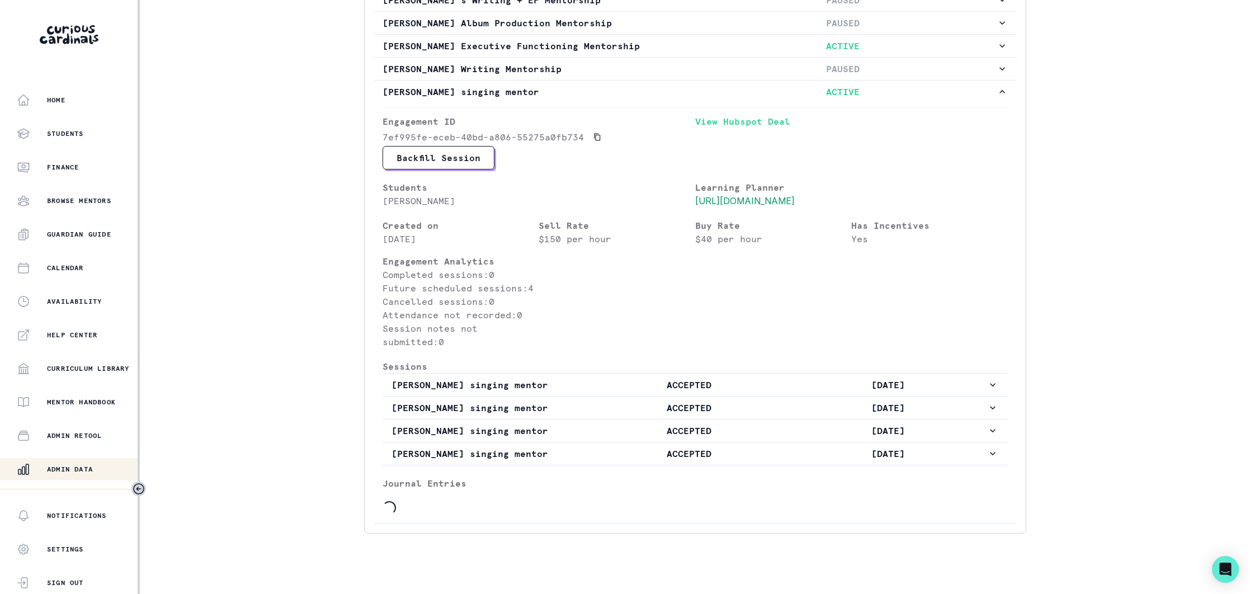
scroll to position [610, 0]
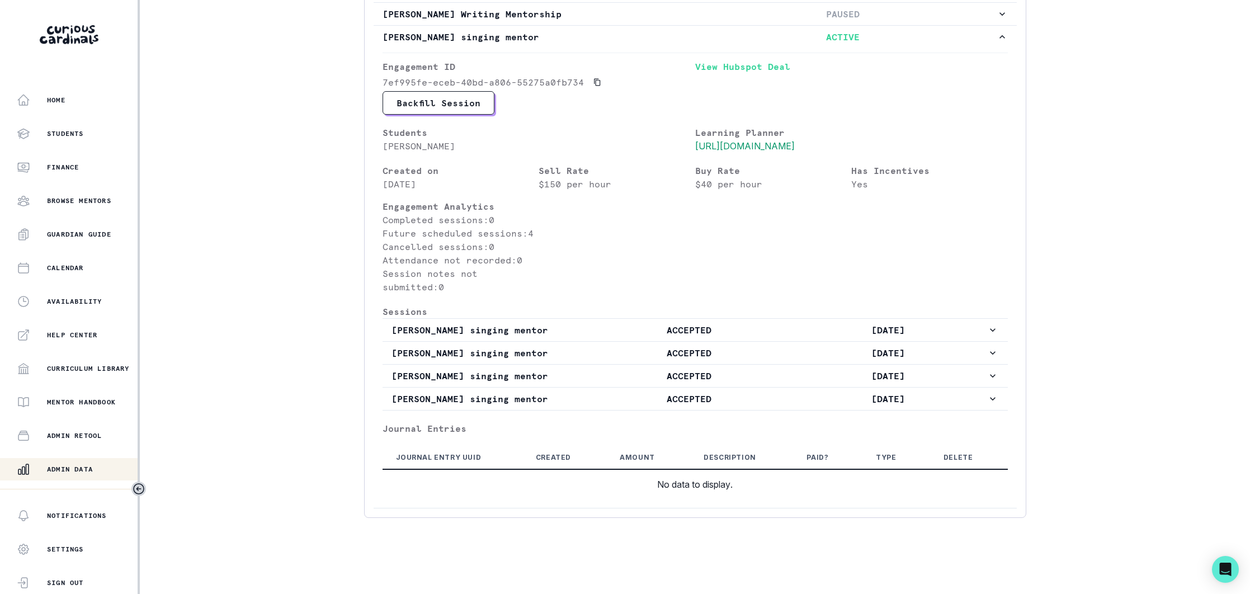
drag, startPoint x: 74, startPoint y: 470, endPoint x: 128, endPoint y: 419, distance: 73.2
click at [75, 469] on p "Admin Data" at bounding box center [70, 469] width 46 height 9
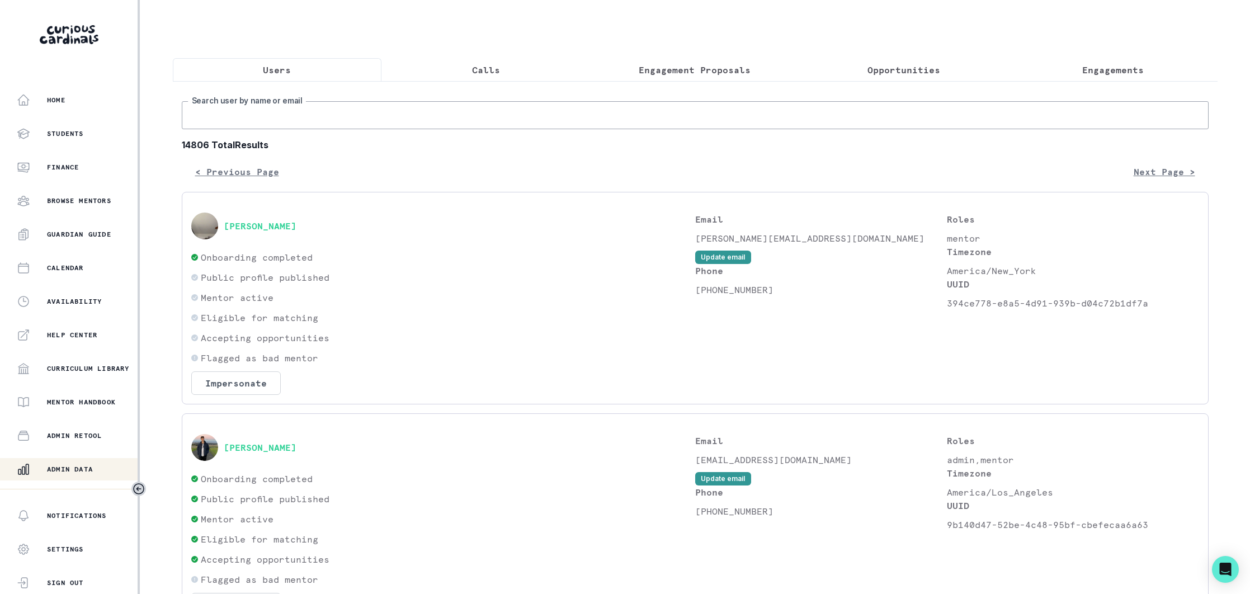
click at [304, 124] on input "Search user by name or email" at bounding box center [695, 115] width 1027 height 28
type input "elya a"
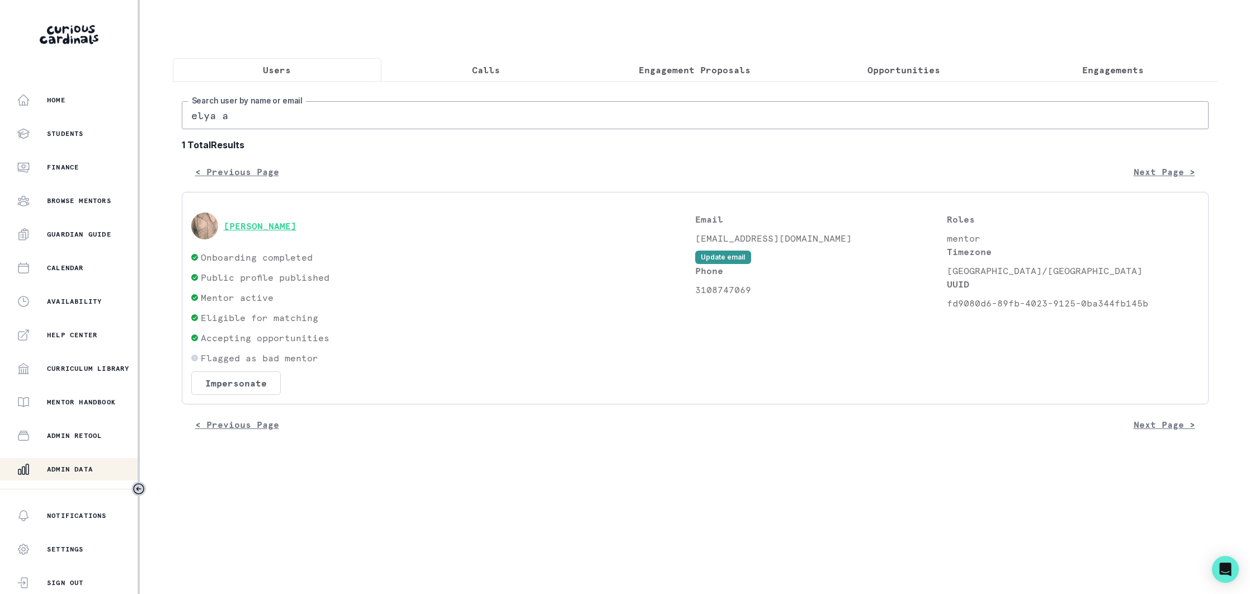
click at [270, 223] on button "[PERSON_NAME]" at bounding box center [260, 225] width 73 height 11
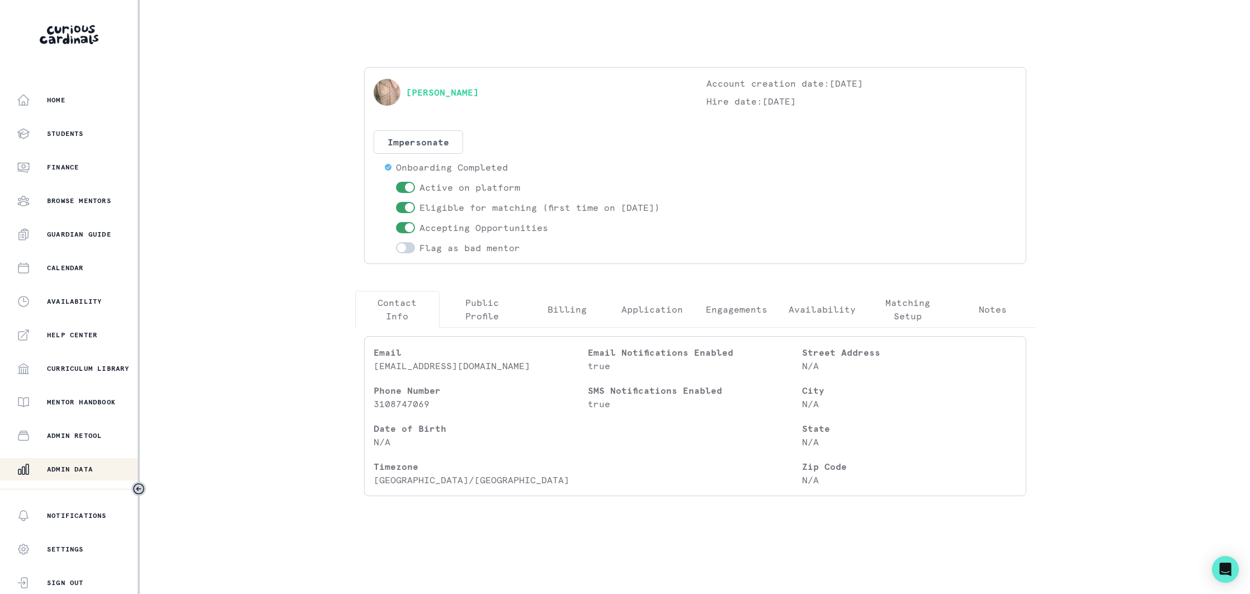
click at [711, 304] on p "Engagements" at bounding box center [737, 309] width 62 height 13
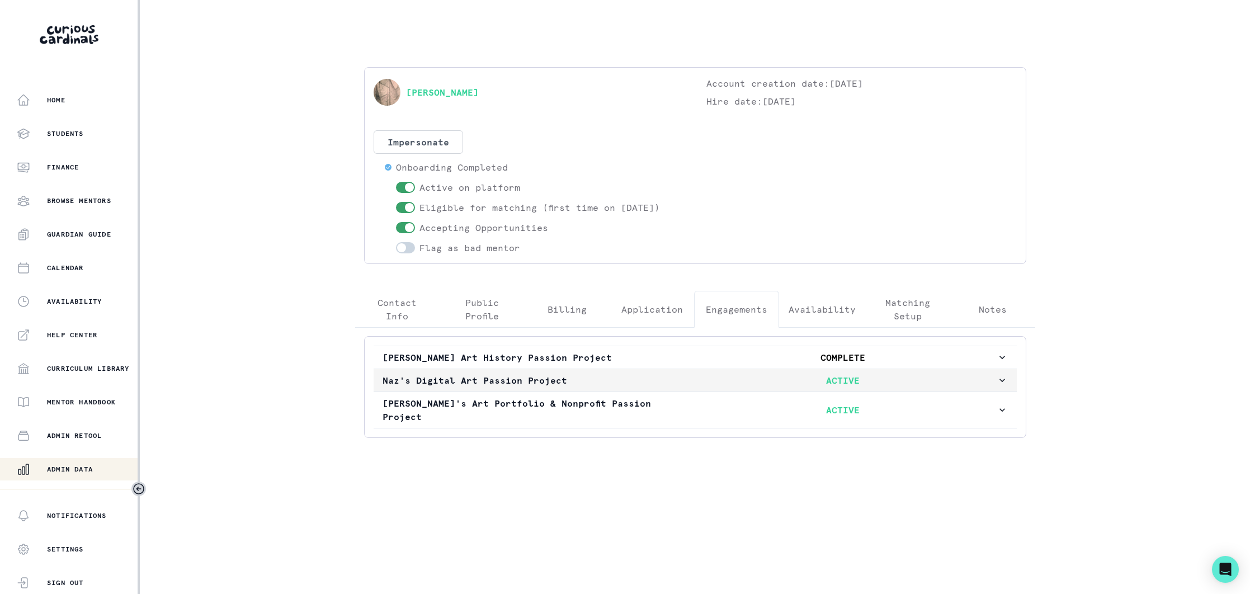
click at [682, 374] on p "Naz's Digital Art Passion Project" at bounding box center [536, 380] width 307 height 13
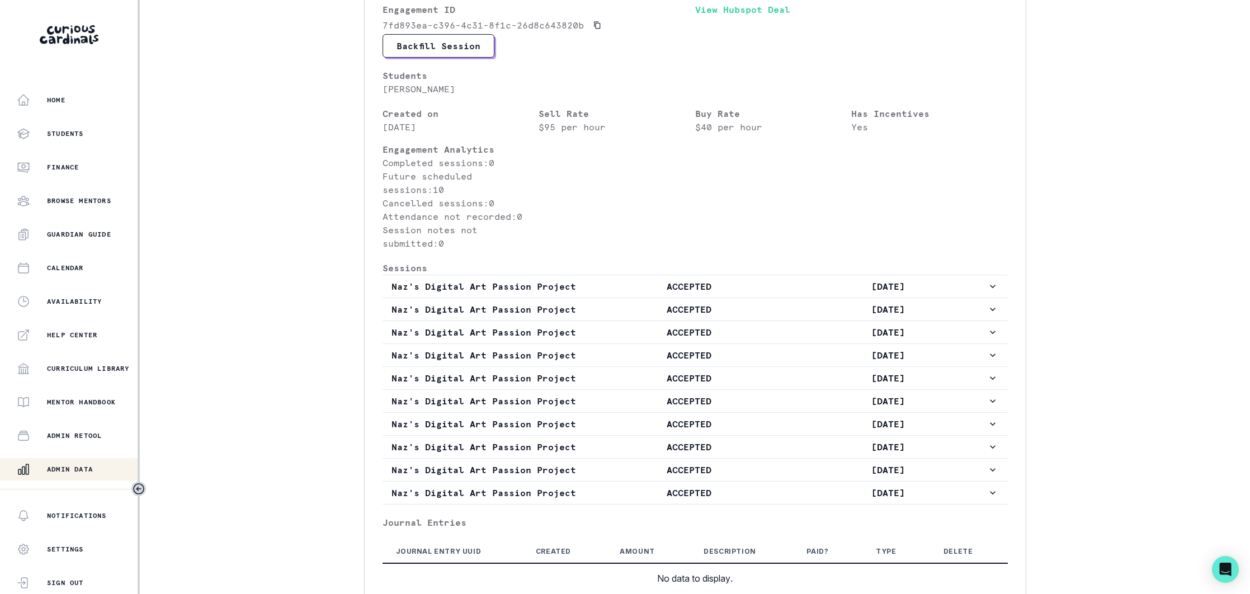
scroll to position [404, 0]
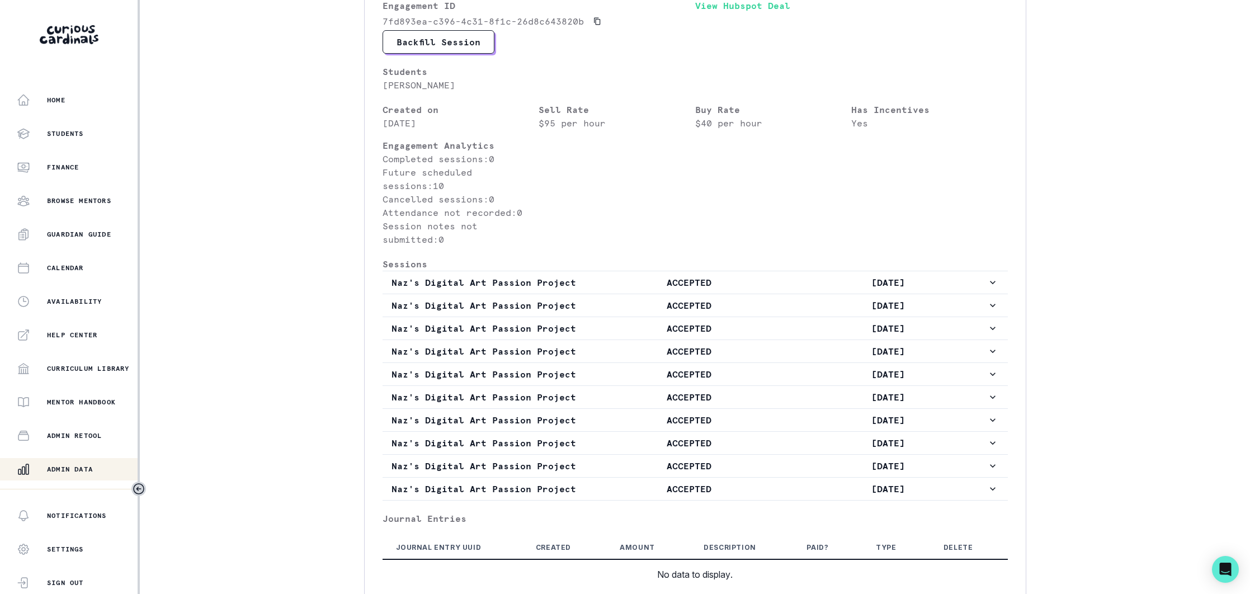
drag, startPoint x: 68, startPoint y: 470, endPoint x: 196, endPoint y: 367, distance: 163.9
click at [70, 467] on p "Admin Data" at bounding box center [70, 469] width 46 height 9
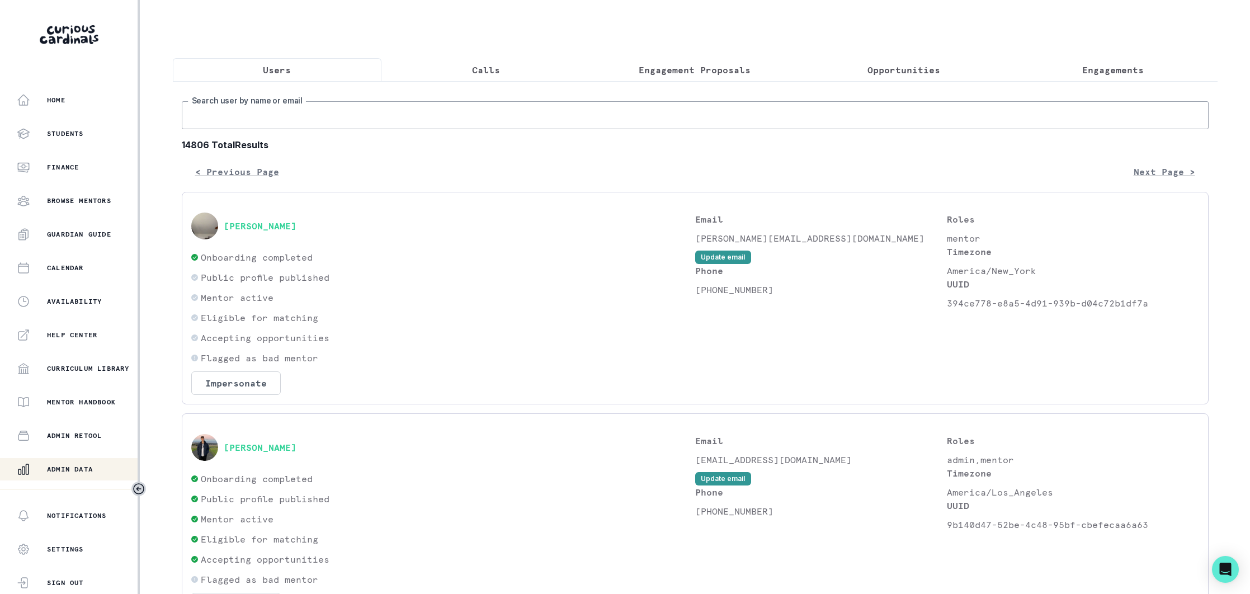
click at [344, 121] on input "Search user by name or email" at bounding box center [695, 115] width 1027 height 28
type input "[PERSON_NAME]"
click at [259, 448] on button "[PERSON_NAME]" at bounding box center [260, 447] width 73 height 11
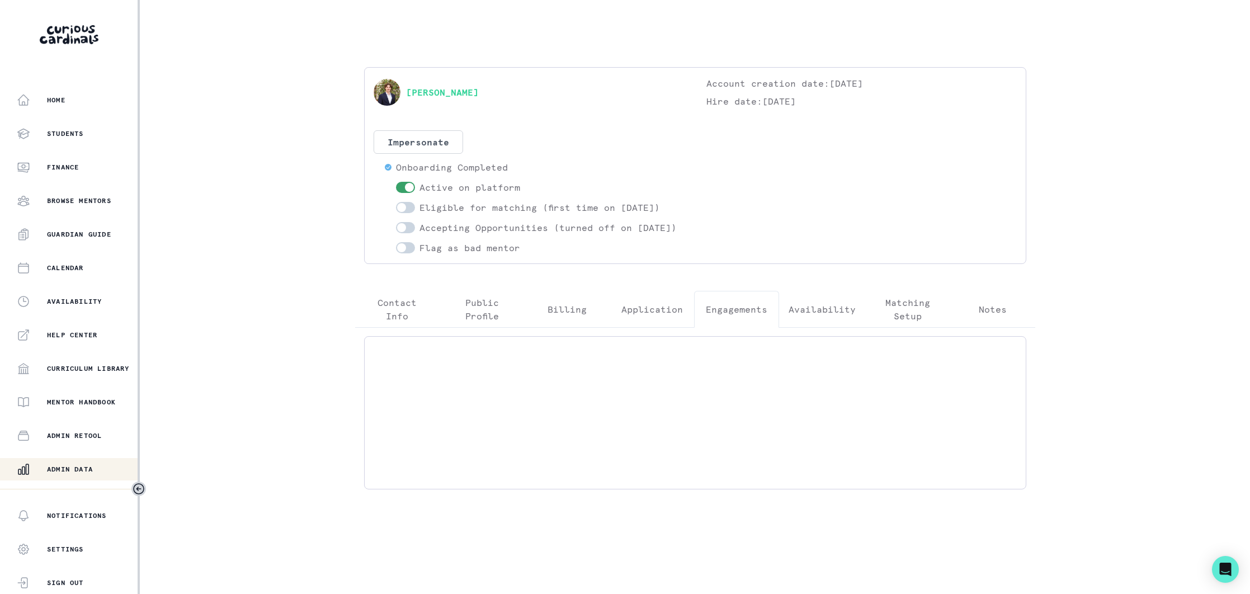
click at [733, 316] on p "Engagements" at bounding box center [737, 309] width 62 height 13
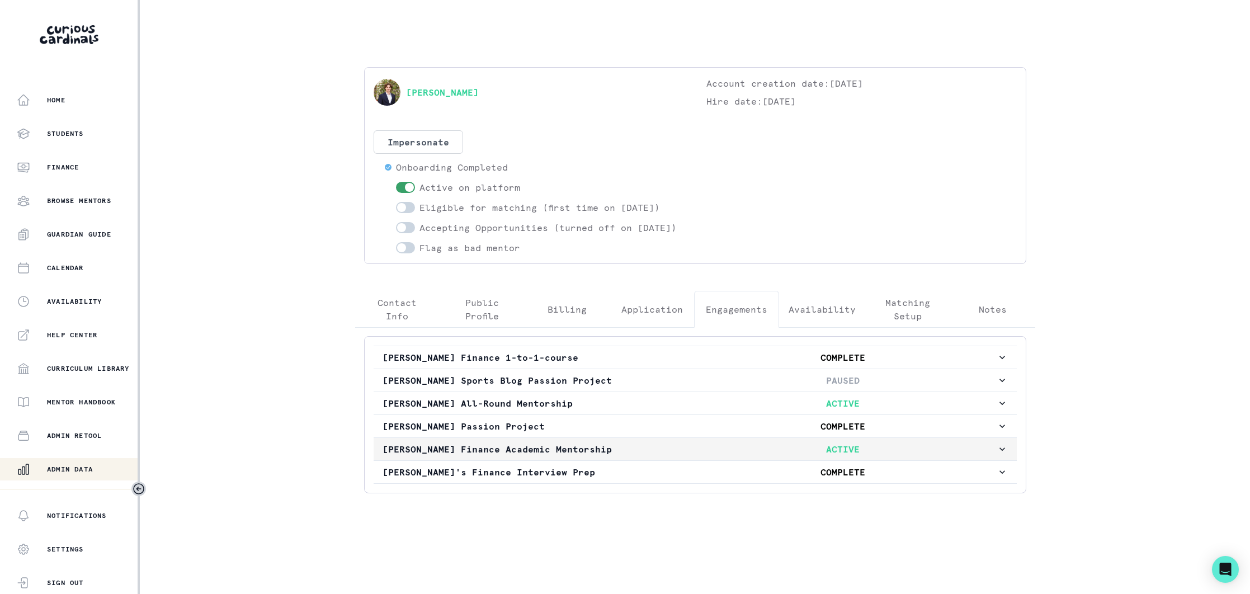
click at [634, 456] on p "[PERSON_NAME] Finance Academic Mentorship" at bounding box center [536, 448] width 307 height 13
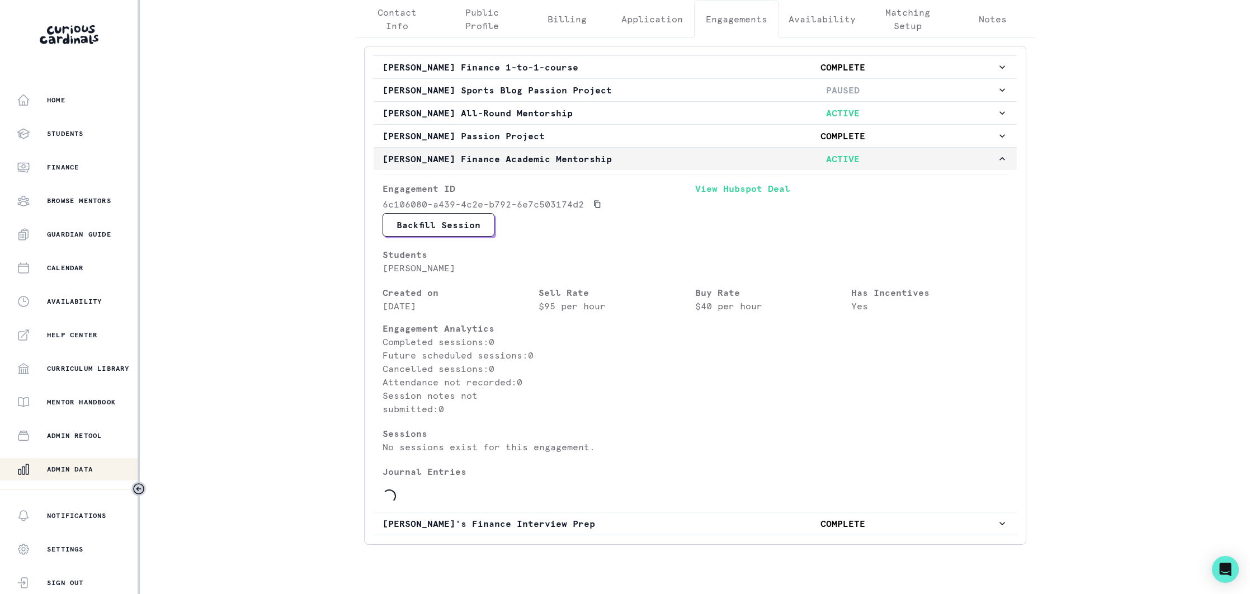
scroll to position [370, 0]
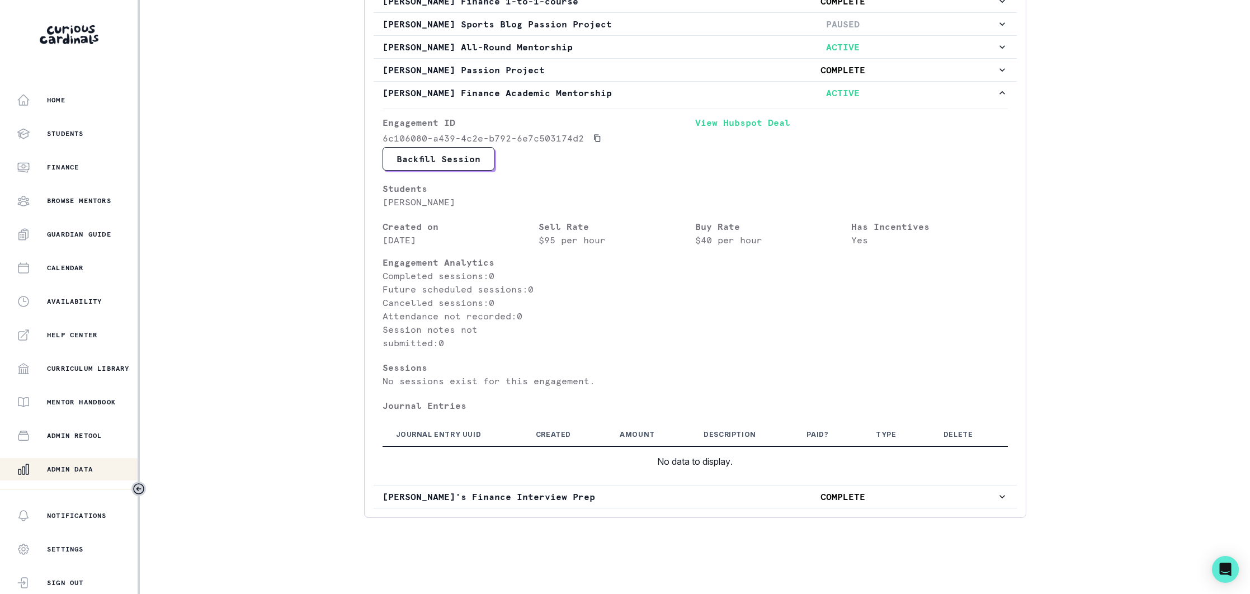
drag, startPoint x: 73, startPoint y: 470, endPoint x: 166, endPoint y: 370, distance: 136.5
click at [75, 469] on p "Admin Data" at bounding box center [70, 469] width 46 height 9
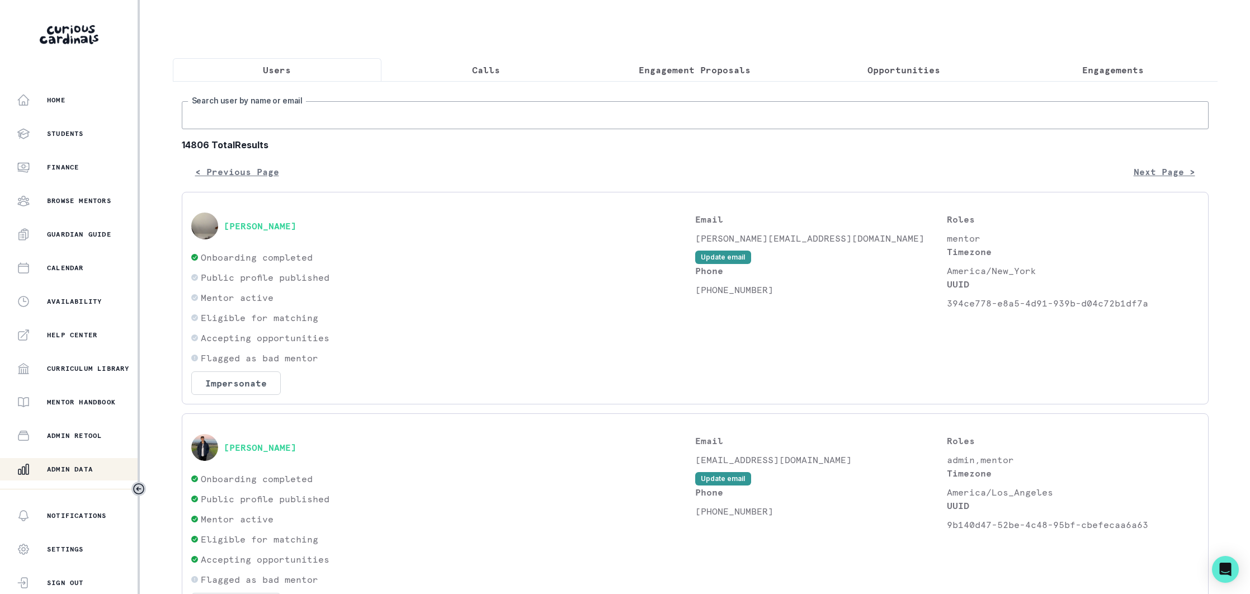
click at [254, 114] on input "Search user by name or email" at bounding box center [695, 115] width 1027 height 28
type input "aurora d"
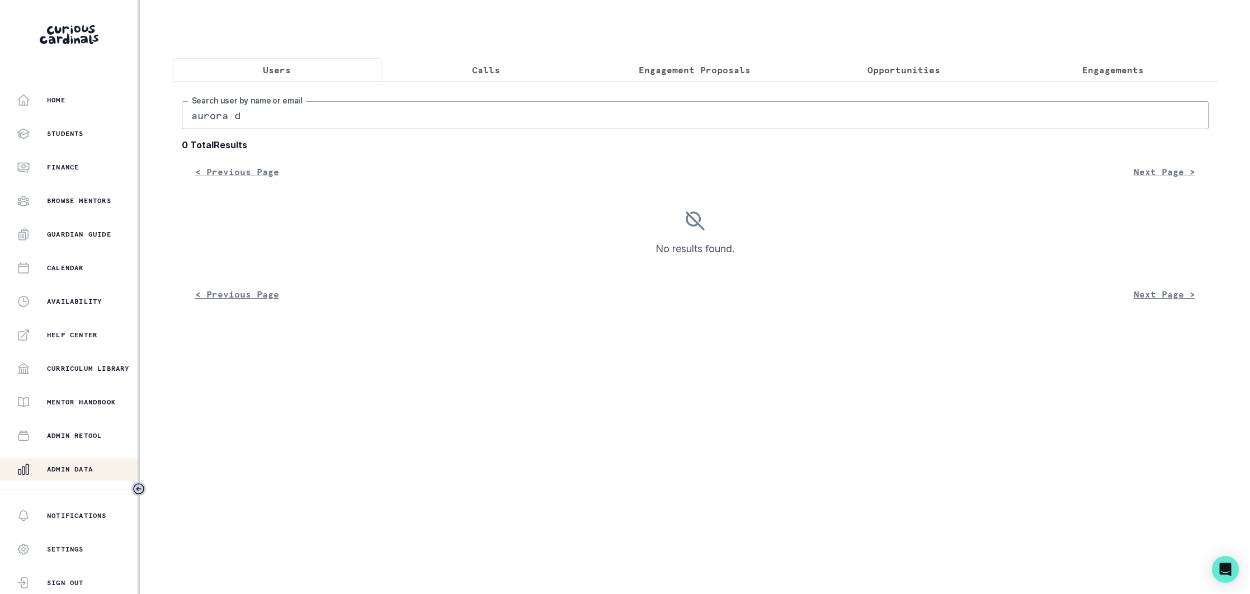
click at [256, 124] on input "aurora d" at bounding box center [695, 115] width 1027 height 28
type input "[PERSON_NAME]"
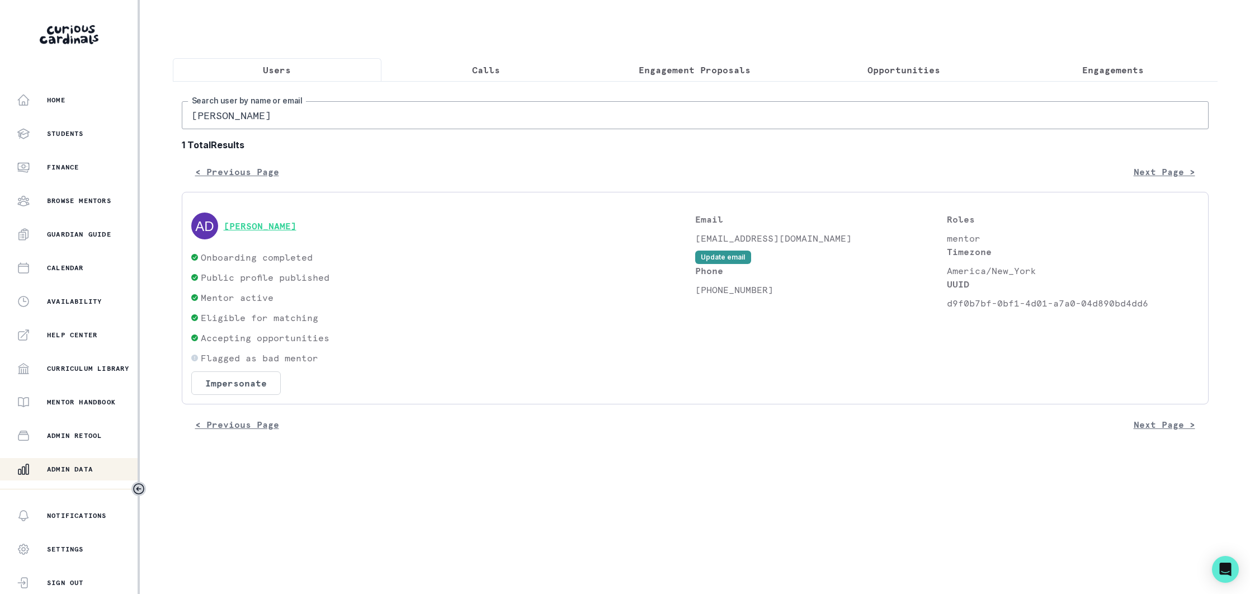
click at [256, 227] on button "[PERSON_NAME]" at bounding box center [260, 225] width 73 height 11
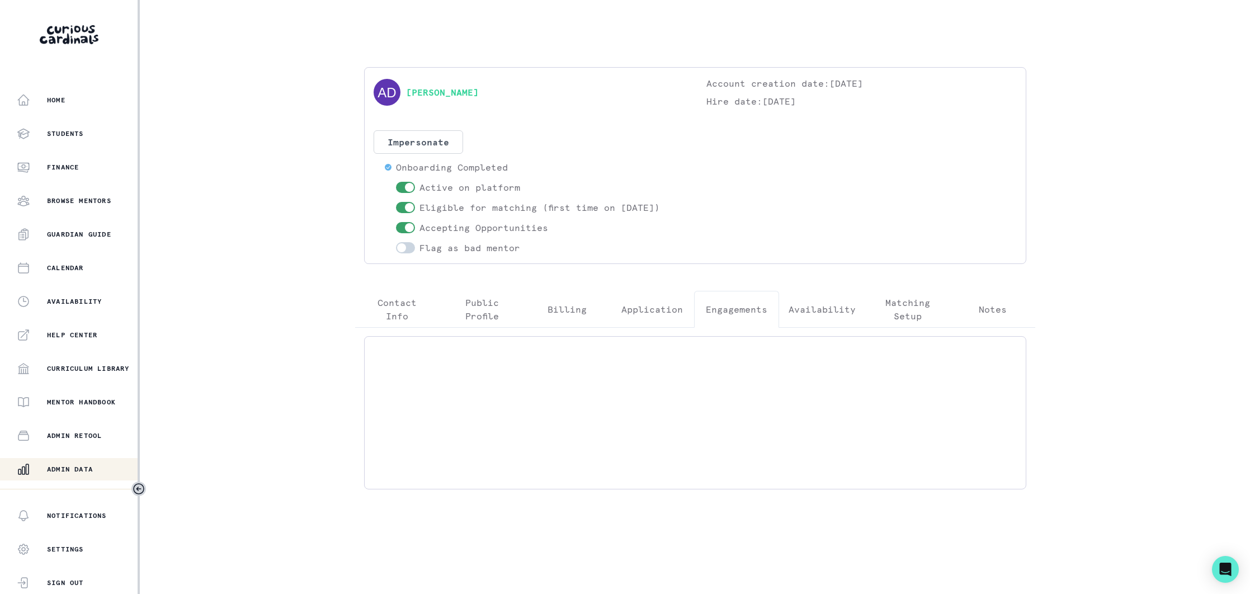
click at [742, 304] on p "Engagements" at bounding box center [737, 309] width 62 height 13
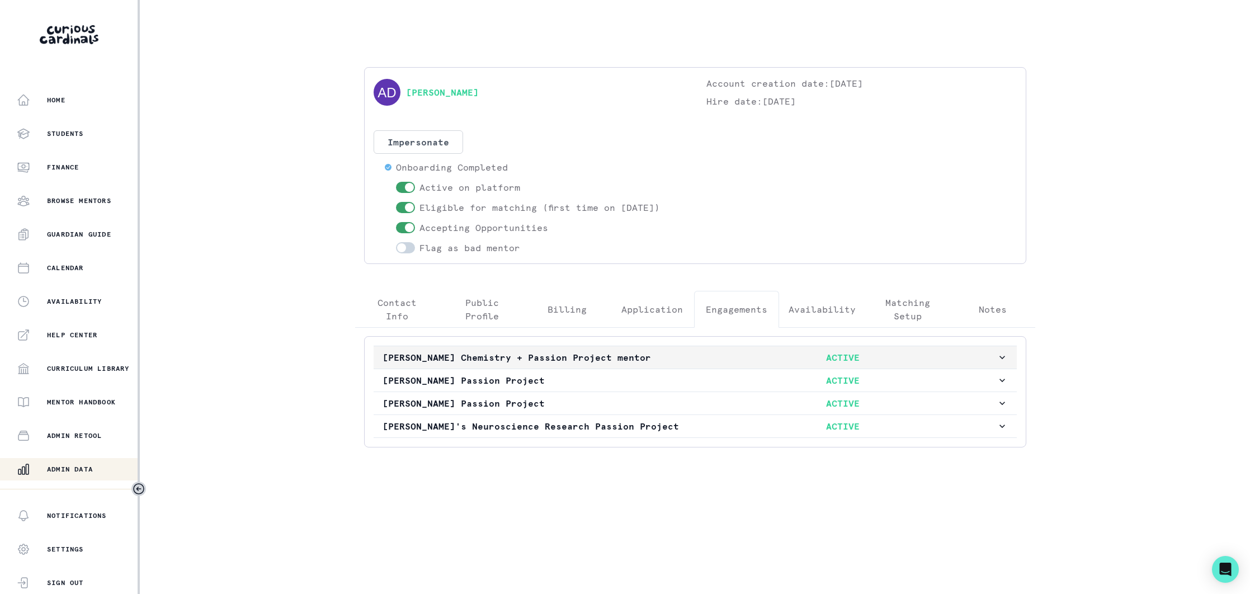
click at [654, 355] on p "[PERSON_NAME] Chemistry + Passion Project mentor" at bounding box center [536, 357] width 307 height 13
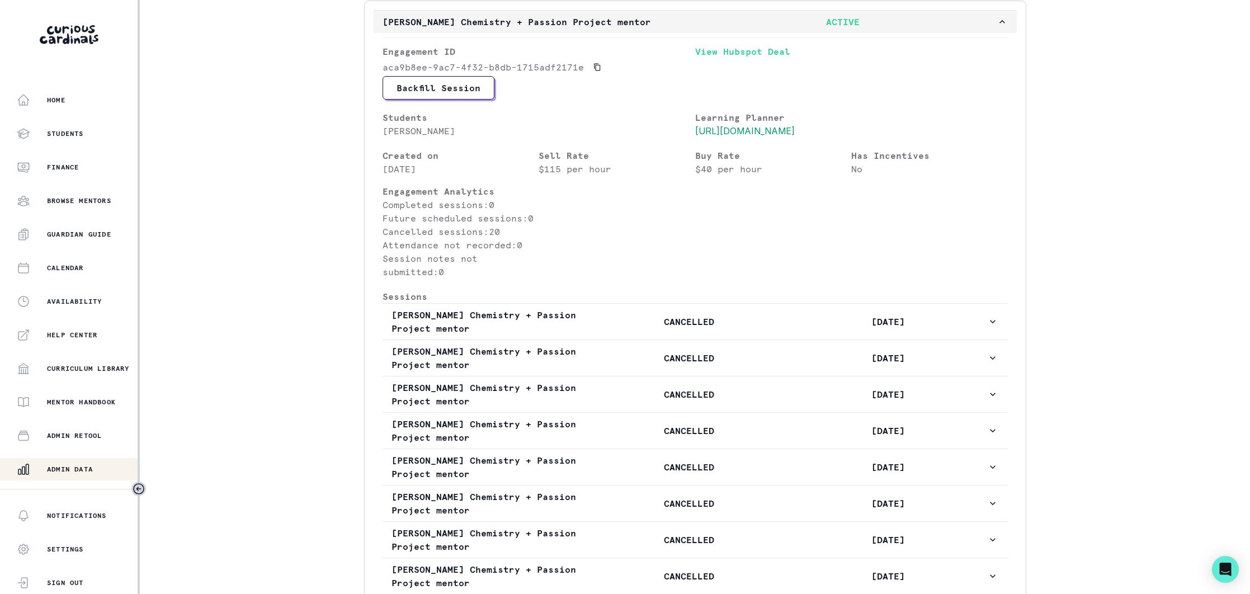
scroll to position [334, 0]
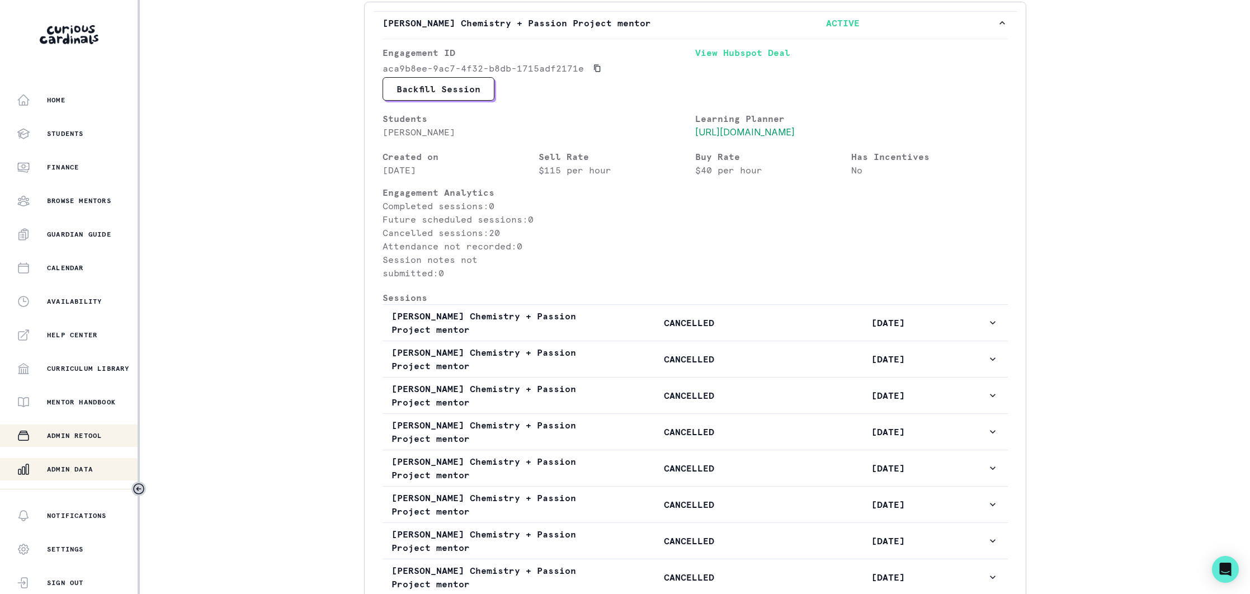
drag, startPoint x: 60, startPoint y: 468, endPoint x: 101, endPoint y: 438, distance: 51.2
click at [70, 460] on button "Admin Data" at bounding box center [70, 469] width 140 height 22
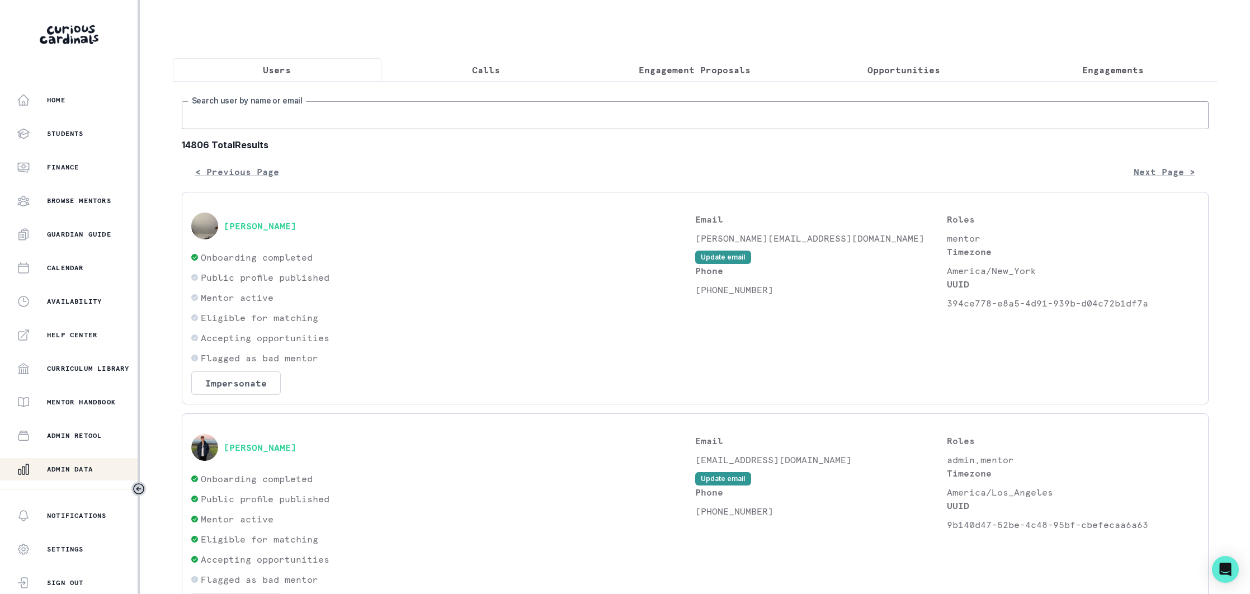
click at [312, 116] on input "Search user by name or email" at bounding box center [695, 115] width 1027 height 28
type input "["
type input "[PERSON_NAME]"
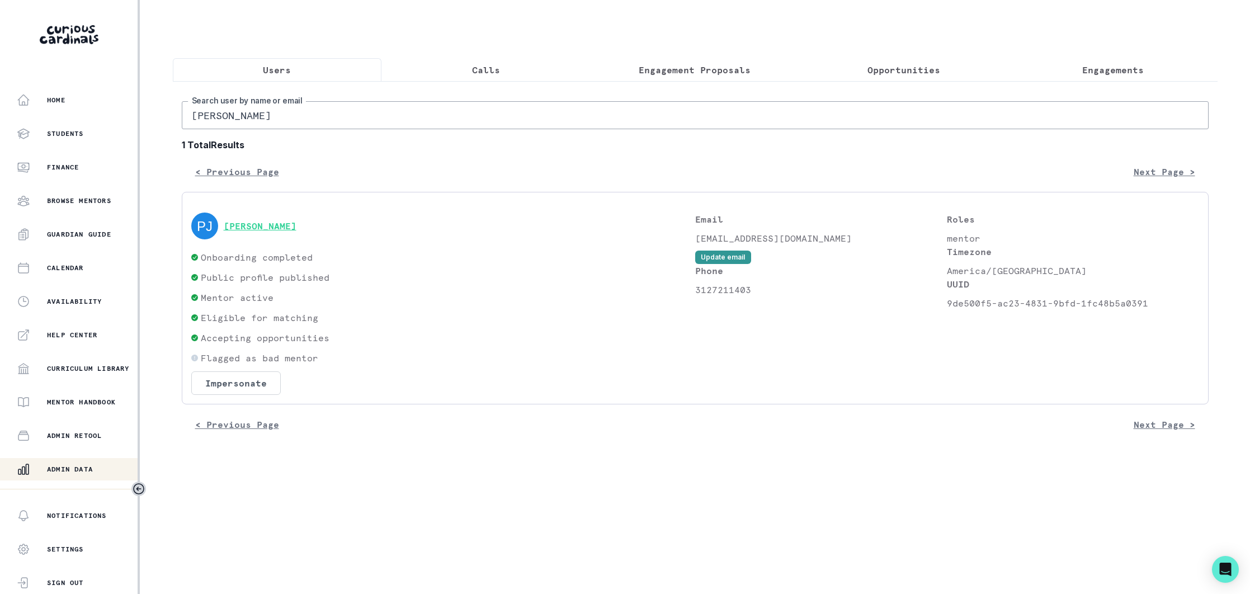
click at [268, 227] on button "[PERSON_NAME]" at bounding box center [260, 225] width 73 height 11
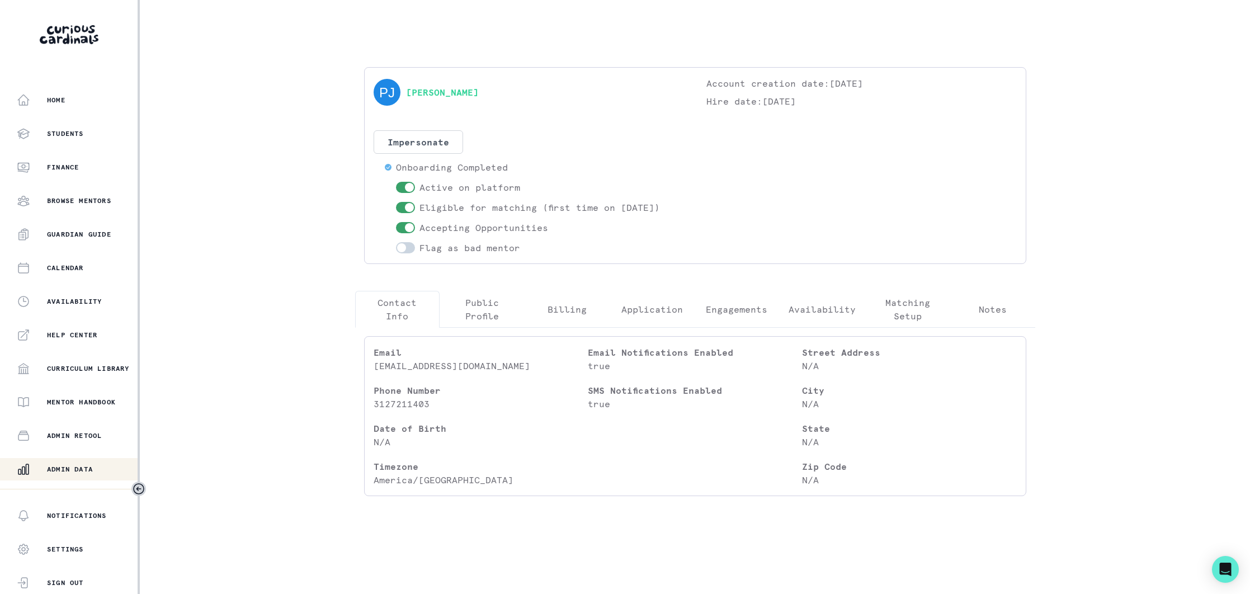
click at [742, 308] on p "Engagements" at bounding box center [737, 309] width 62 height 13
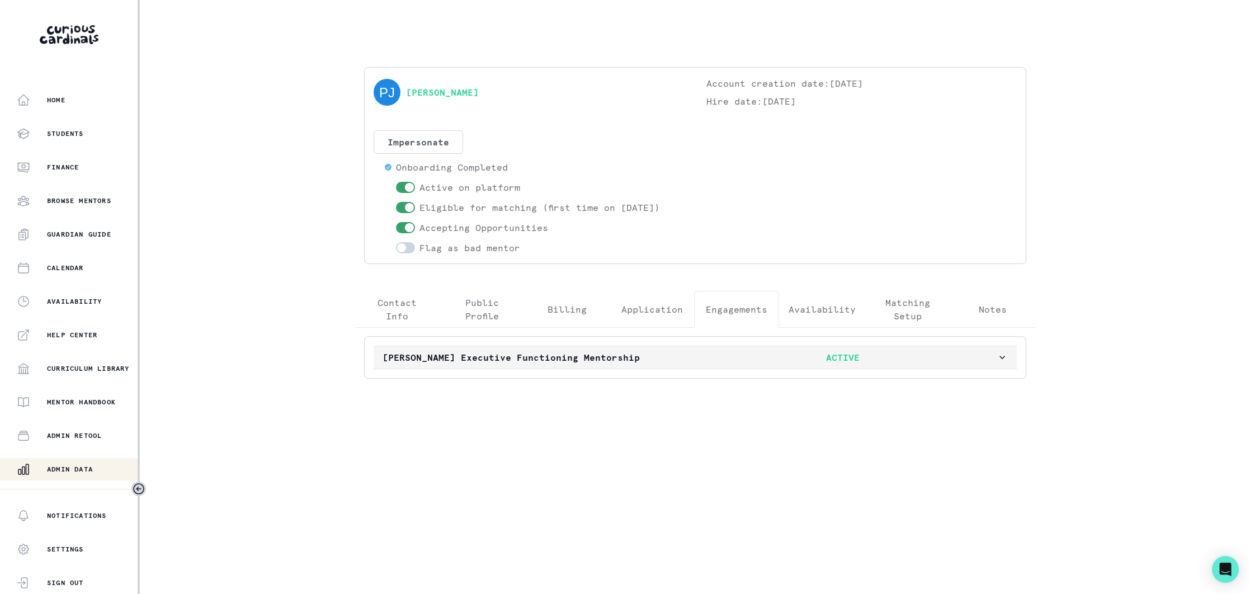
click at [659, 354] on p "[PERSON_NAME] Executive Functioning Mentorship" at bounding box center [536, 357] width 307 height 13
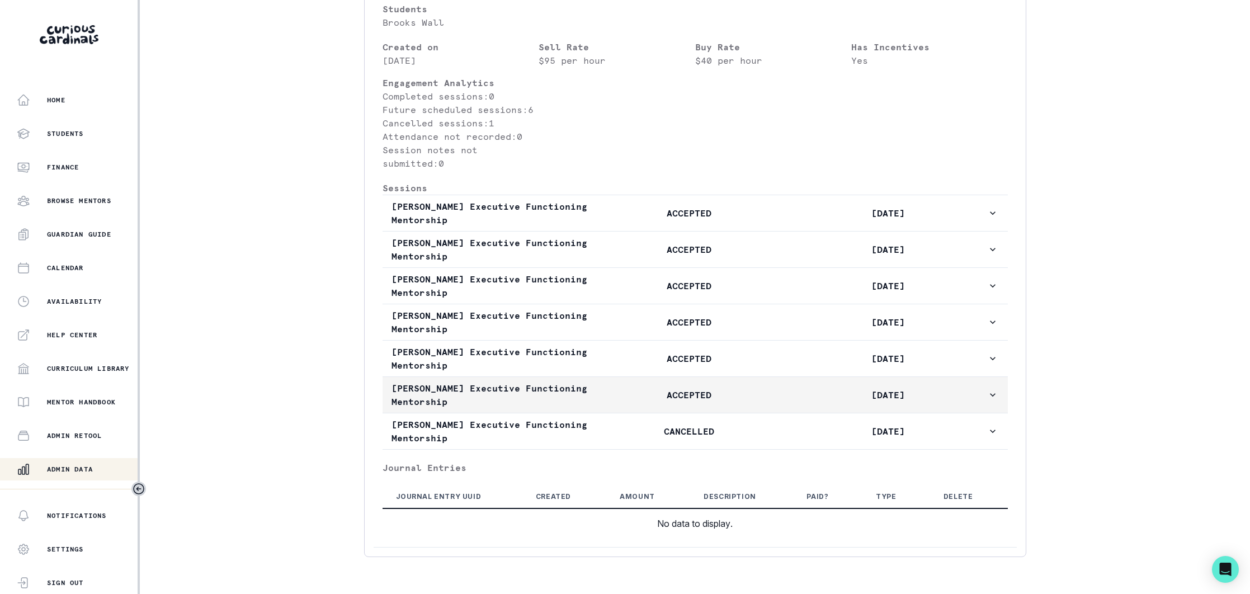
scroll to position [484, 0]
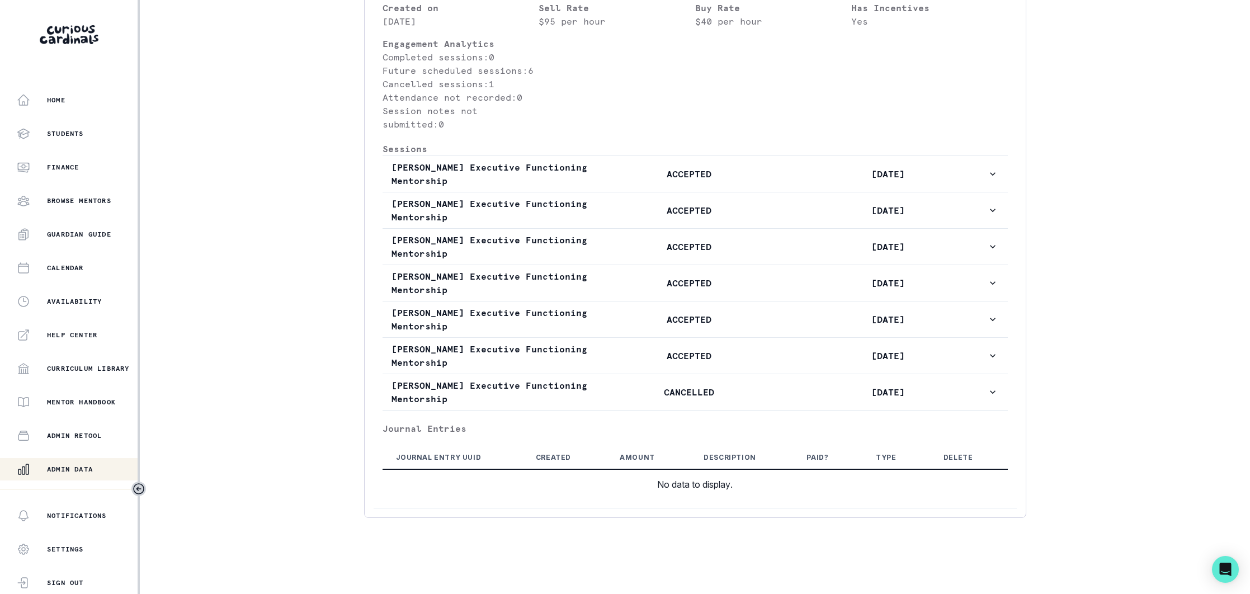
drag, startPoint x: 73, startPoint y: 467, endPoint x: 111, endPoint y: 424, distance: 57.8
click at [73, 466] on p "Admin Data" at bounding box center [70, 469] width 46 height 9
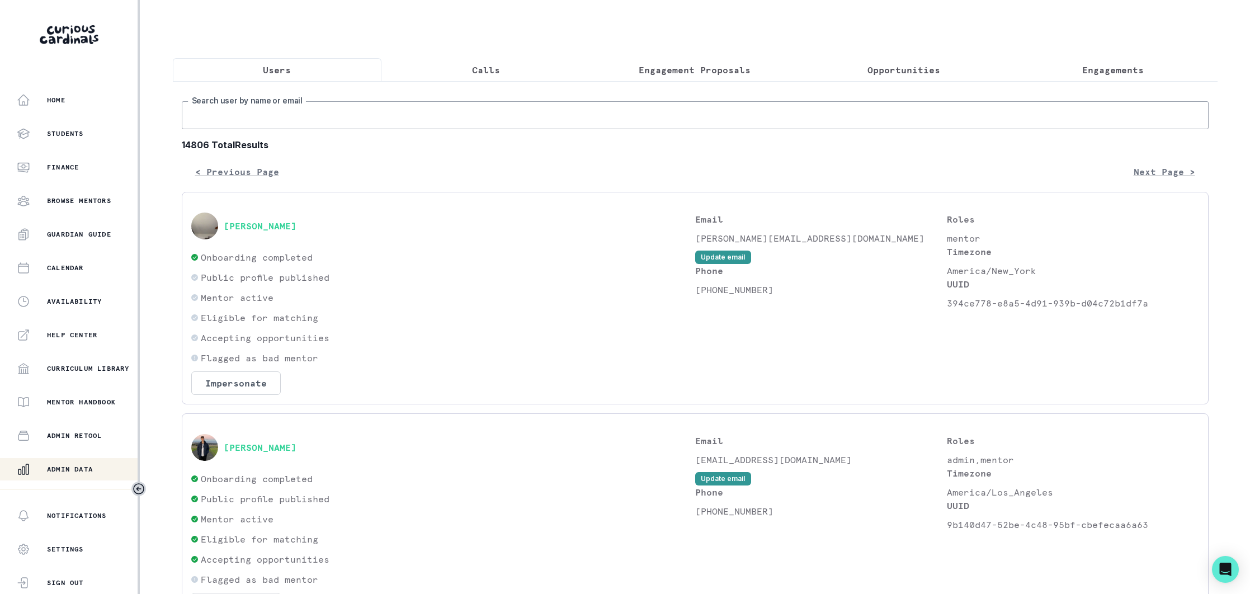
click at [305, 116] on input "Search user by name or email" at bounding box center [695, 115] width 1027 height 28
type input "[PERSON_NAME] se"
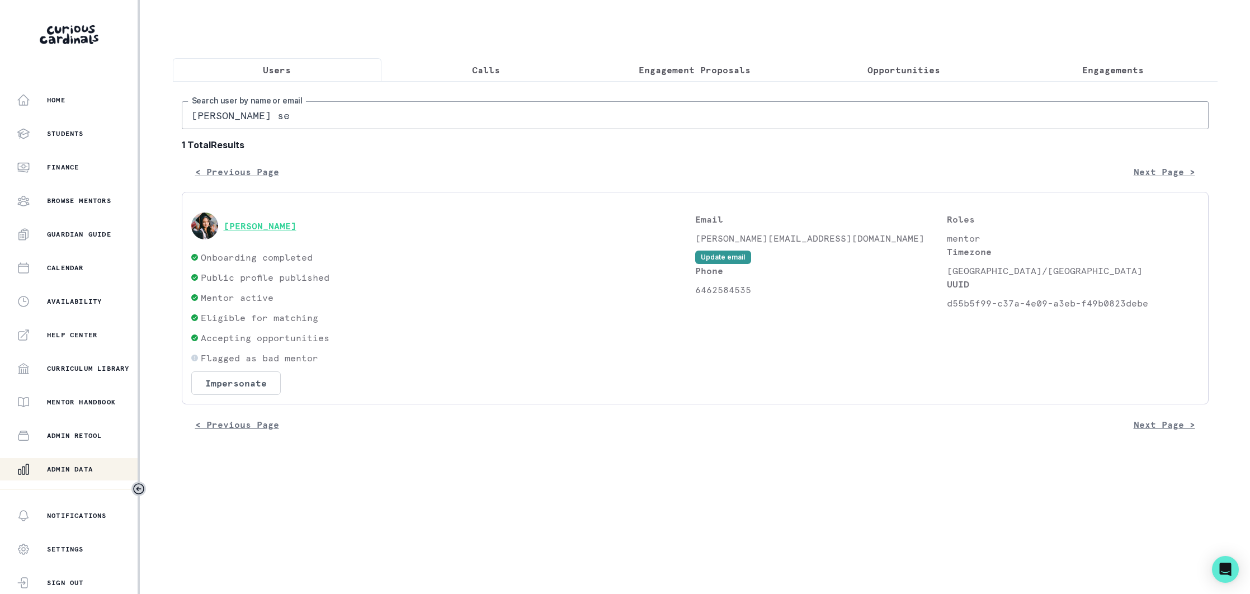
click at [252, 227] on button "[PERSON_NAME]" at bounding box center [260, 225] width 73 height 11
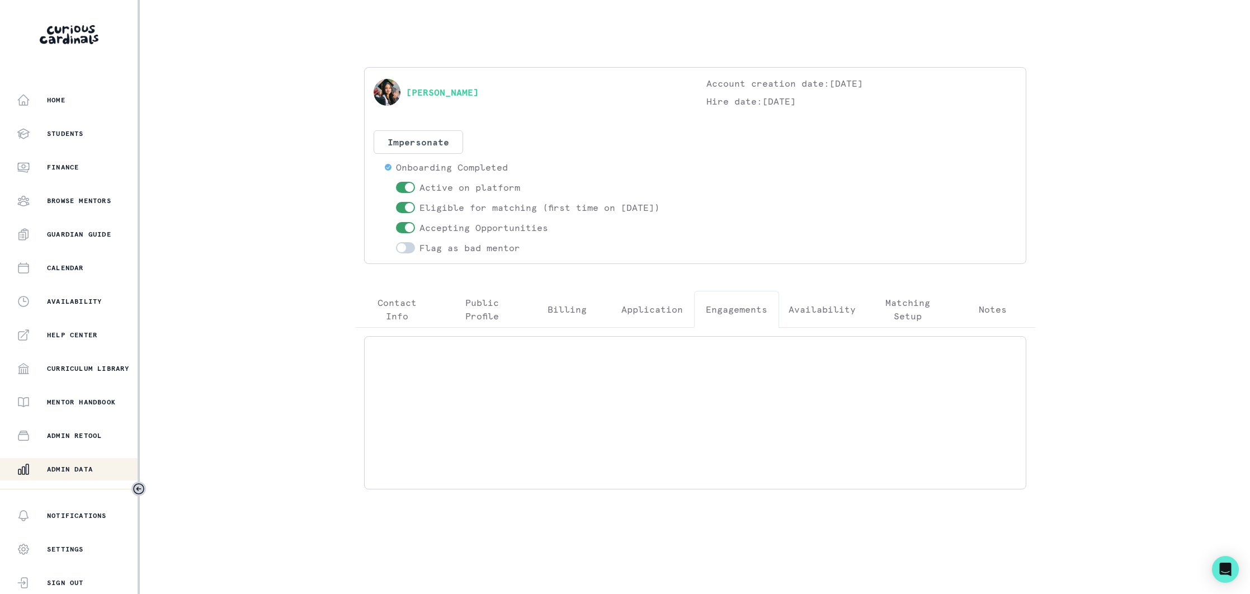
click at [747, 308] on p "Engagements" at bounding box center [737, 309] width 62 height 13
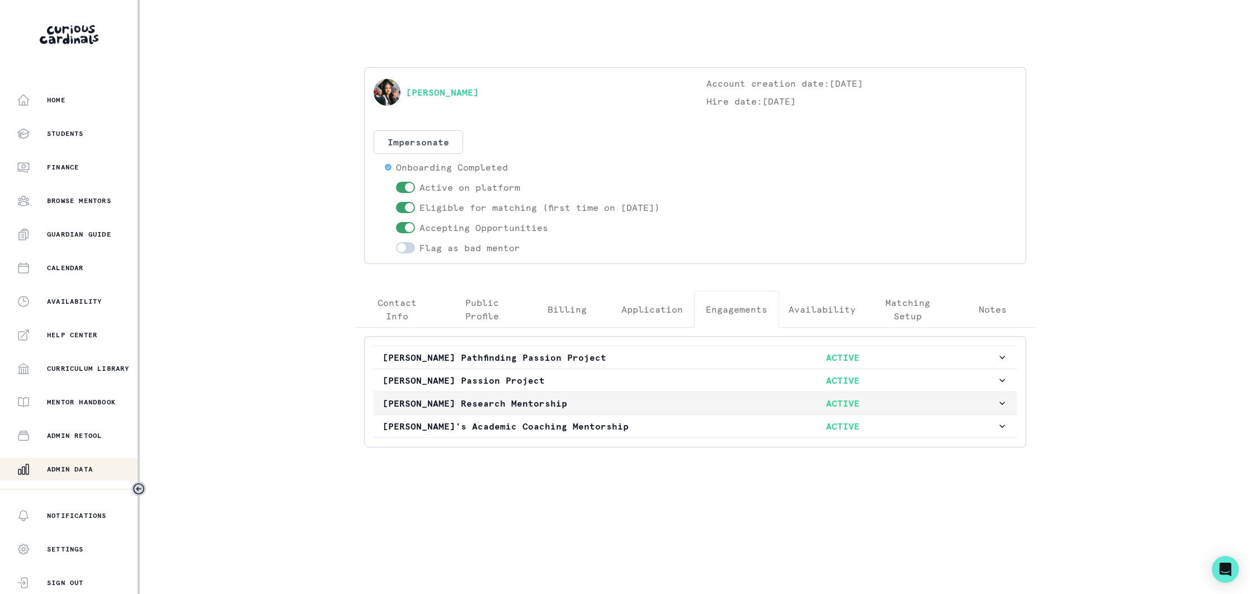
click at [612, 403] on p "[PERSON_NAME] Research Mentorship" at bounding box center [536, 403] width 307 height 13
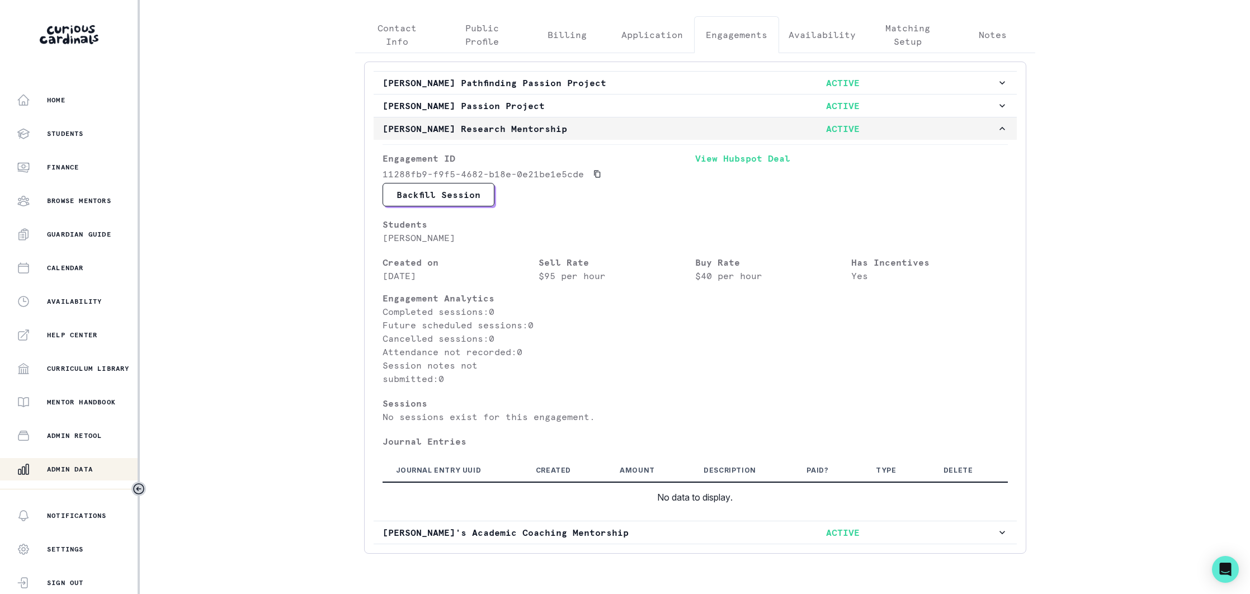
scroll to position [311, 0]
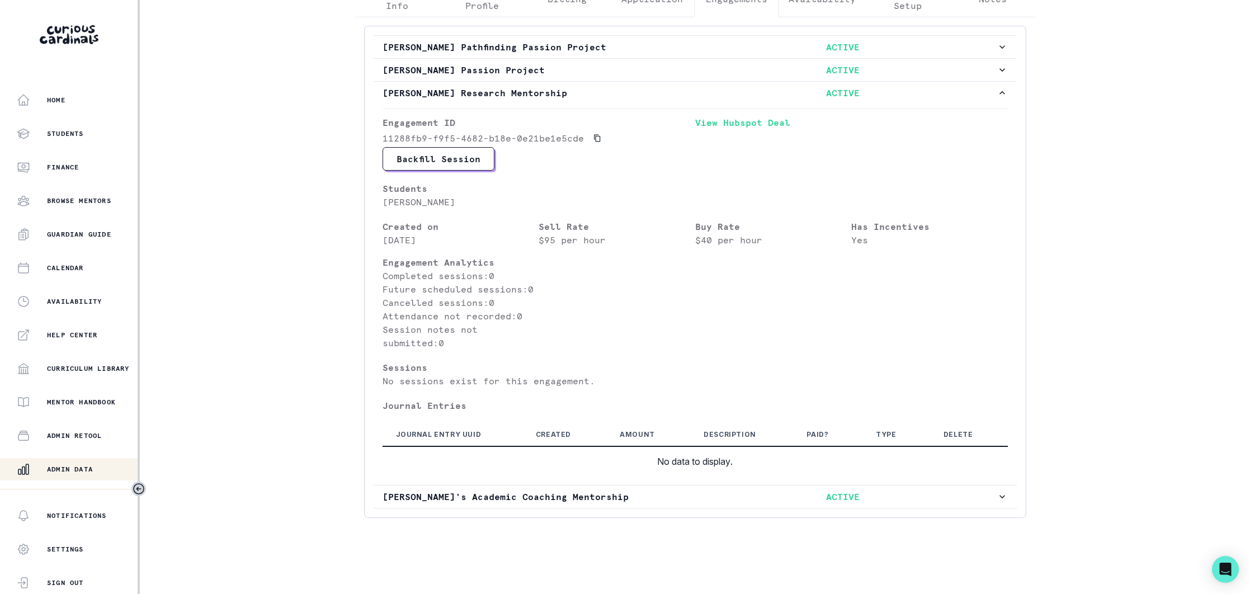
click at [82, 470] on p "Admin Data" at bounding box center [70, 469] width 46 height 9
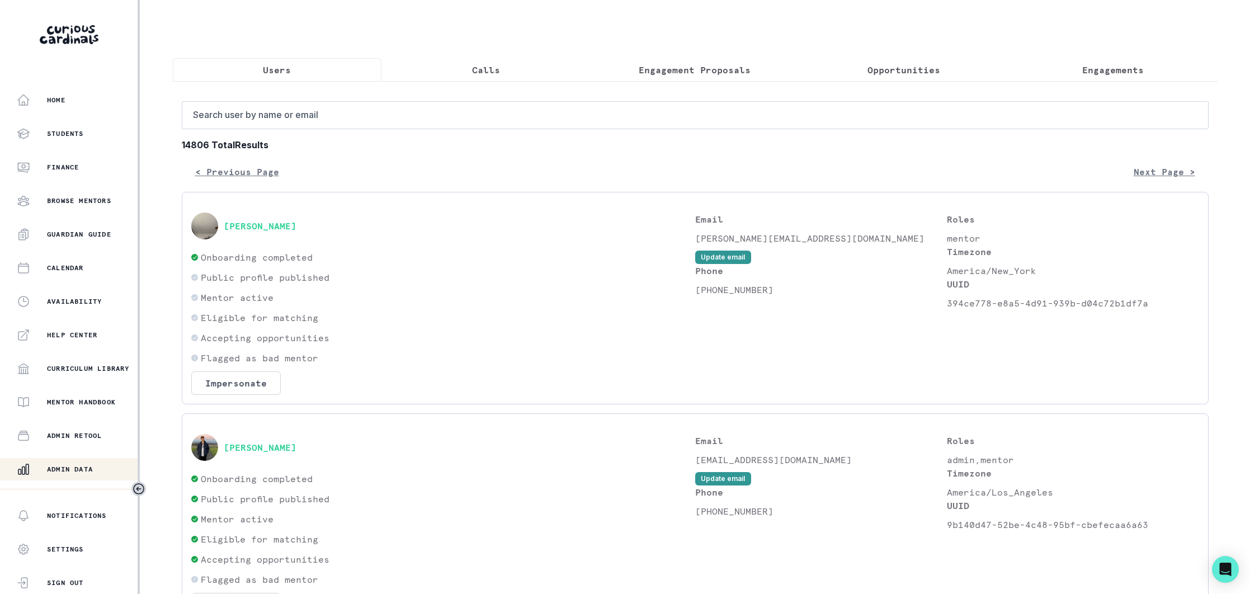
click at [303, 115] on input "Search user by name or email" at bounding box center [695, 115] width 1027 height 28
type input "[PERSON_NAME]"
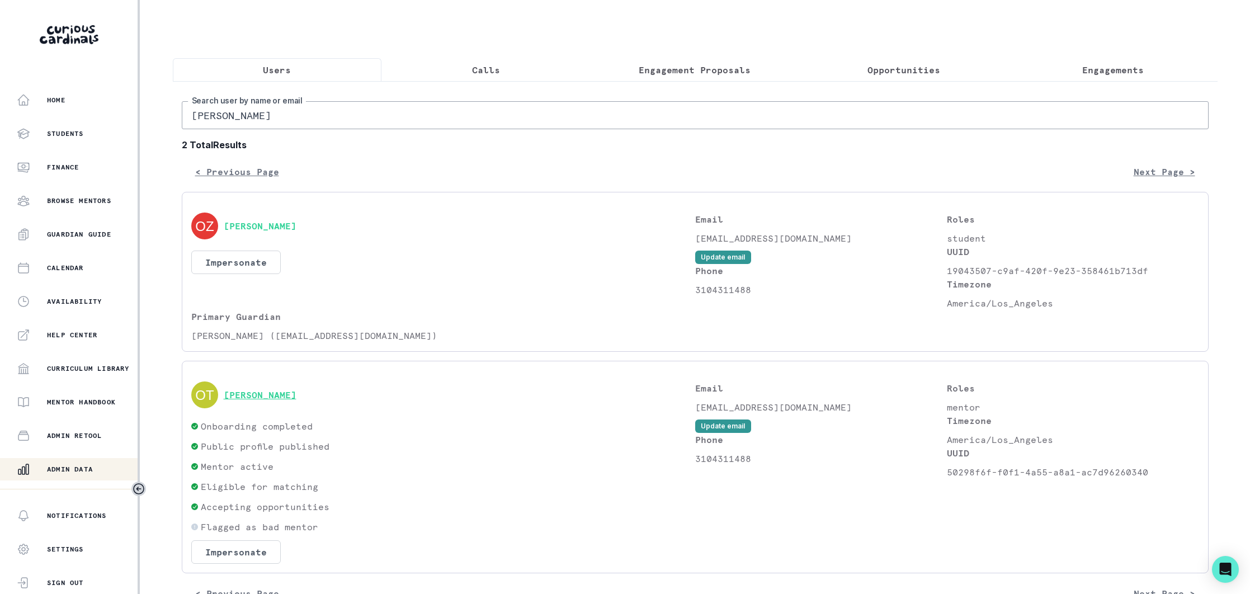
click at [260, 398] on button "[PERSON_NAME]" at bounding box center [260, 394] width 73 height 11
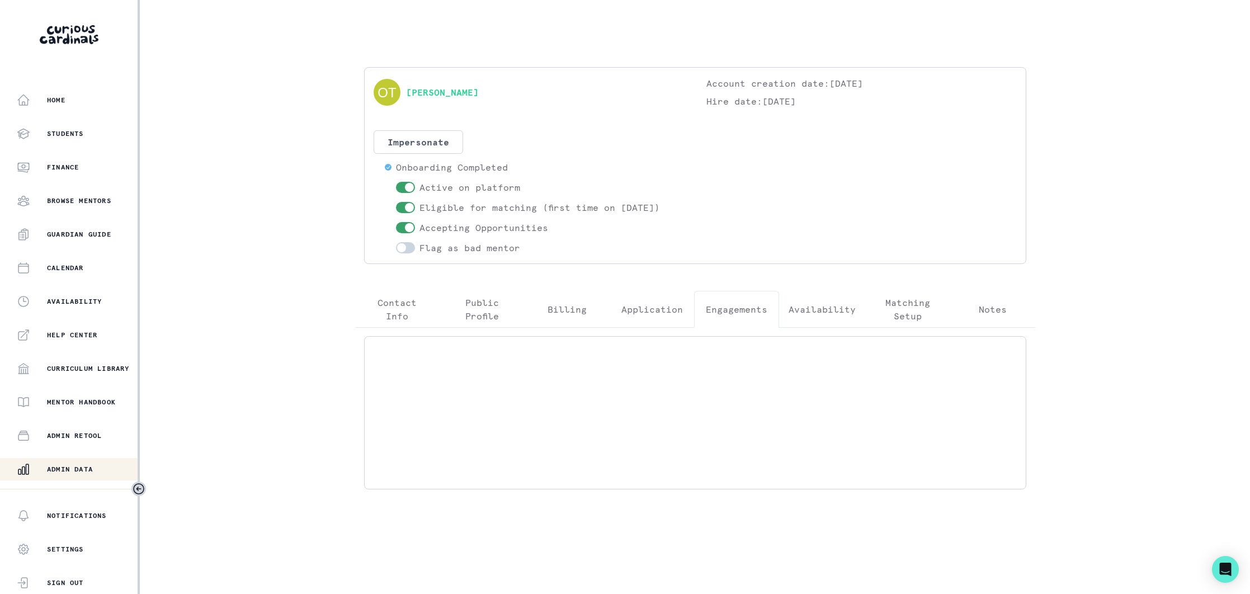
click at [737, 308] on p "Engagements" at bounding box center [737, 309] width 62 height 13
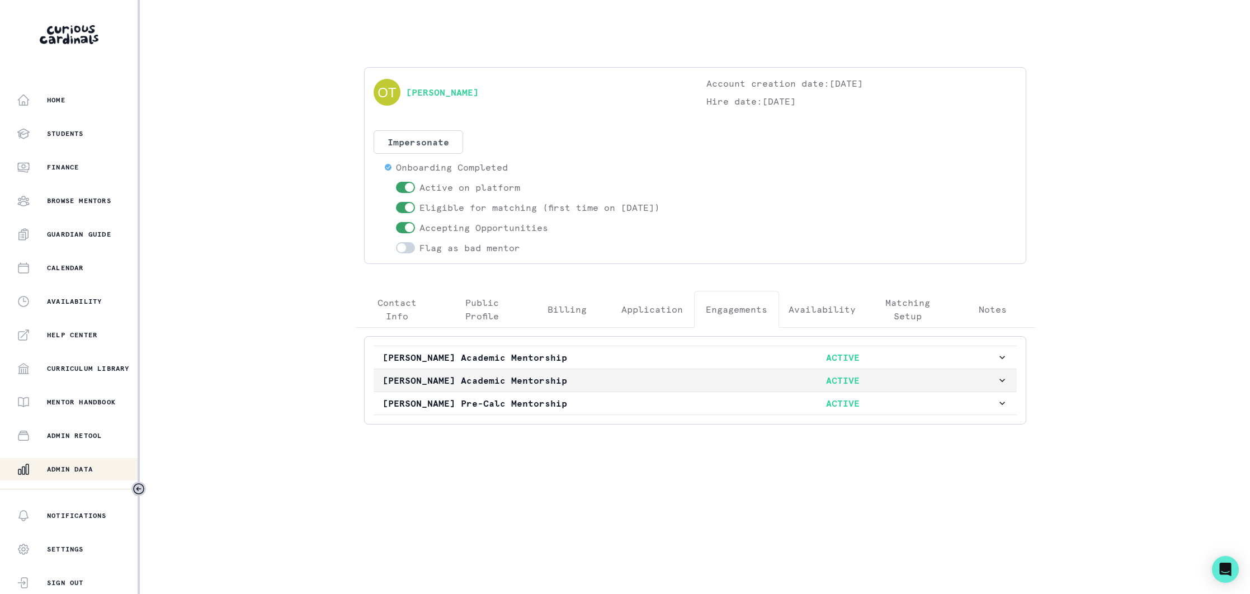
click at [624, 376] on p "[PERSON_NAME] Academic Mentorship" at bounding box center [536, 380] width 307 height 13
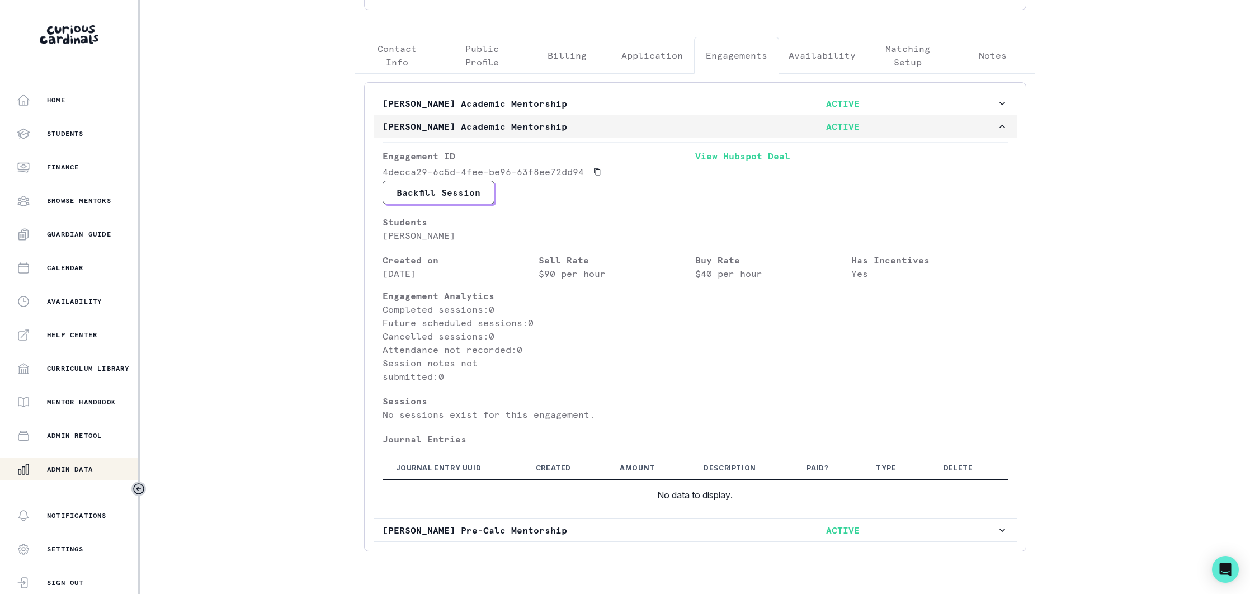
scroll to position [288, 0]
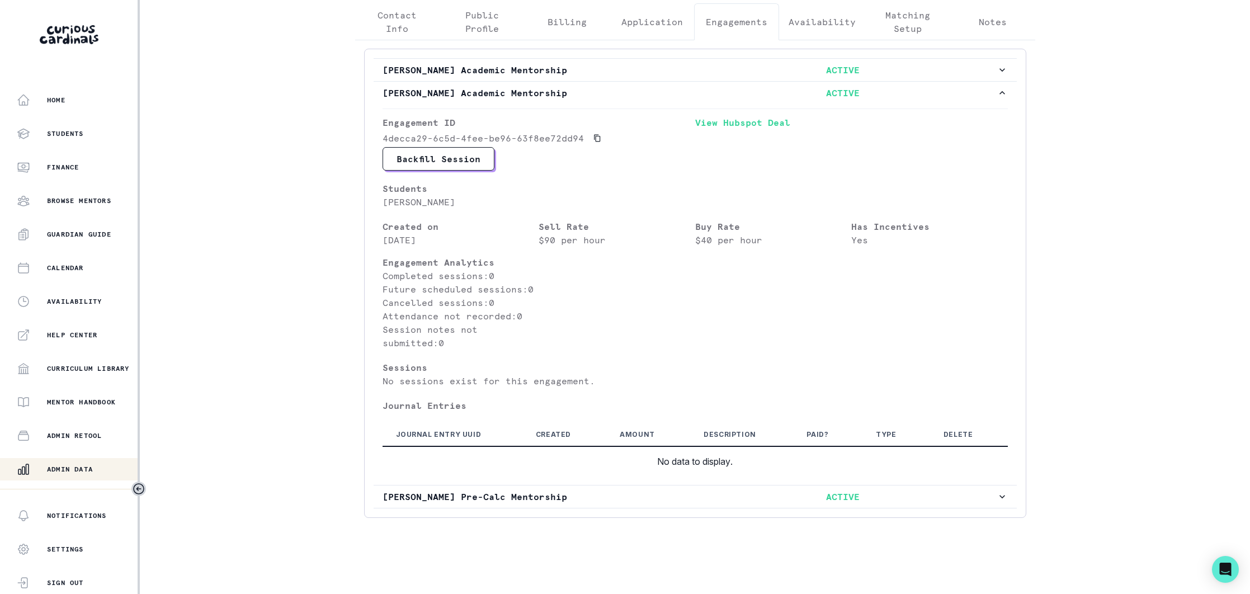
drag, startPoint x: 95, startPoint y: 473, endPoint x: 143, endPoint y: 426, distance: 67.2
click at [93, 472] on p "Admin Data" at bounding box center [70, 469] width 46 height 9
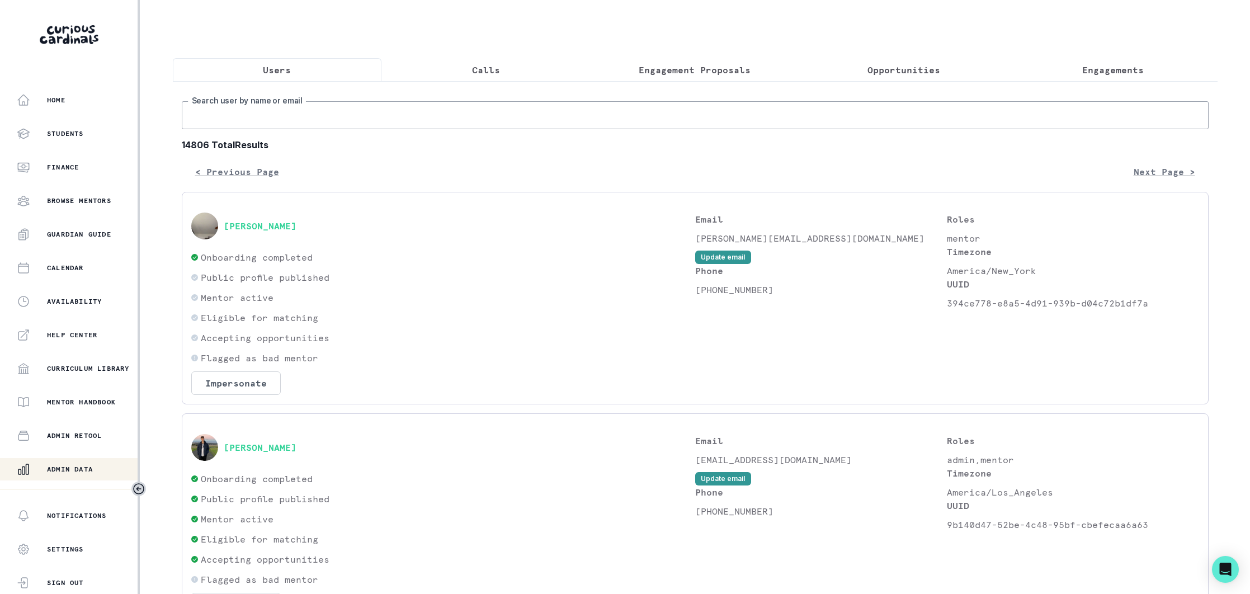
click at [334, 115] on input "Search user by name or email" at bounding box center [695, 115] width 1027 height 28
type input "tendo k"
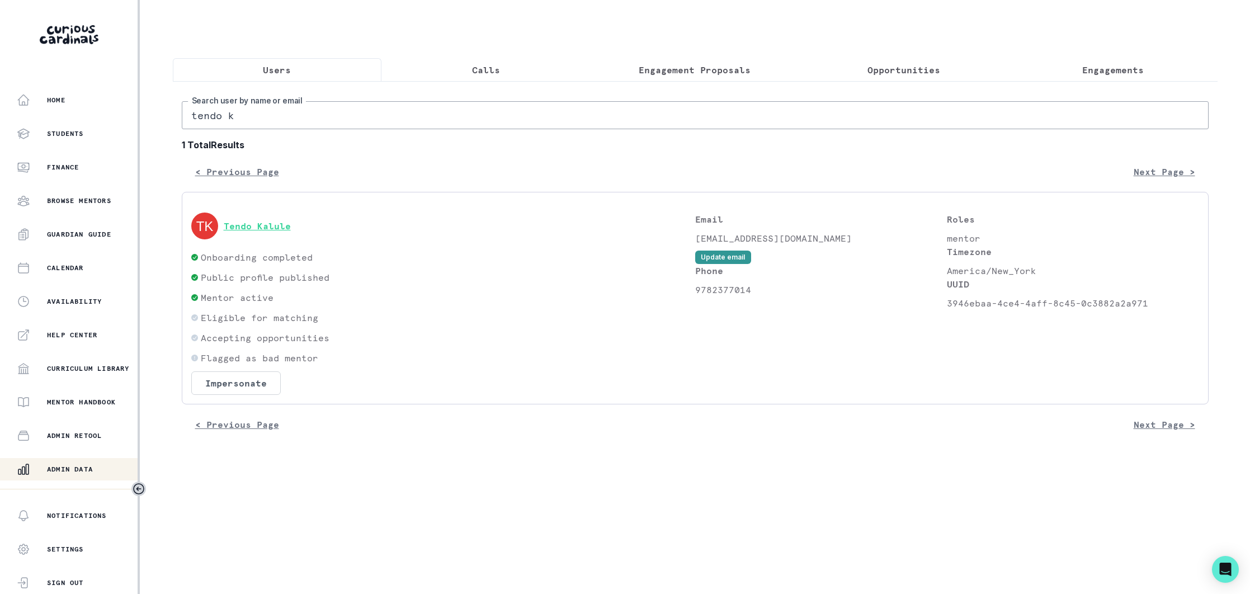
click at [267, 221] on button "Tendo Kalule" at bounding box center [257, 225] width 67 height 11
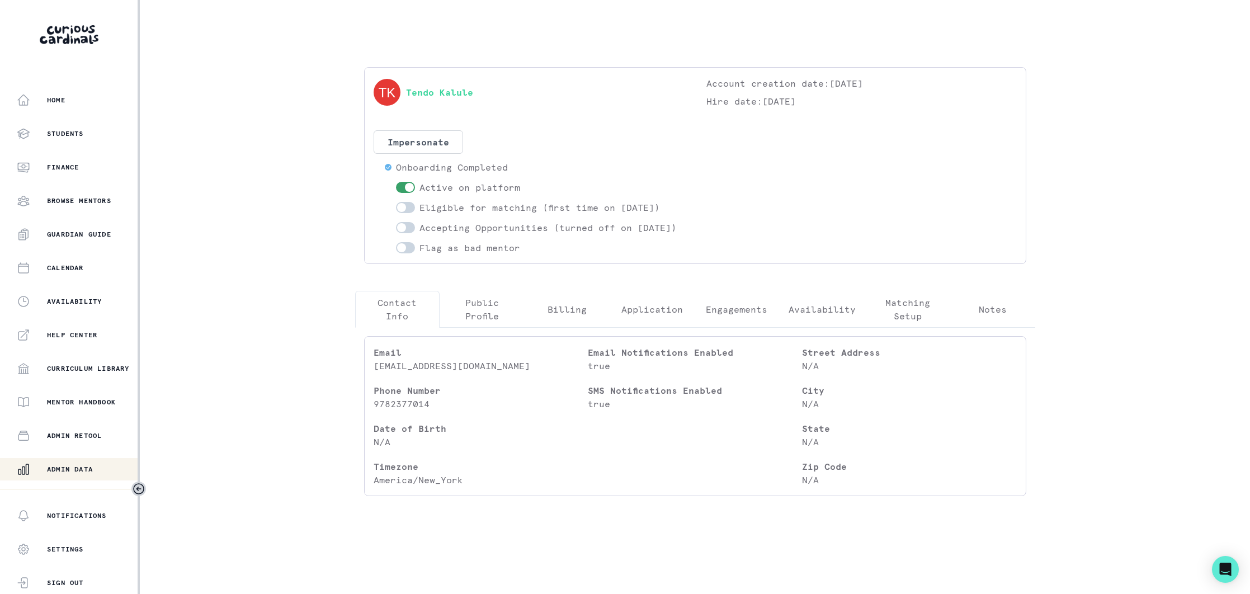
click at [723, 316] on p "Engagements" at bounding box center [737, 309] width 62 height 13
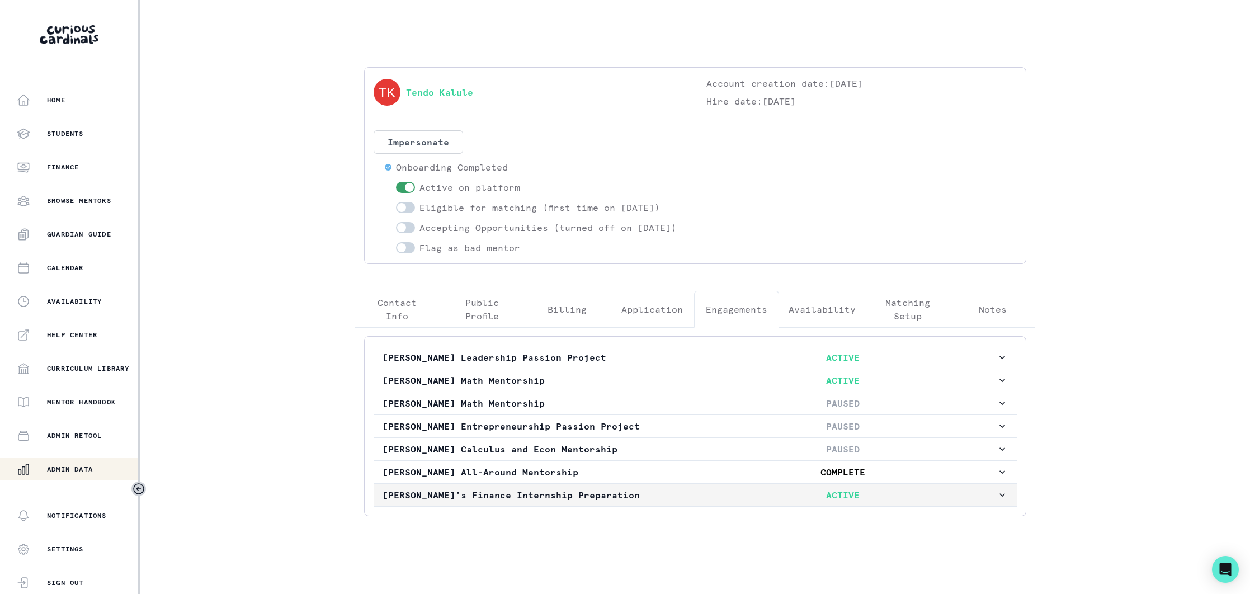
click at [614, 502] on p "[PERSON_NAME]'s Finance Internship Preparation" at bounding box center [536, 494] width 307 height 13
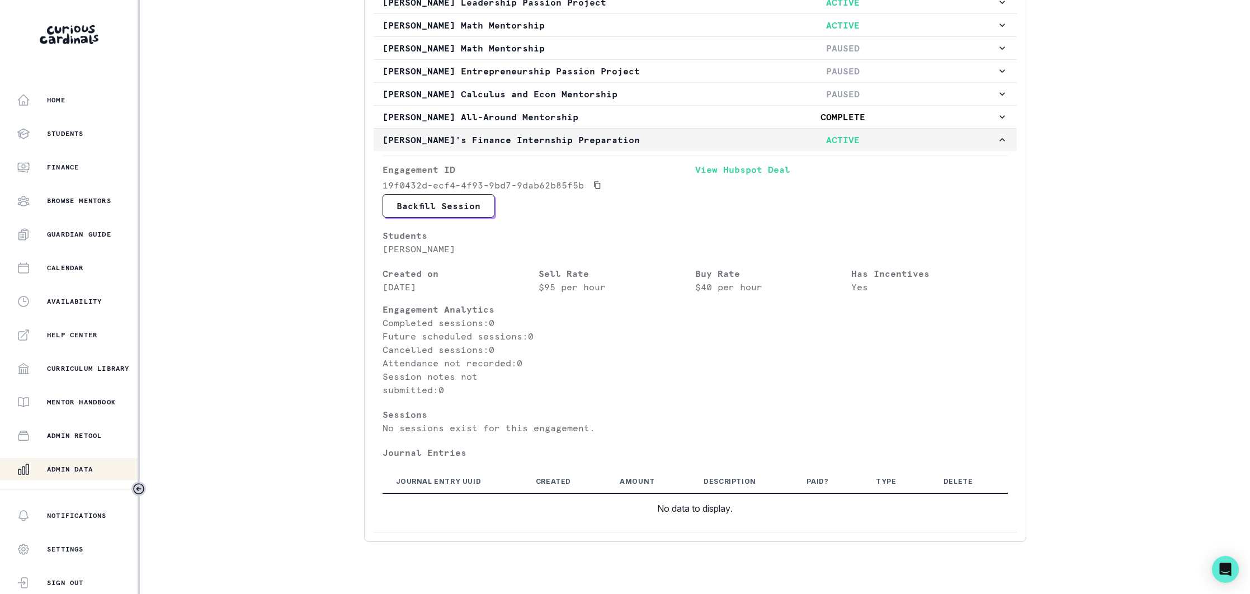
scroll to position [393, 0]
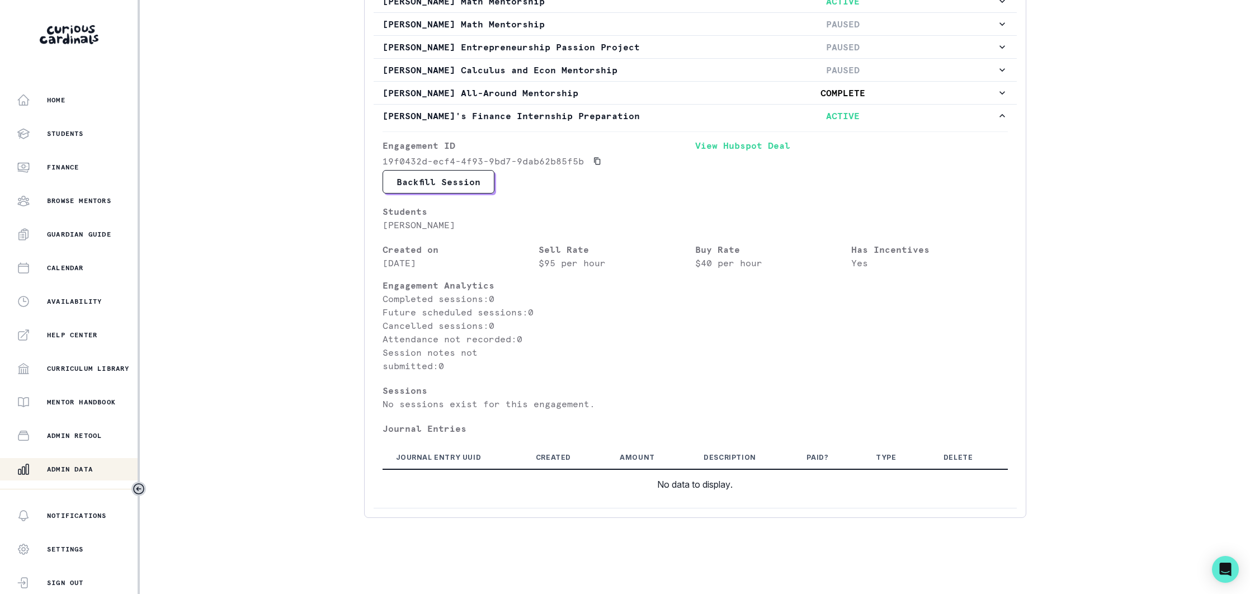
drag, startPoint x: 78, startPoint y: 469, endPoint x: 150, endPoint y: 397, distance: 102.0
click at [81, 466] on p "Admin Data" at bounding box center [70, 469] width 46 height 9
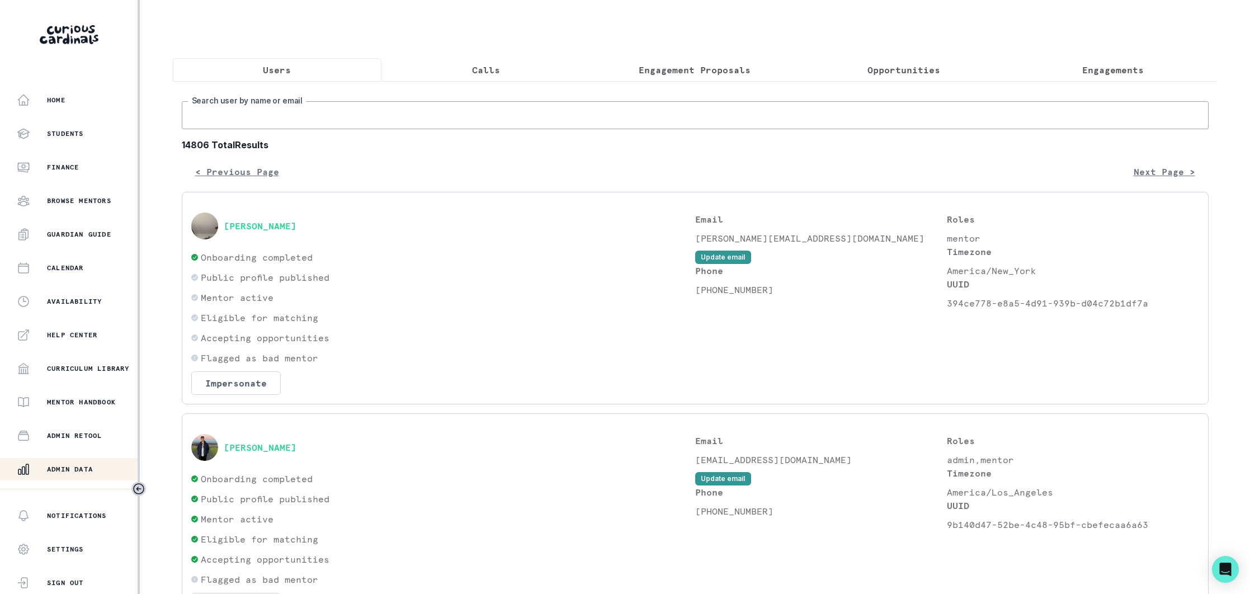
click at [269, 112] on input "Search user by name or email" at bounding box center [695, 115] width 1027 height 28
type input "[PERSON_NAME]"
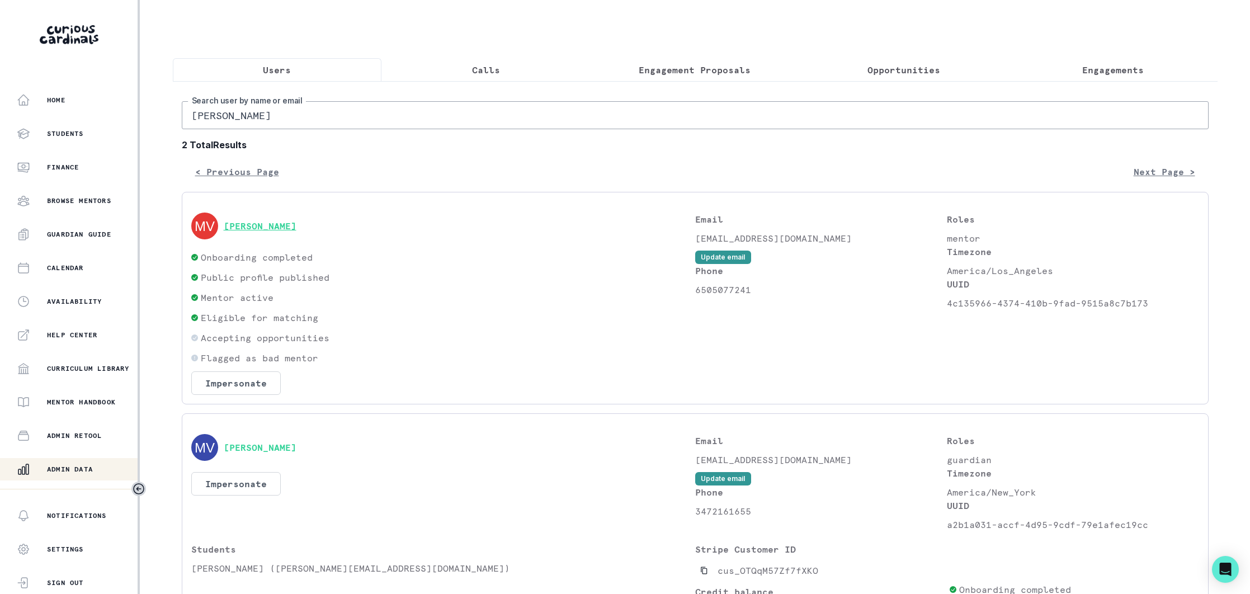
click at [280, 225] on button "[PERSON_NAME]" at bounding box center [260, 225] width 73 height 11
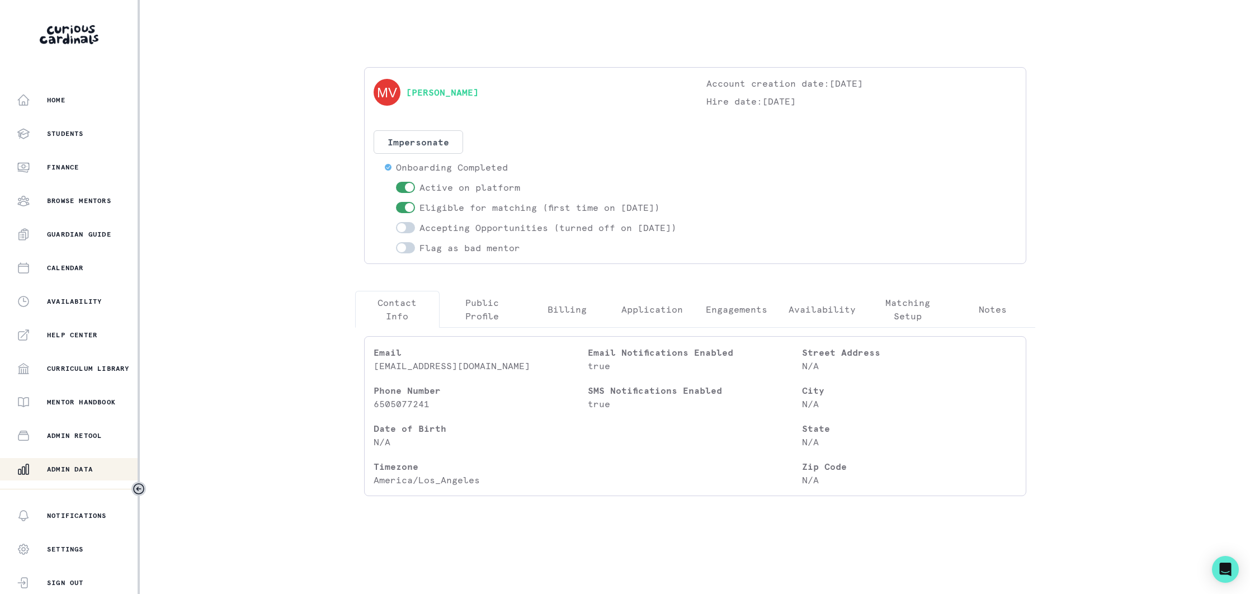
click at [747, 316] on p "Engagements" at bounding box center [737, 309] width 62 height 13
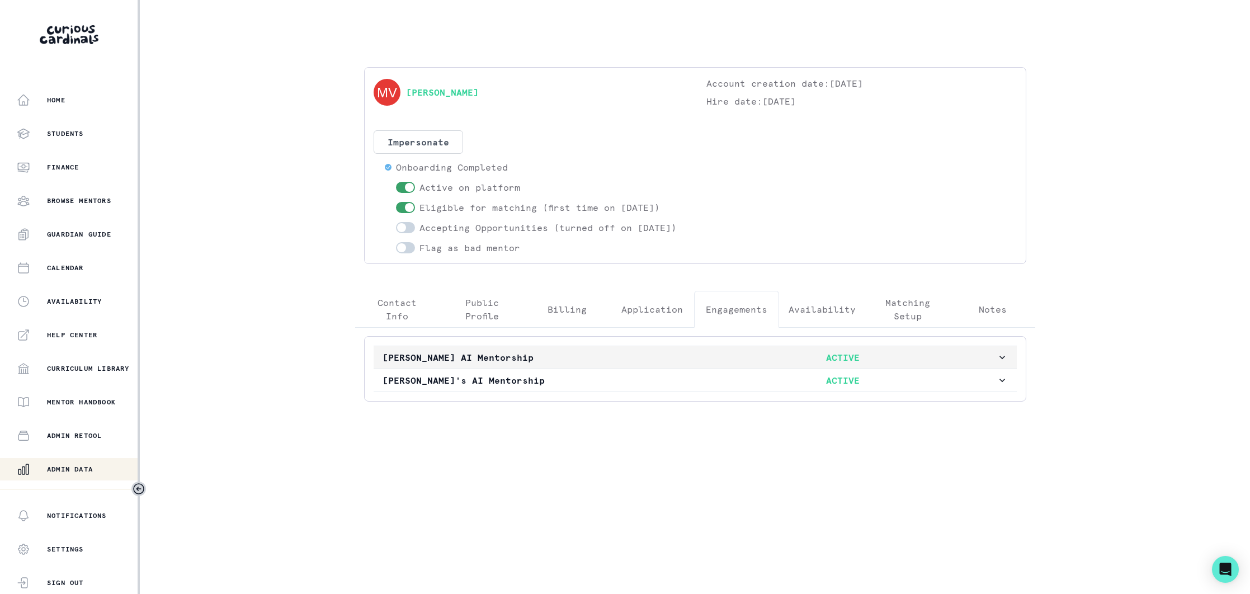
click at [583, 364] on p "[PERSON_NAME] AI Mentorship" at bounding box center [536, 357] width 307 height 13
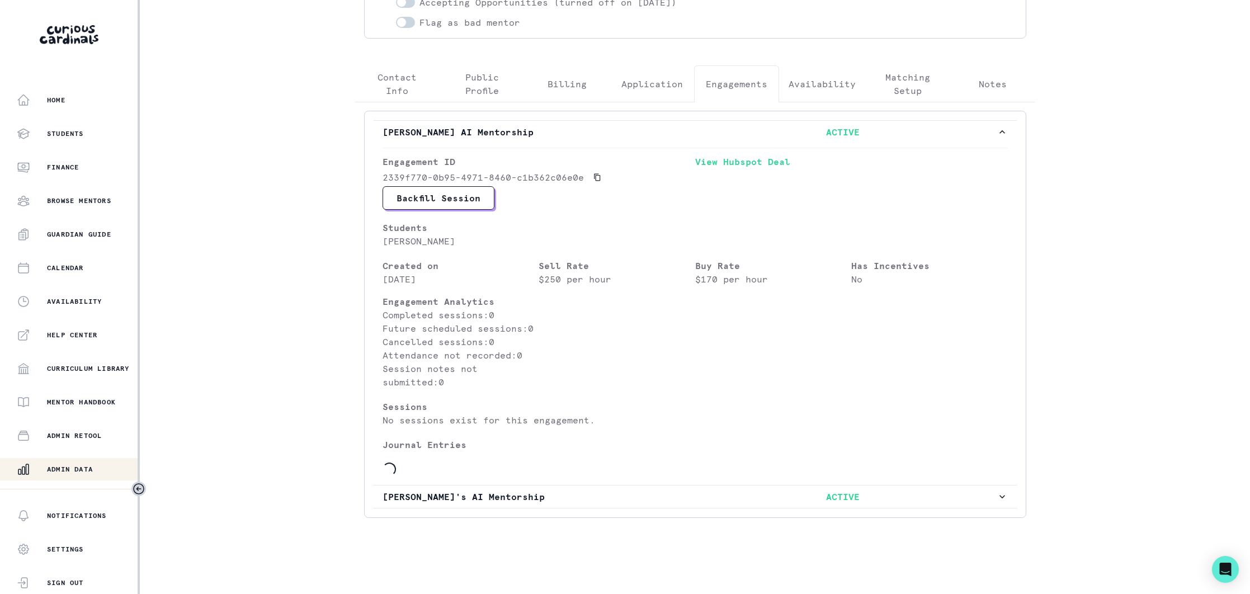
scroll to position [279, 0]
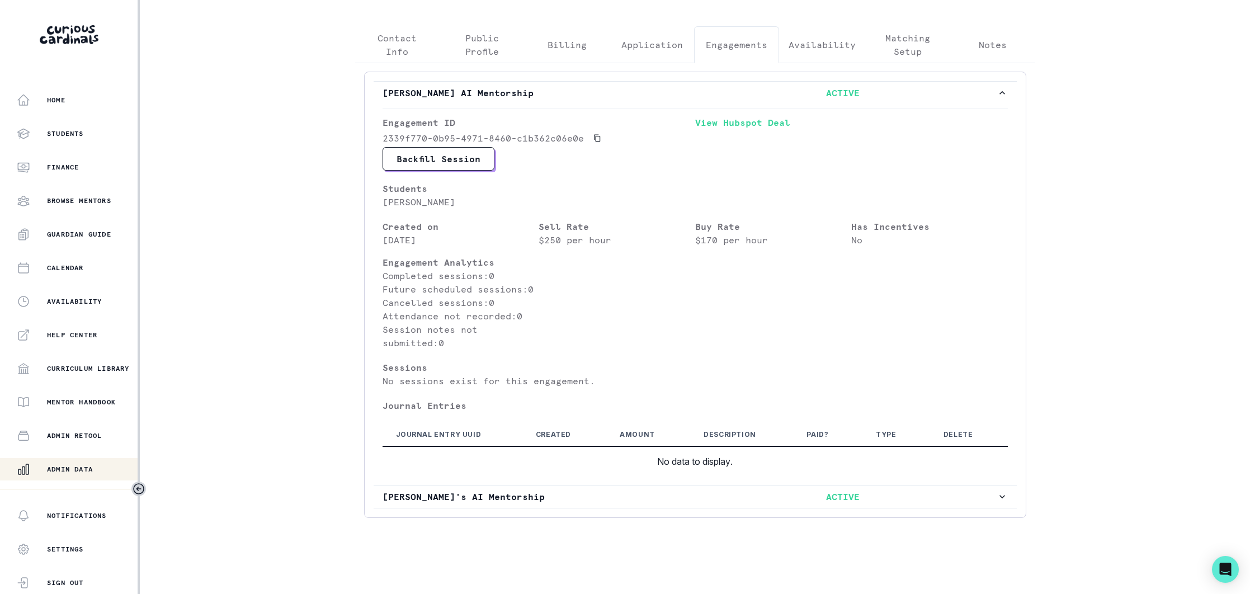
click at [81, 463] on div "Admin Data" at bounding box center [77, 468] width 121 height 13
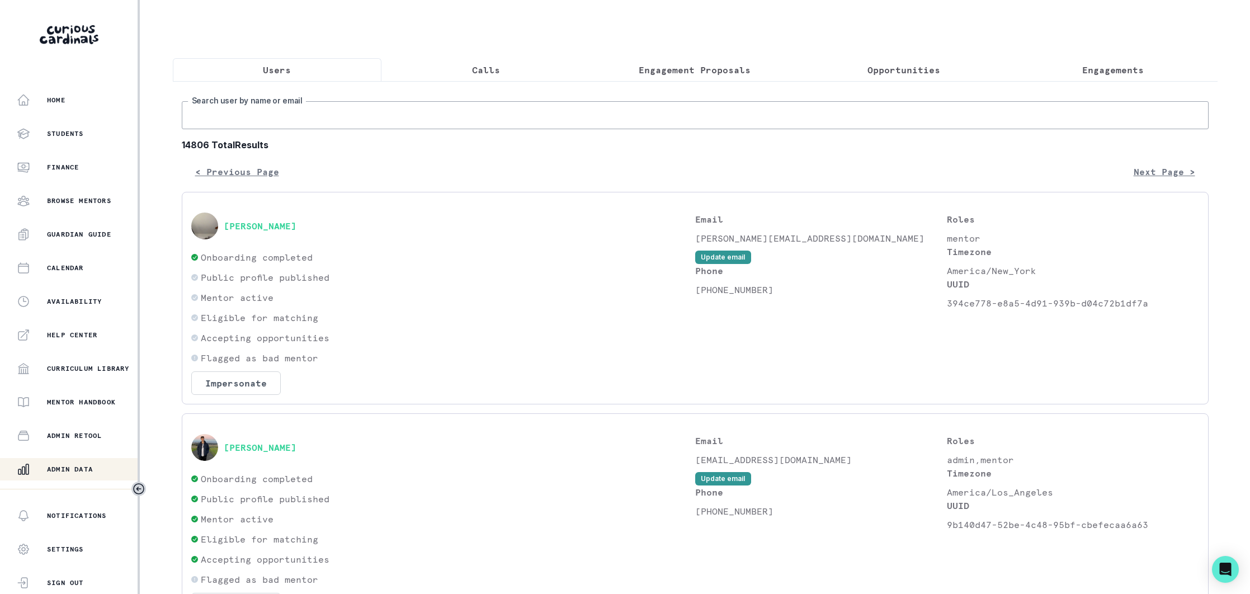
click at [395, 117] on input "Search user by name or email" at bounding box center [695, 115] width 1027 height 28
type input "[PERSON_NAME]"
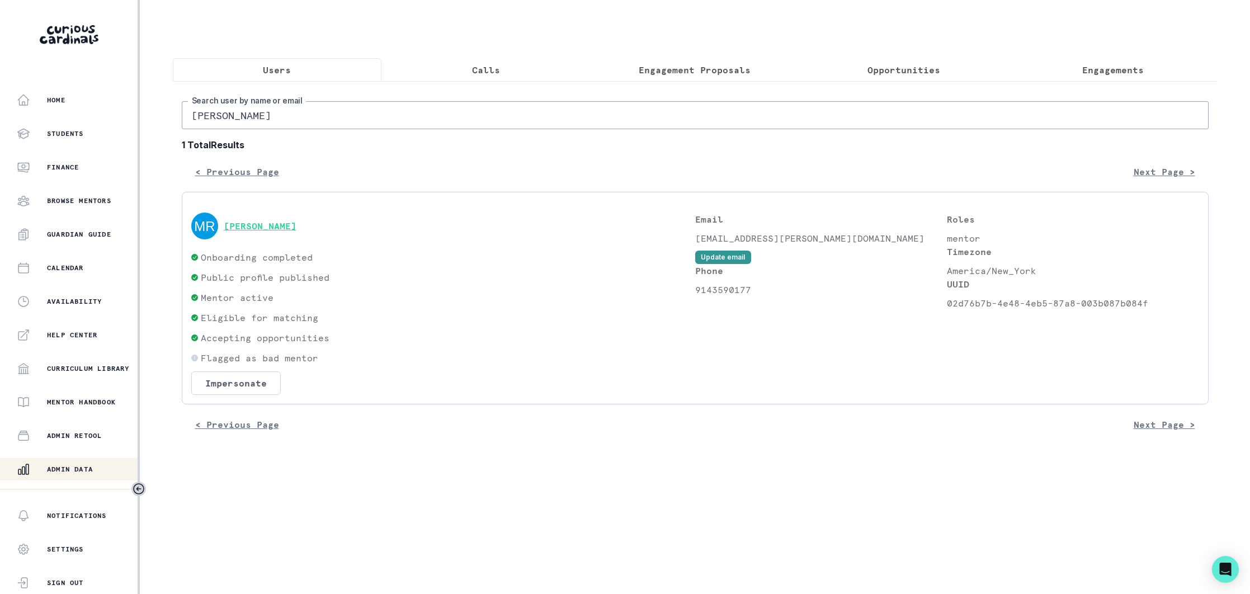
click at [282, 225] on button "[PERSON_NAME]" at bounding box center [260, 225] width 73 height 11
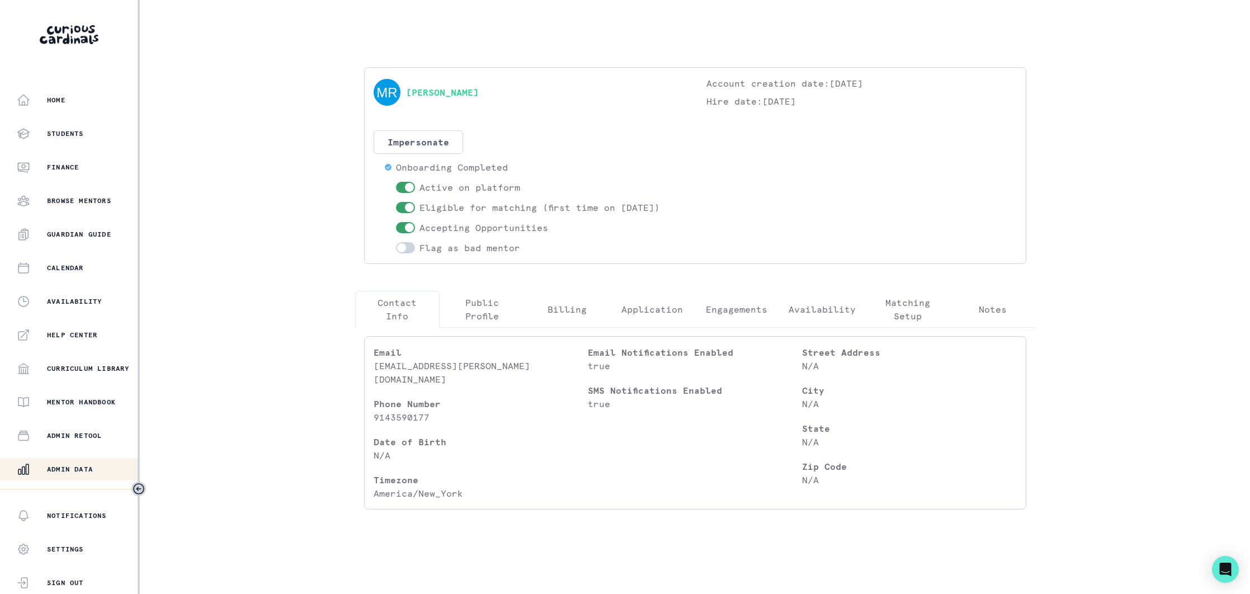
click at [726, 310] on p "Engagements" at bounding box center [737, 309] width 62 height 13
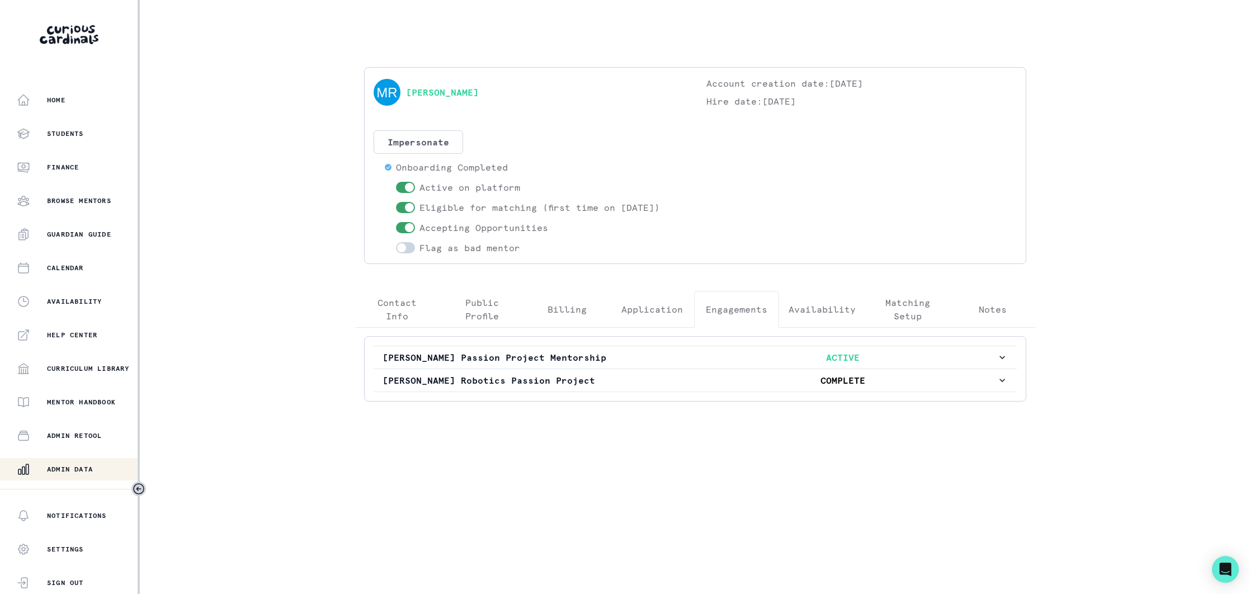
click at [60, 468] on p "Admin Data" at bounding box center [70, 469] width 46 height 9
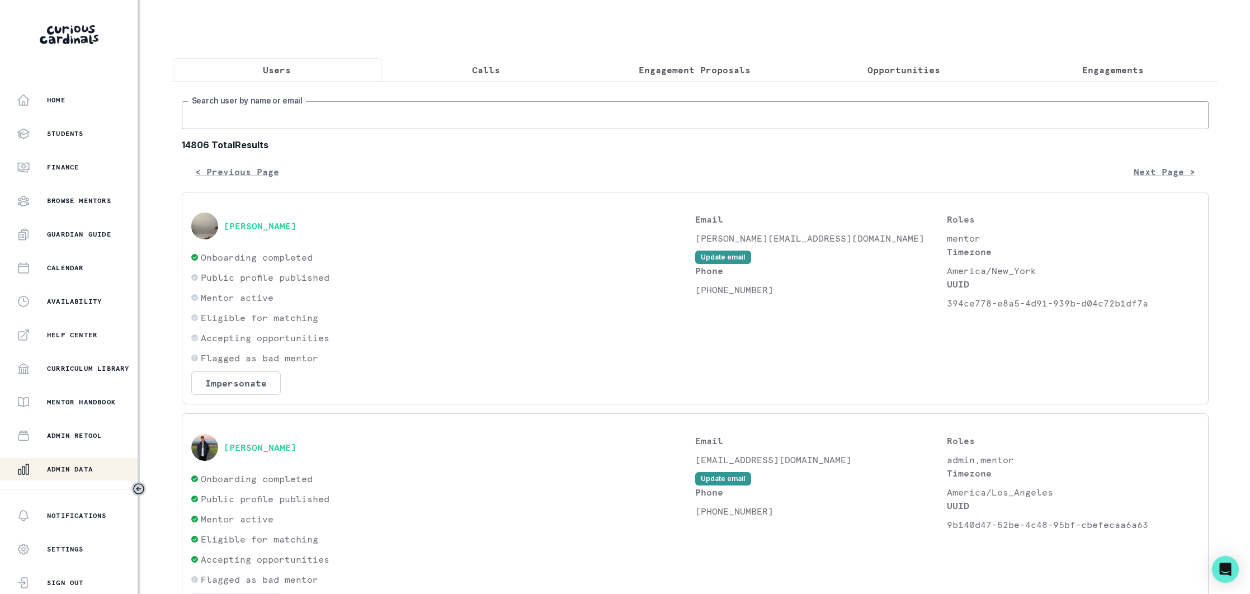
click at [323, 117] on input "Search user by name or email" at bounding box center [695, 115] width 1027 height 28
type input "[PERSON_NAME]"
click at [261, 445] on button "[PERSON_NAME]" at bounding box center [260, 447] width 73 height 11
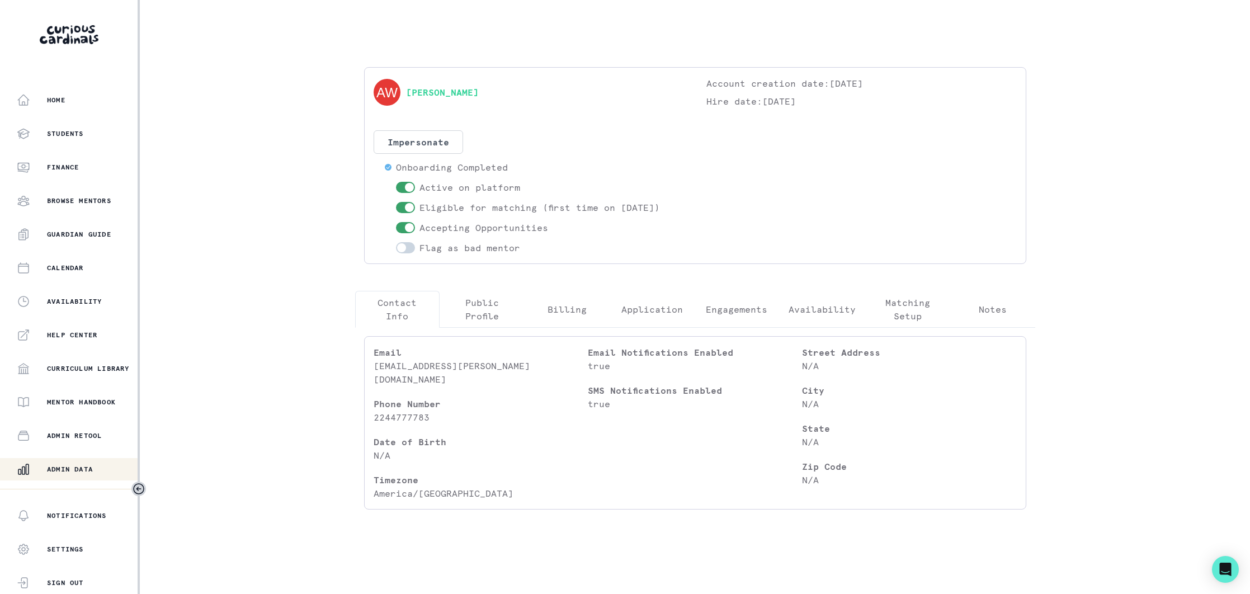
click at [724, 312] on p "Engagements" at bounding box center [737, 309] width 62 height 13
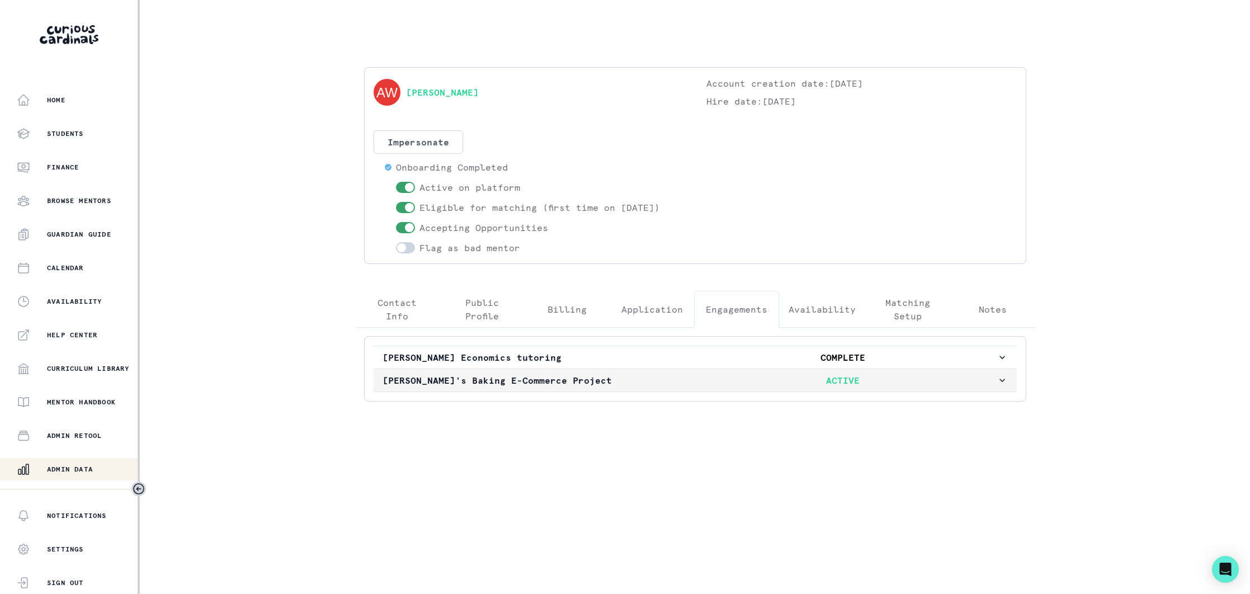
click at [602, 381] on p "[PERSON_NAME]'s Baking E-Commerce Project" at bounding box center [536, 380] width 307 height 13
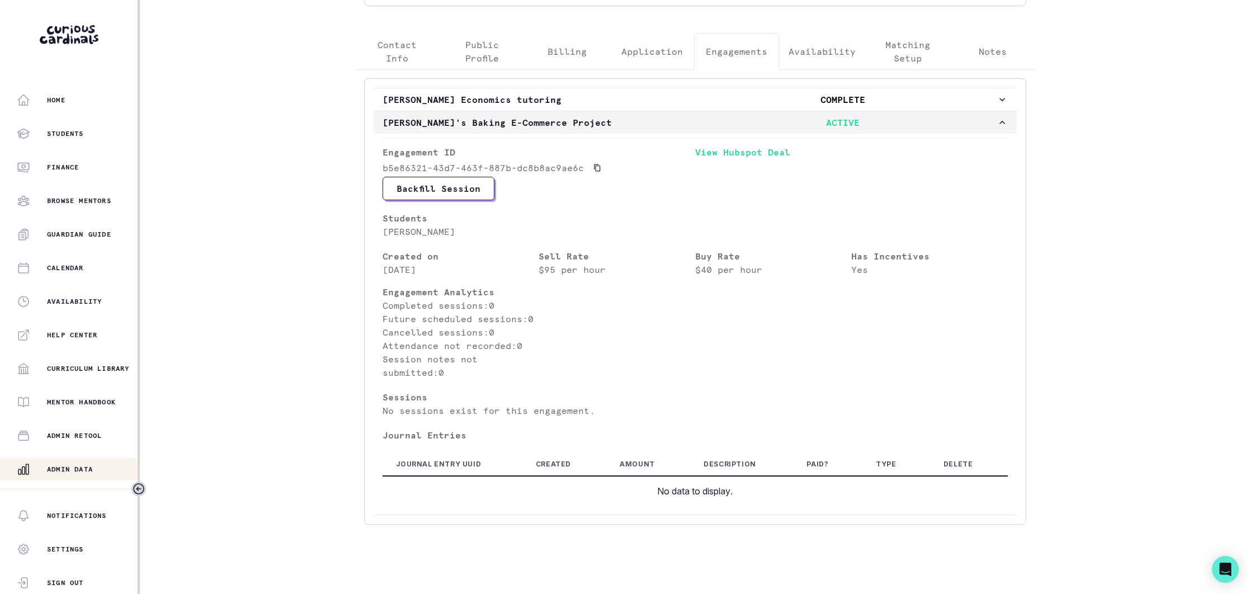
scroll to position [265, 0]
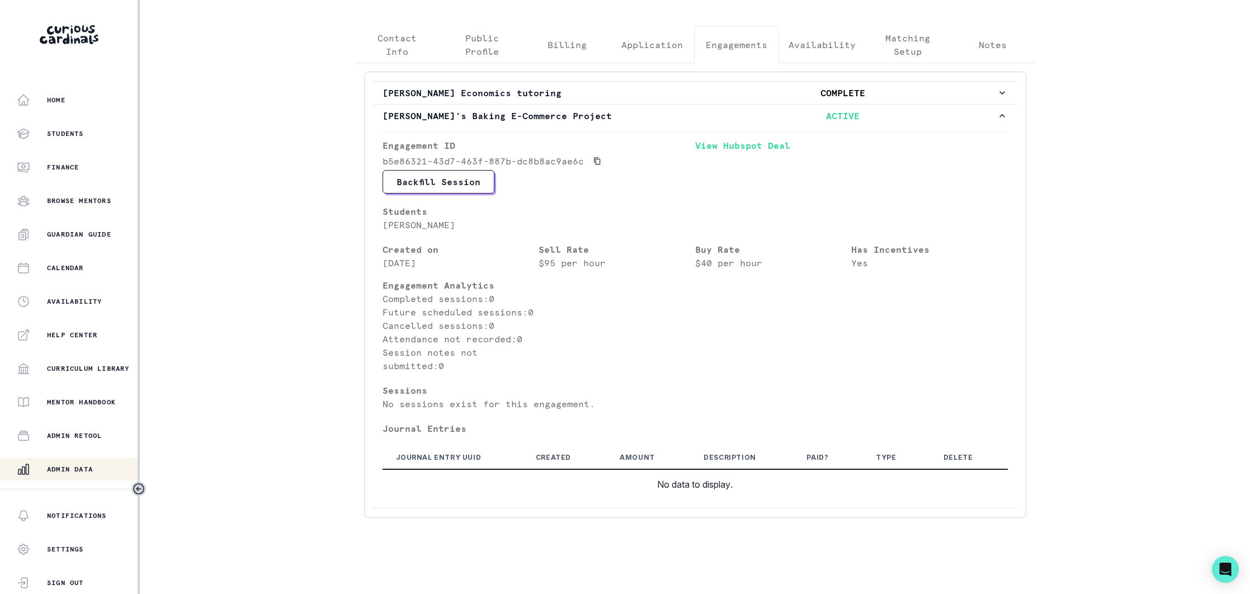
click at [91, 466] on p "Admin Data" at bounding box center [70, 469] width 46 height 9
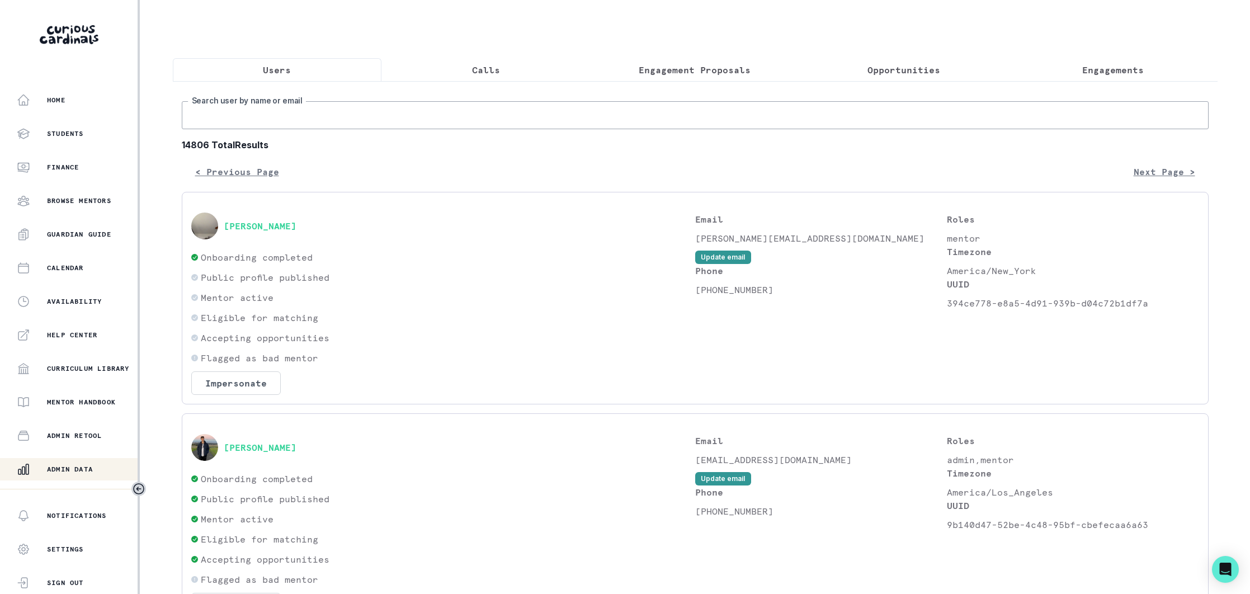
click at [314, 112] on input "Search user by name or email" at bounding box center [695, 115] width 1027 height 28
type input "[DEMOGRAPHIC_DATA][PERSON_NAME]"
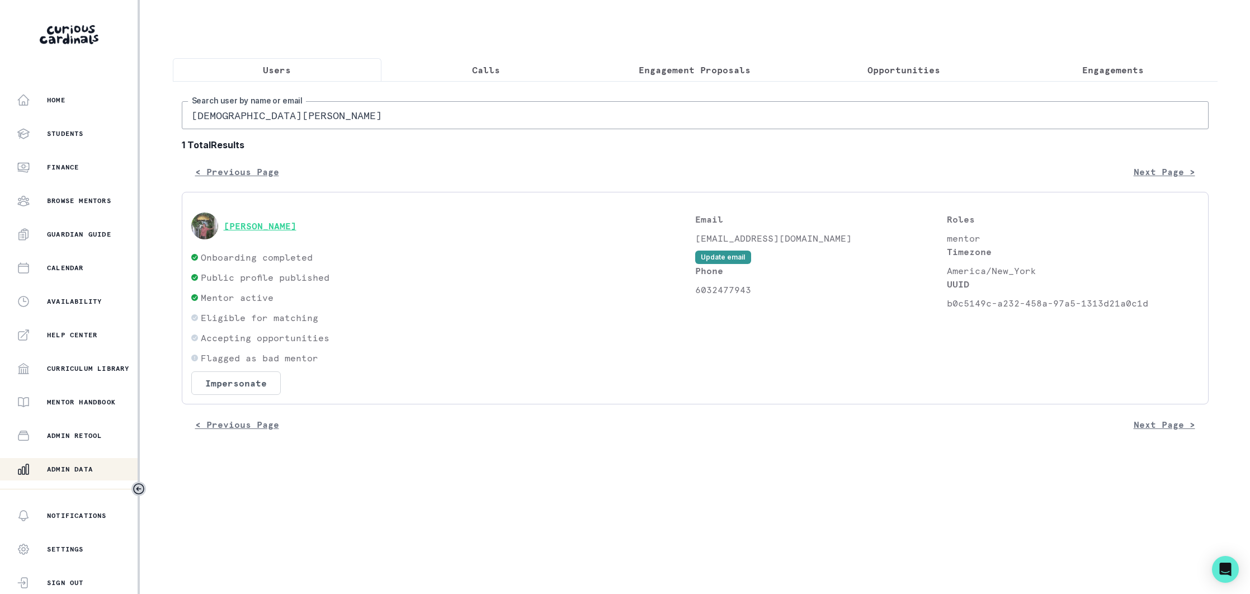
click at [268, 225] on button "[PERSON_NAME]" at bounding box center [260, 225] width 73 height 11
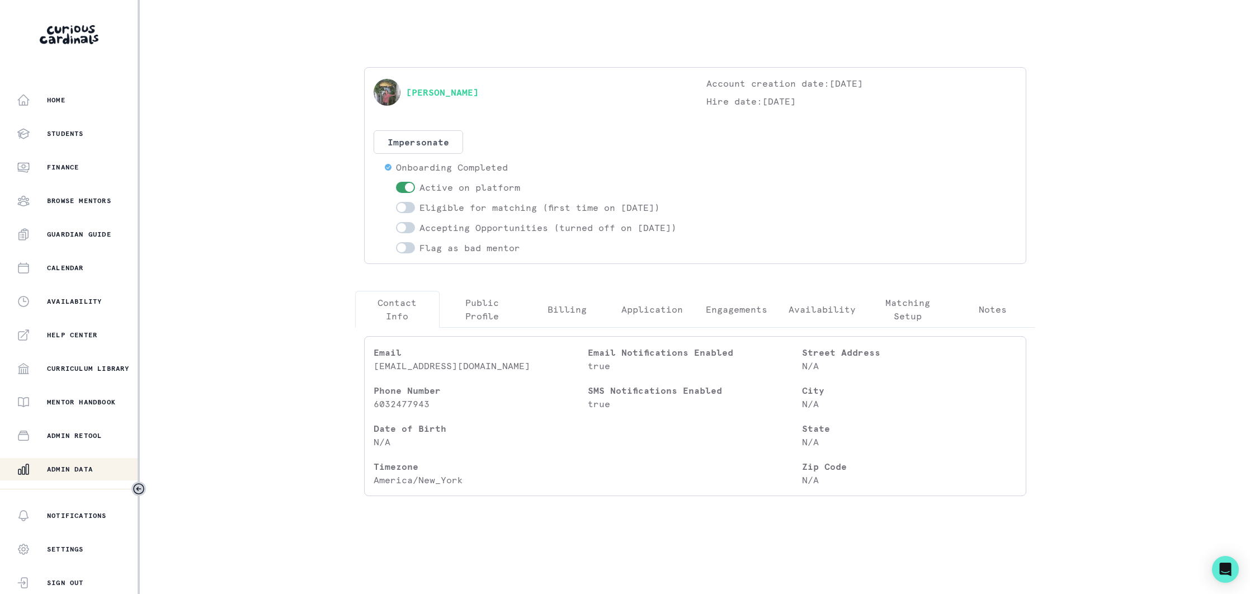
click at [734, 316] on p "Engagements" at bounding box center [737, 309] width 62 height 13
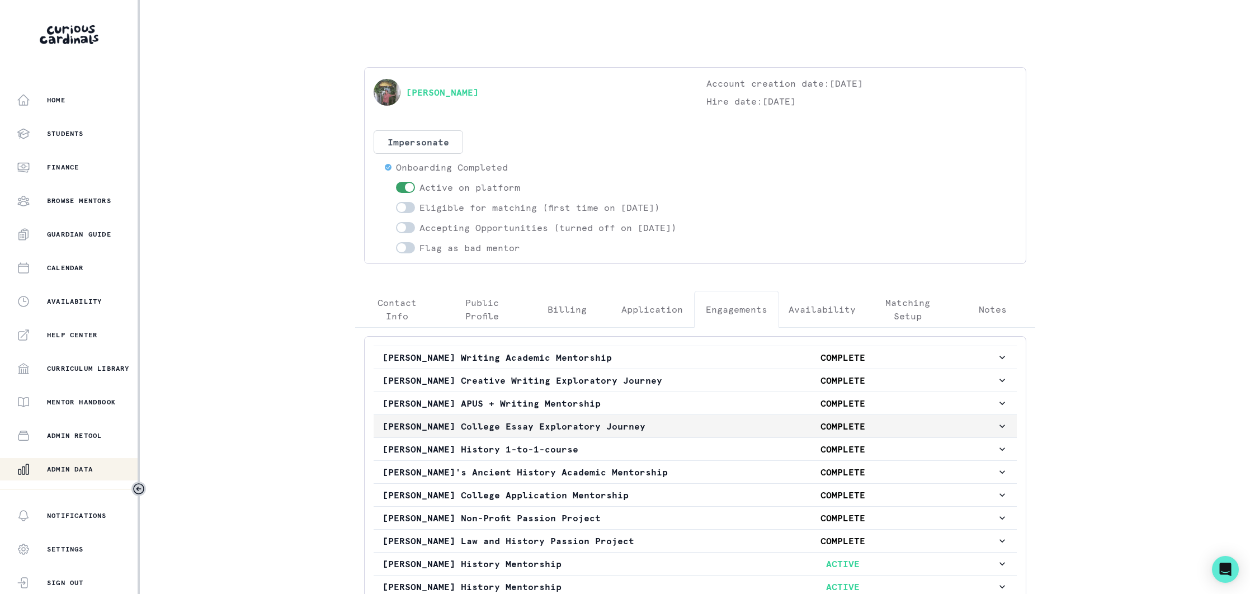
scroll to position [103, 0]
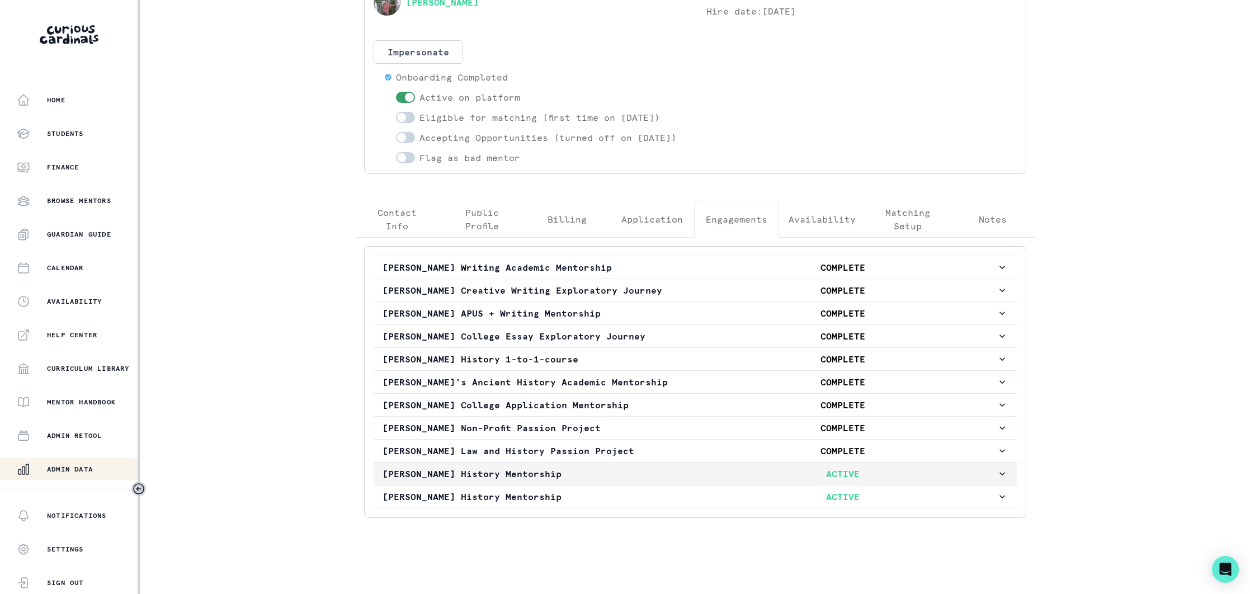
click at [591, 476] on p "[PERSON_NAME] History Mentorship" at bounding box center [536, 473] width 307 height 13
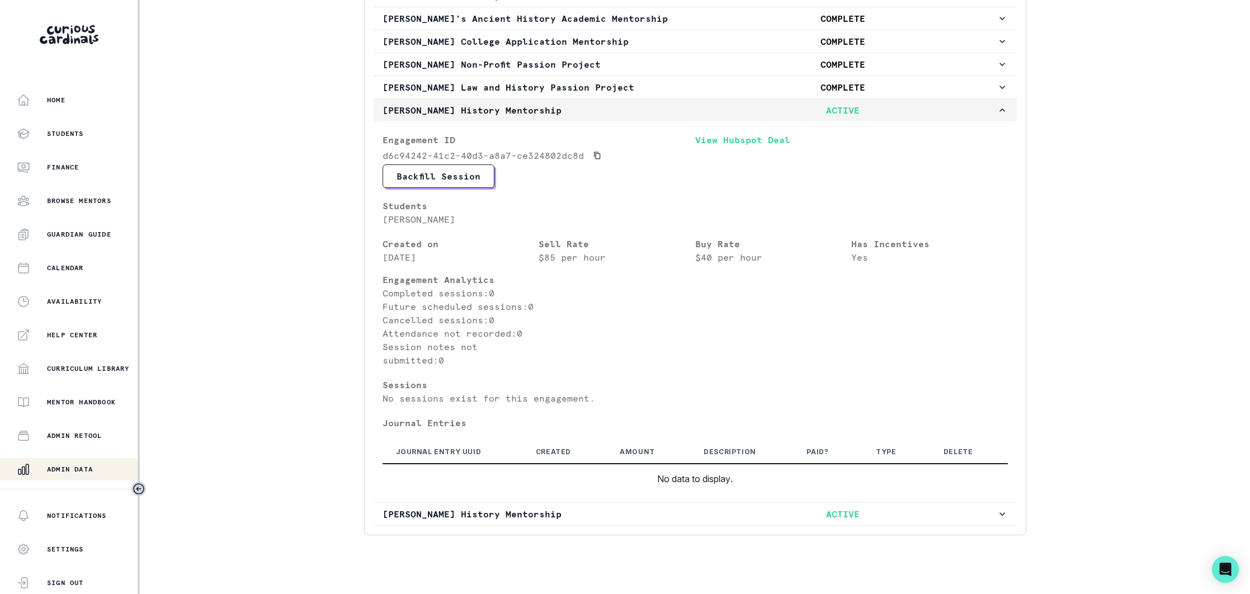
scroll to position [485, 0]
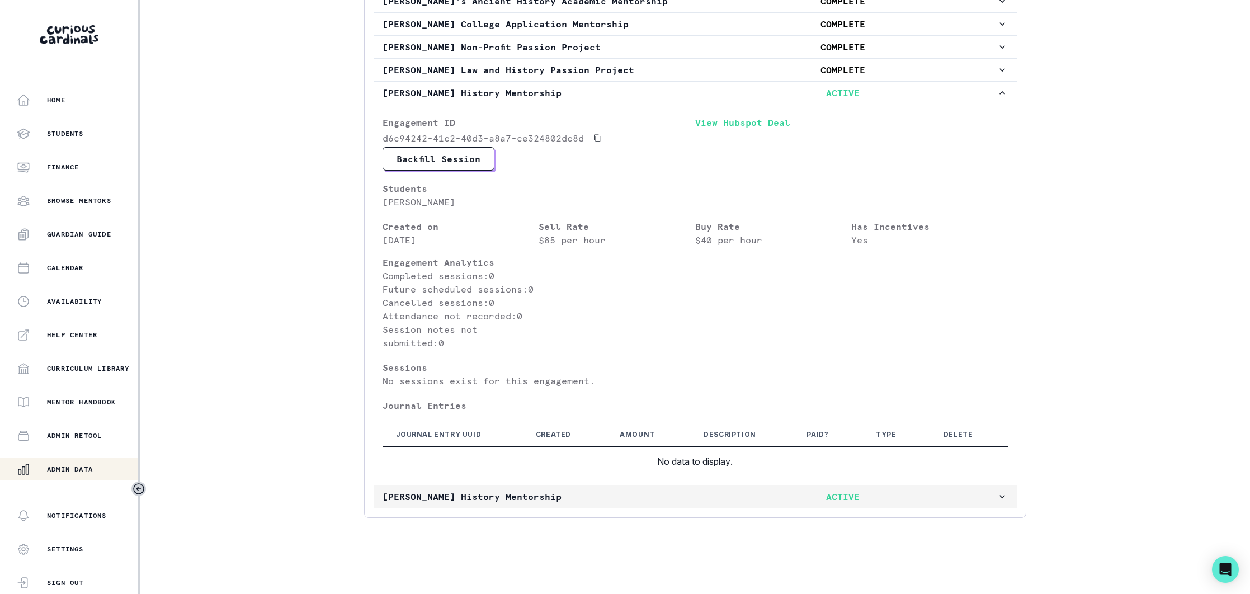
click at [600, 492] on p "[PERSON_NAME] History Mentorship" at bounding box center [536, 496] width 307 height 13
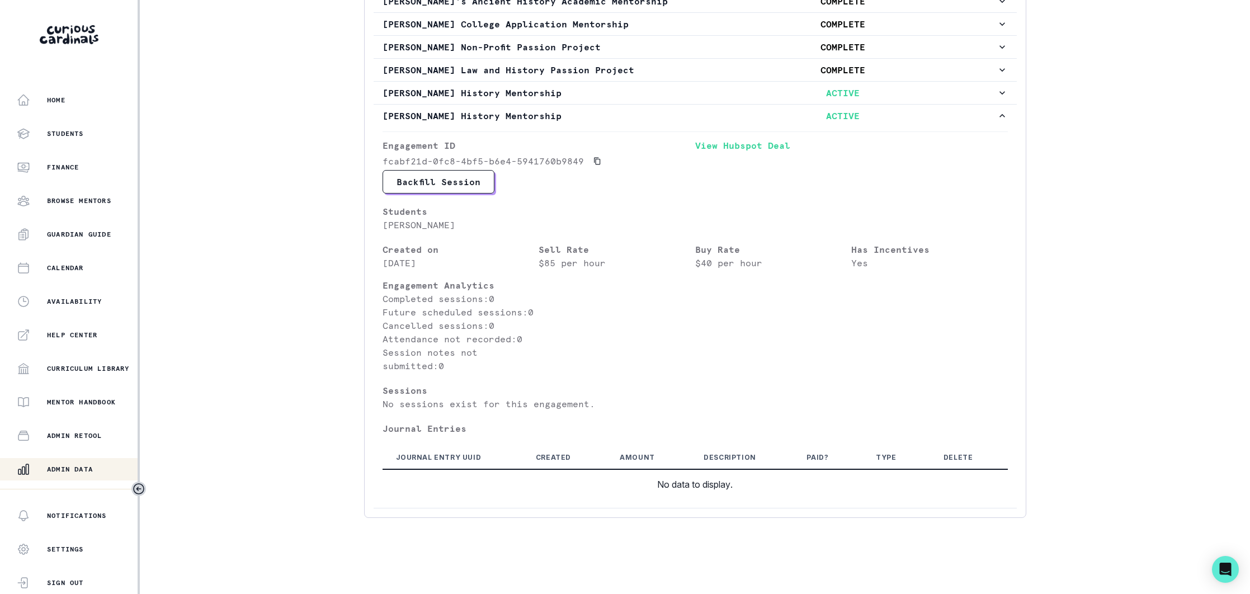
click at [72, 468] on p "Admin Data" at bounding box center [70, 469] width 46 height 9
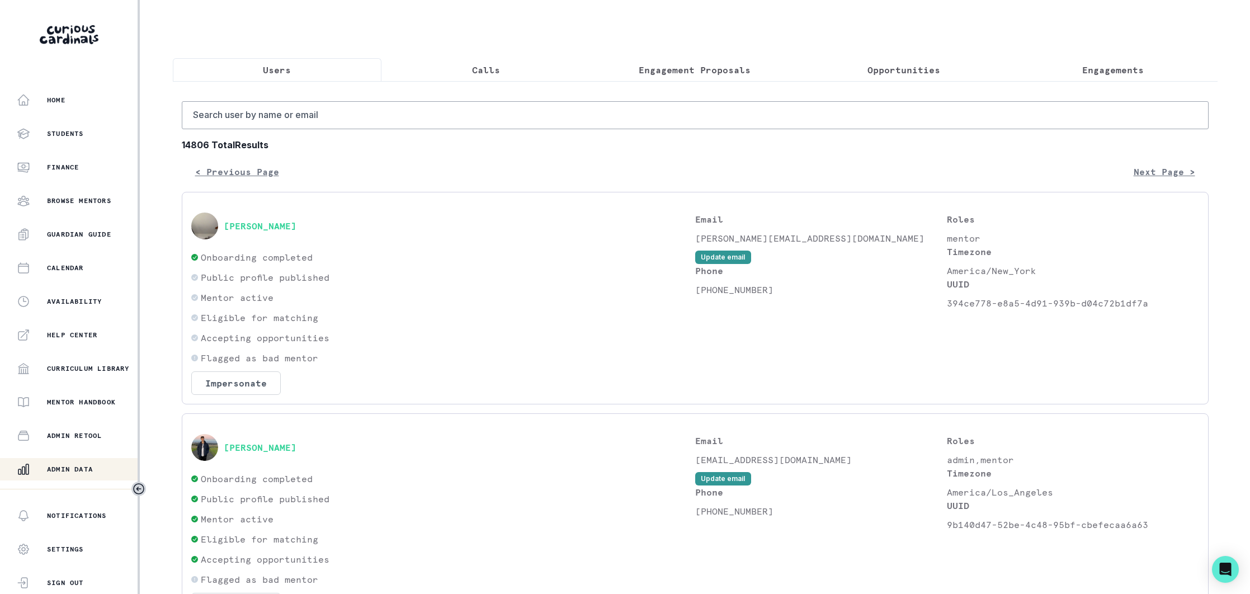
drag, startPoint x: 1108, startPoint y: 68, endPoint x: 1118, endPoint y: 65, distance: 10.3
click at [1108, 68] on p "Engagements" at bounding box center [1113, 69] width 62 height 13
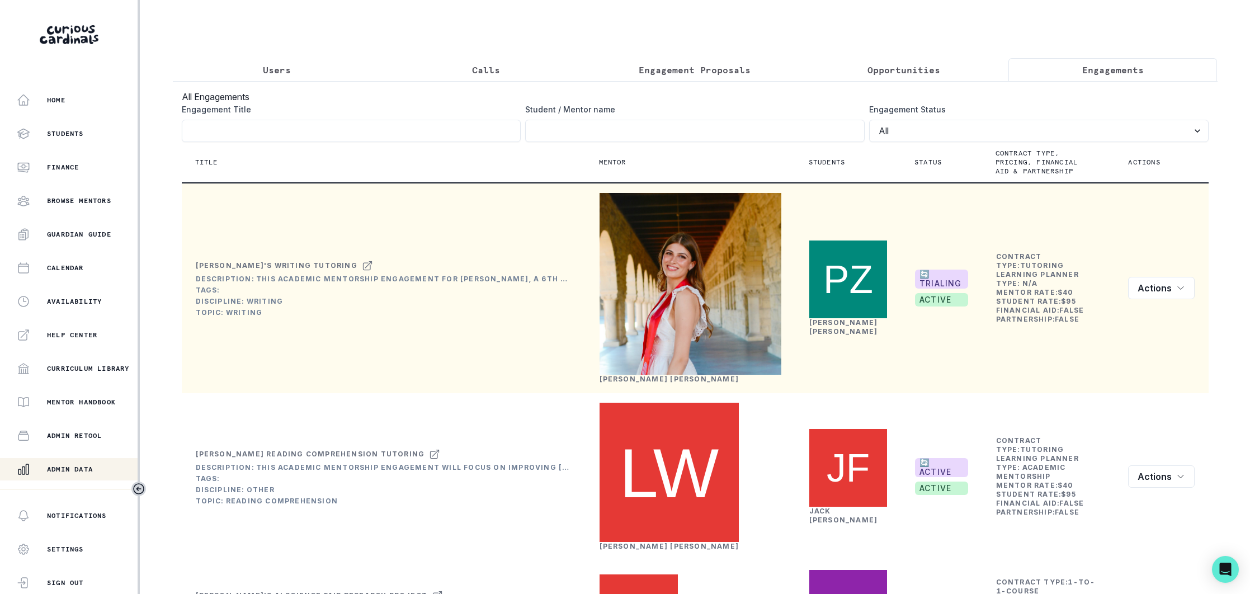
drag, startPoint x: 1180, startPoint y: 301, endPoint x: 1126, endPoint y: 337, distance: 64.8
click at [1180, 292] on icon "row menu" at bounding box center [1180, 288] width 9 height 9
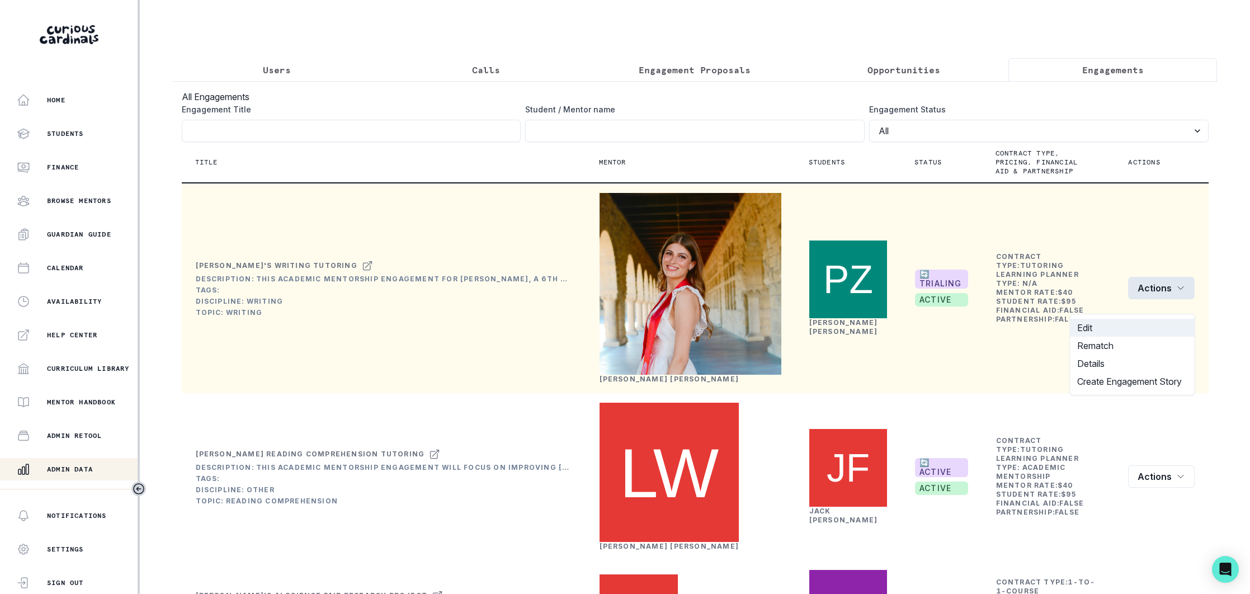
click at [1098, 323] on button "Edit" at bounding box center [1132, 328] width 124 height 18
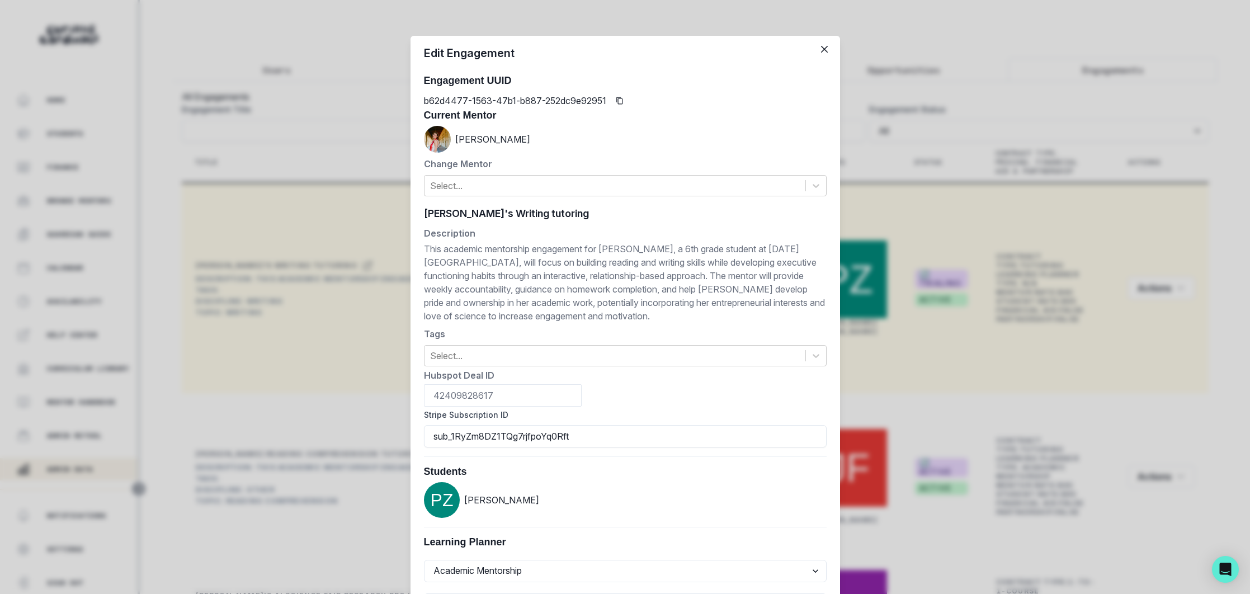
click at [511, 215] on div "[PERSON_NAME]'s Writing tutoring [PERSON_NAME]'s Writing tutoring" at bounding box center [625, 213] width 403 height 17
paste input "'s Writing & Executive Function Mentorship"
type input "[PERSON_NAME] Writing & Executive Function Mentorship"
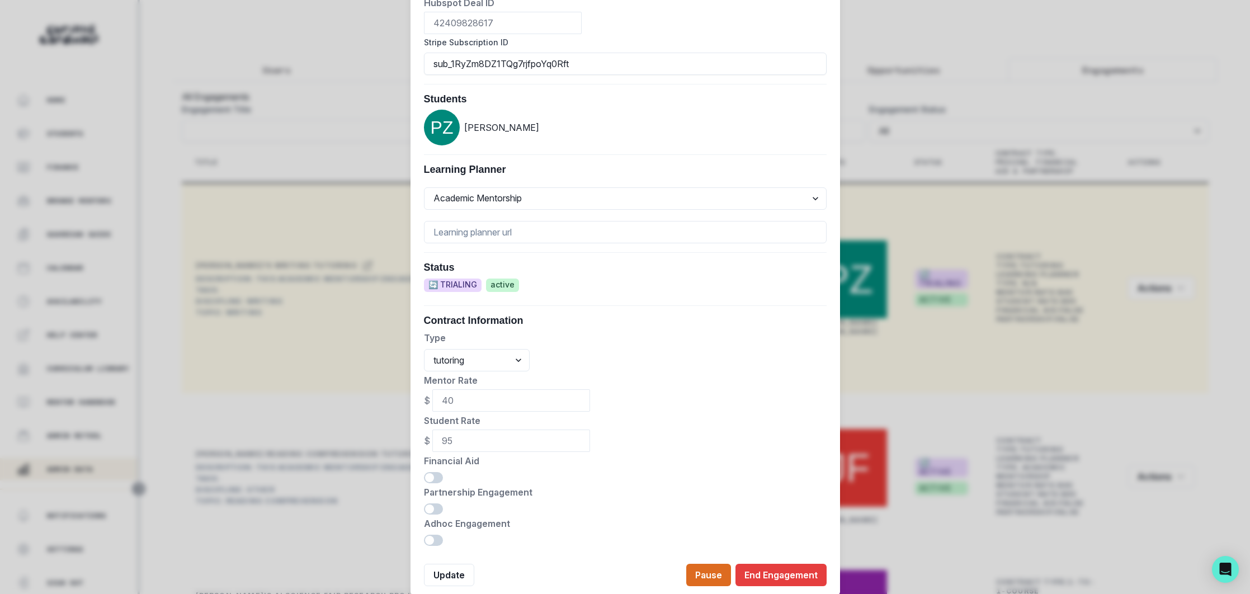
scroll to position [409, 0]
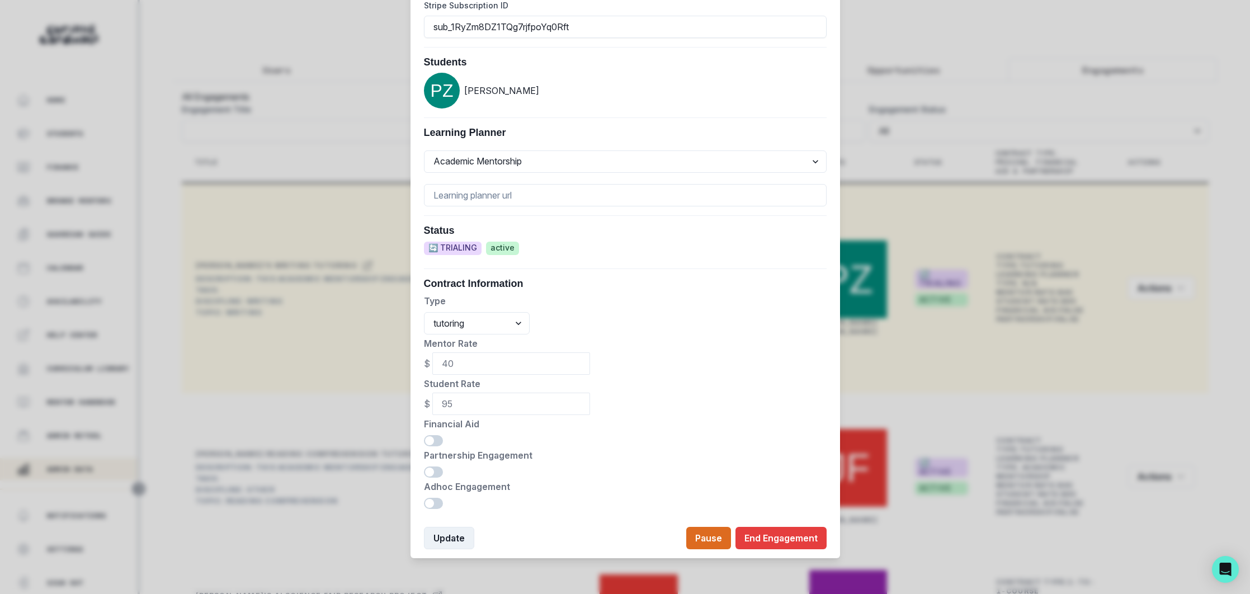
click at [454, 535] on button "Update" at bounding box center [449, 538] width 50 height 22
